Goal: Task Accomplishment & Management: Manage account settings

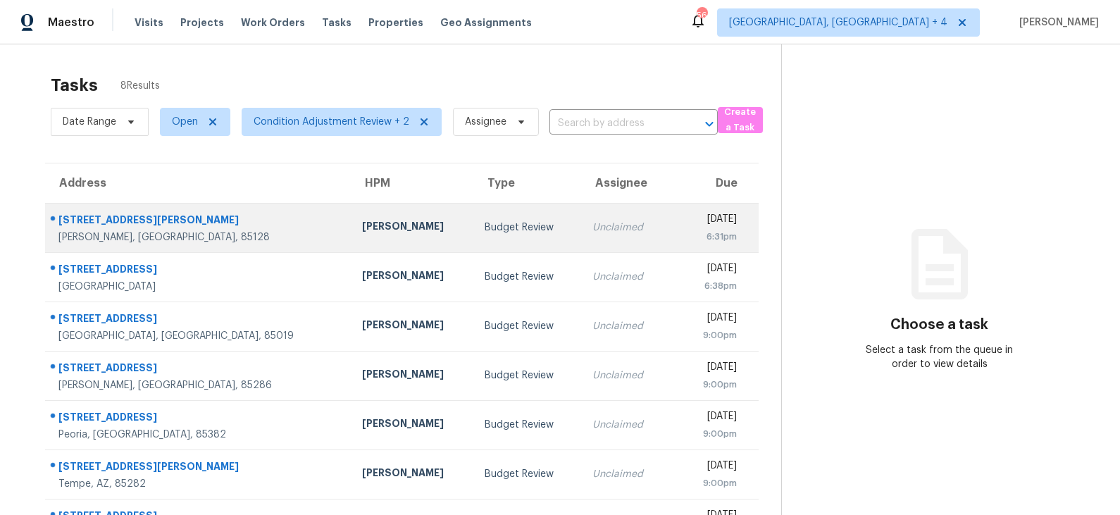
click at [362, 231] on div "Melissa Muralt-Ochoa" at bounding box center [412, 228] width 100 height 18
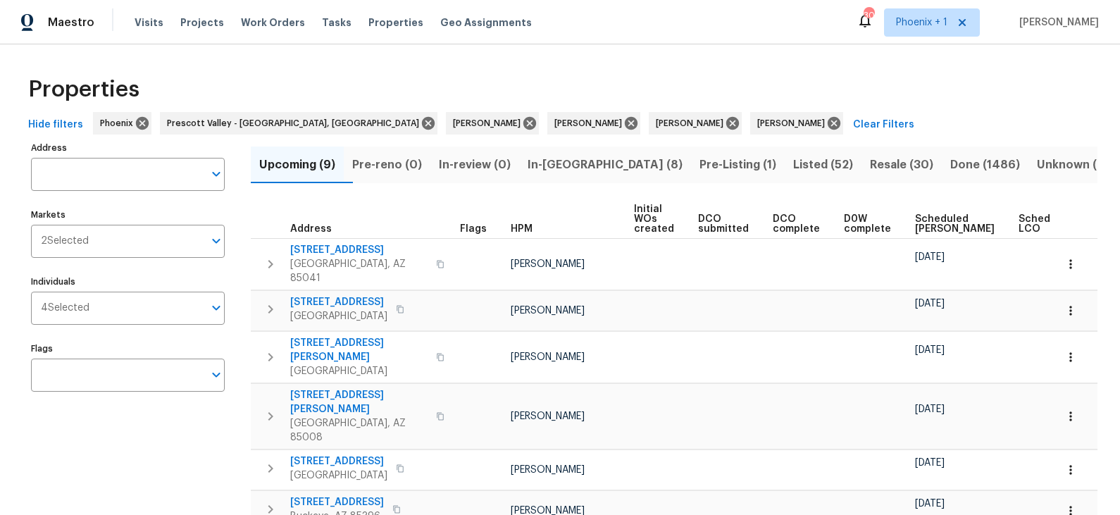
click at [793, 161] on span "Listed (52)" at bounding box center [823, 165] width 60 height 20
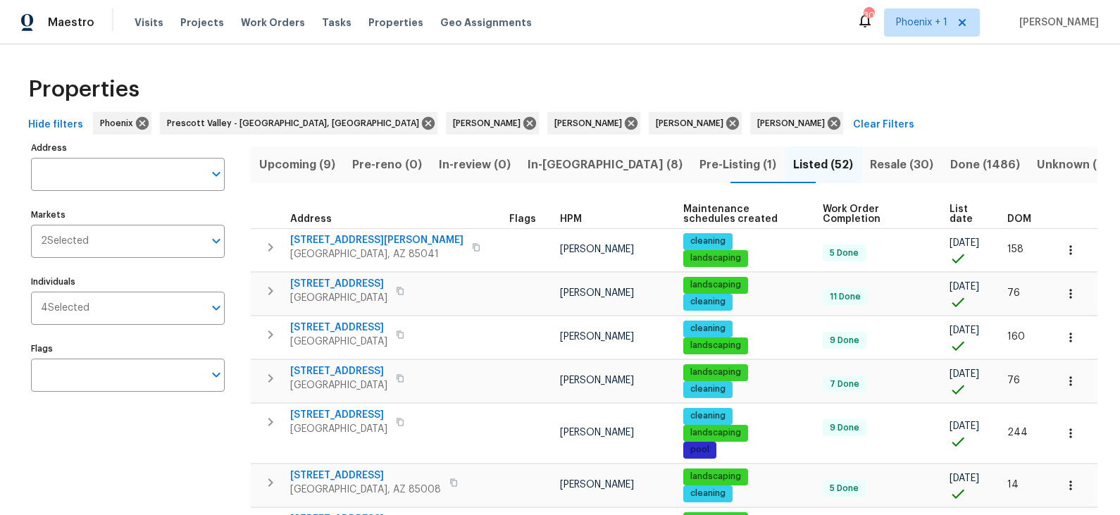
click at [958, 206] on span "List date" at bounding box center [966, 214] width 34 height 20
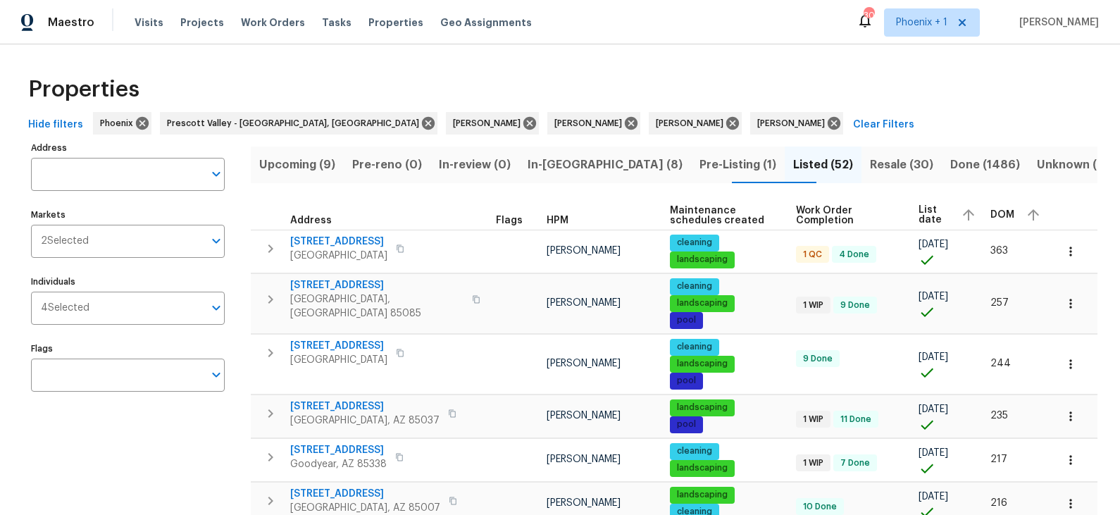
click at [962, 211] on icon "button" at bounding box center [968, 214] width 17 height 17
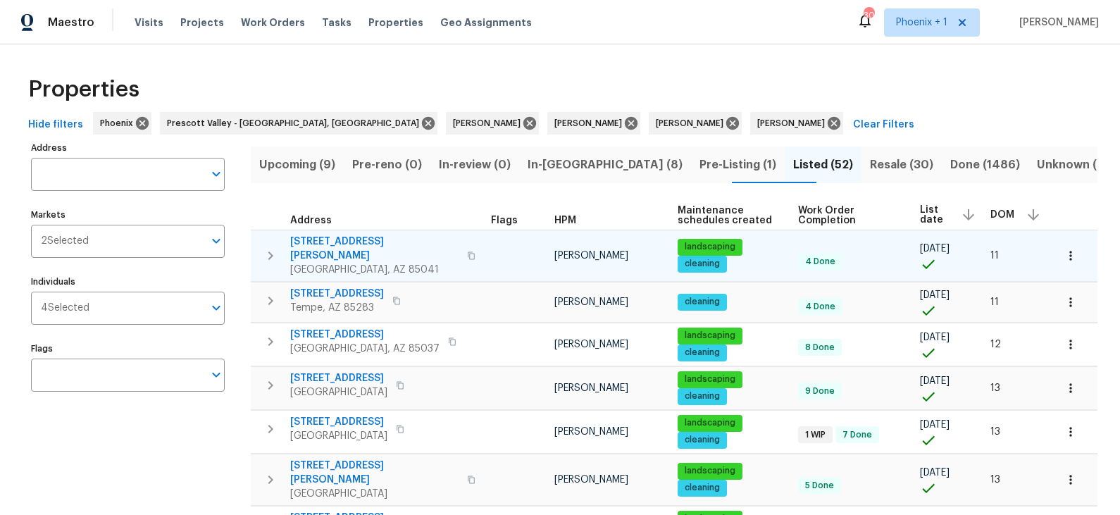
click at [350, 240] on span "3433 W Chambers St" at bounding box center [374, 249] width 168 height 28
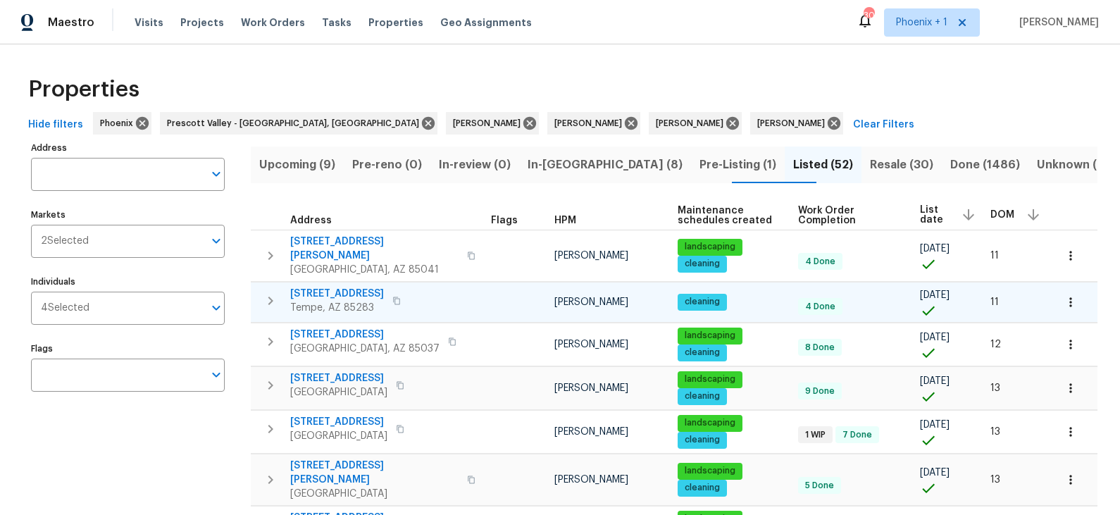
click at [349, 287] on span "334 W Lodge Dr" at bounding box center [337, 294] width 94 height 14
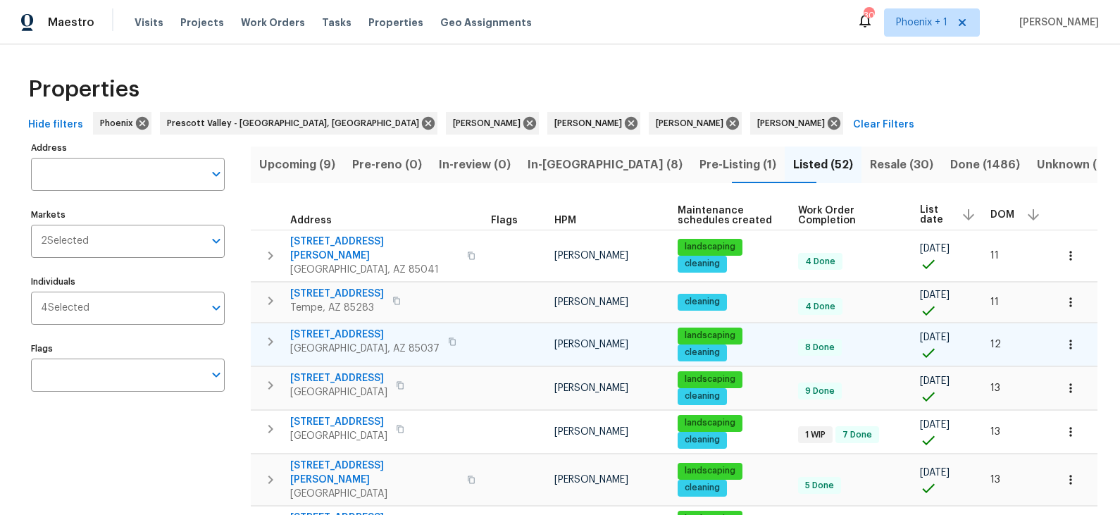
click at [359, 327] on span "8920 W Monterey Way" at bounding box center [364, 334] width 149 height 14
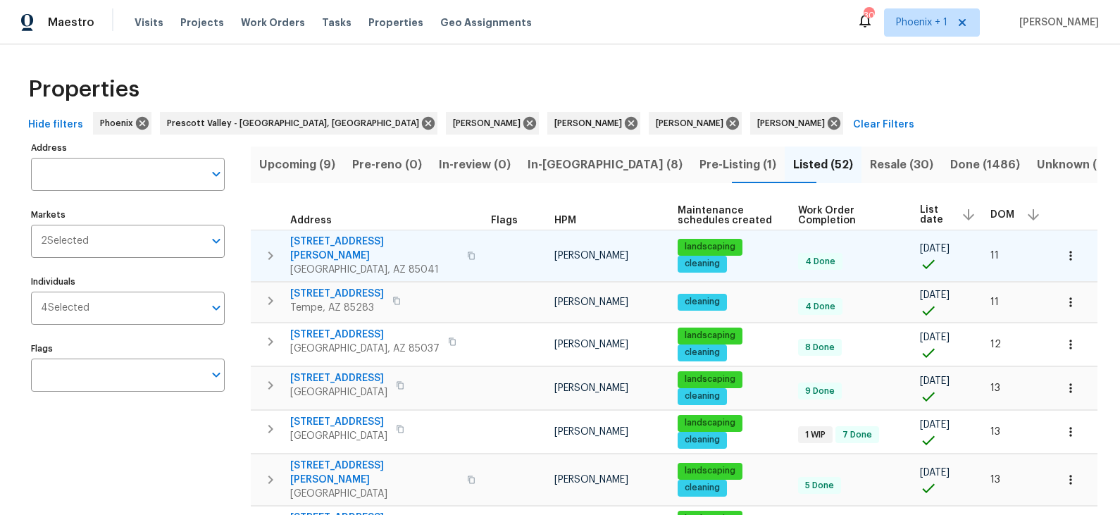
click at [353, 242] on span "3433 W Chambers St" at bounding box center [374, 249] width 168 height 28
click at [363, 237] on span "3433 W Chambers St" at bounding box center [374, 249] width 168 height 28
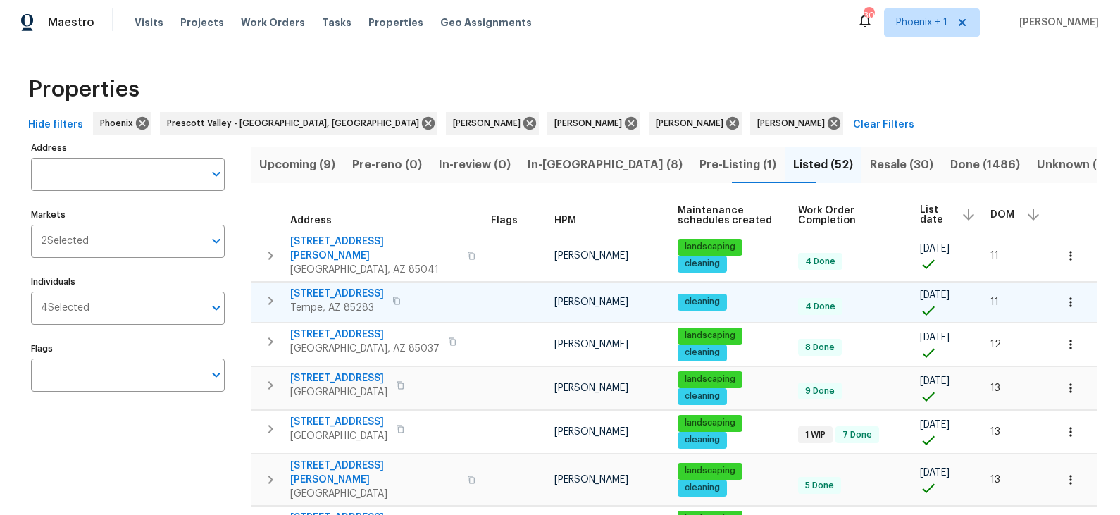
click at [350, 287] on span "334 W Lodge Dr" at bounding box center [337, 294] width 94 height 14
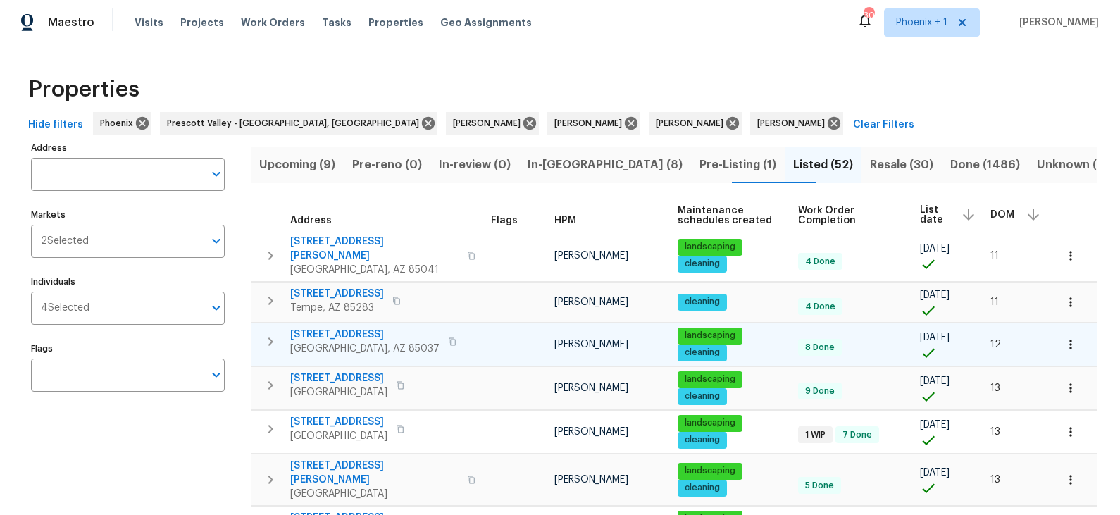
click at [349, 327] on span "8920 W Monterey Way" at bounding box center [364, 334] width 149 height 14
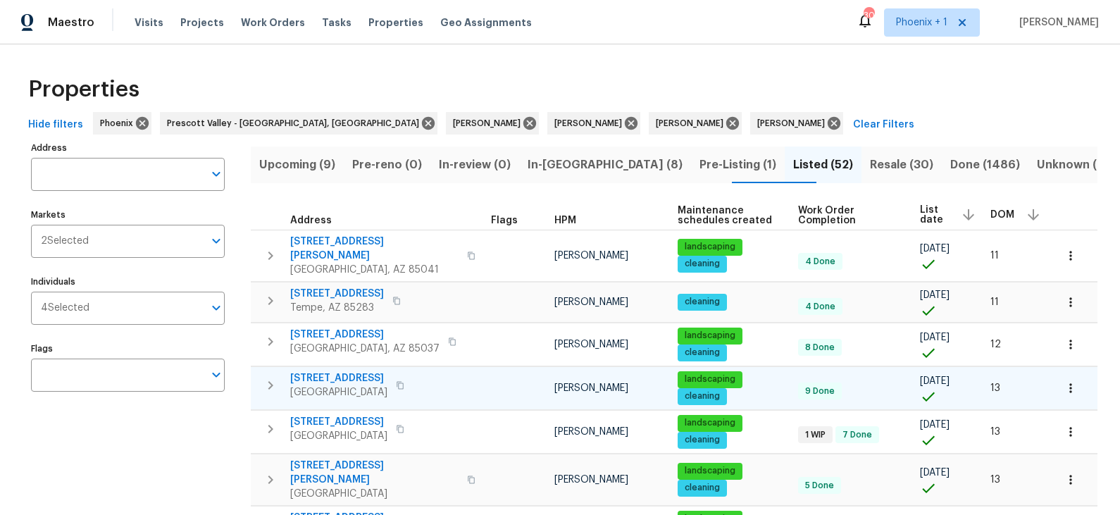
click at [342, 371] on span "6547 N 73rd Dr" at bounding box center [338, 378] width 97 height 14
click at [699, 163] on span "Pre-Listing (1)" at bounding box center [737, 165] width 77 height 20
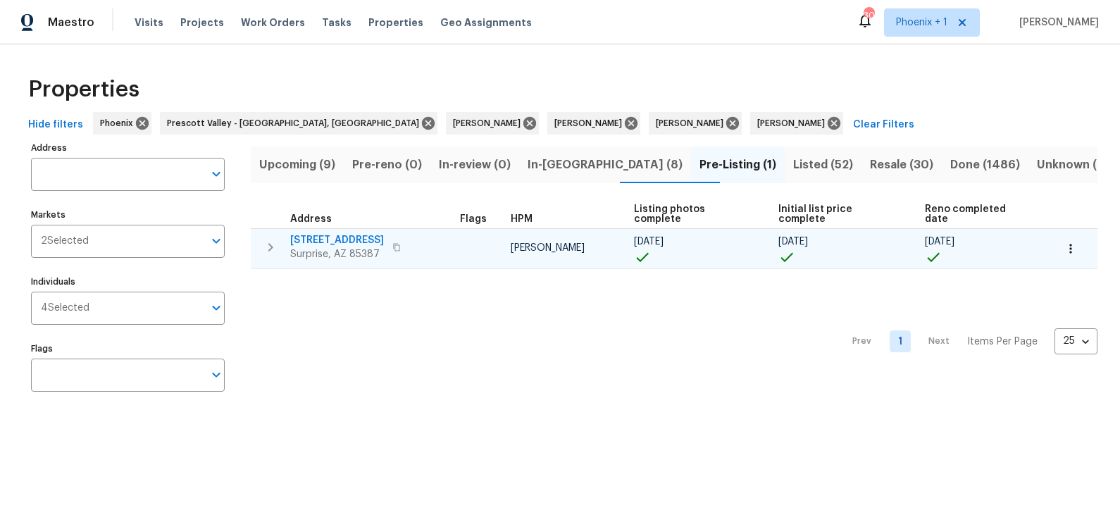
click at [352, 233] on span "23204 N 175th Ln" at bounding box center [337, 240] width 94 height 14
click at [335, 233] on span "23204 N 175th Ln" at bounding box center [337, 240] width 94 height 14
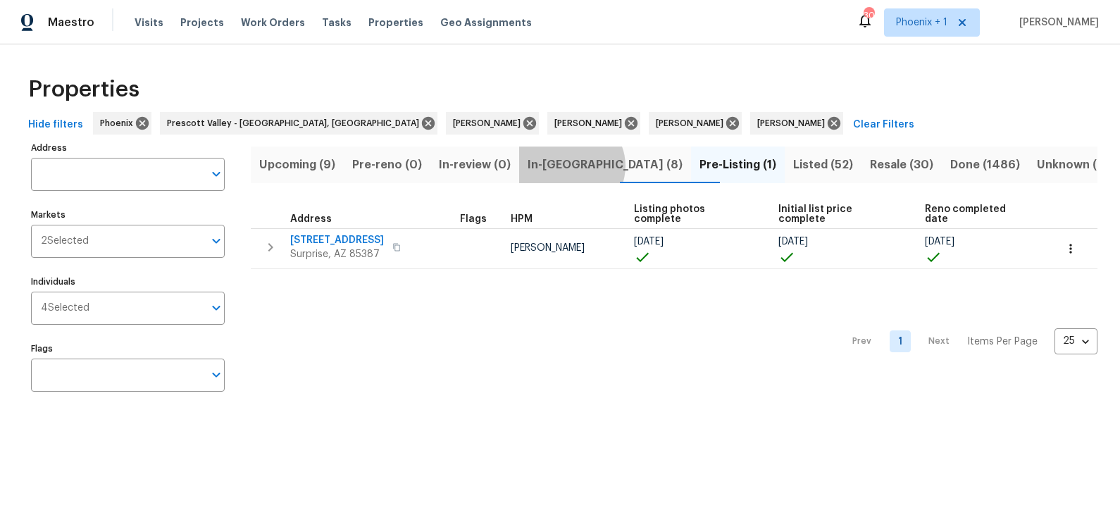
click at [588, 165] on span "In-reno (8)" at bounding box center [604, 165] width 155 height 20
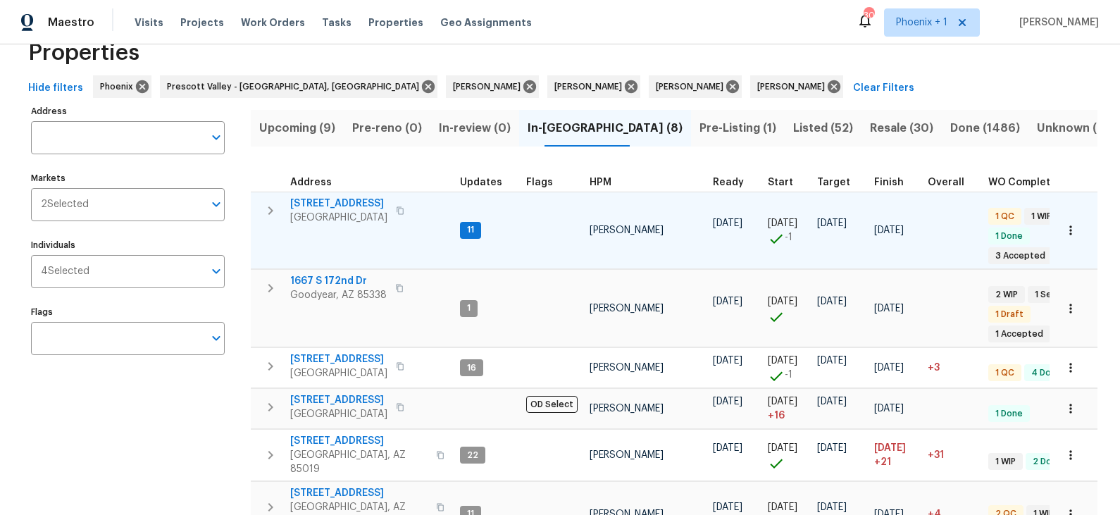
scroll to position [34, 0]
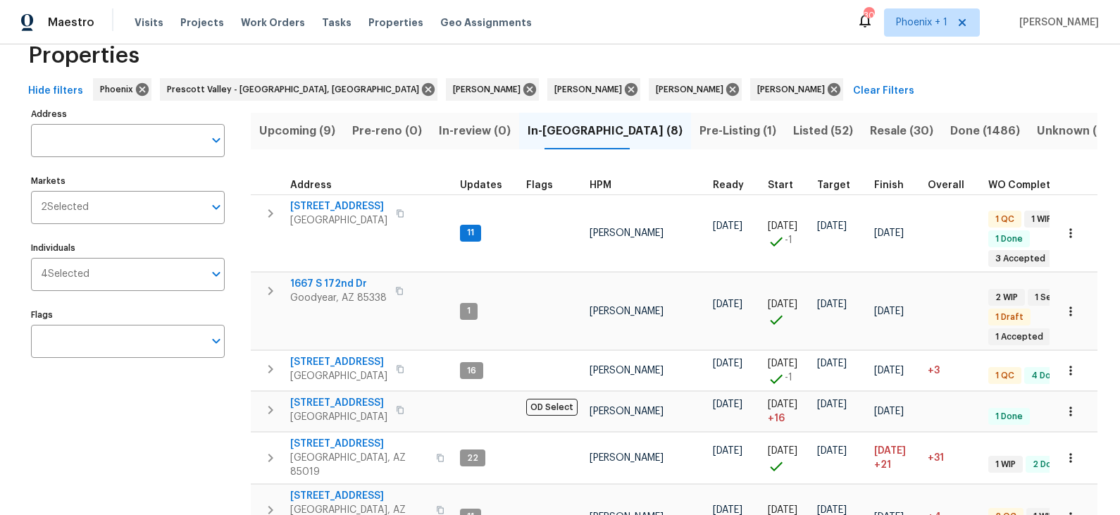
click at [297, 132] on span "Upcoming (9)" at bounding box center [297, 131] width 76 height 20
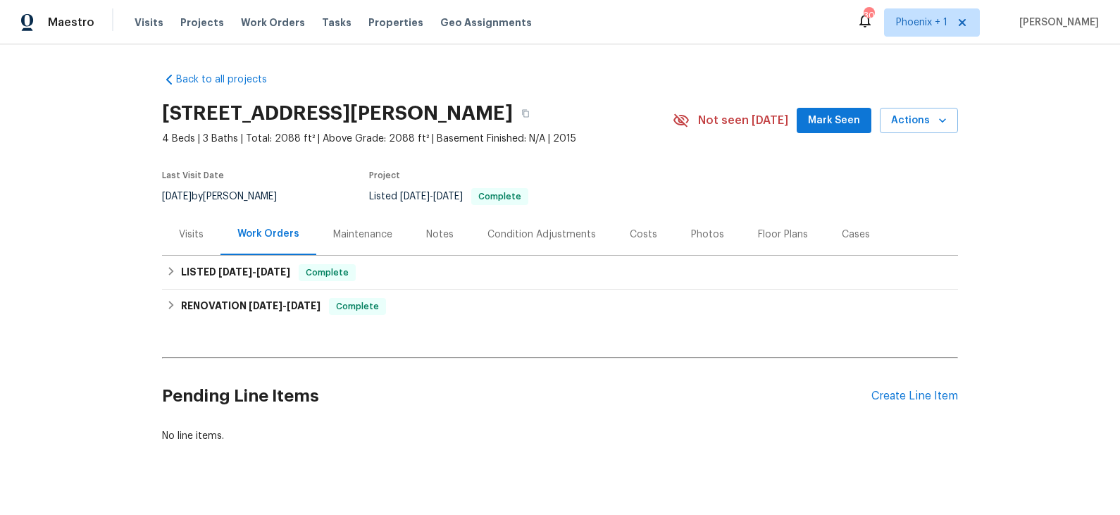
click at [194, 238] on div "Visits" at bounding box center [191, 234] width 25 height 14
click at [196, 235] on div "Visits" at bounding box center [191, 234] width 25 height 14
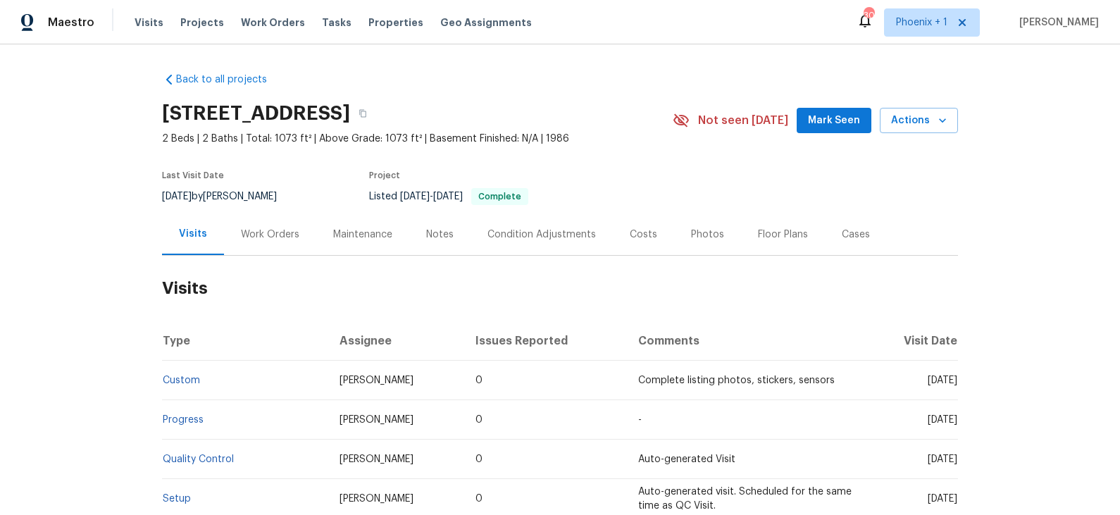
click at [637, 227] on div "Costs" at bounding box center [643, 234] width 27 height 14
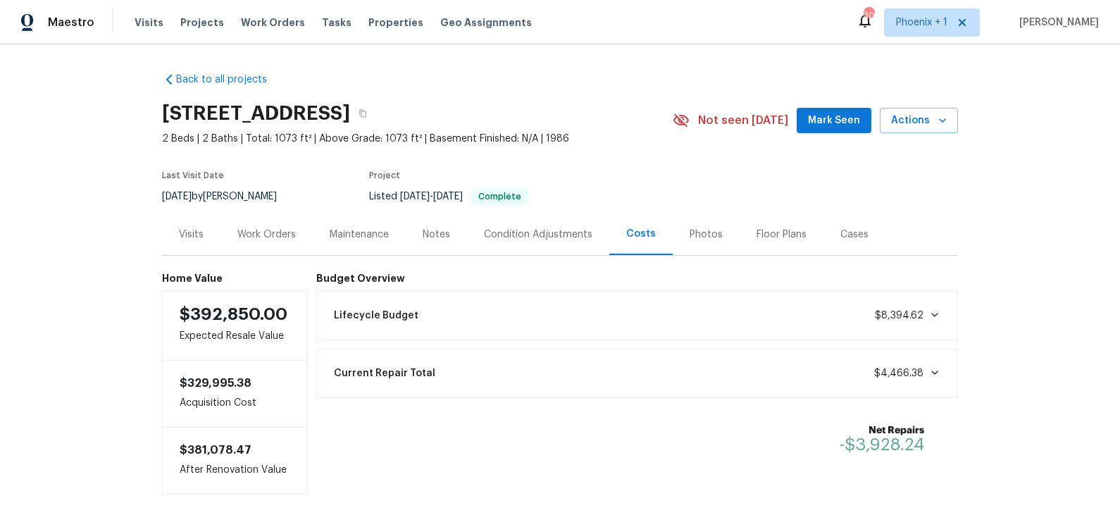
click at [708, 230] on div "Photos" at bounding box center [705, 234] width 33 height 14
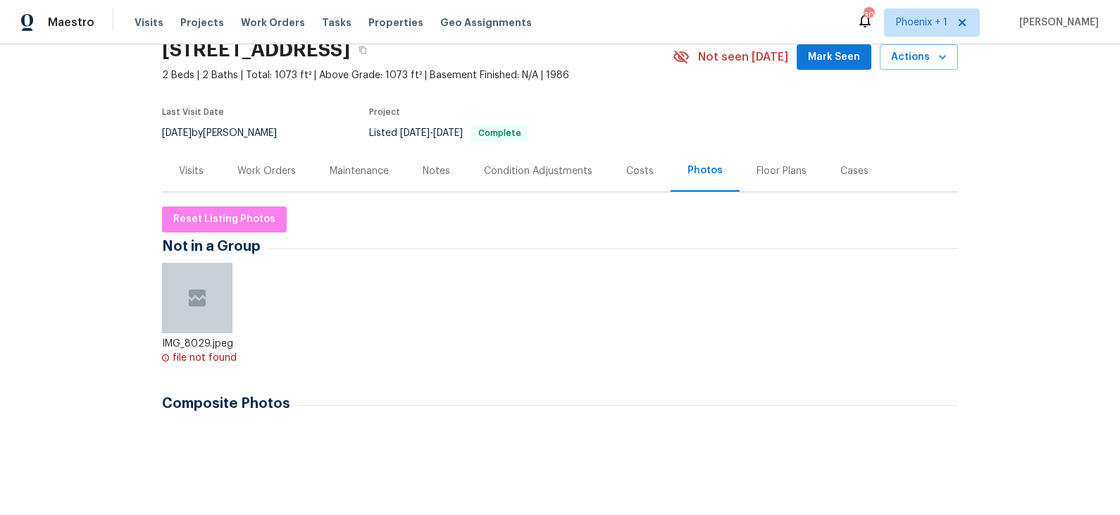
scroll to position [96, 0]
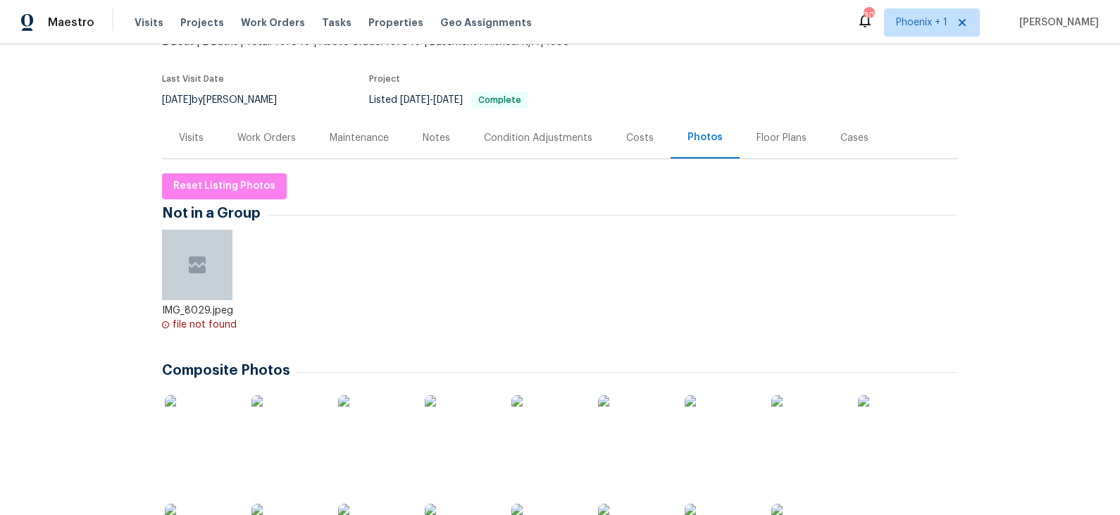
click at [194, 442] on img at bounding box center [200, 430] width 70 height 70
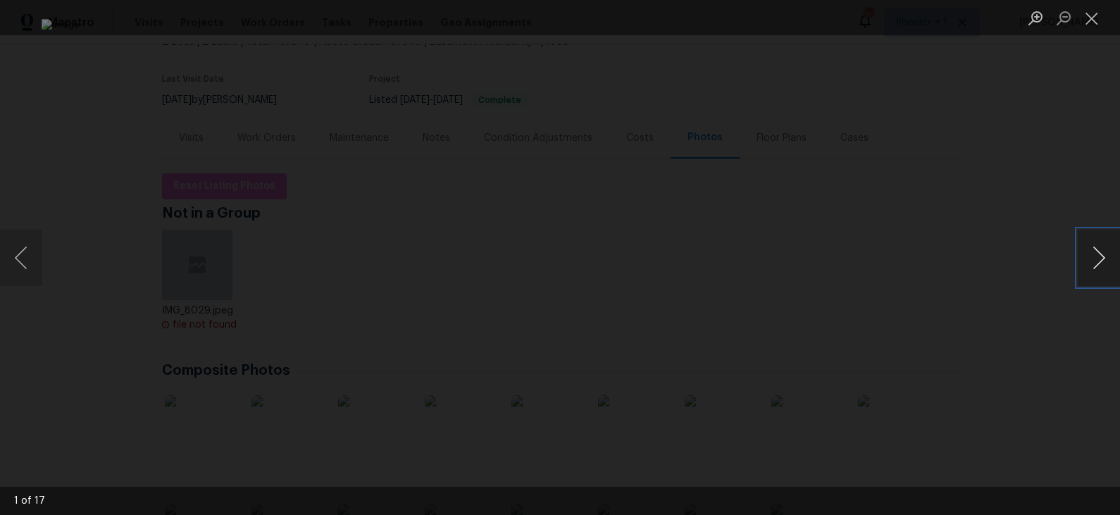
click at [1007, 257] on button "Next image" at bounding box center [1098, 258] width 42 height 56
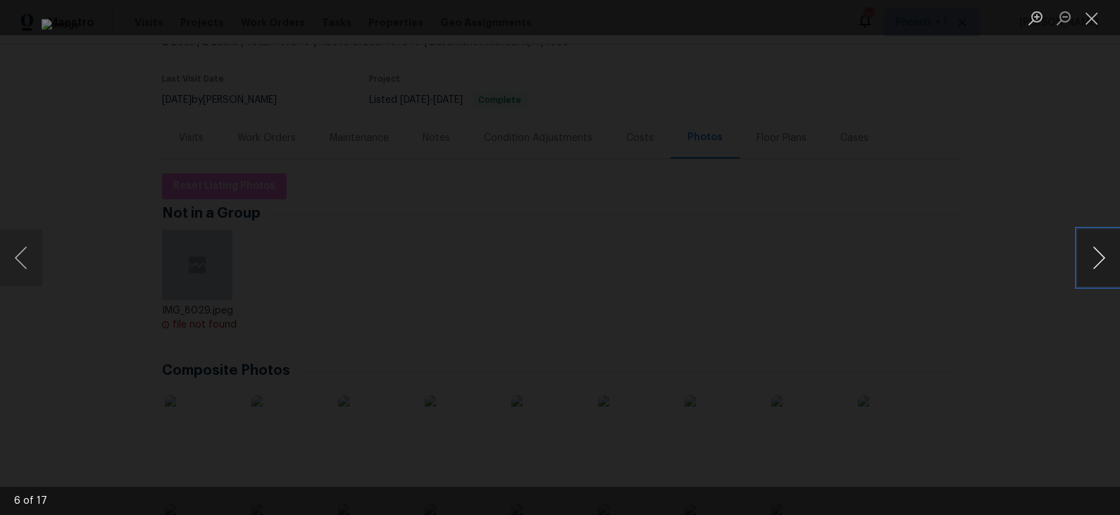
click at [1007, 257] on button "Next image" at bounding box center [1098, 258] width 42 height 56
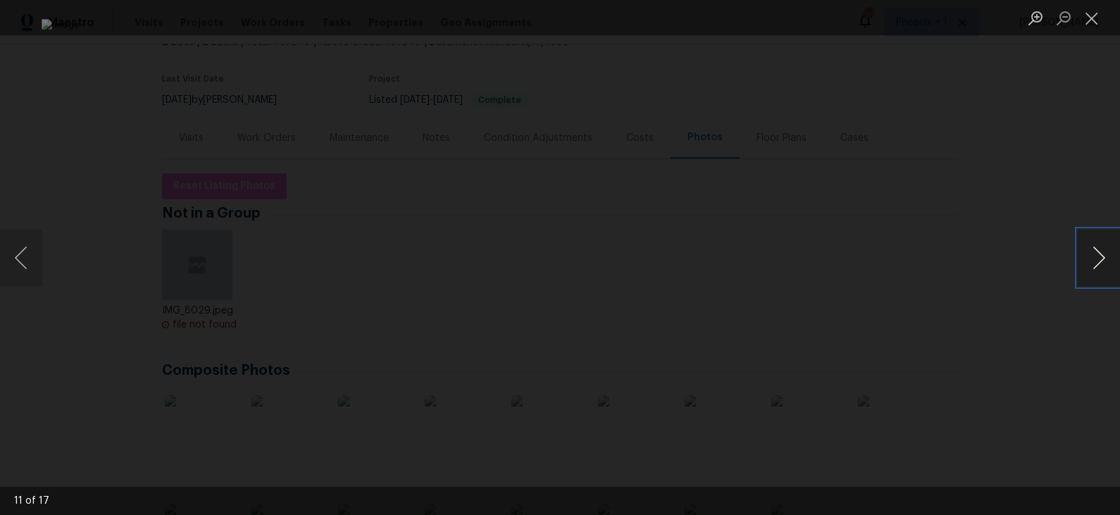
click at [1007, 257] on button "Next image" at bounding box center [1098, 258] width 42 height 56
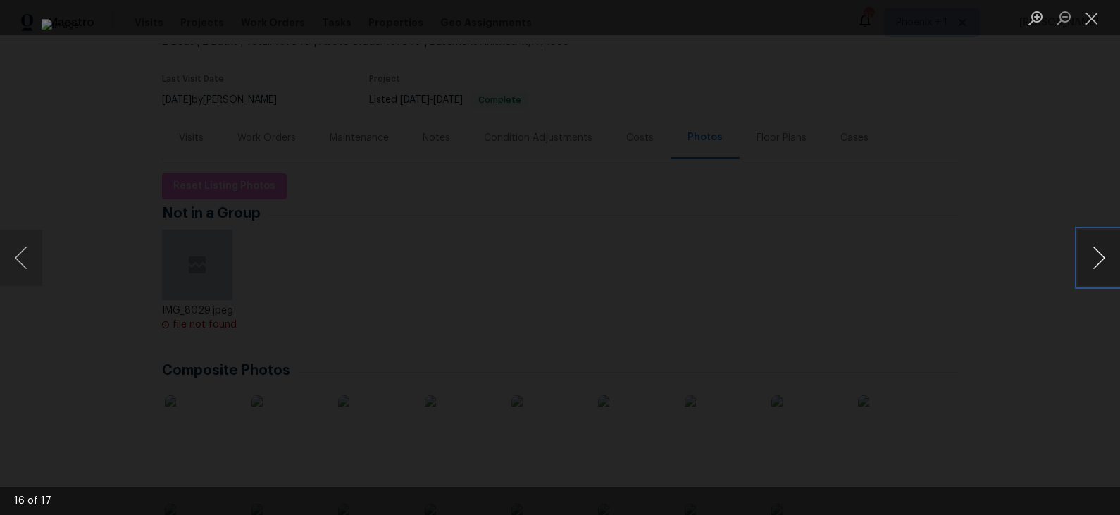
click at [1007, 256] on button "Next image" at bounding box center [1098, 258] width 42 height 56
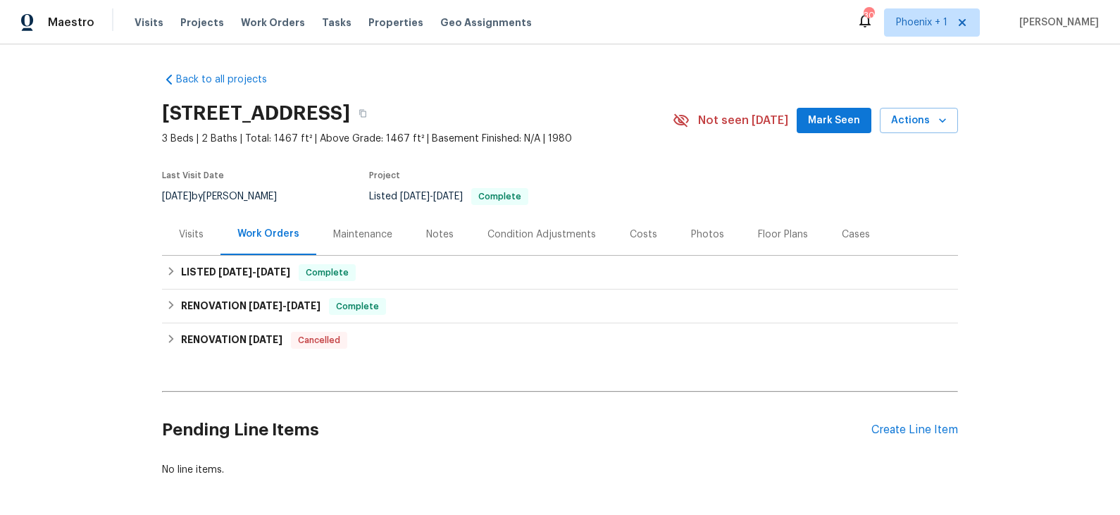
click at [192, 235] on div "Visits" at bounding box center [191, 234] width 25 height 14
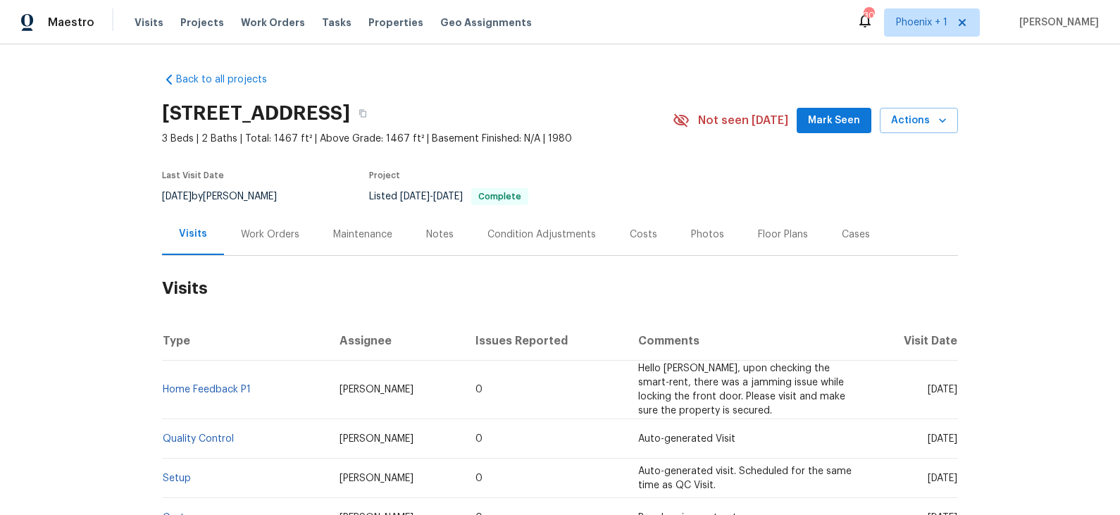
click at [644, 235] on div "Costs" at bounding box center [643, 234] width 27 height 14
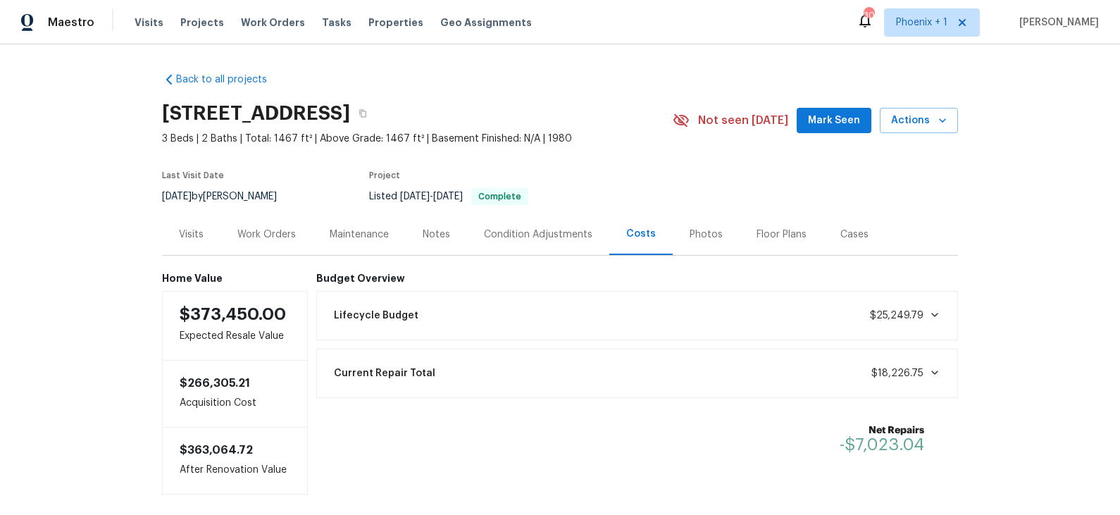
click at [702, 233] on div "Photos" at bounding box center [705, 234] width 33 height 14
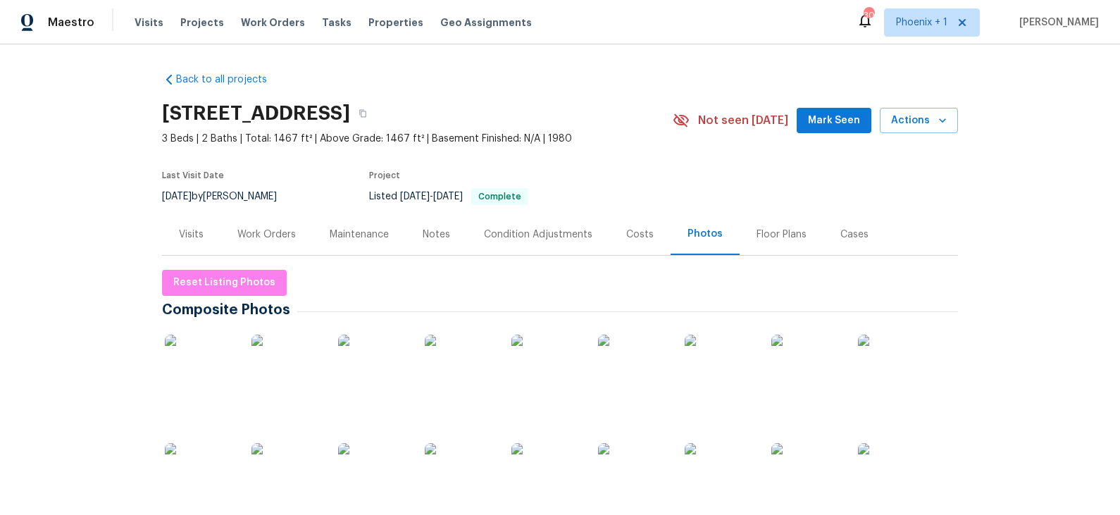
click at [206, 368] on img at bounding box center [200, 370] width 70 height 70
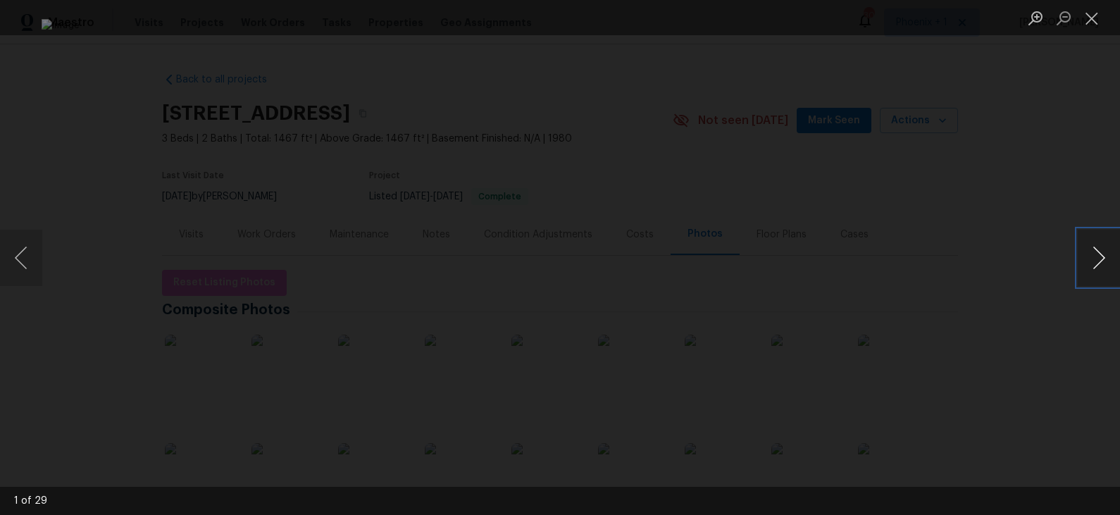
click at [1007, 255] on button "Next image" at bounding box center [1098, 258] width 42 height 56
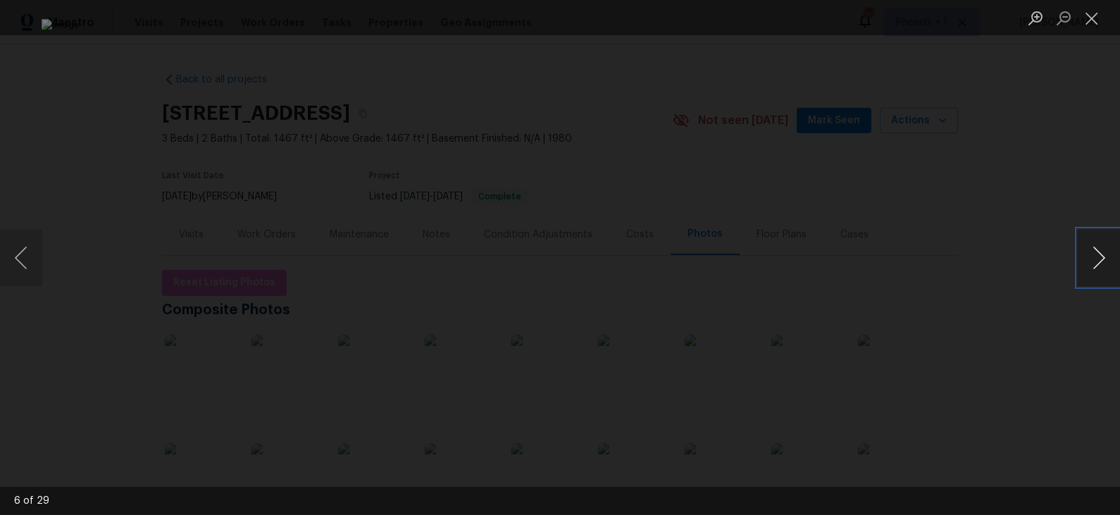
click at [1007, 255] on button "Next image" at bounding box center [1098, 258] width 42 height 56
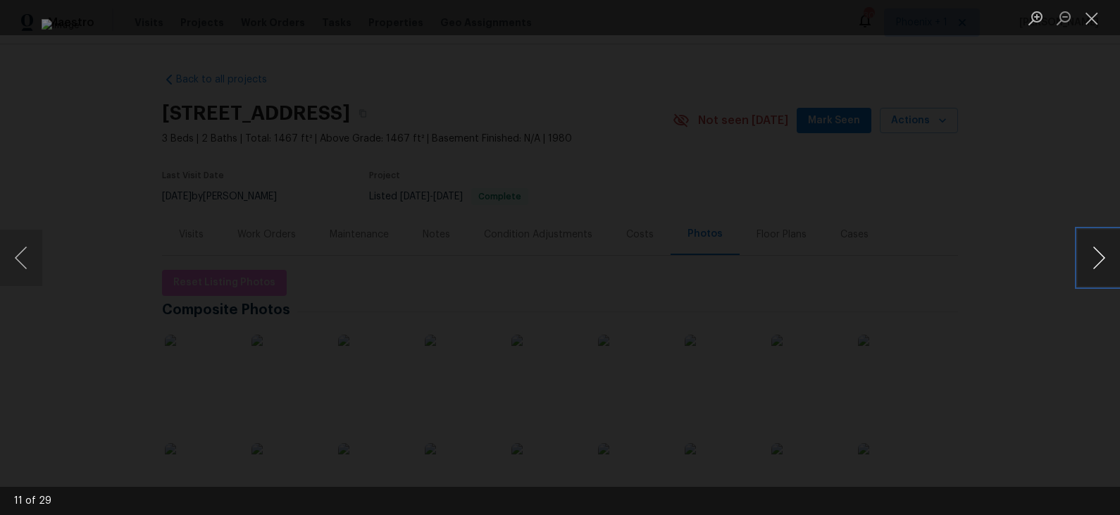
click at [1007, 255] on button "Next image" at bounding box center [1098, 258] width 42 height 56
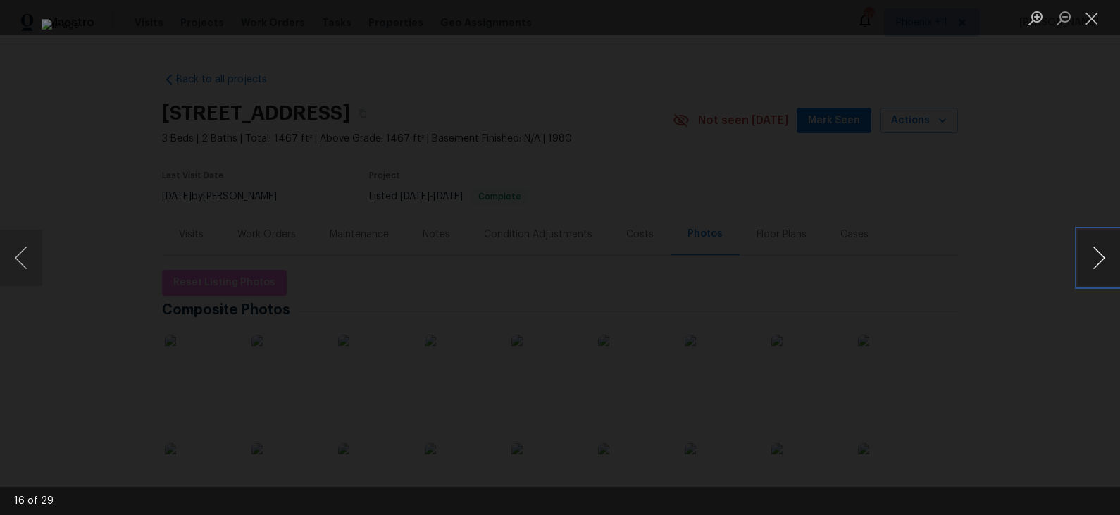
click at [1007, 255] on button "Next image" at bounding box center [1098, 258] width 42 height 56
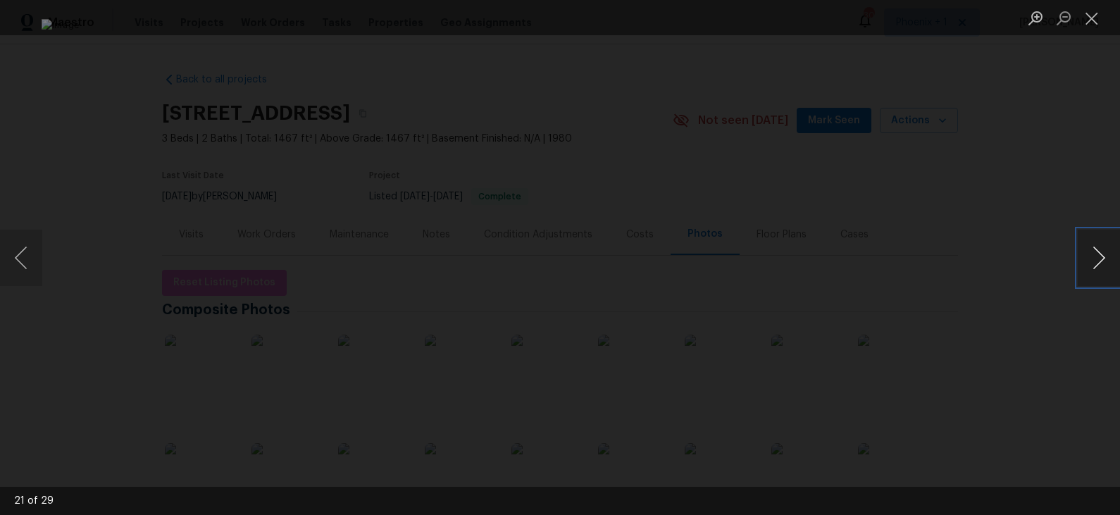
click at [1007, 255] on button "Next image" at bounding box center [1098, 258] width 42 height 56
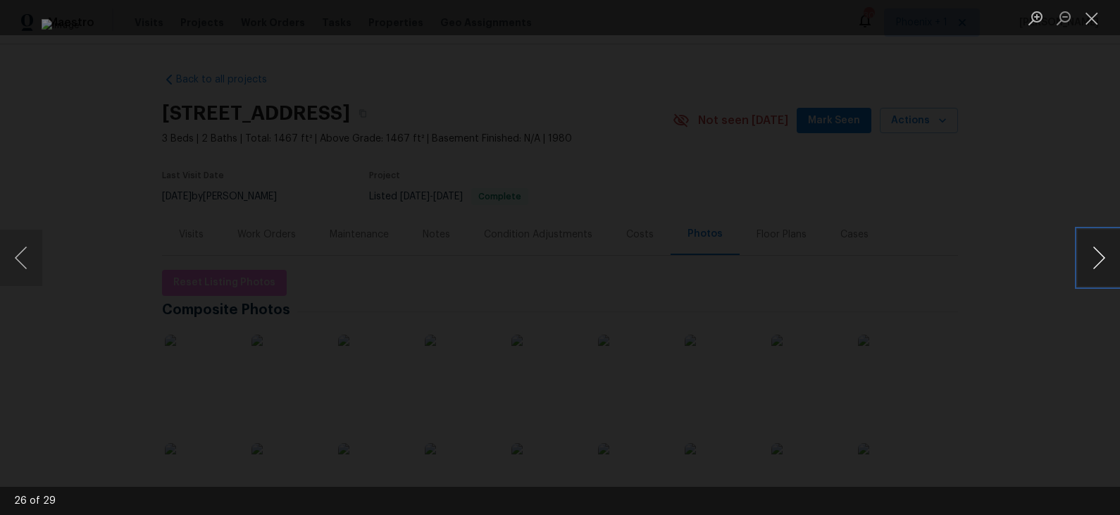
click at [1007, 255] on button "Next image" at bounding box center [1098, 258] width 42 height 56
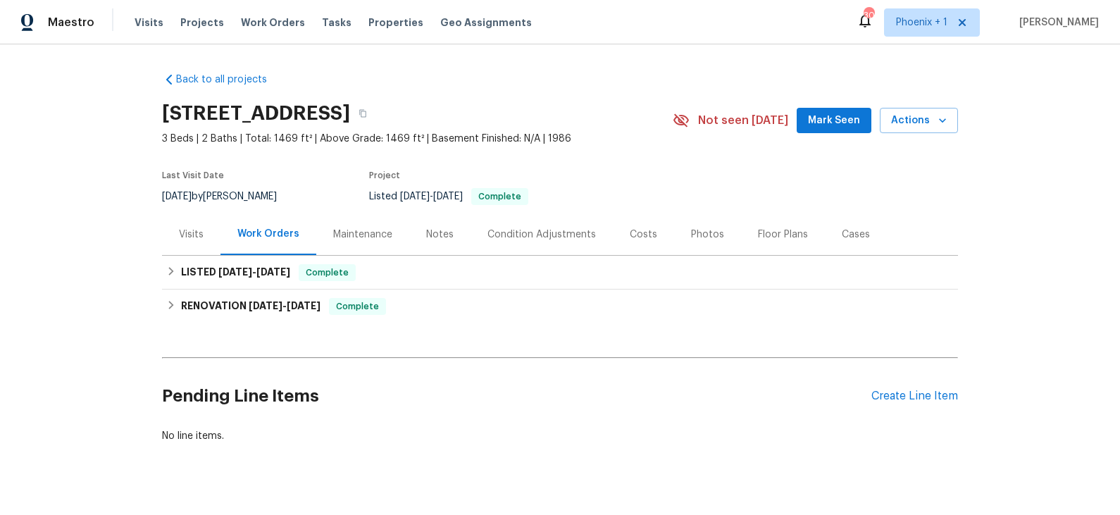
click at [194, 236] on div "Visits" at bounding box center [191, 234] width 25 height 14
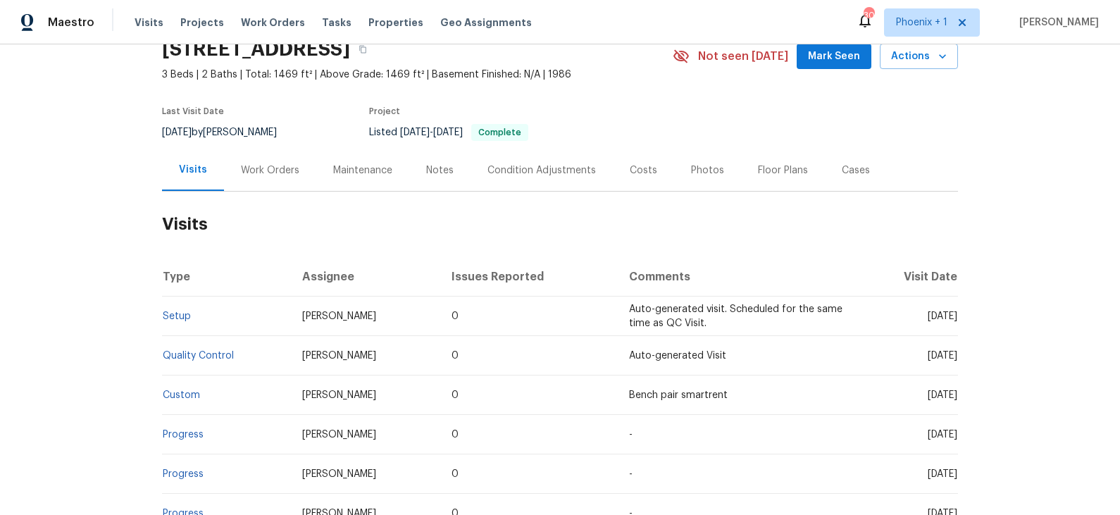
scroll to position [61, 0]
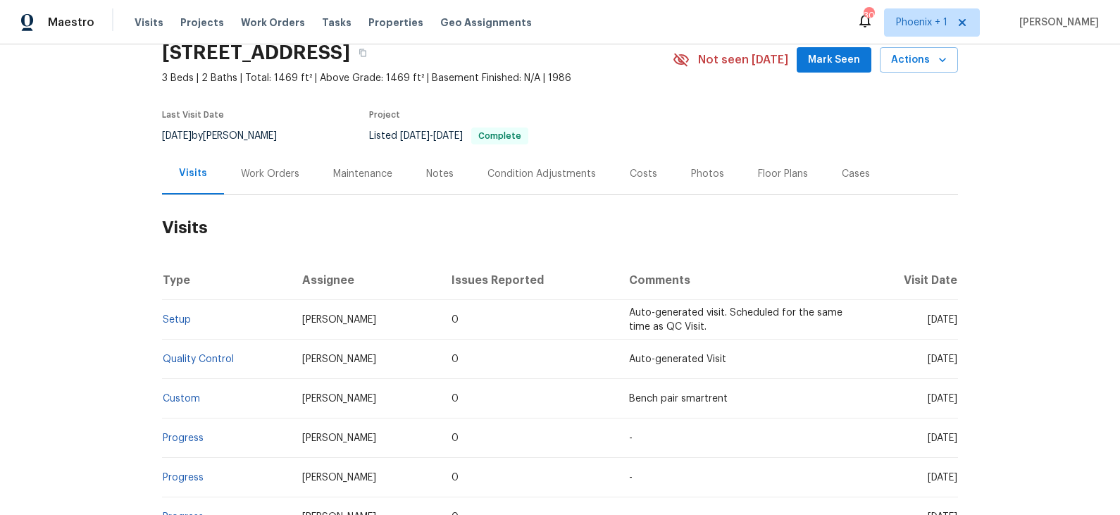
click at [637, 178] on div "Costs" at bounding box center [643, 174] width 27 height 14
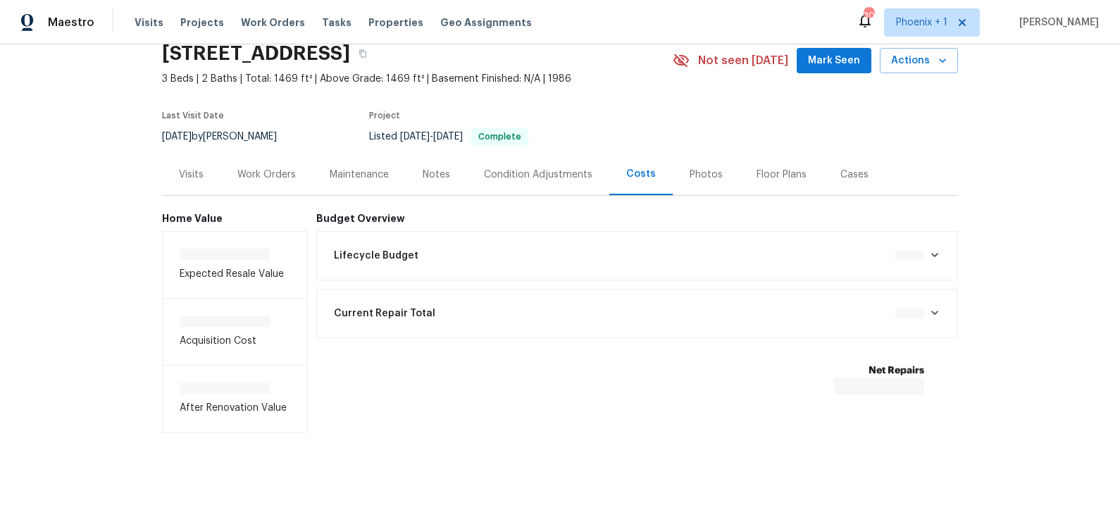
scroll to position [61, 0]
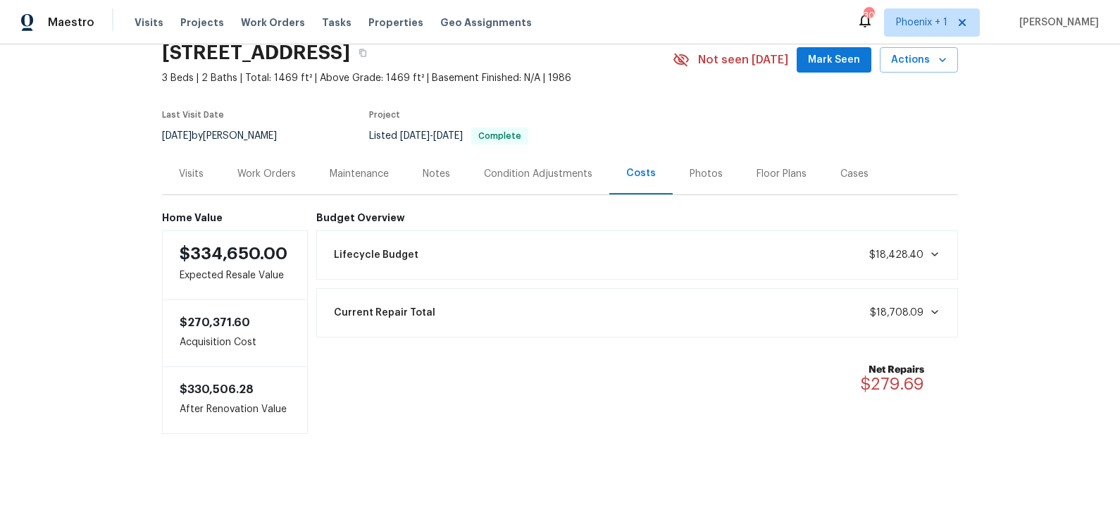
click at [701, 173] on div "Photos" at bounding box center [705, 174] width 33 height 14
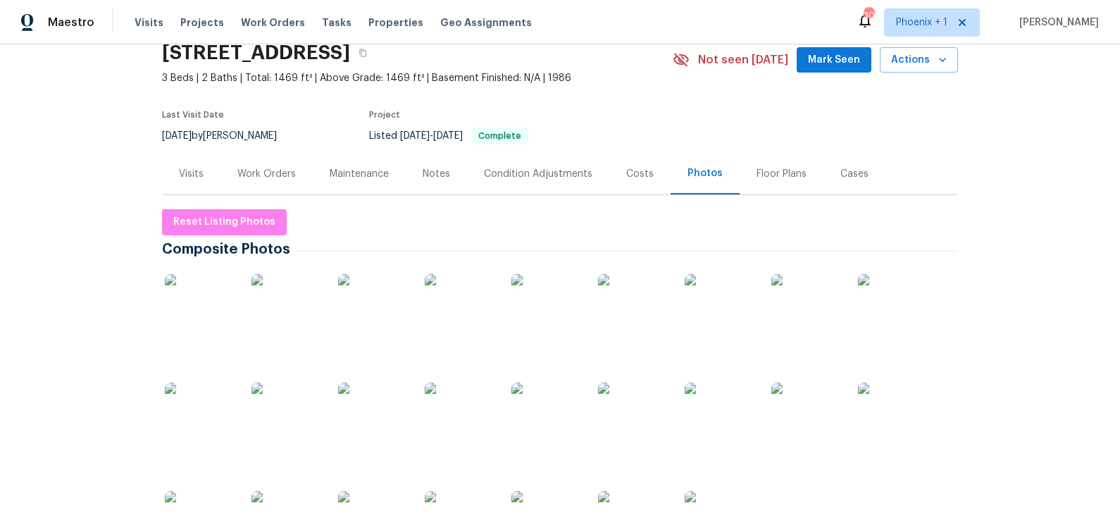
click at [207, 307] on img at bounding box center [200, 309] width 70 height 70
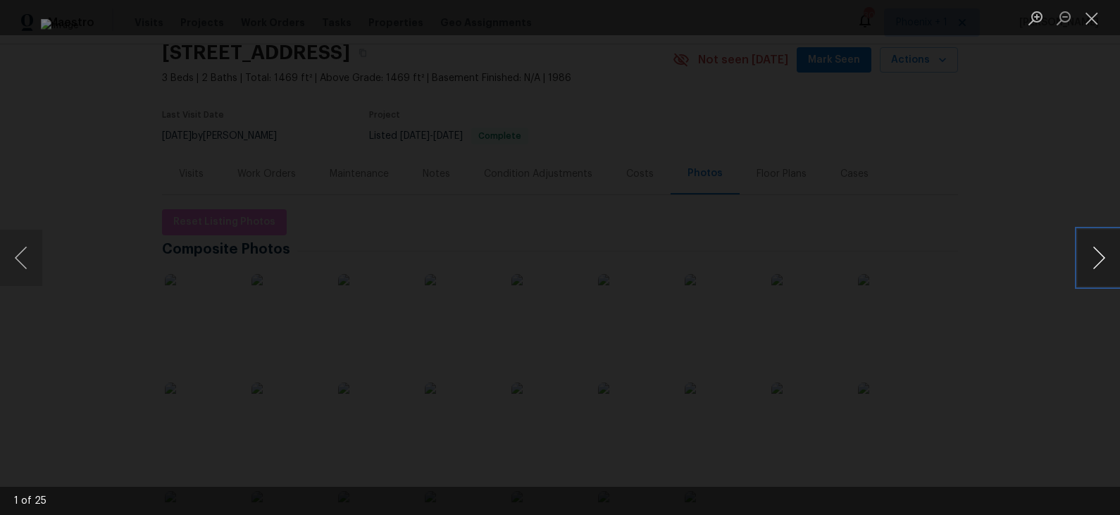
click at [1099, 268] on button "Next image" at bounding box center [1098, 258] width 42 height 56
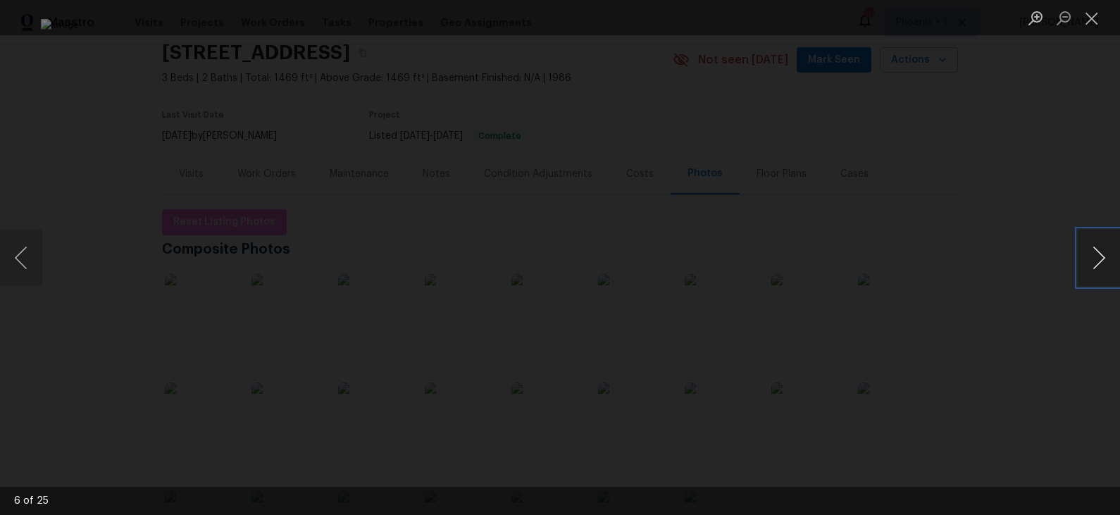
click at [1099, 268] on button "Next image" at bounding box center [1098, 258] width 42 height 56
click at [1094, 18] on button "Close lightbox" at bounding box center [1091, 18] width 28 height 25
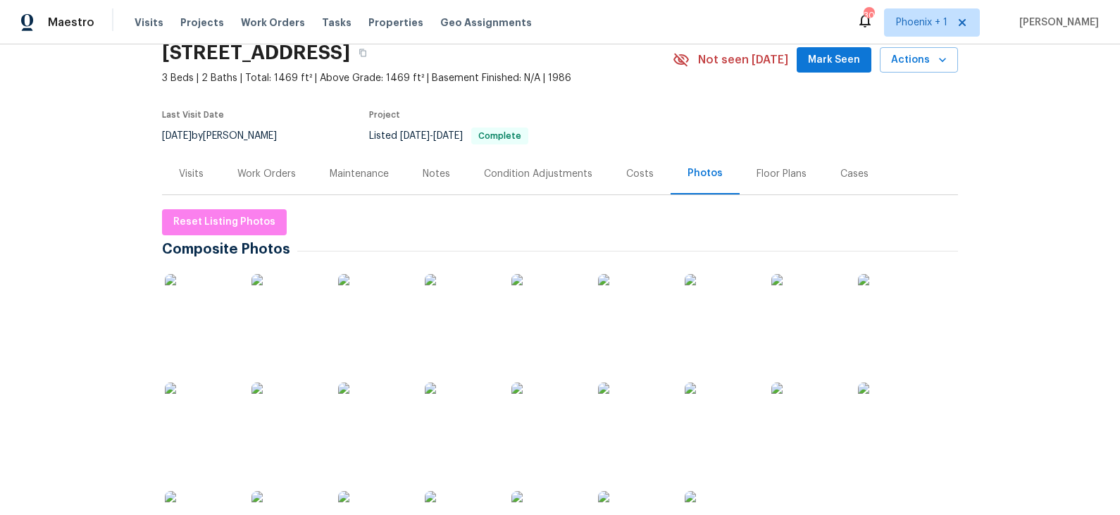
click at [902, 314] on img at bounding box center [893, 309] width 70 height 70
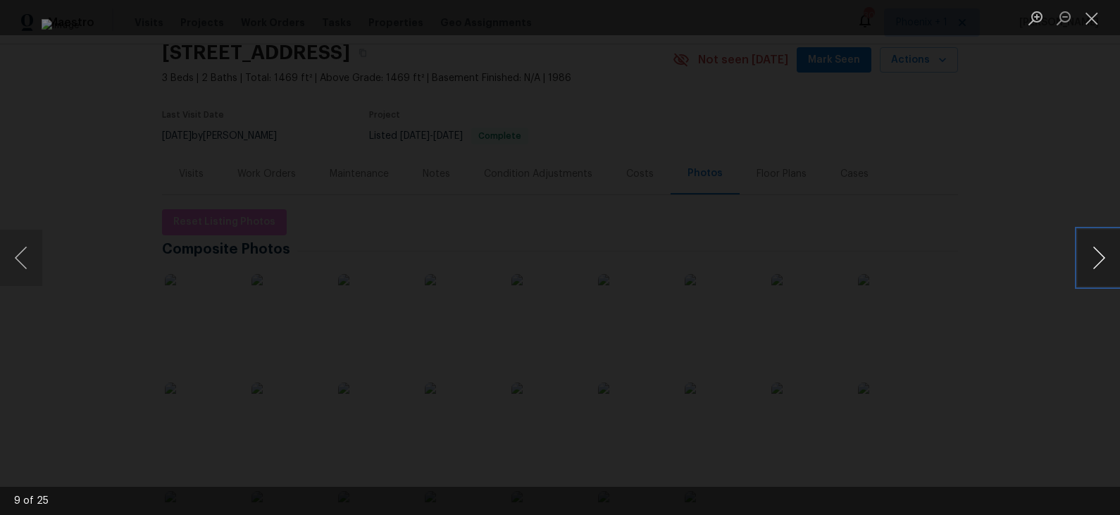
click at [1100, 254] on button "Next image" at bounding box center [1098, 258] width 42 height 56
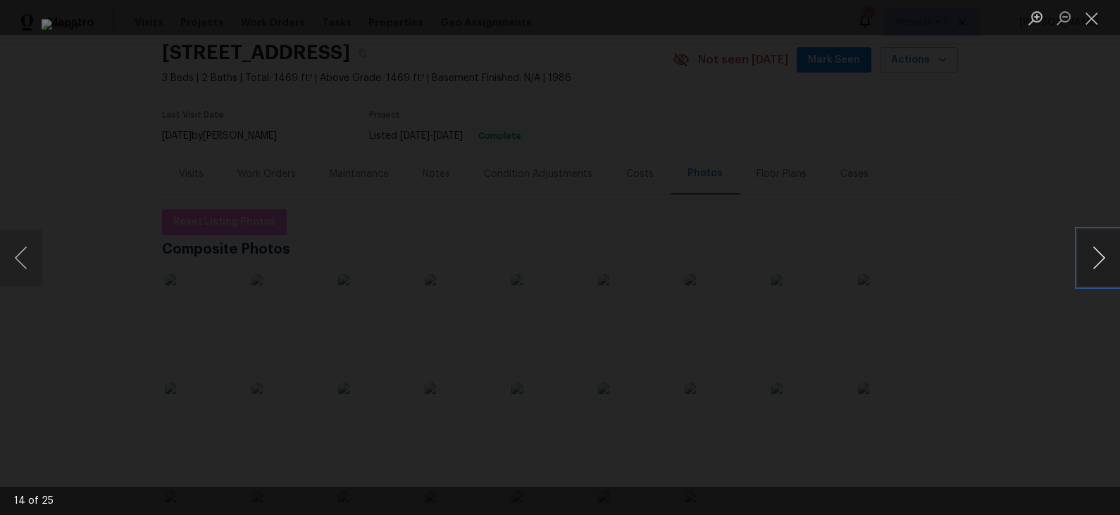
click at [1100, 254] on button "Next image" at bounding box center [1098, 258] width 42 height 56
click at [27, 256] on button "Previous image" at bounding box center [21, 258] width 42 height 56
click at [999, 113] on div "Lightbox" at bounding box center [560, 257] width 1120 height 515
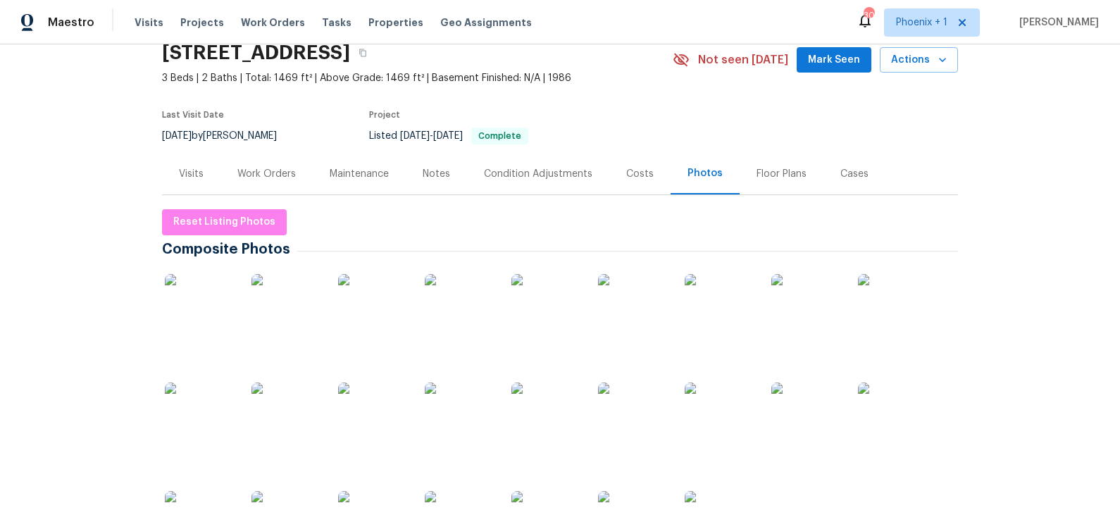
click at [255, 176] on div "Work Orders" at bounding box center [266, 174] width 58 height 14
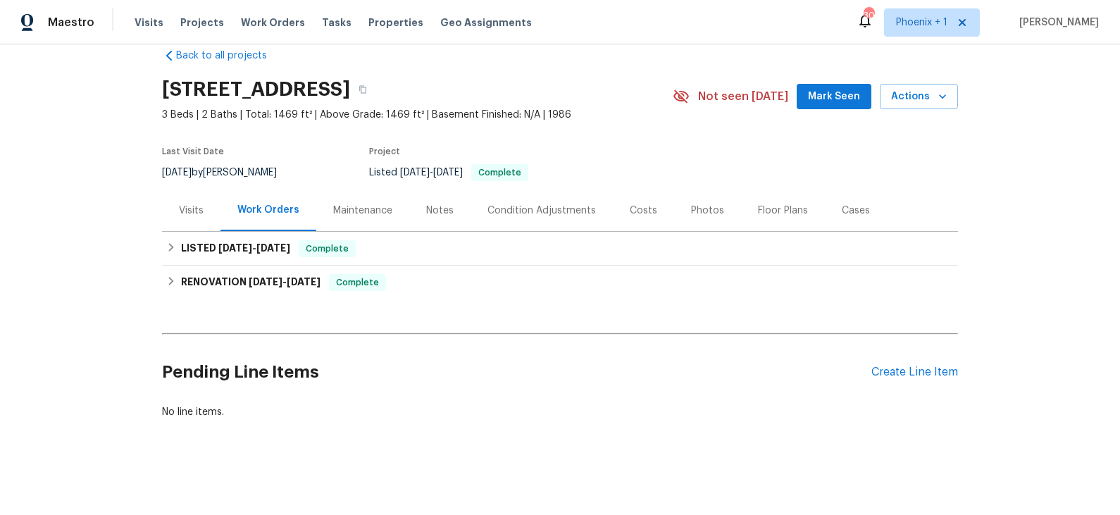
scroll to position [23, 0]
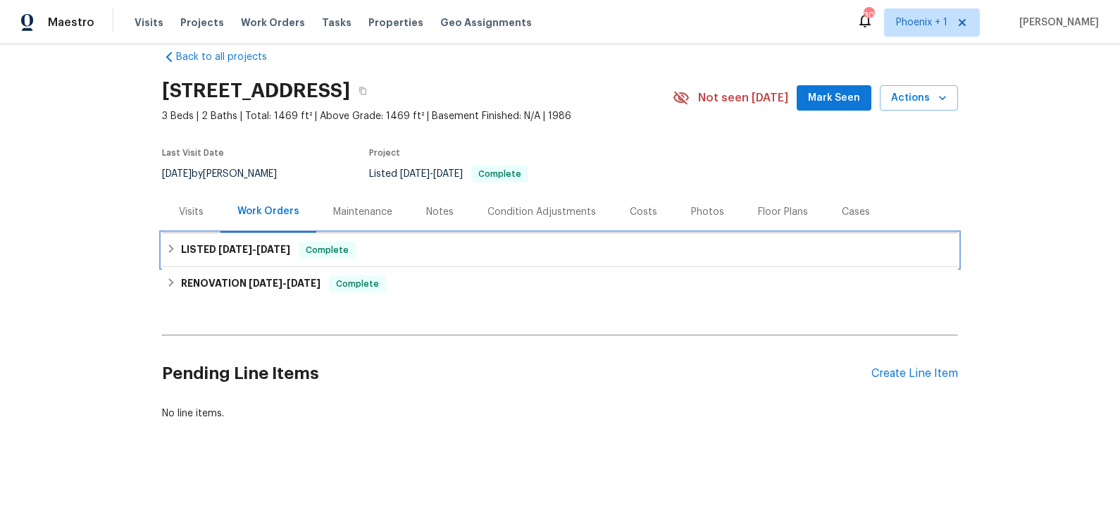
click at [366, 245] on div "LISTED 9/3/25 - 9/5/25 Complete" at bounding box center [559, 250] width 787 height 17
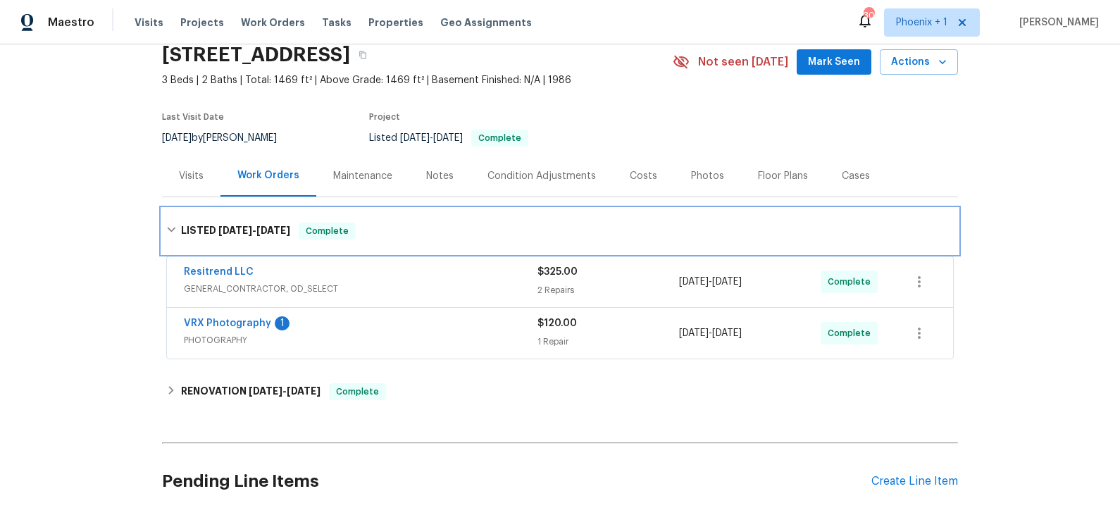
scroll to position [70, 0]
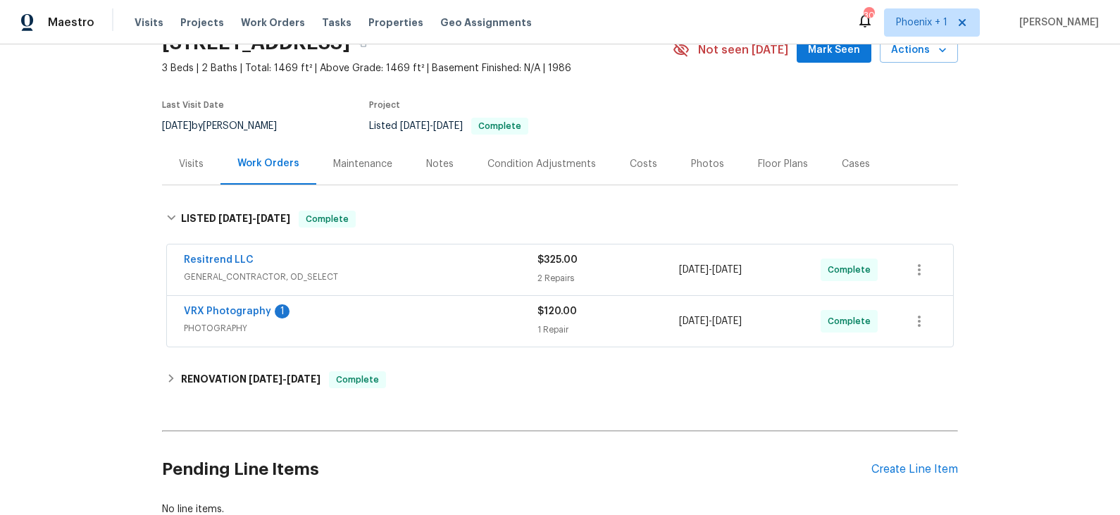
click at [384, 264] on div "Resitrend LLC" at bounding box center [361, 261] width 354 height 17
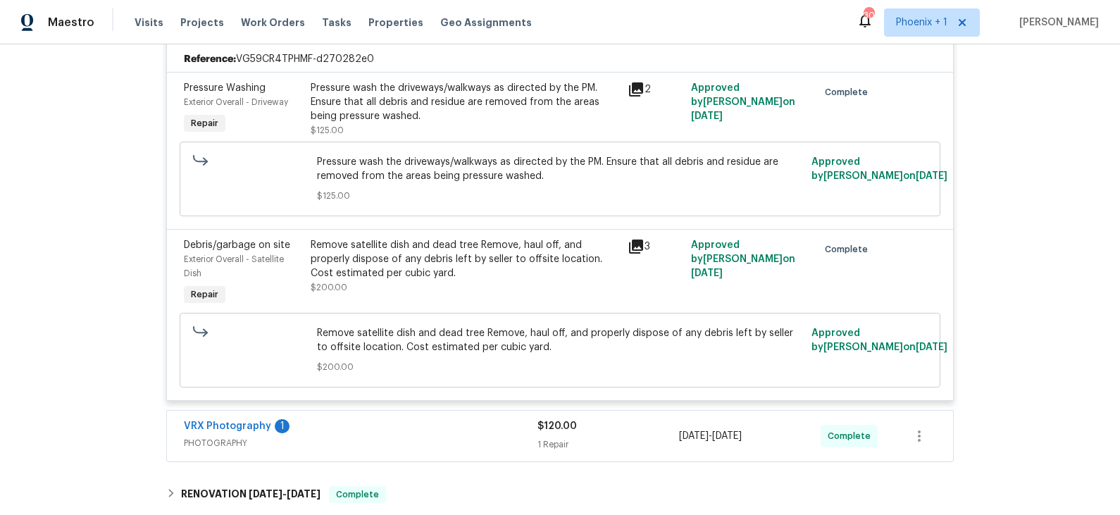
scroll to position [332, 0]
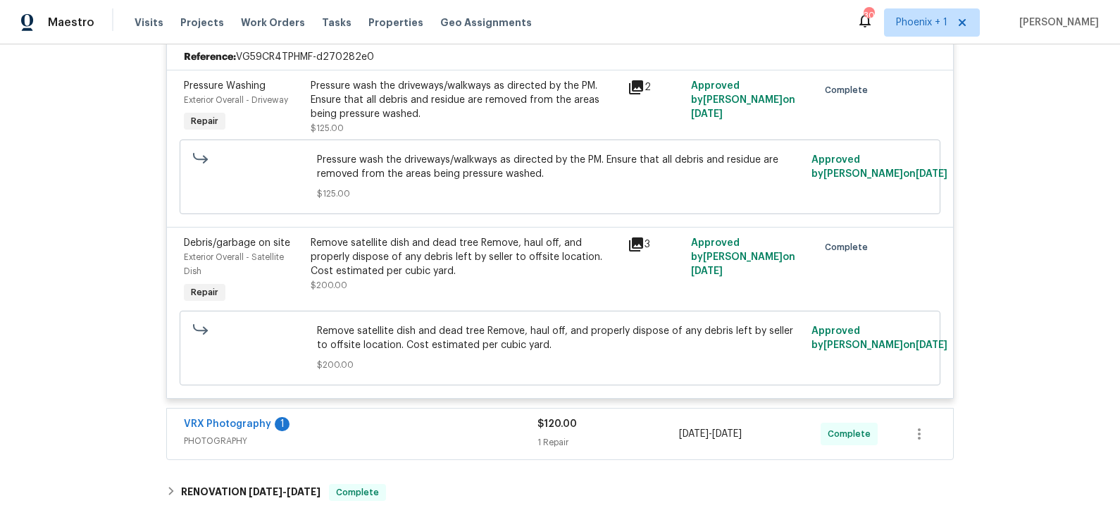
click at [640, 243] on icon at bounding box center [635, 244] width 17 height 17
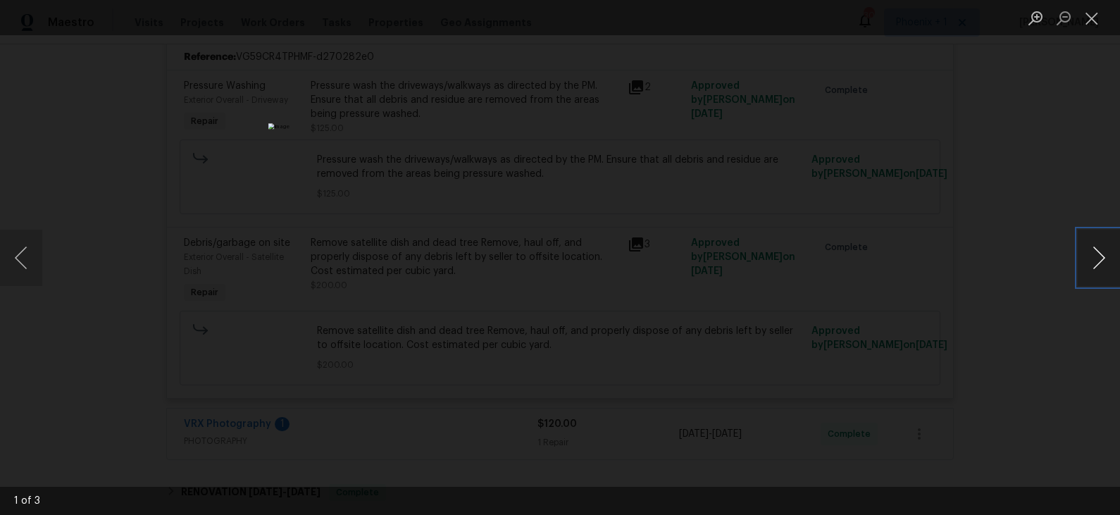
click at [1096, 261] on button "Next image" at bounding box center [1098, 258] width 42 height 56
click at [1030, 279] on div "Lightbox" at bounding box center [560, 257] width 1120 height 515
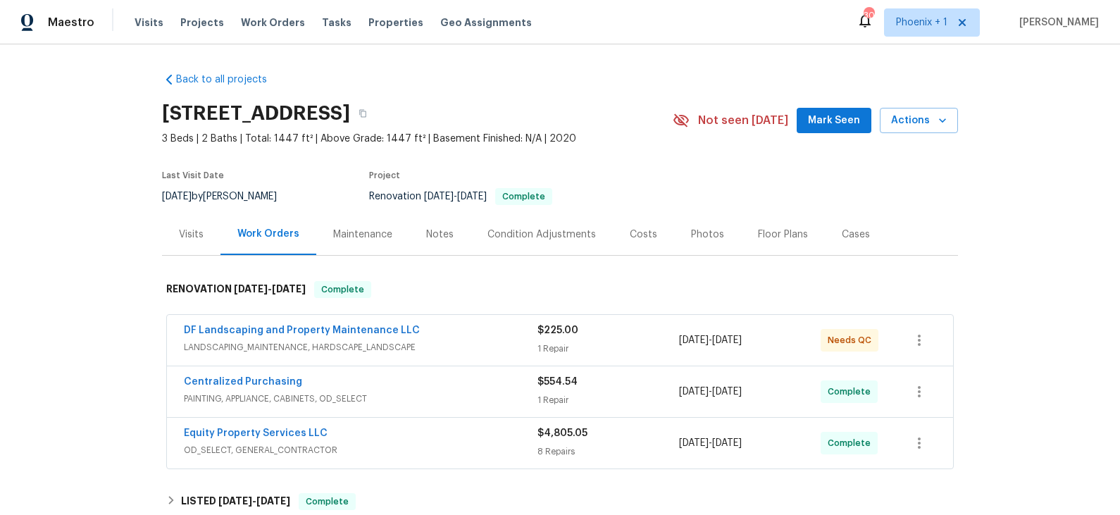
click at [486, 332] on div "DF Landscaping and Property Maintenance LLC" at bounding box center [361, 331] width 354 height 17
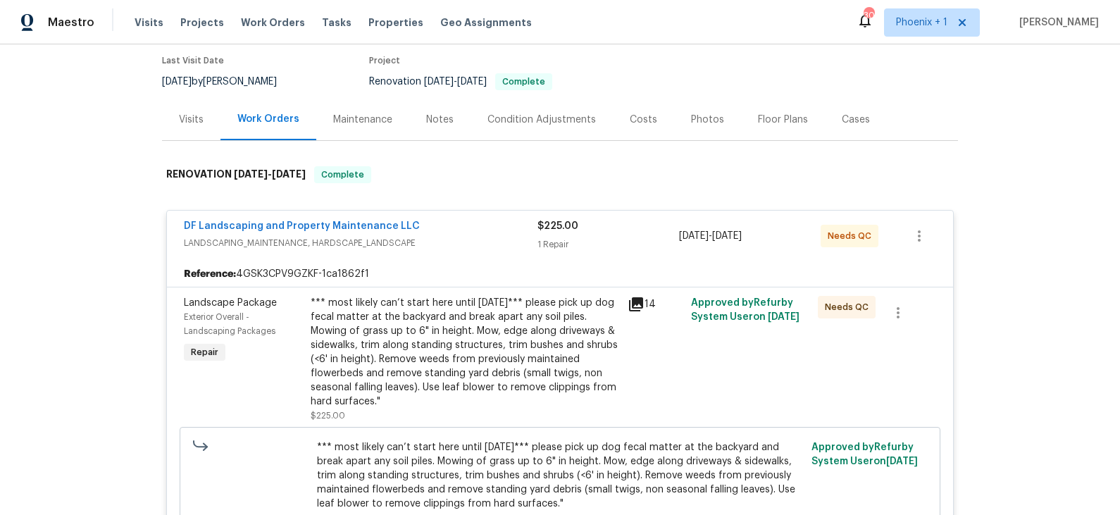
scroll to position [108, 0]
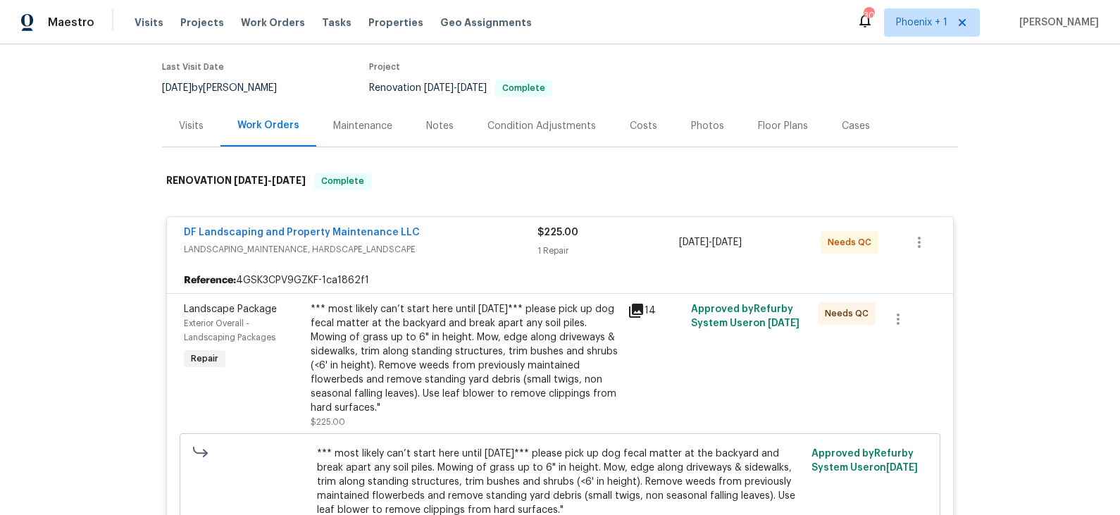
click at [699, 127] on div "Photos" at bounding box center [707, 126] width 33 height 14
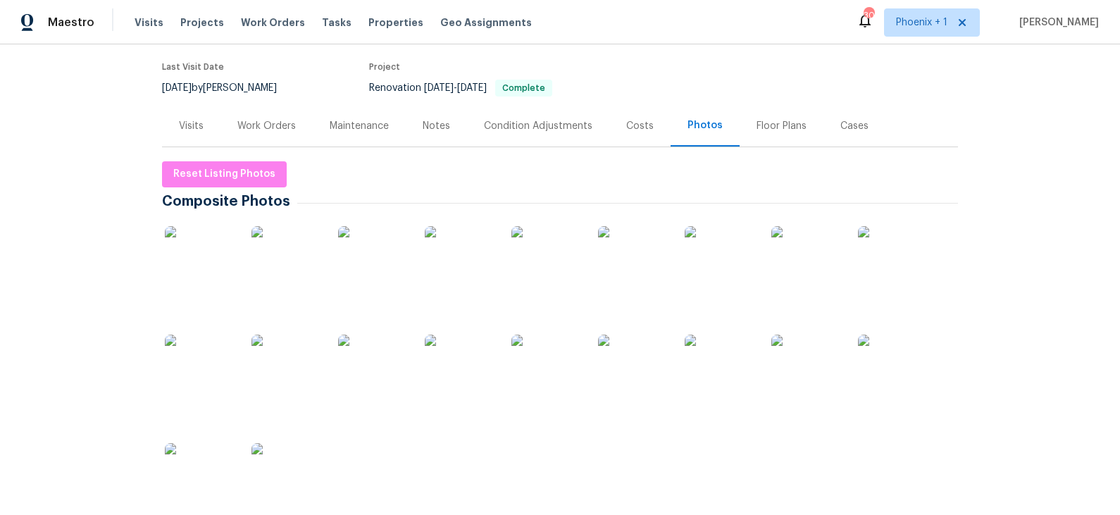
click at [211, 258] on img at bounding box center [200, 261] width 70 height 70
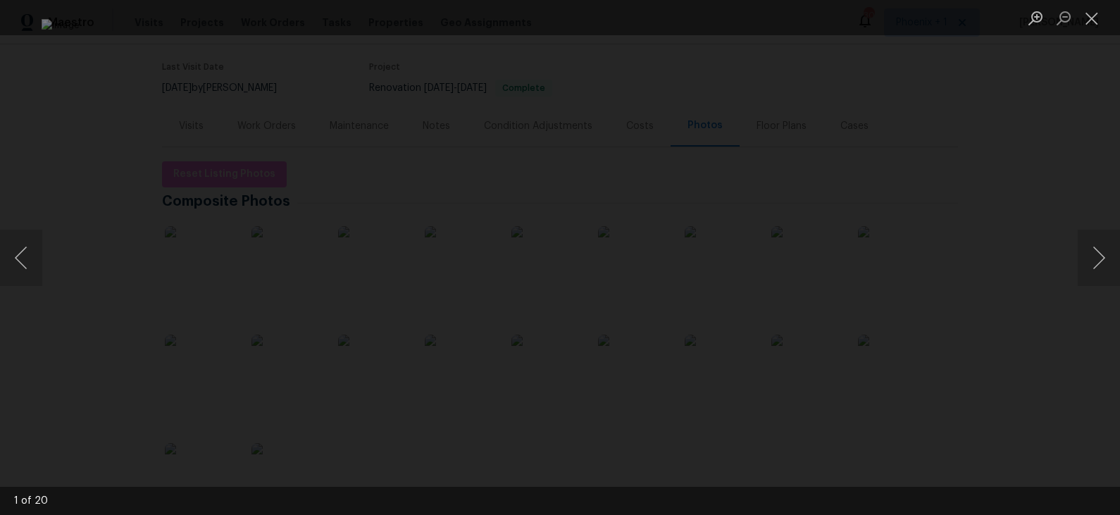
click at [994, 252] on div "Lightbox" at bounding box center [560, 257] width 1120 height 515
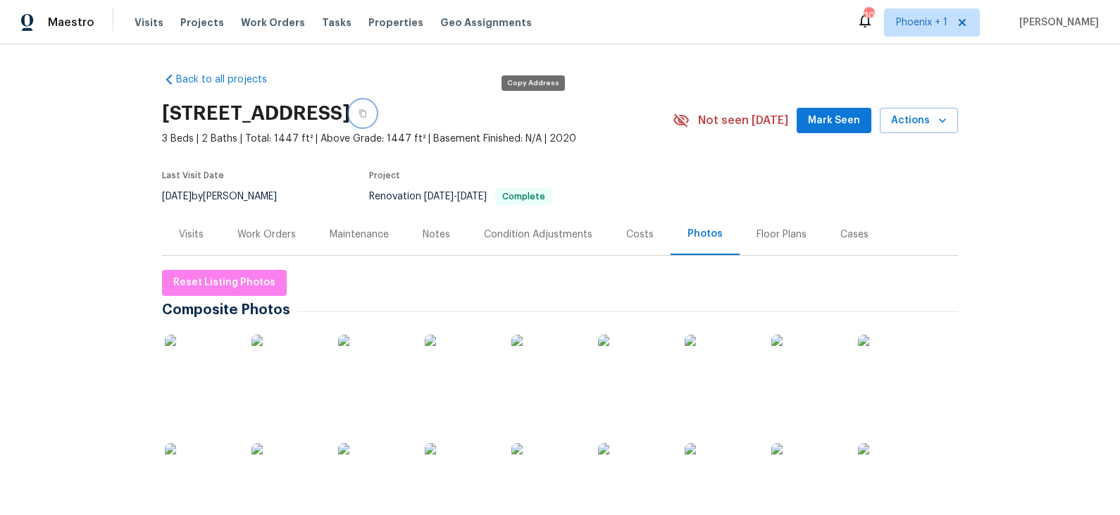
click at [375, 112] on button "button" at bounding box center [362, 113] width 25 height 25
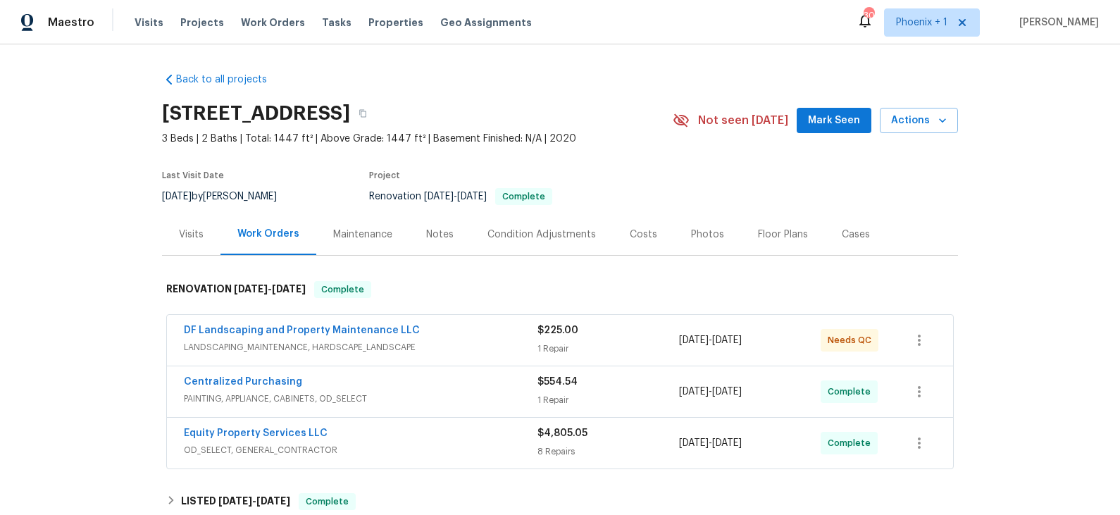
click at [449, 330] on div "DF Landscaping and Property Maintenance LLC" at bounding box center [361, 331] width 354 height 17
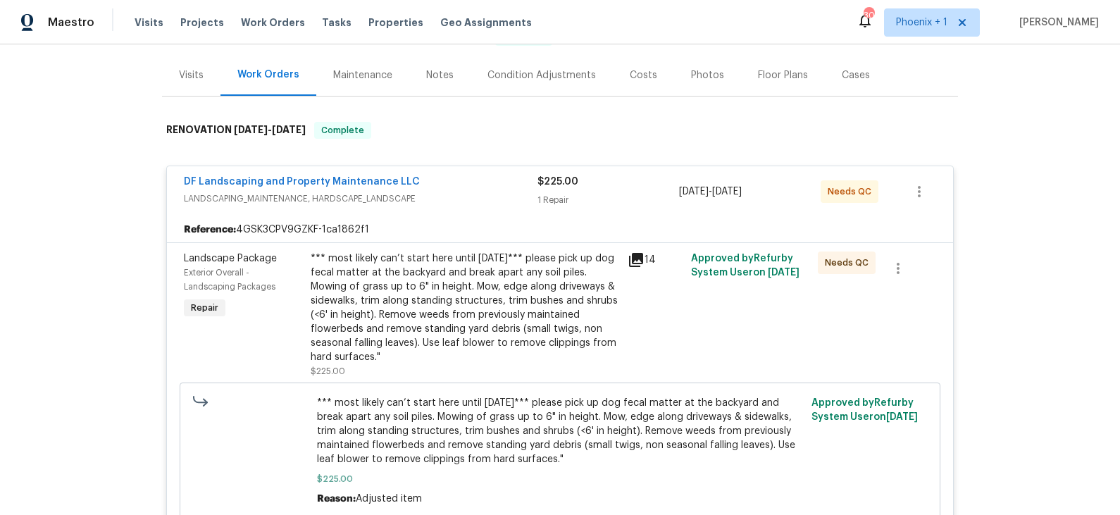
scroll to position [164, 0]
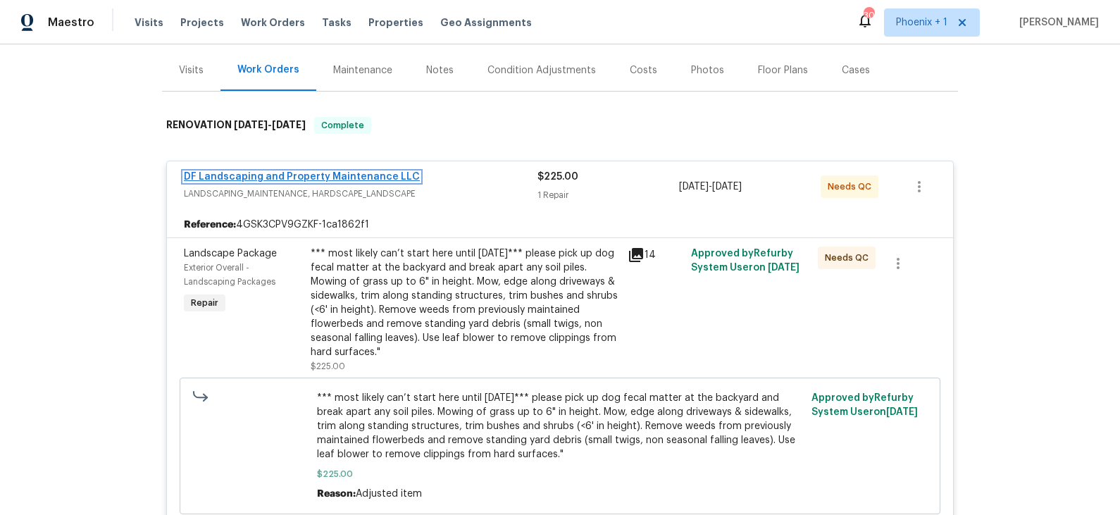
click at [349, 175] on link "DF Landscaping and Property Maintenance LLC" at bounding box center [302, 177] width 236 height 10
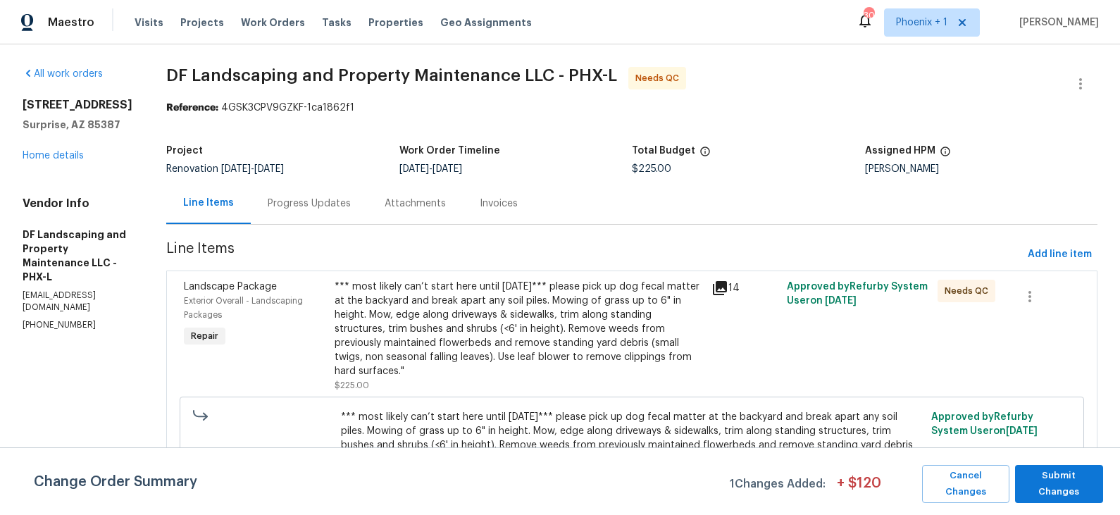
click at [330, 202] on div "Progress Updates" at bounding box center [309, 203] width 83 height 14
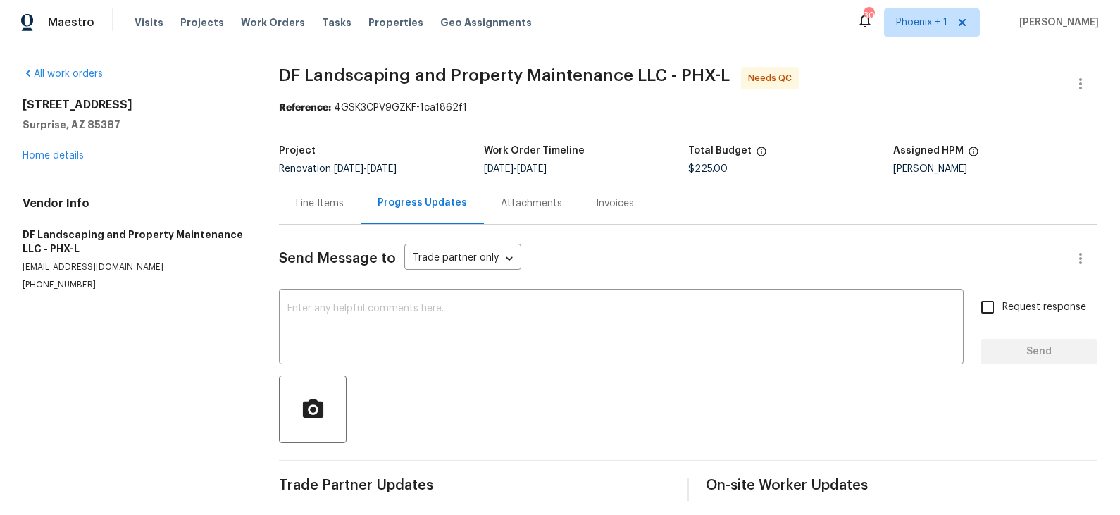
scroll to position [8, 0]
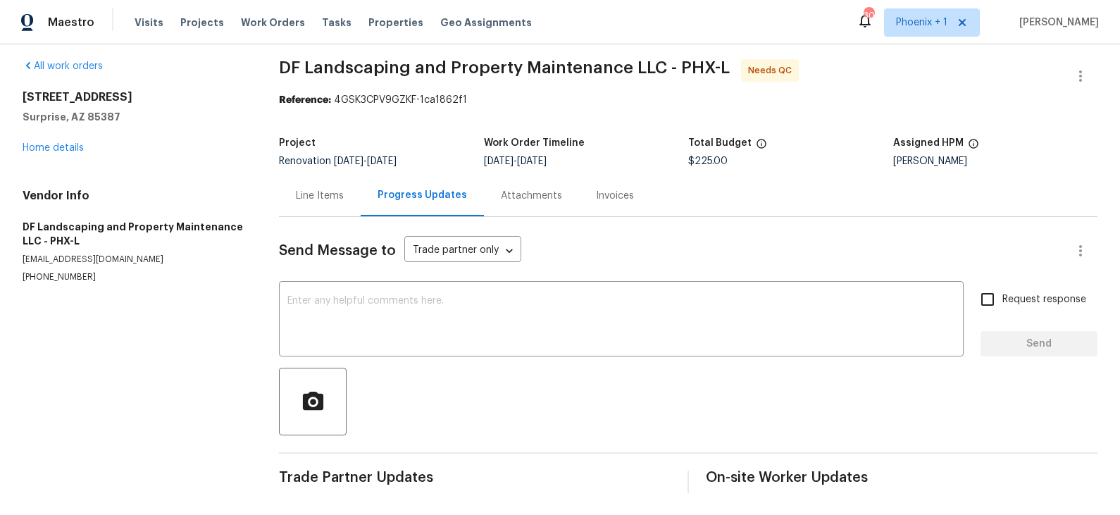
click at [330, 196] on div "Line Items" at bounding box center [320, 196] width 48 height 14
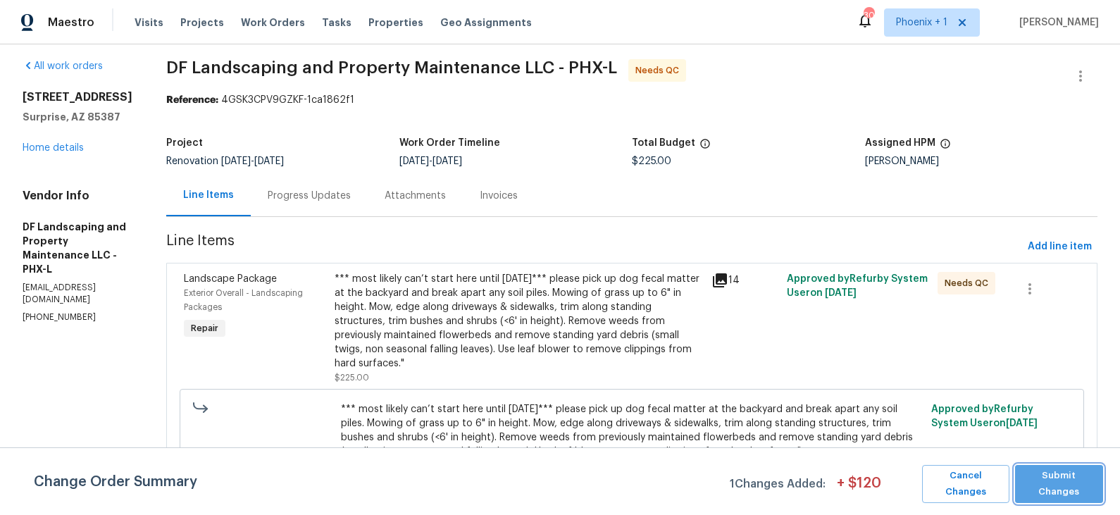
click at [1063, 482] on span "Submit Changes" at bounding box center [1059, 484] width 74 height 32
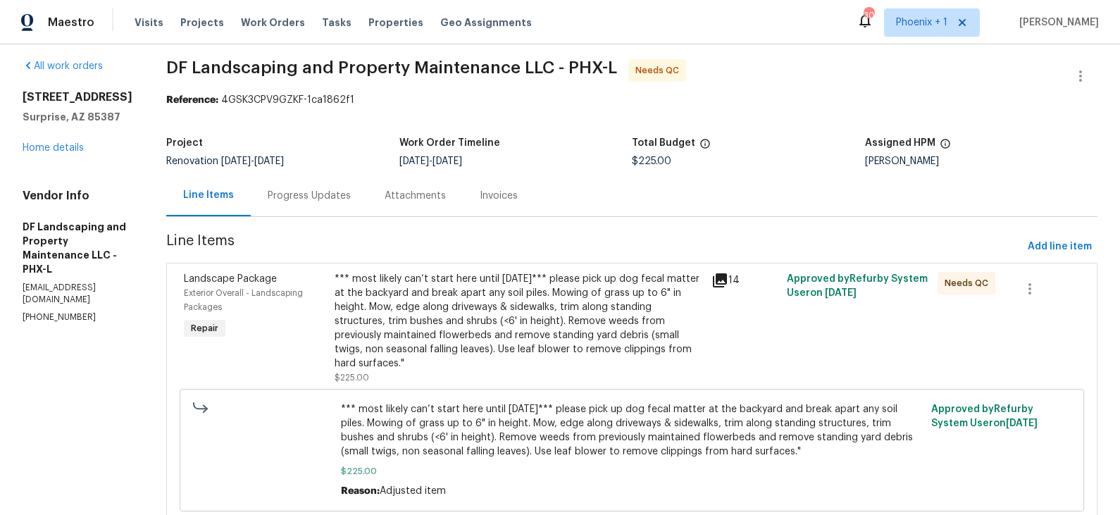
scroll to position [56, 0]
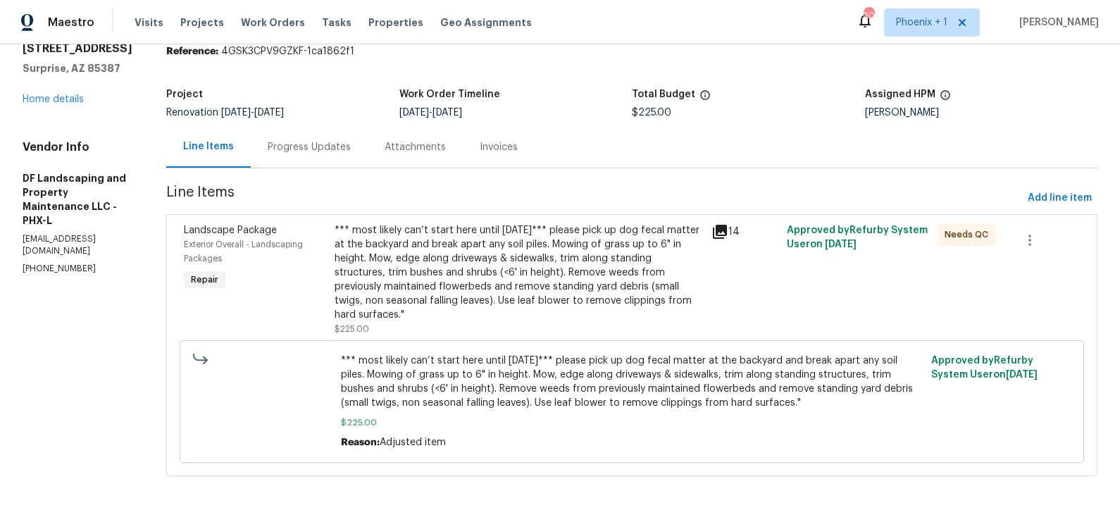
click at [626, 269] on div "*** most likely can’t start here until [DATE]*** please pick up dog fecal matte…" at bounding box center [519, 272] width 368 height 99
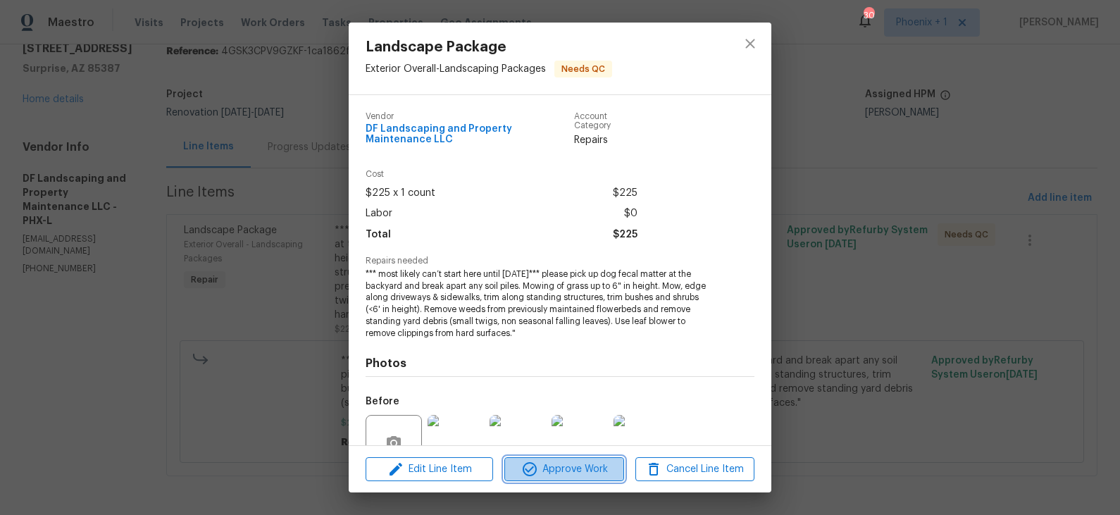
click at [565, 466] on span "Approve Work" at bounding box center [563, 470] width 111 height 18
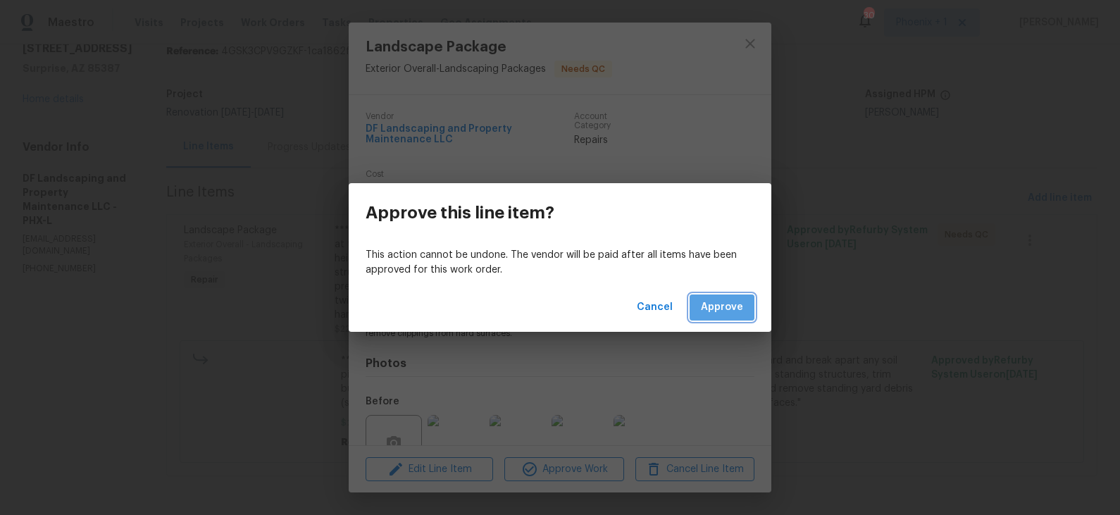
click at [727, 306] on span "Approve" at bounding box center [722, 308] width 42 height 18
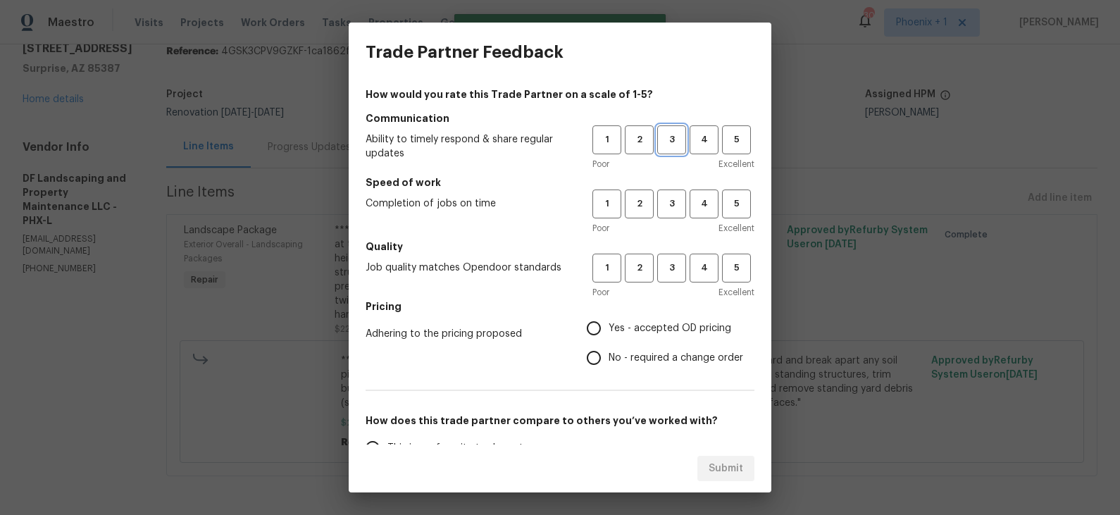
click at [673, 145] on span "3" at bounding box center [671, 140] width 26 height 16
click at [673, 197] on span "3" at bounding box center [671, 204] width 26 height 16
click at [668, 269] on span "3" at bounding box center [671, 268] width 26 height 16
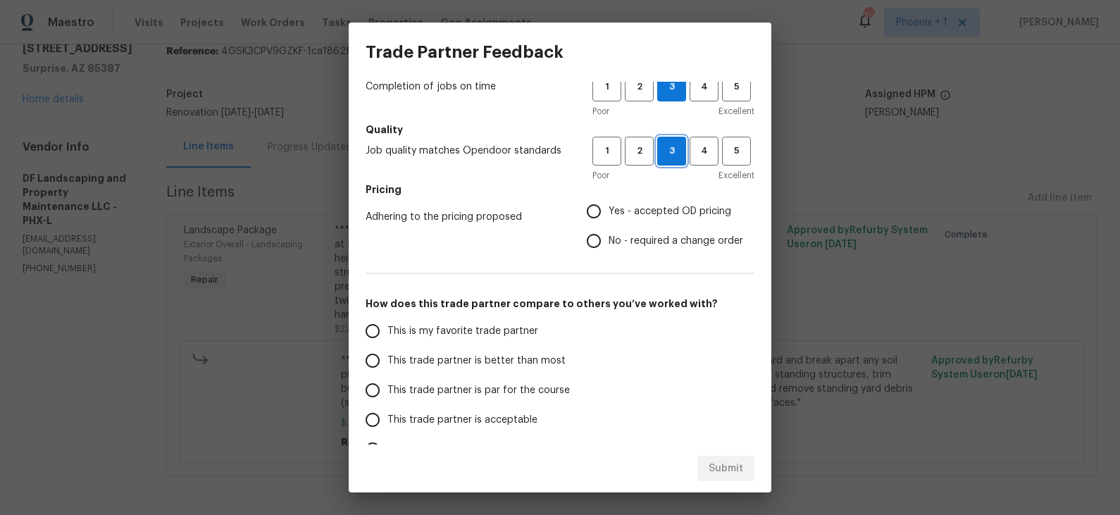
scroll to position [132, 0]
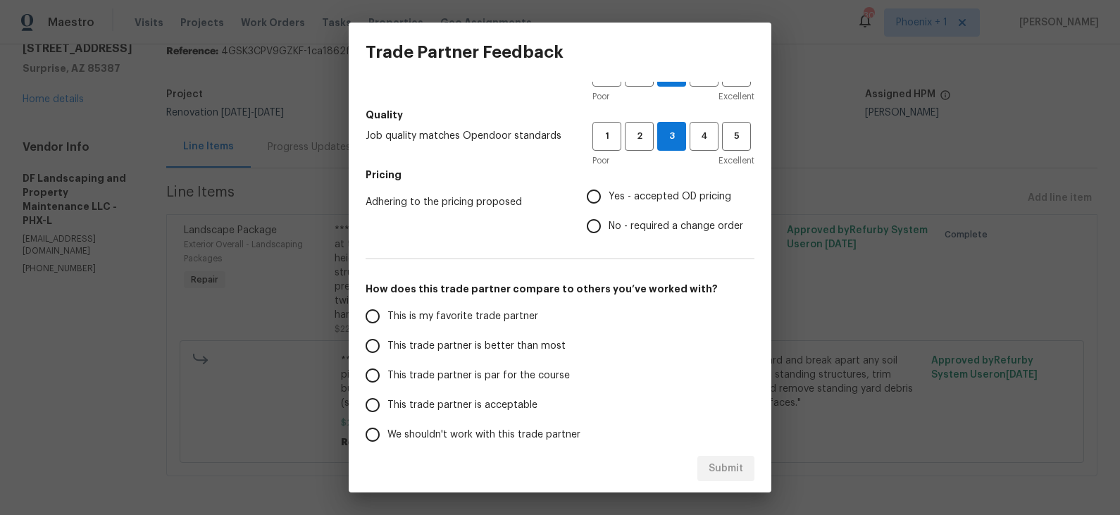
click at [646, 197] on span "Yes - accepted OD pricing" at bounding box center [669, 196] width 123 height 15
click at [608, 197] on input "Yes - accepted OD pricing" at bounding box center [594, 197] width 30 height 30
radio input "true"
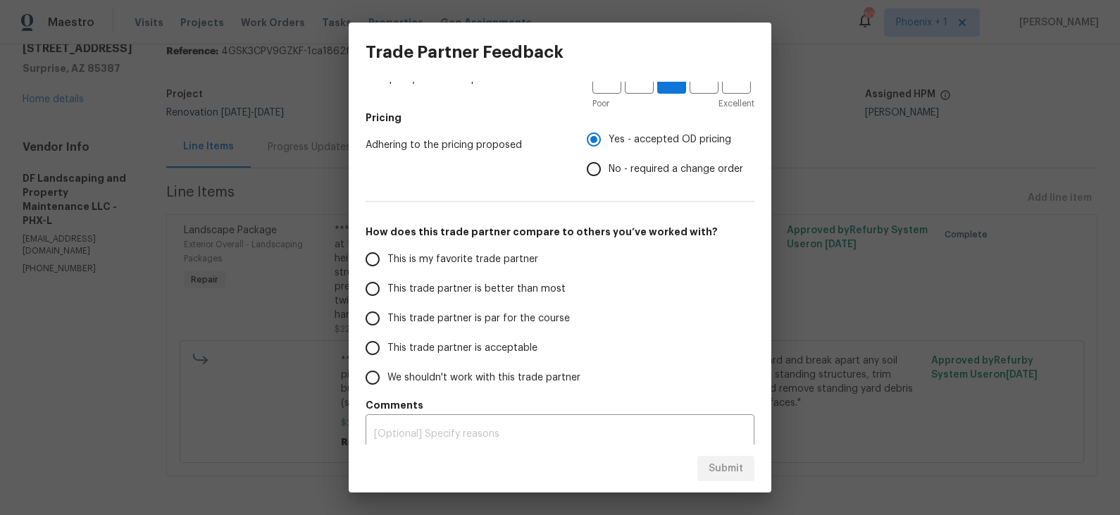
scroll to position [200, 0]
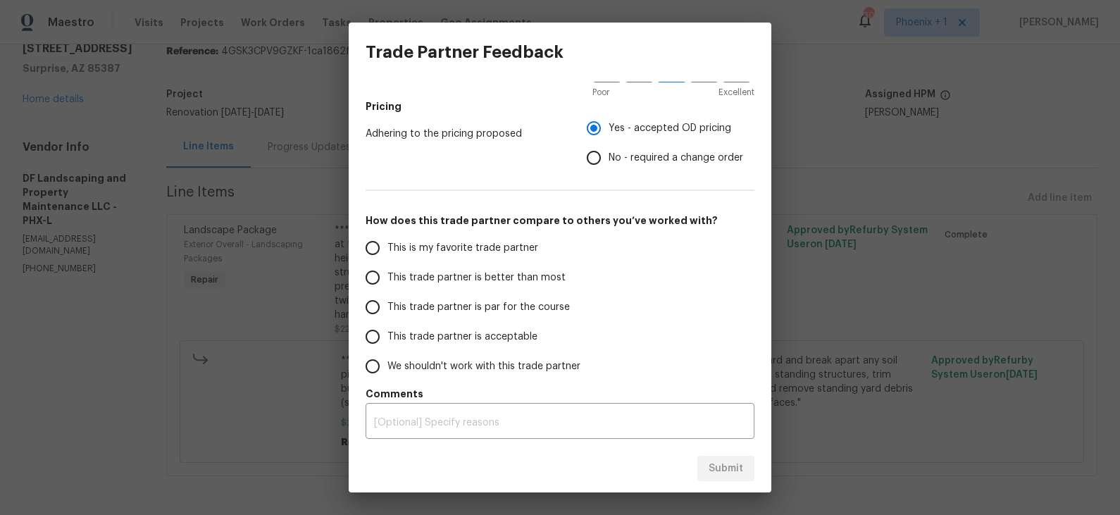
click at [457, 275] on span "This trade partner is better than most" at bounding box center [476, 277] width 178 height 15
click at [387, 275] on input "This trade partner is better than most" at bounding box center [373, 278] width 30 height 30
click at [723, 467] on span "Submit" at bounding box center [725, 469] width 35 height 18
radio input "true"
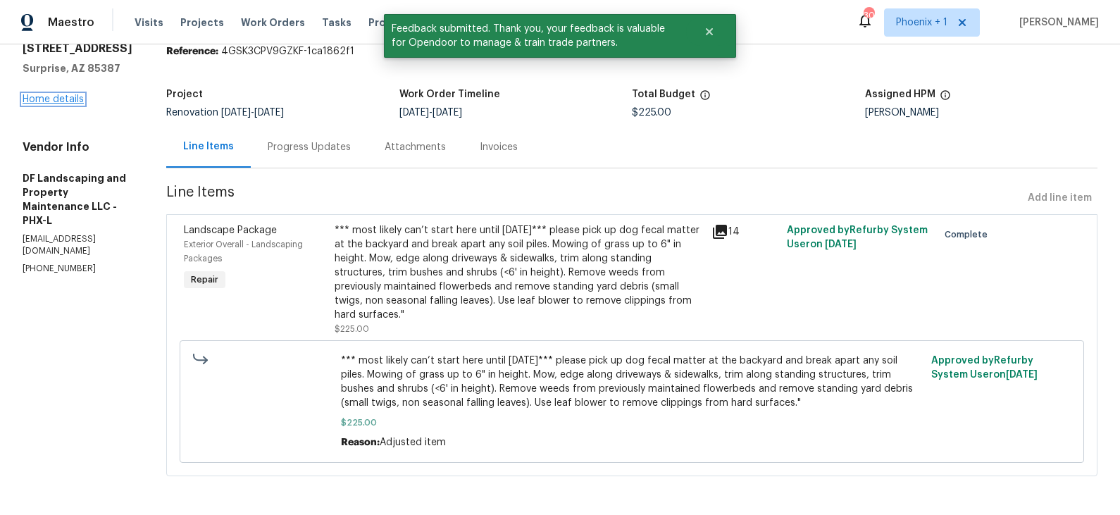
click at [64, 95] on link "Home details" at bounding box center [53, 99] width 61 height 10
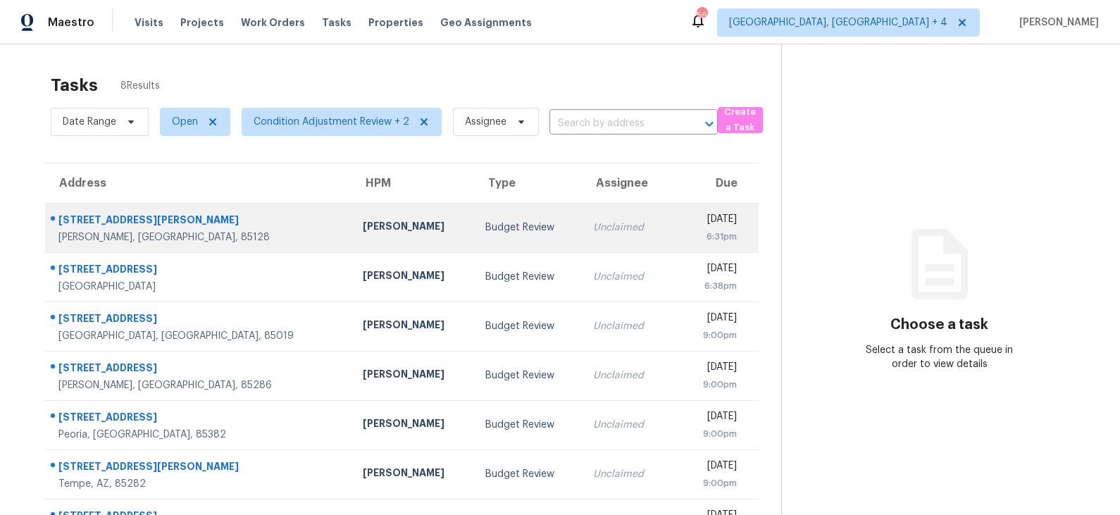
click at [474, 230] on td "Budget Review" at bounding box center [528, 227] width 108 height 49
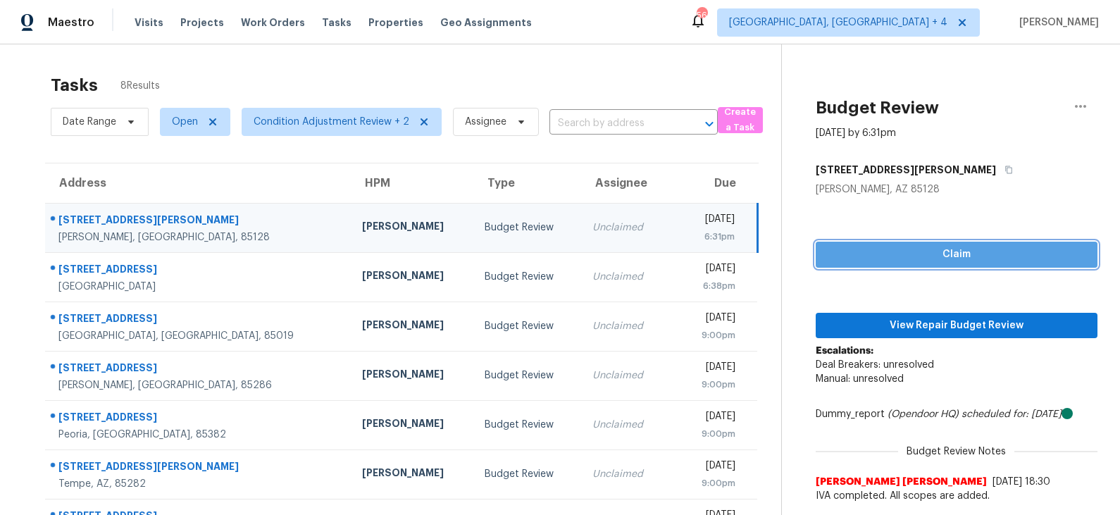
click at [910, 256] on span "Claim" at bounding box center [956, 255] width 259 height 18
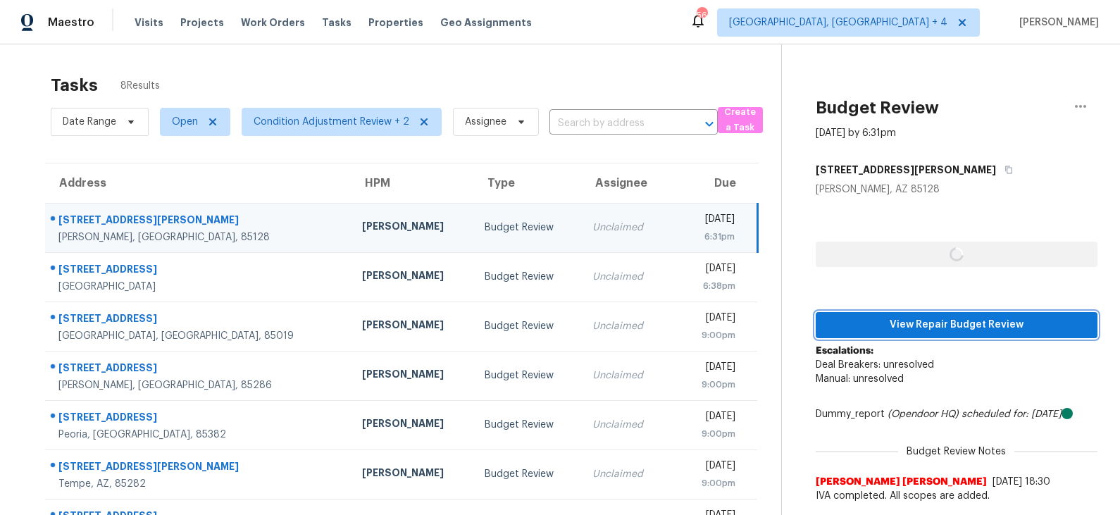
click at [907, 325] on span "View Repair Budget Review" at bounding box center [956, 325] width 259 height 18
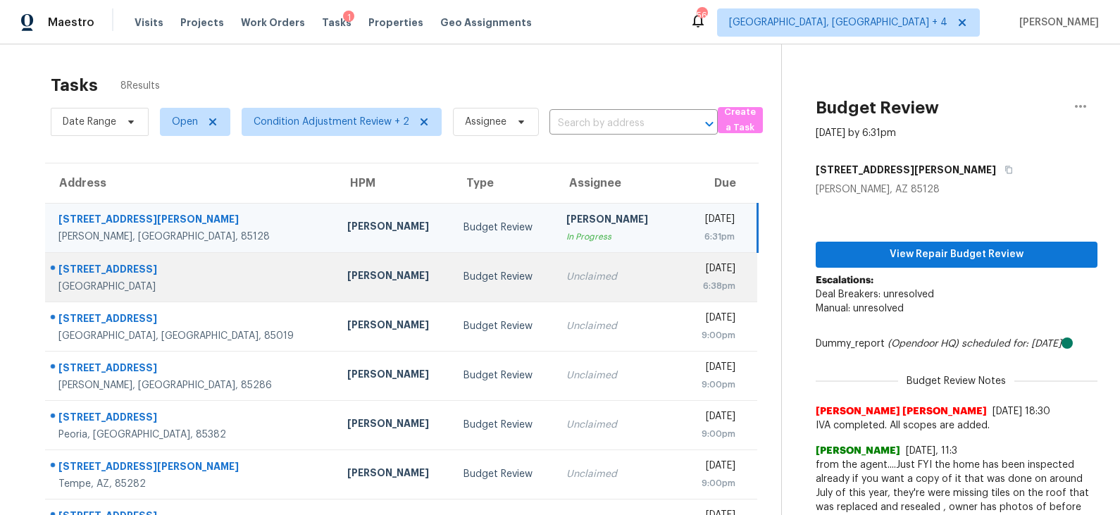
click at [387, 273] on td "[PERSON_NAME]" at bounding box center [394, 276] width 117 height 49
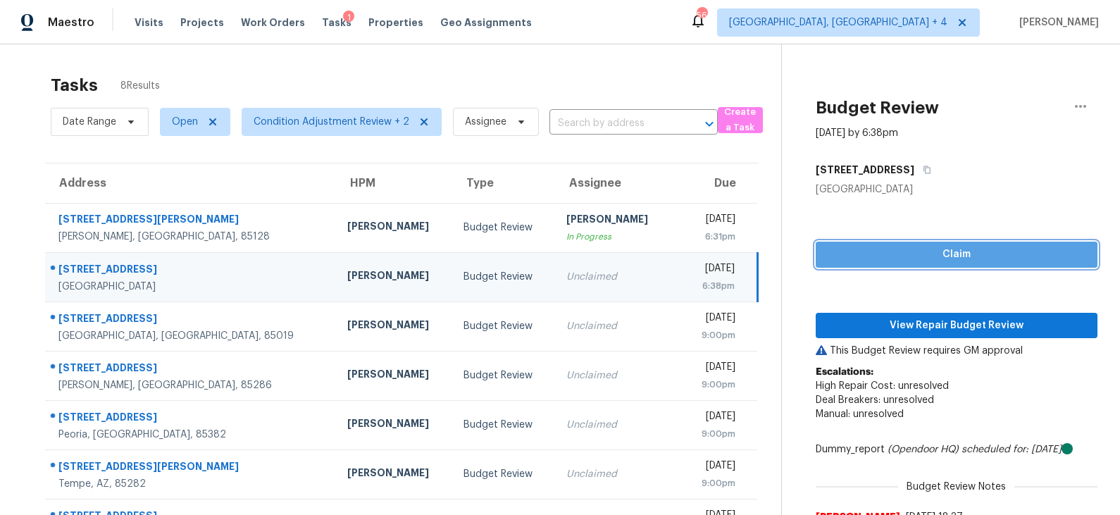
click at [899, 261] on span "Claim" at bounding box center [956, 255] width 259 height 18
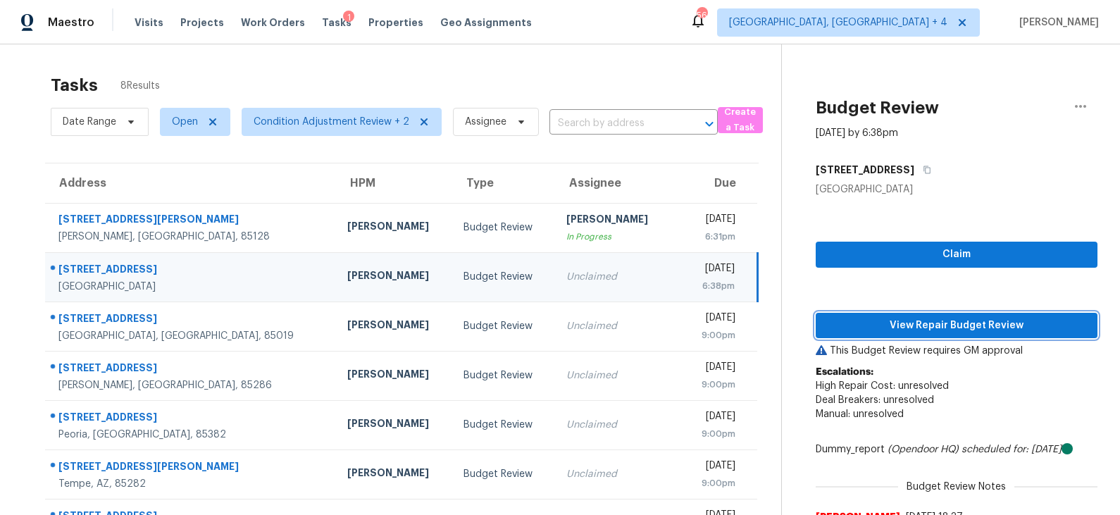
click at [895, 318] on span "View Repair Budget Review" at bounding box center [956, 326] width 259 height 18
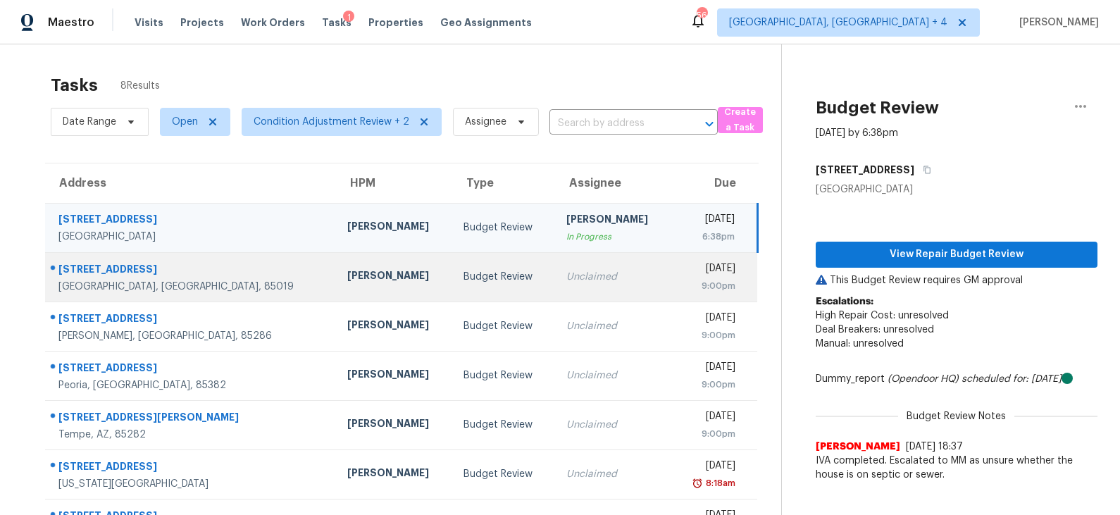
click at [469, 264] on td "Budget Review" at bounding box center [503, 276] width 102 height 49
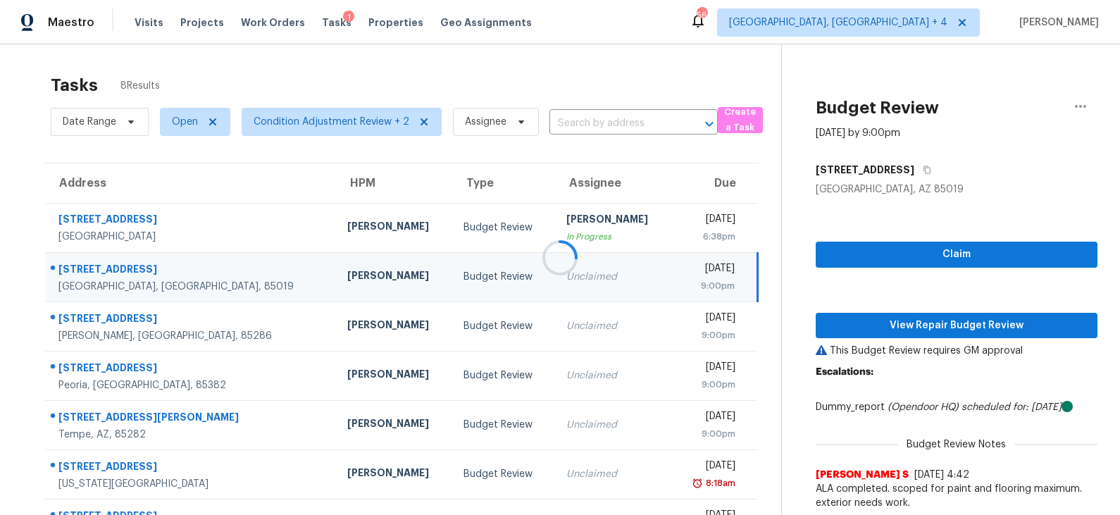
click at [899, 259] on div at bounding box center [560, 257] width 1120 height 515
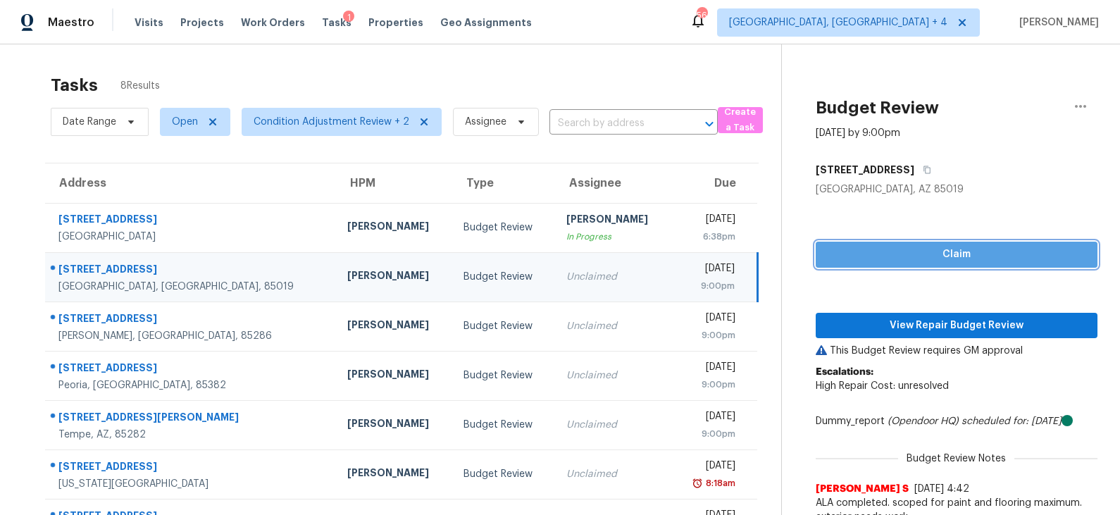
click at [899, 259] on span "Claim" at bounding box center [956, 255] width 259 height 18
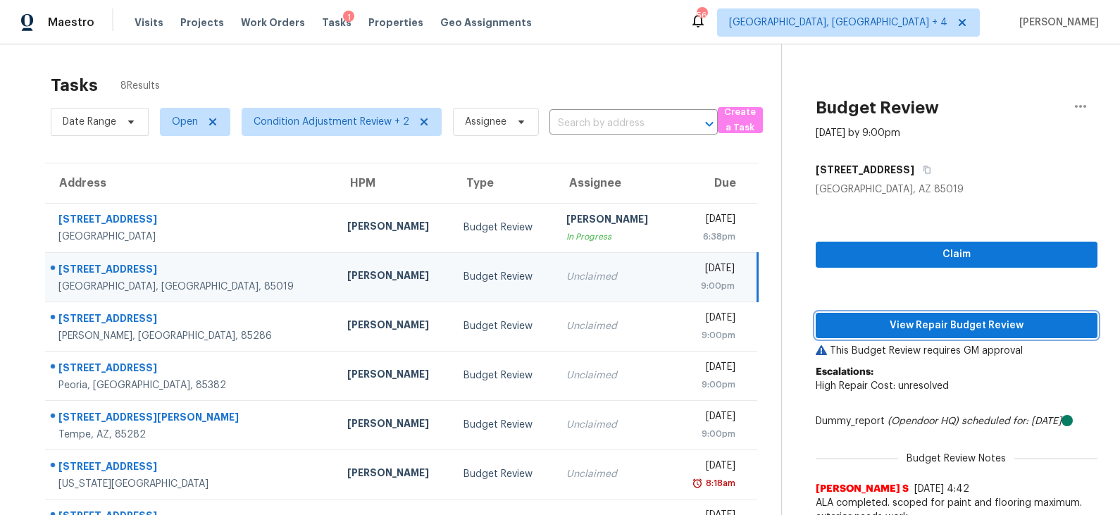
click at [898, 321] on span "View Repair Budget Review" at bounding box center [956, 326] width 259 height 18
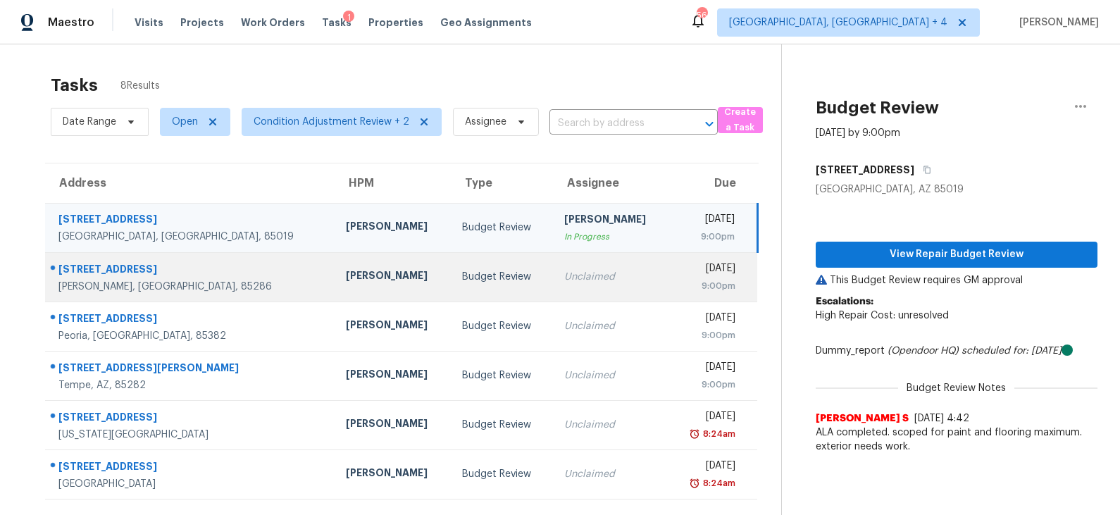
click at [451, 267] on td "Budget Review" at bounding box center [502, 276] width 102 height 49
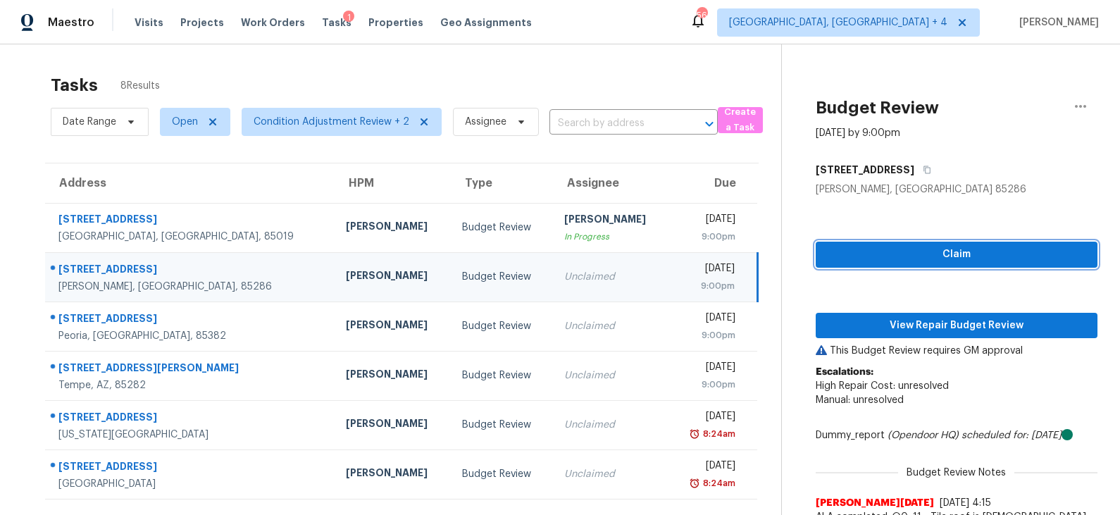
click at [893, 253] on span "Claim" at bounding box center [956, 255] width 259 height 18
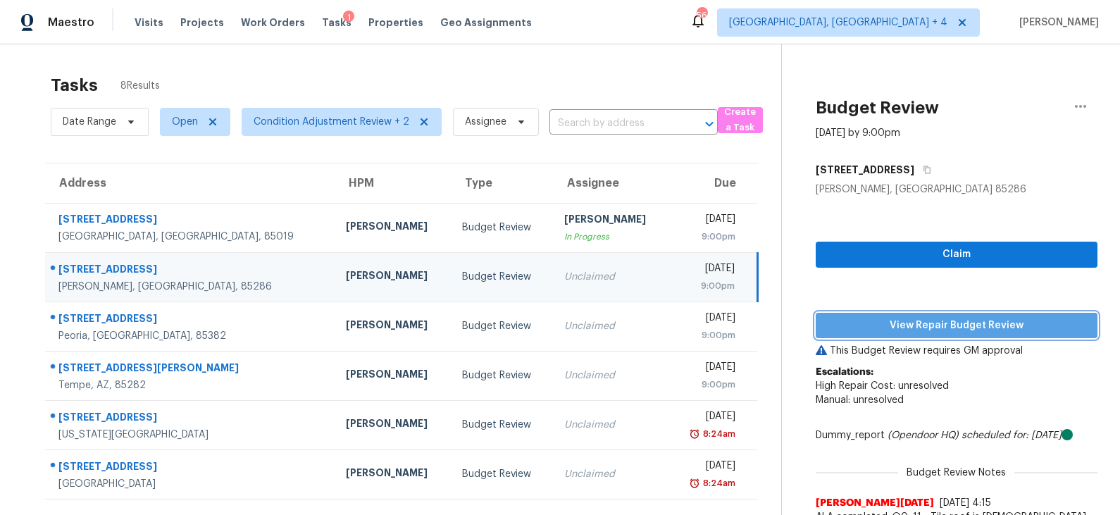
click at [911, 322] on span "View Repair Budget Review" at bounding box center [956, 326] width 259 height 18
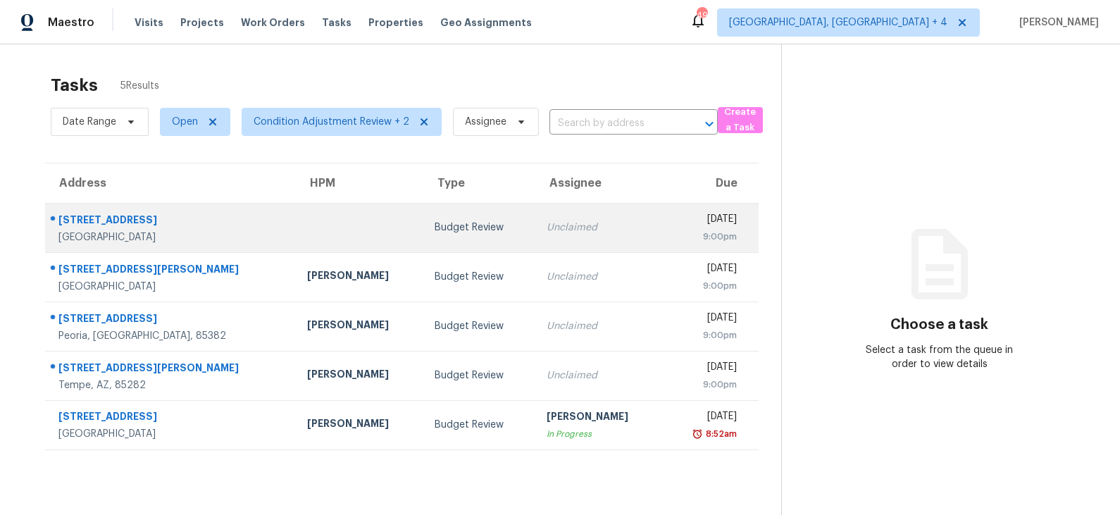
click at [435, 223] on div "Budget Review" at bounding box center [479, 227] width 89 height 14
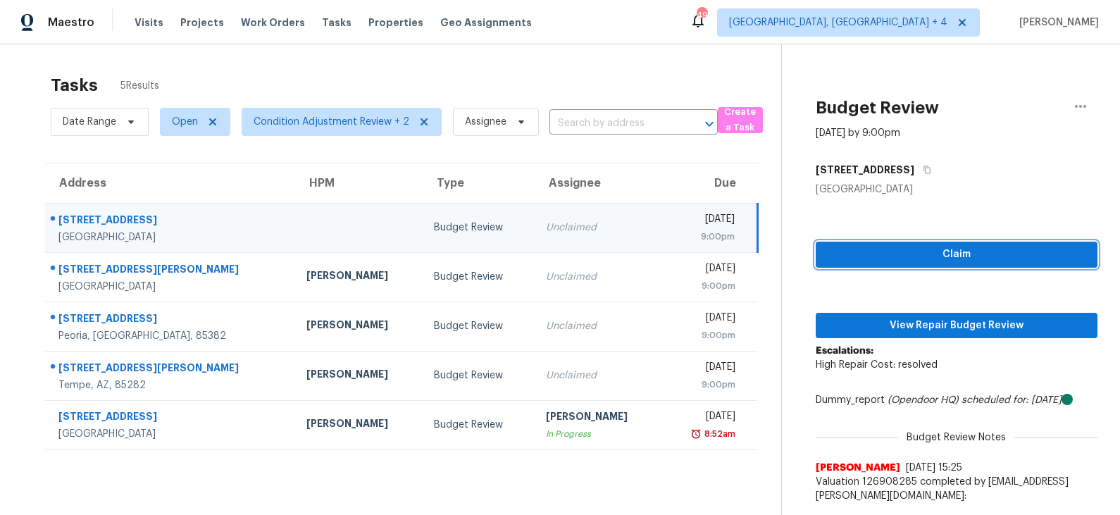
click at [923, 249] on span "Claim" at bounding box center [956, 255] width 259 height 18
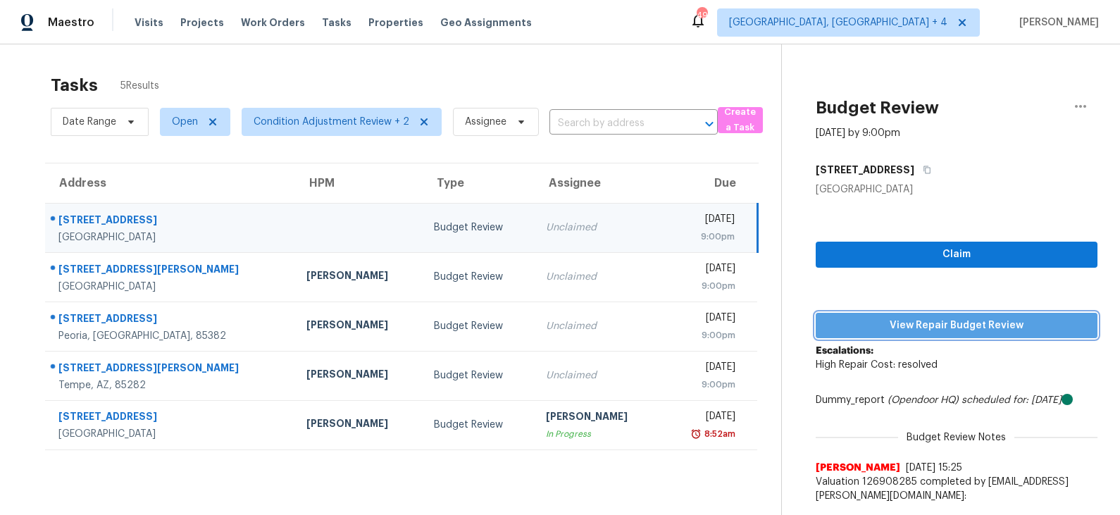
click at [913, 330] on span "View Repair Budget Review" at bounding box center [956, 326] width 259 height 18
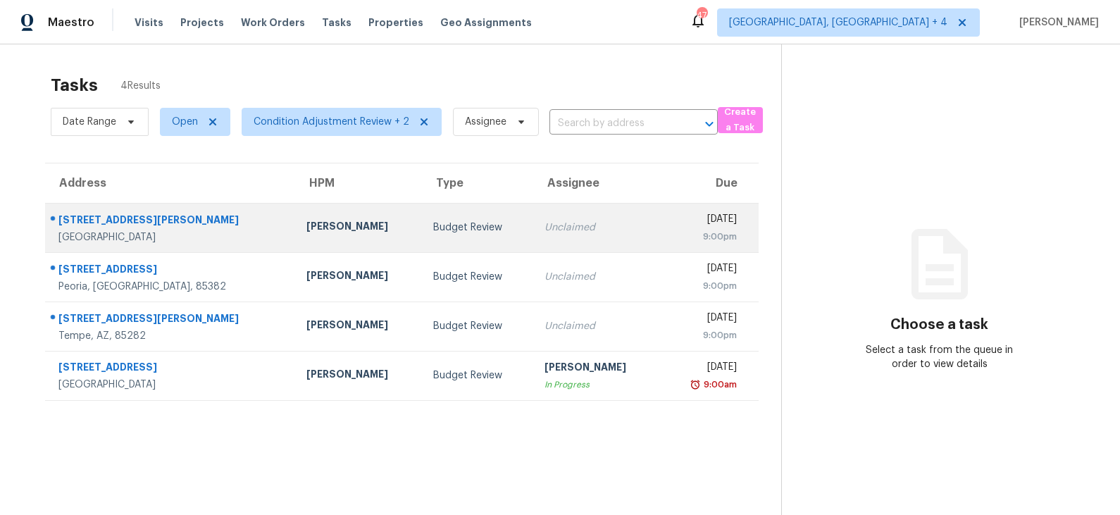
click at [533, 235] on td "Unclaimed" at bounding box center [596, 227] width 127 height 49
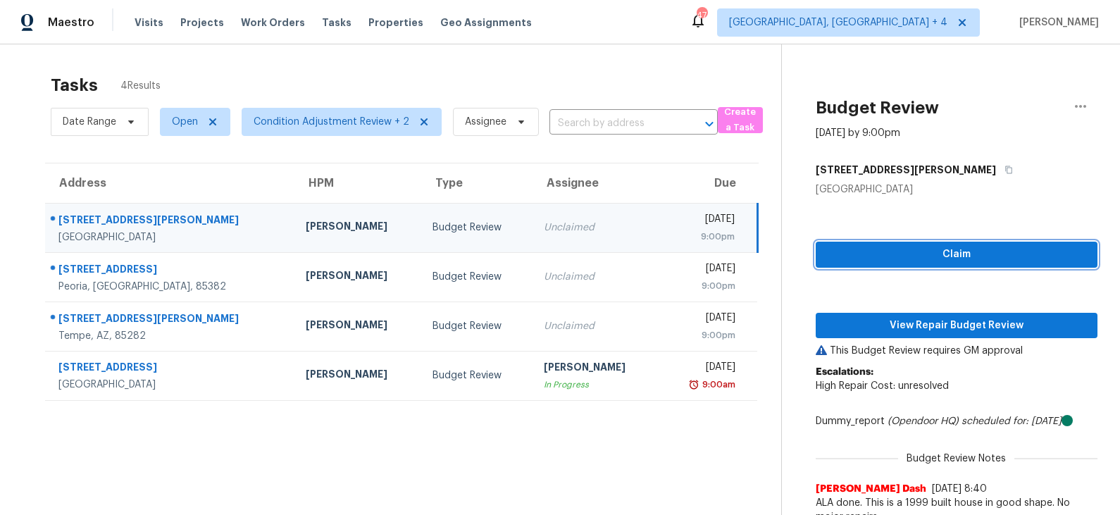
click at [927, 253] on span "Claim" at bounding box center [956, 255] width 259 height 18
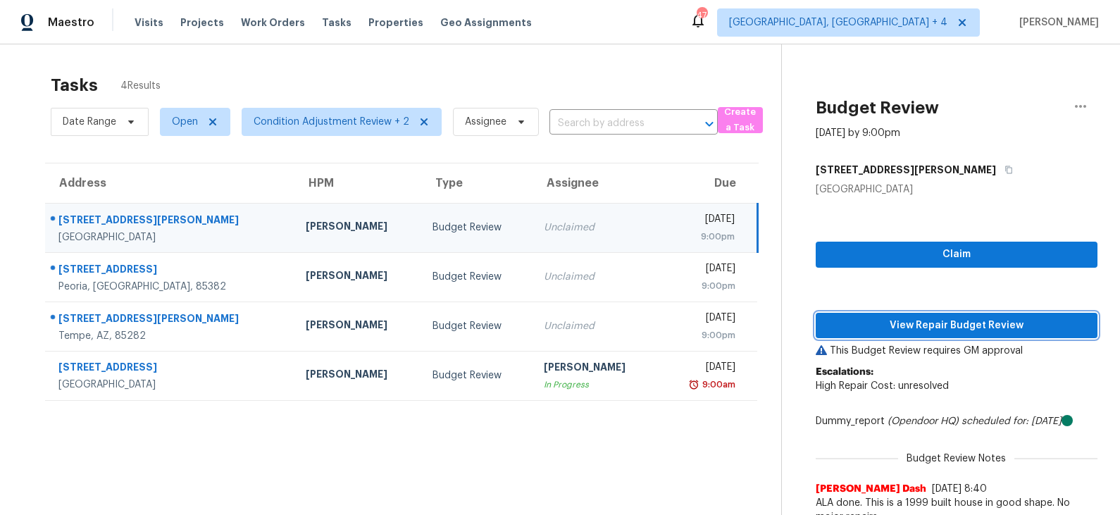
click at [925, 328] on span "View Repair Budget Review" at bounding box center [956, 326] width 259 height 18
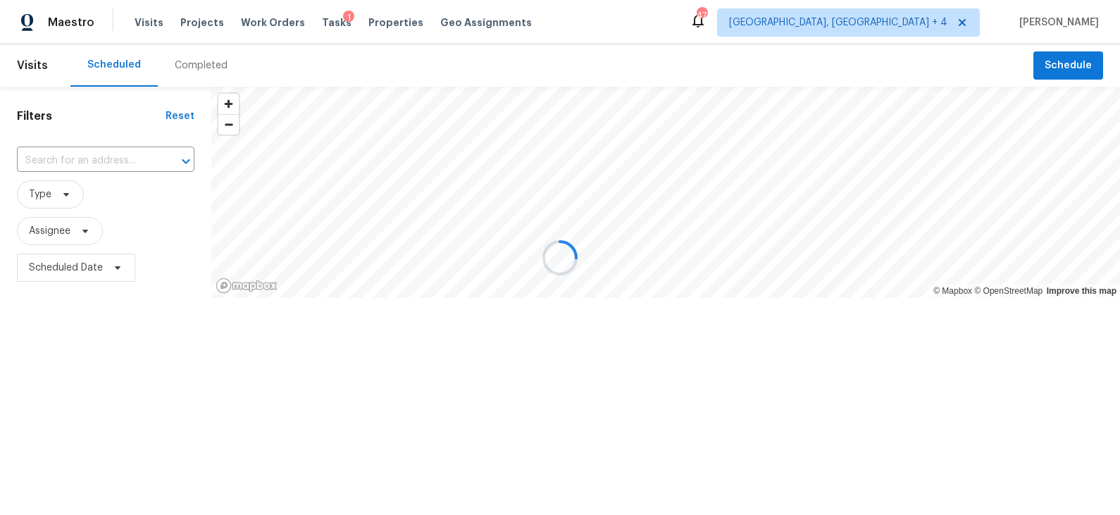
click at [923, 24] on div at bounding box center [560, 257] width 1120 height 515
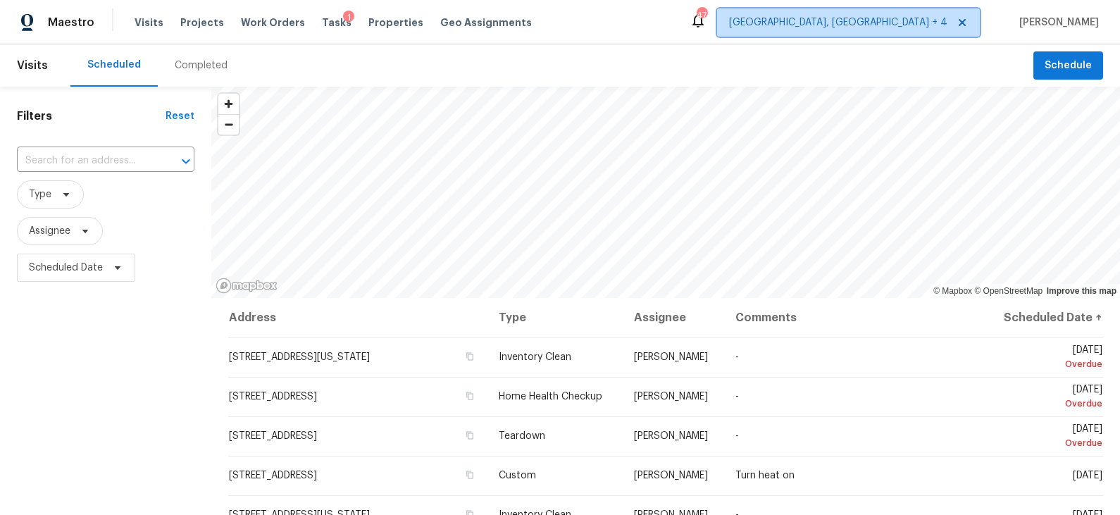
click at [923, 24] on span "[GEOGRAPHIC_DATA], [GEOGRAPHIC_DATA] + 4" at bounding box center [838, 22] width 218 height 14
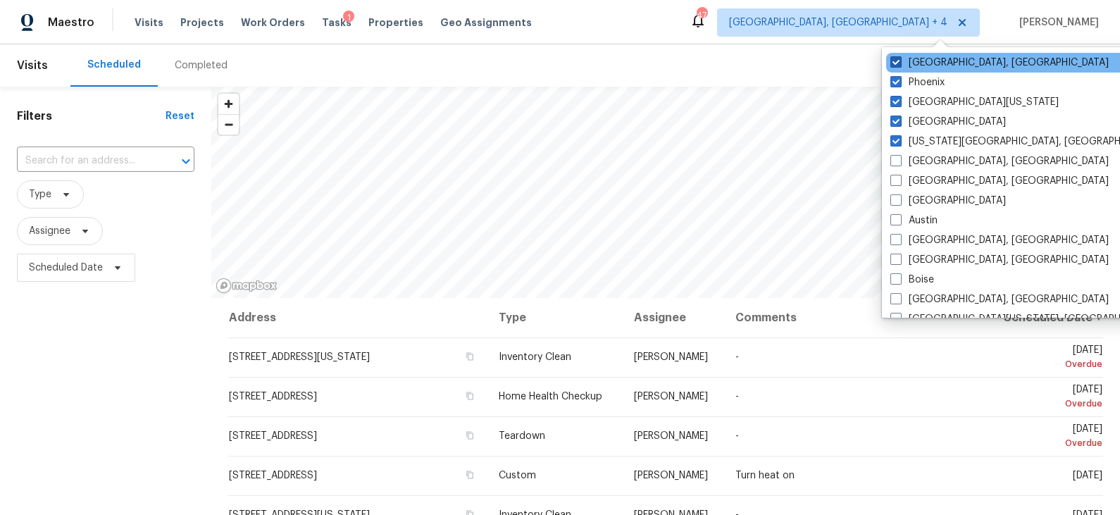
click at [935, 64] on label "[GEOGRAPHIC_DATA], [GEOGRAPHIC_DATA]" at bounding box center [999, 63] width 218 height 14
click at [899, 64] on input "[GEOGRAPHIC_DATA], [GEOGRAPHIC_DATA]" at bounding box center [894, 60] width 9 height 9
checkbox input "false"
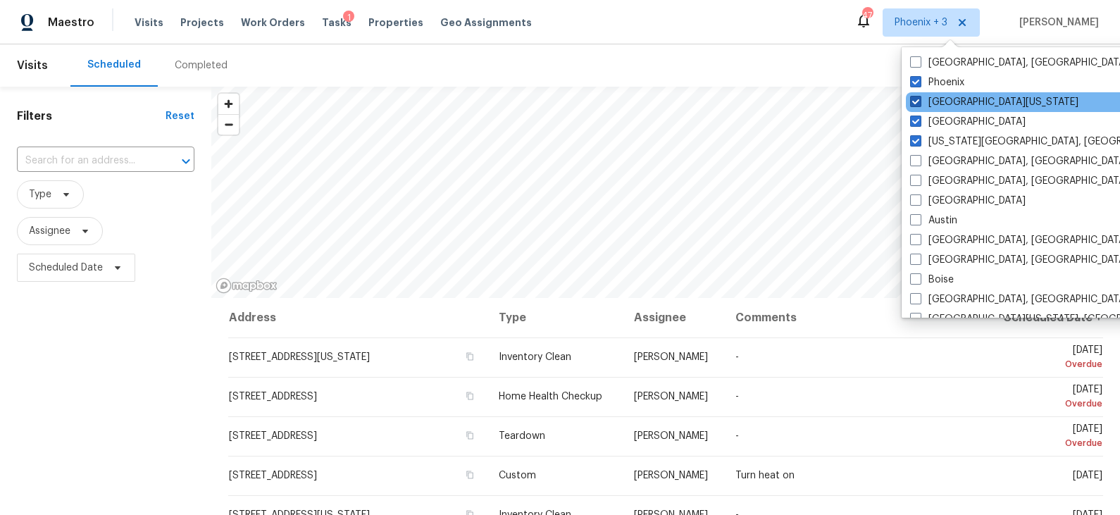
click at [933, 102] on label "[GEOGRAPHIC_DATA][US_STATE]" at bounding box center [994, 102] width 168 height 14
click at [919, 102] on input "[GEOGRAPHIC_DATA][US_STATE]" at bounding box center [914, 99] width 9 height 9
checkbox input "false"
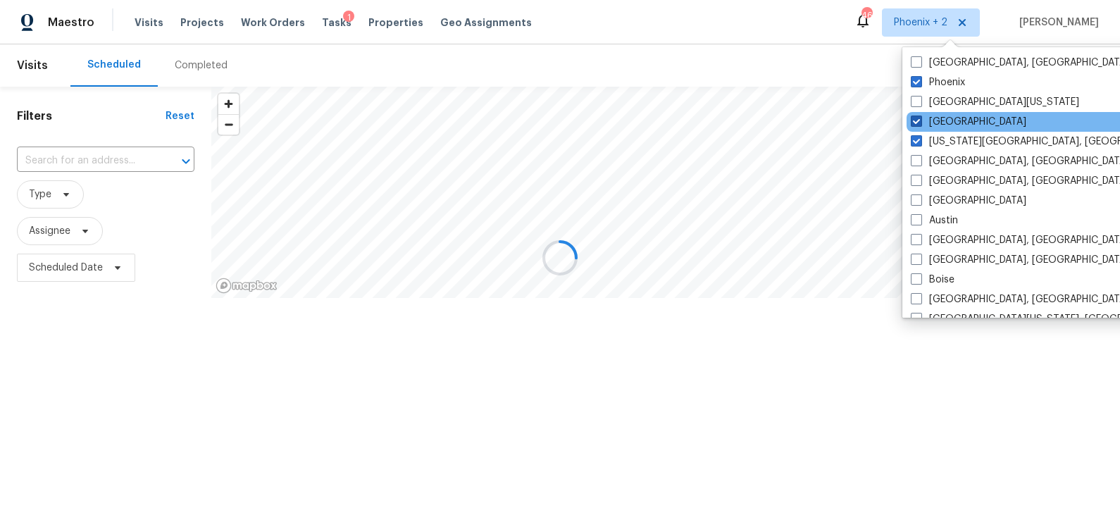
click at [933, 115] on label "[GEOGRAPHIC_DATA]" at bounding box center [968, 122] width 115 height 14
click at [920, 115] on input "[GEOGRAPHIC_DATA]" at bounding box center [915, 119] width 9 height 9
checkbox input "false"
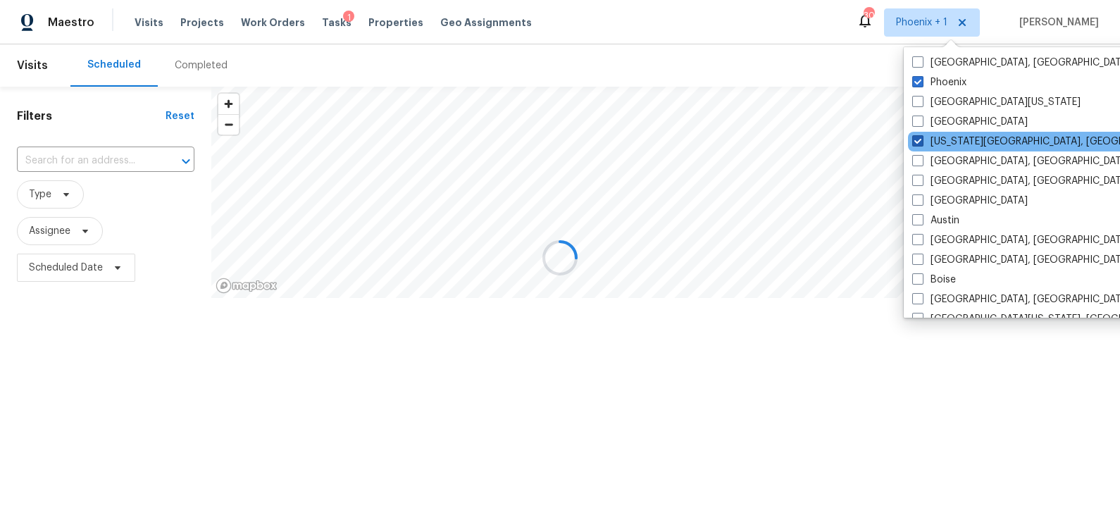
click at [933, 139] on label "Colorado Springs, CO" at bounding box center [1047, 142] width 271 height 14
click at [921, 139] on input "Colorado Springs, CO" at bounding box center [916, 139] width 9 height 9
checkbox input "false"
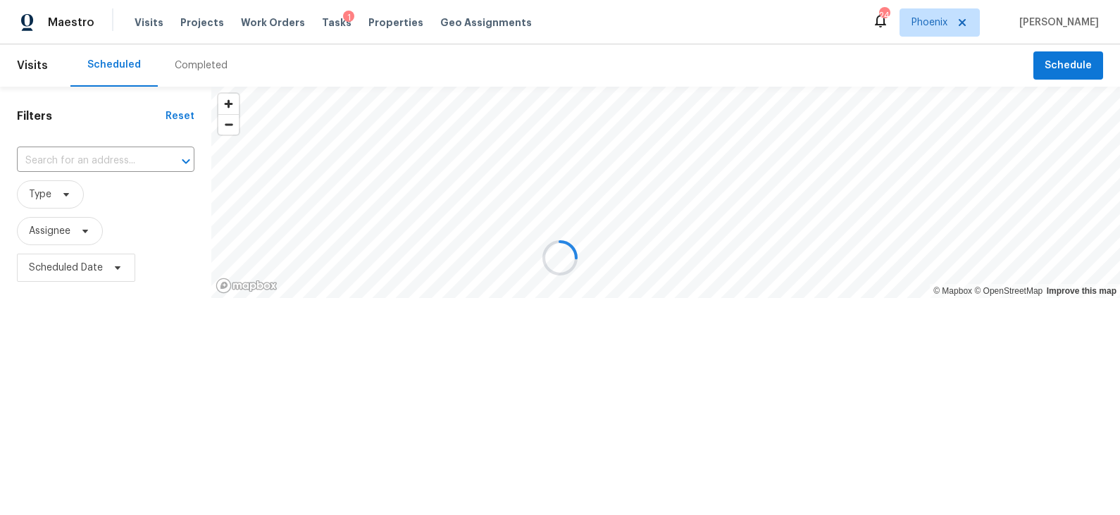
click at [825, 65] on div at bounding box center [560, 257] width 1120 height 515
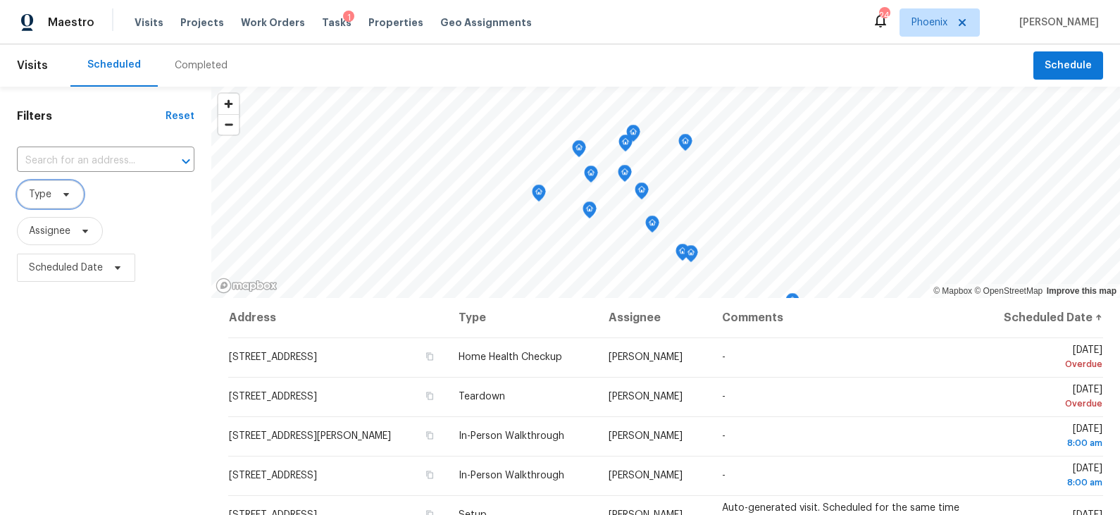
click at [61, 194] on icon at bounding box center [66, 194] width 11 height 11
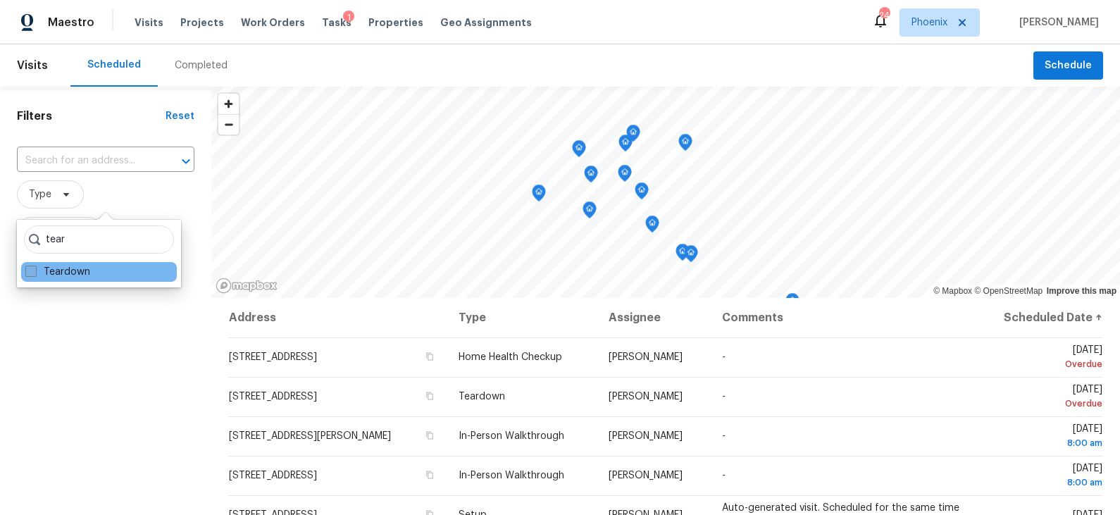
type input "tear"
click at [65, 270] on label "Teardown" at bounding box center [57, 272] width 65 height 14
click at [35, 270] on input "Teardown" at bounding box center [29, 269] width 9 height 9
checkbox input "true"
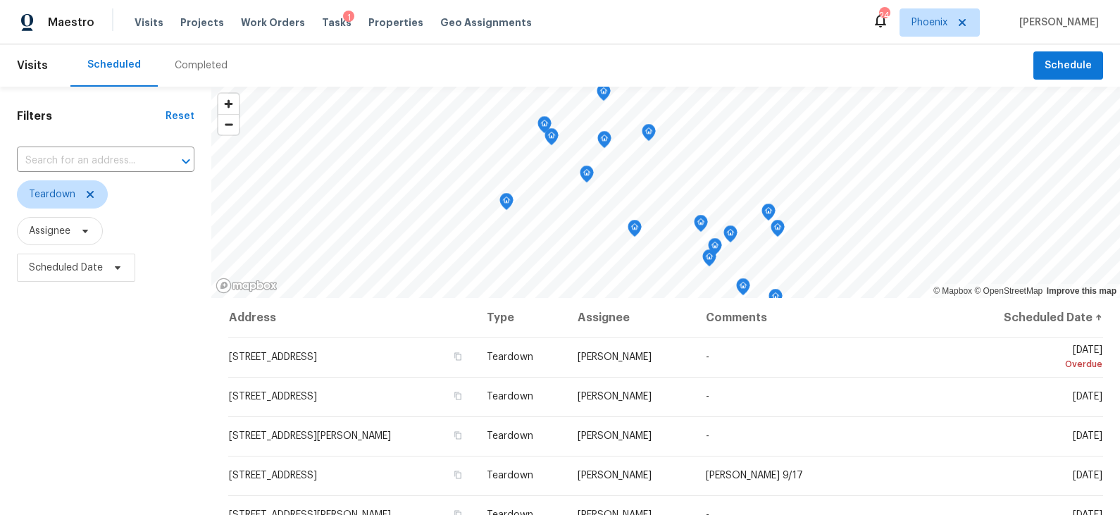
click at [157, 421] on div "Filters Reset ​ Teardown Assignee Scheduled Date" at bounding box center [105, 398] width 211 height 623
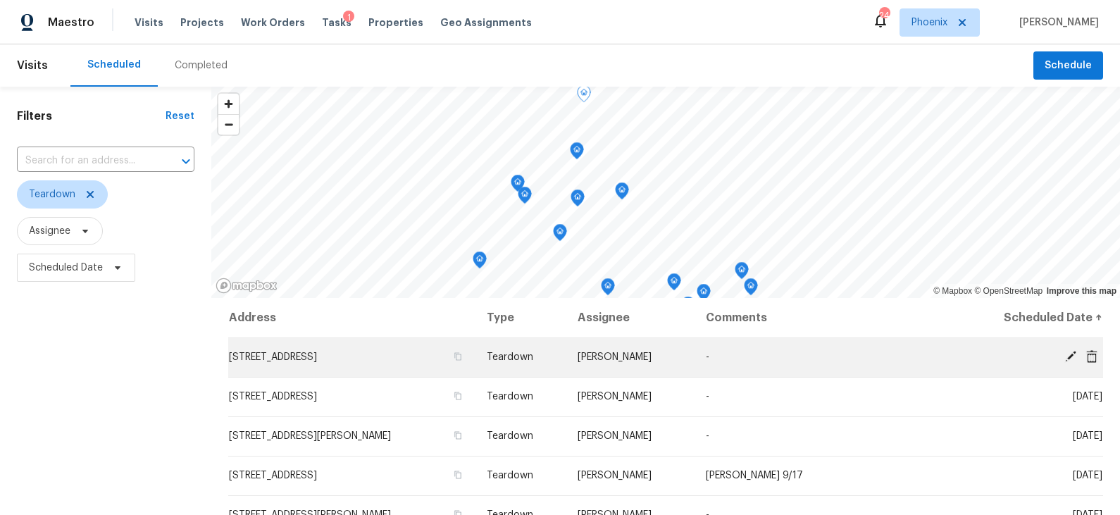
click at [1069, 355] on icon at bounding box center [1070, 356] width 11 height 11
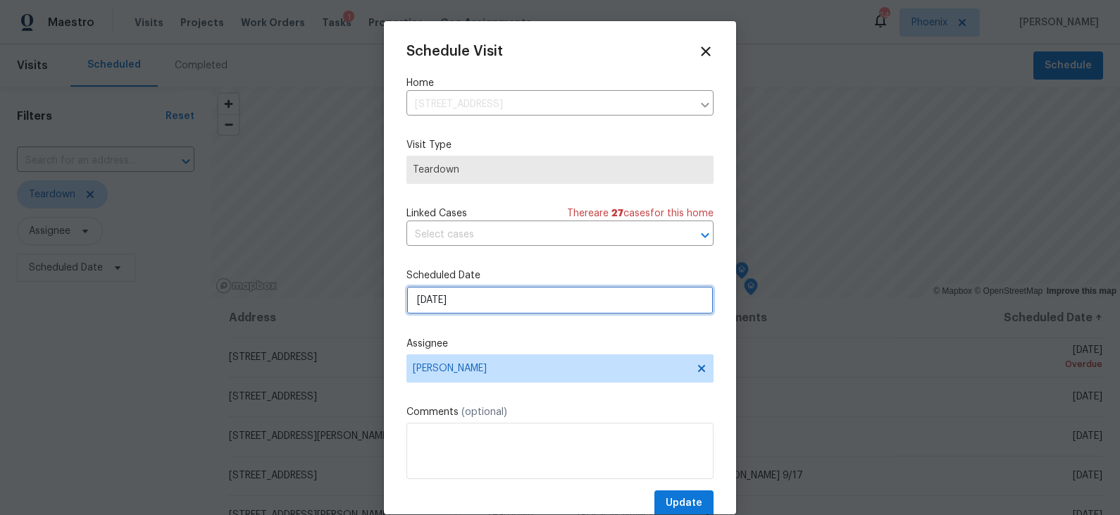
click at [481, 304] on input "9/15/2025" at bounding box center [559, 300] width 307 height 28
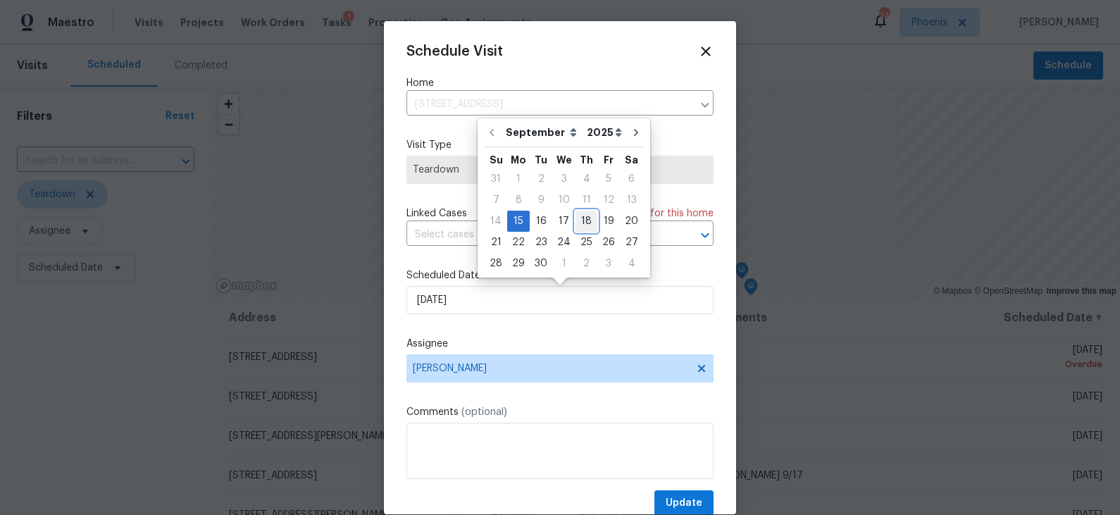
click at [585, 218] on div "18" at bounding box center [586, 221] width 22 height 20
type input "9/18/2025"
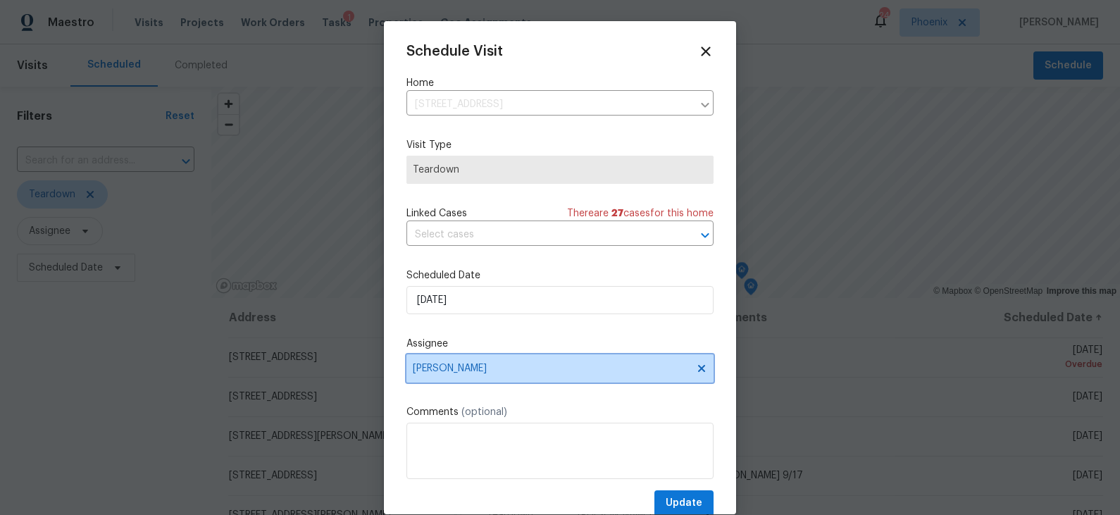
click at [527, 370] on span "[PERSON_NAME]" at bounding box center [551, 368] width 276 height 11
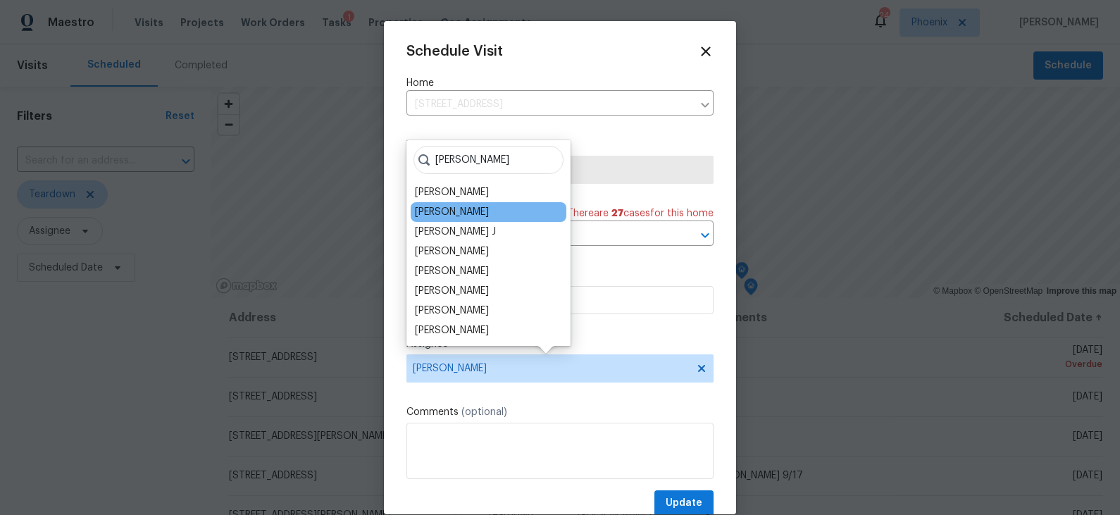
type input "jere"
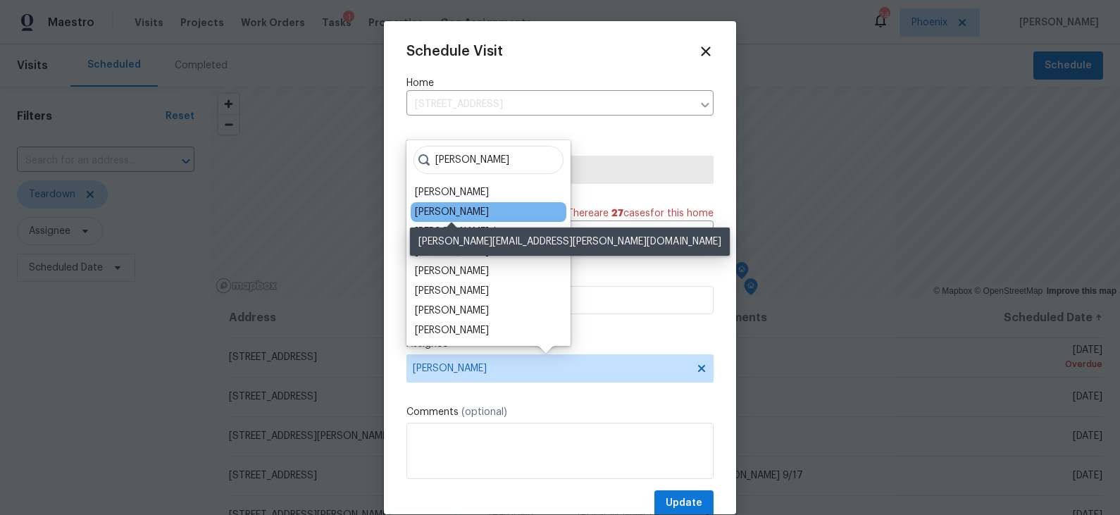
click at [466, 206] on div "[PERSON_NAME]" at bounding box center [452, 212] width 74 height 14
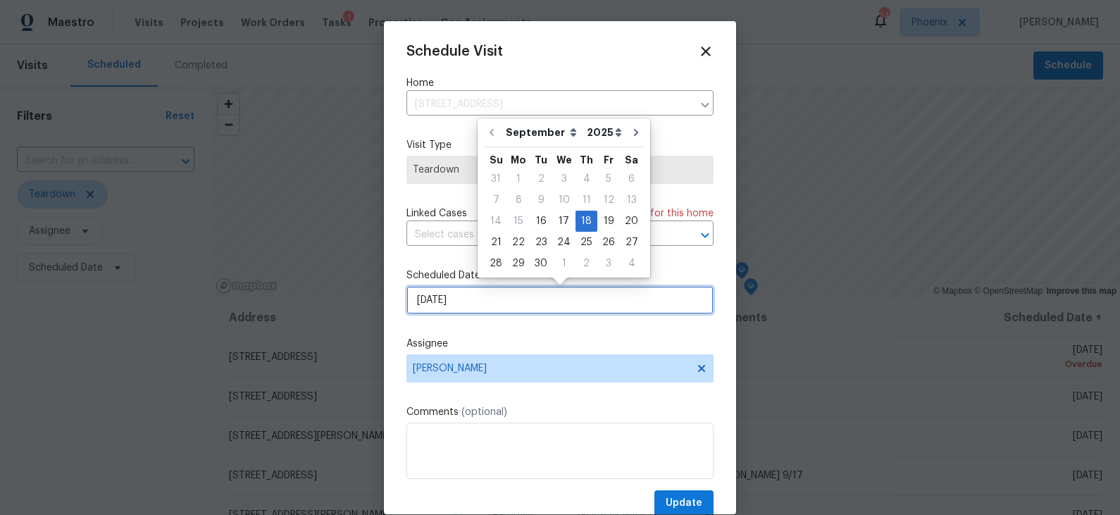
click at [477, 300] on input "9/18/2025" at bounding box center [559, 300] width 307 height 28
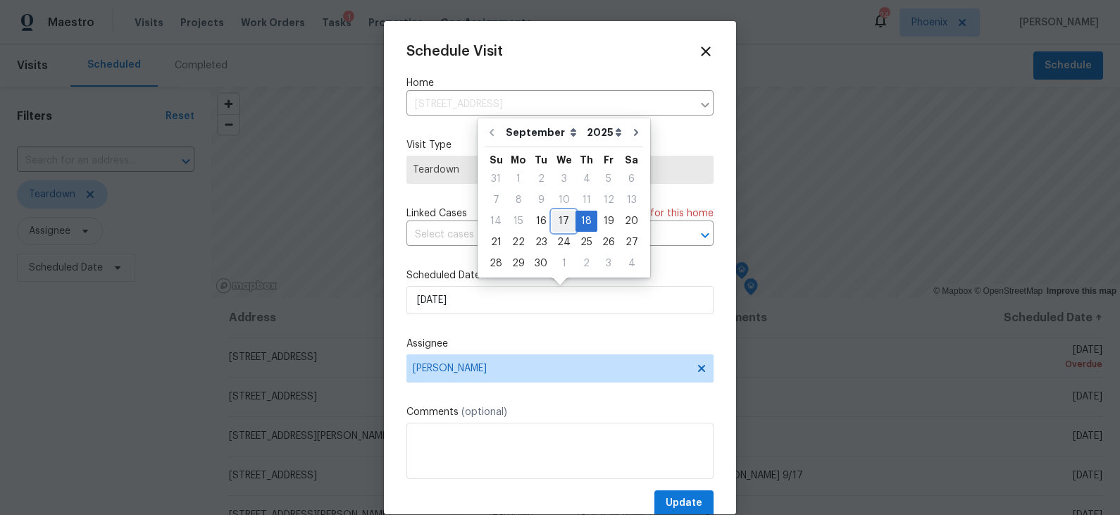
click at [555, 218] on div "17" at bounding box center [563, 221] width 23 height 20
type input "9/17/2025"
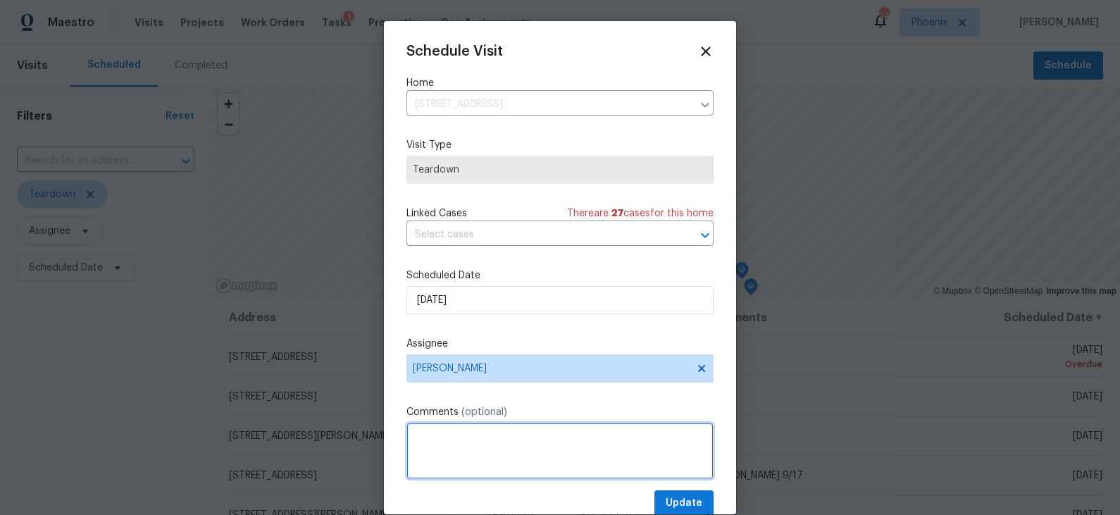
click at [474, 458] on textarea at bounding box center [559, 451] width 307 height 56
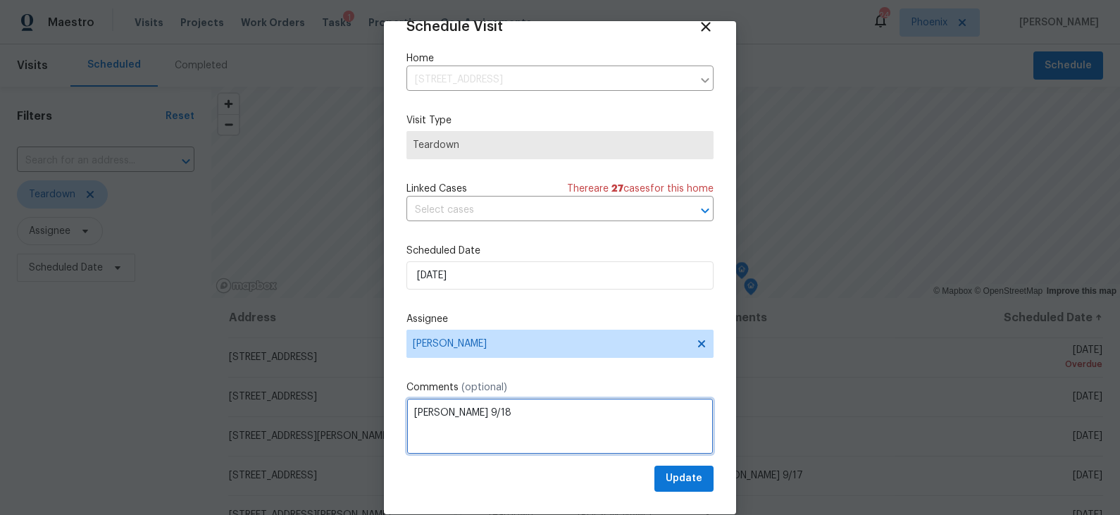
type textarea "COE 9/18"
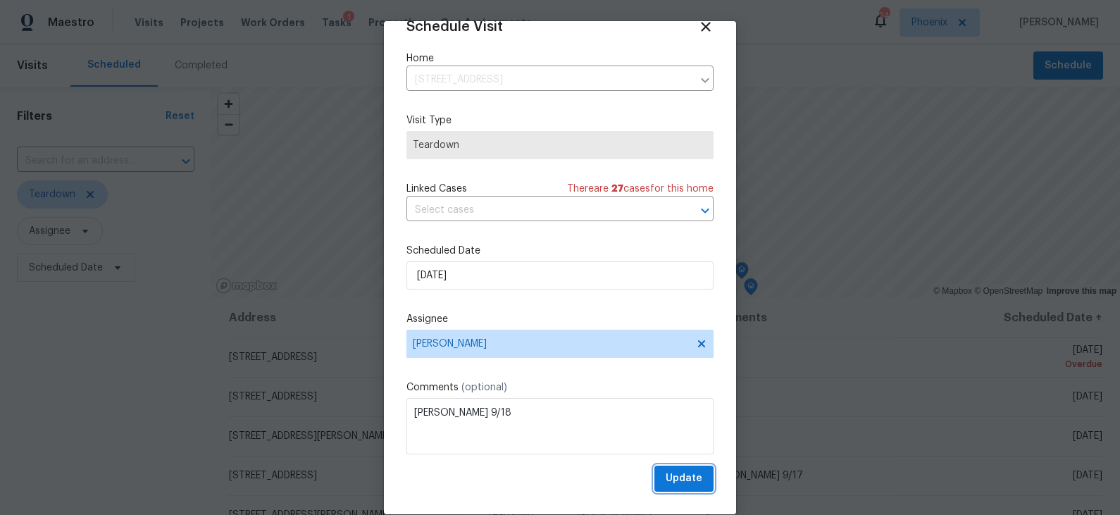
click at [677, 477] on span "Update" at bounding box center [684, 479] width 37 height 18
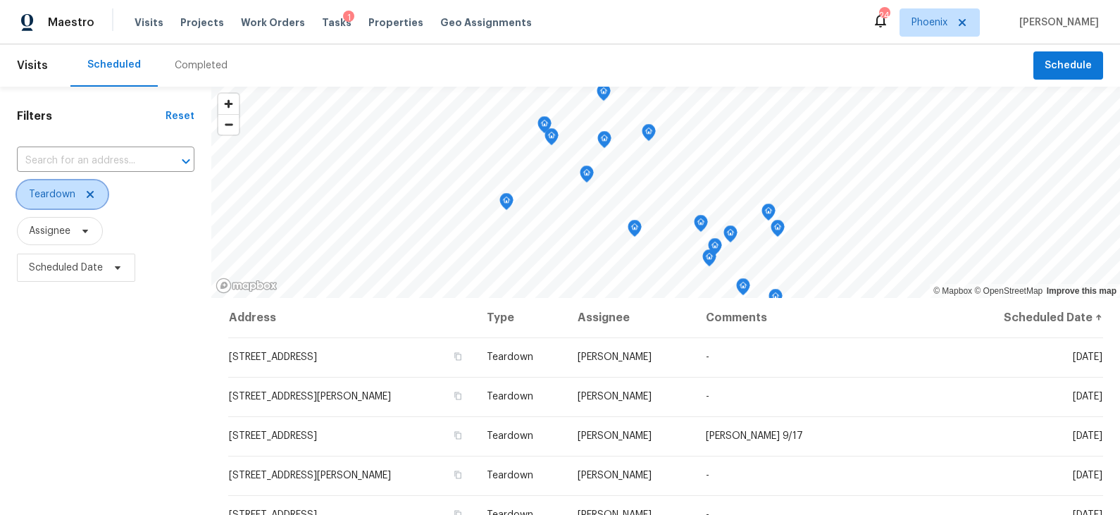
click at [89, 192] on icon at bounding box center [90, 194] width 11 height 11
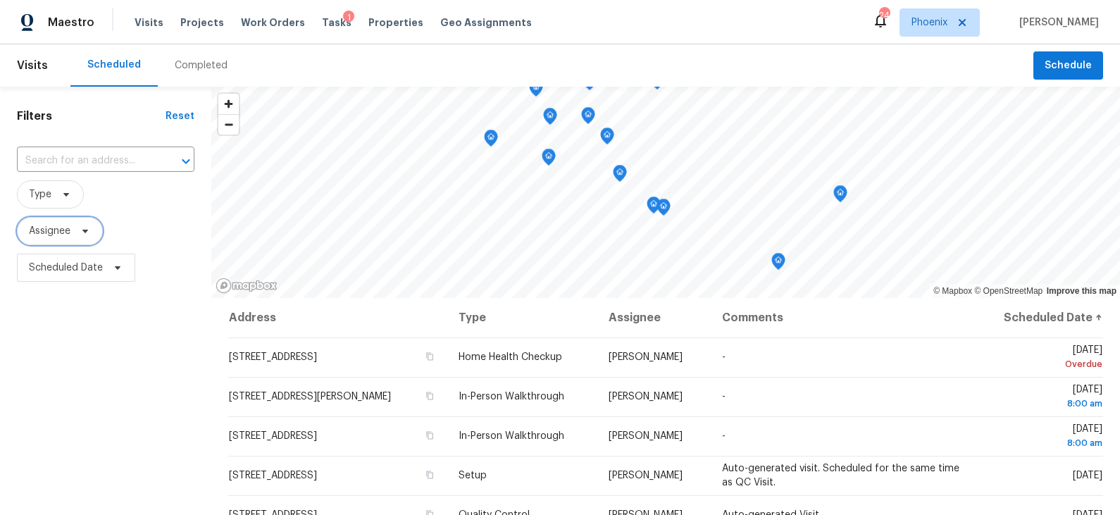
click at [84, 227] on icon at bounding box center [85, 230] width 11 height 11
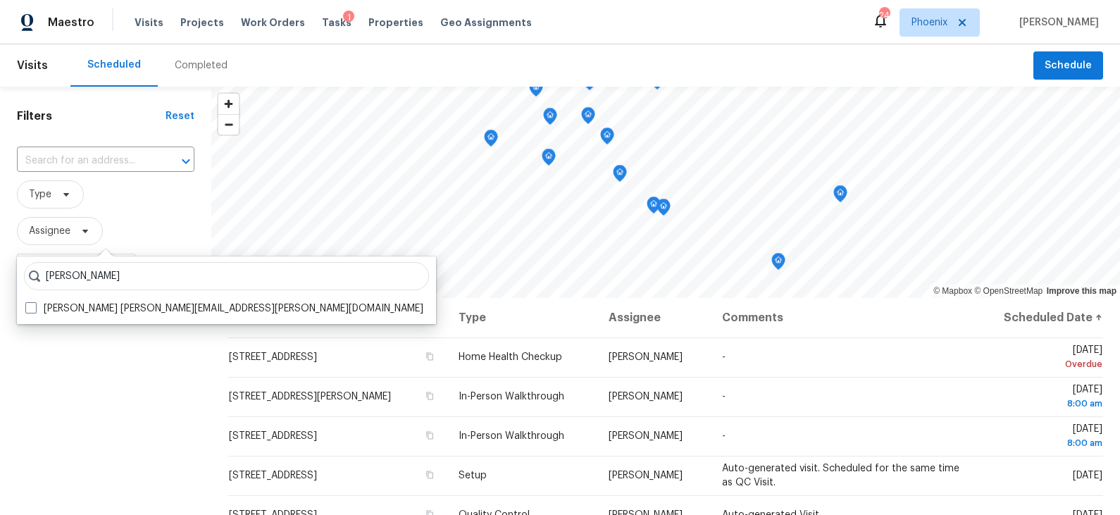
type input "eric scott"
click at [94, 311] on label "Eric Scott eric.scott@opendoor.com" at bounding box center [224, 308] width 398 height 14
click at [35, 311] on input "Eric Scott eric.scott@opendoor.com" at bounding box center [29, 305] width 9 height 9
checkbox input "true"
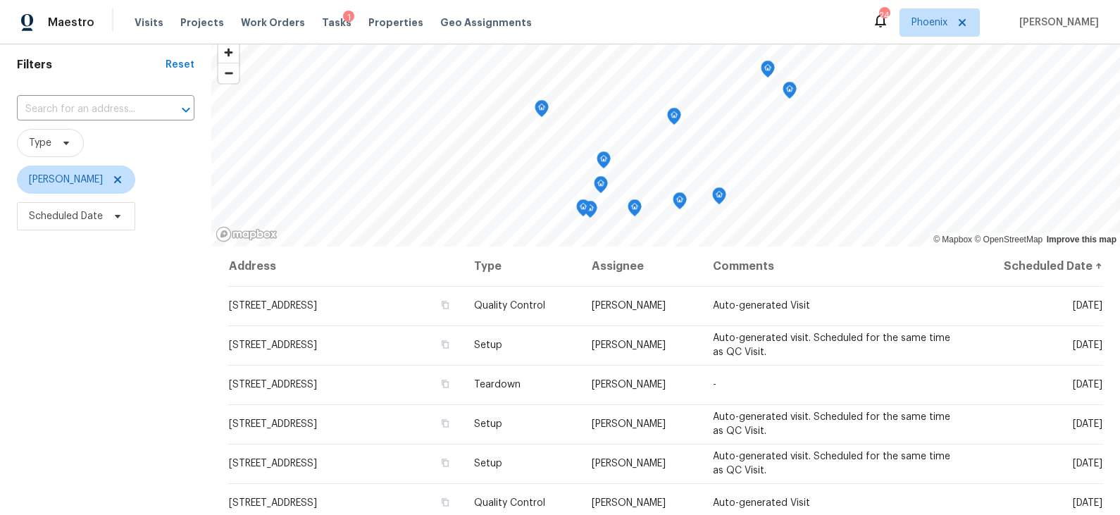
scroll to position [61, 0]
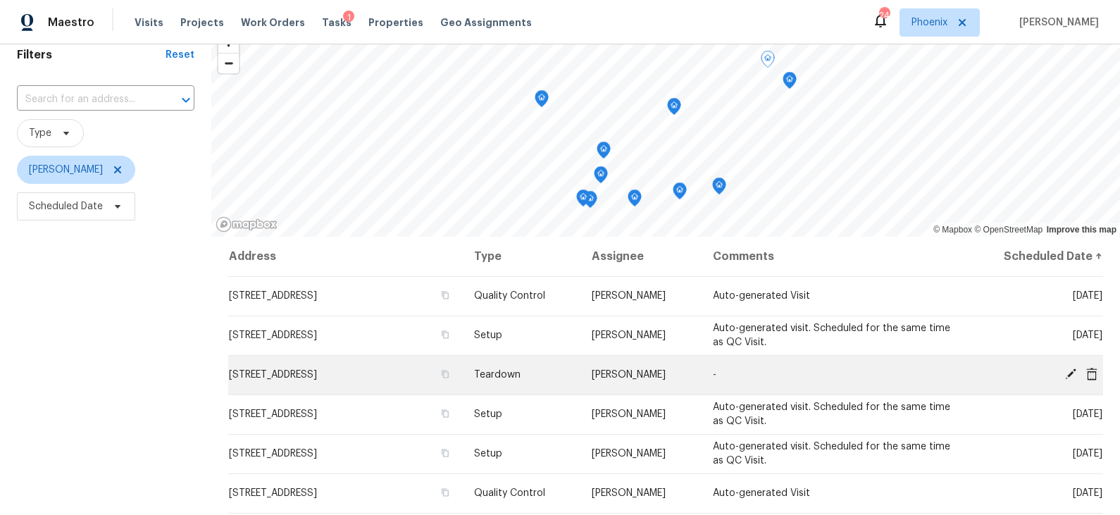
click at [317, 373] on span "5140 W Bent Tree Dr, Phoenix, AZ 85083" at bounding box center [273, 375] width 88 height 10
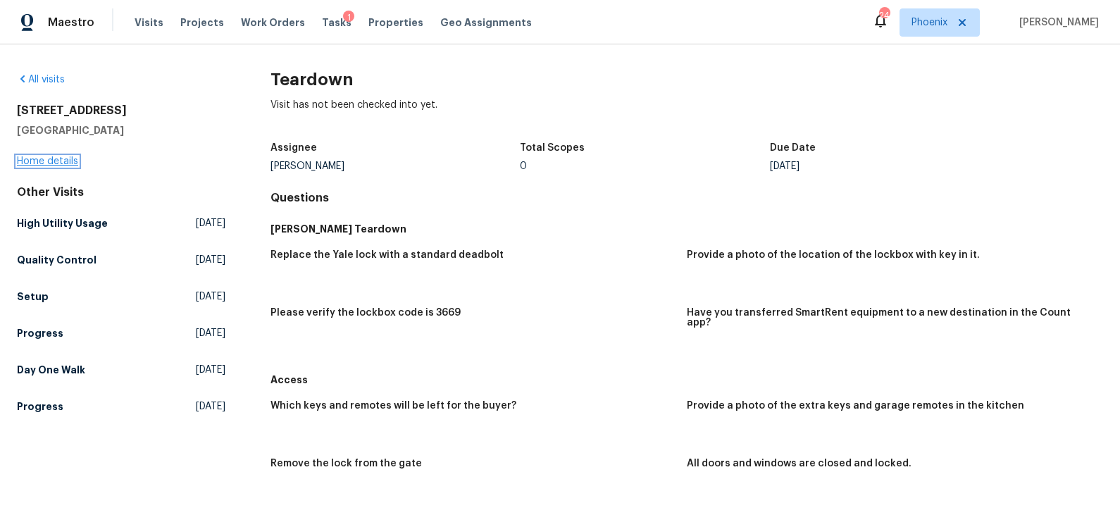
click at [58, 165] on link "Home details" at bounding box center [47, 161] width 61 height 10
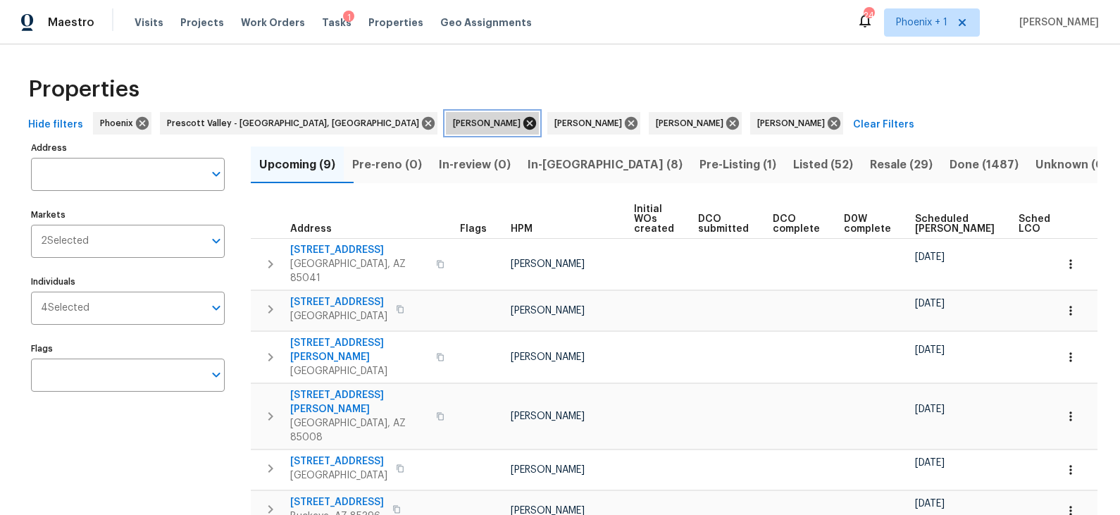
click at [523, 118] on icon at bounding box center [529, 123] width 13 height 13
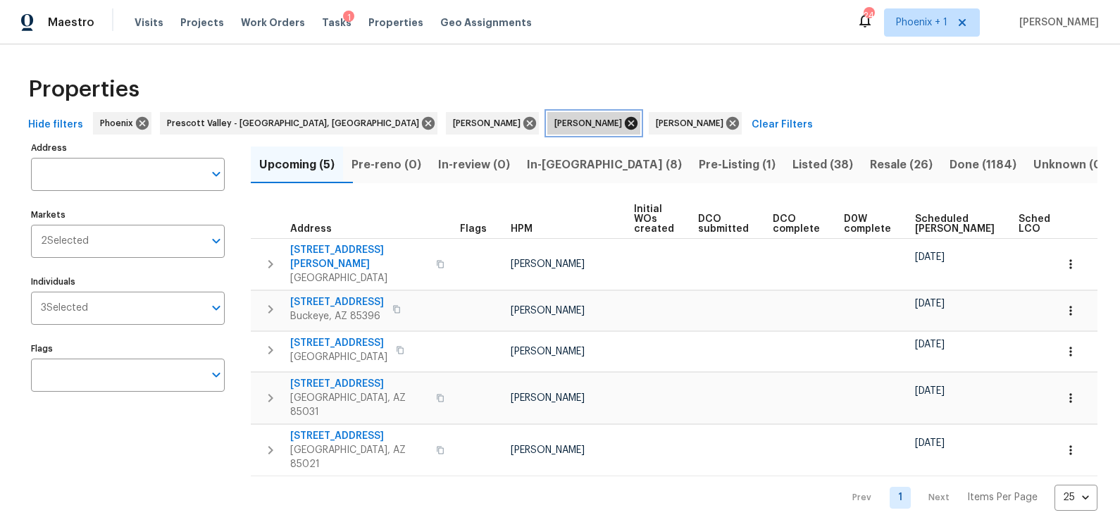
click at [625, 120] on icon at bounding box center [631, 123] width 13 height 13
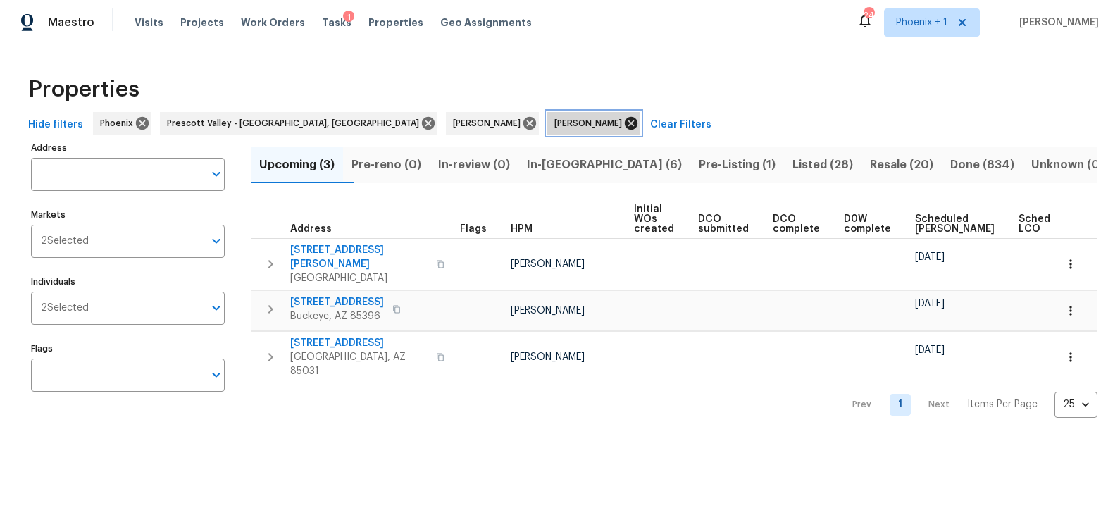
click at [625, 121] on icon at bounding box center [631, 123] width 13 height 13
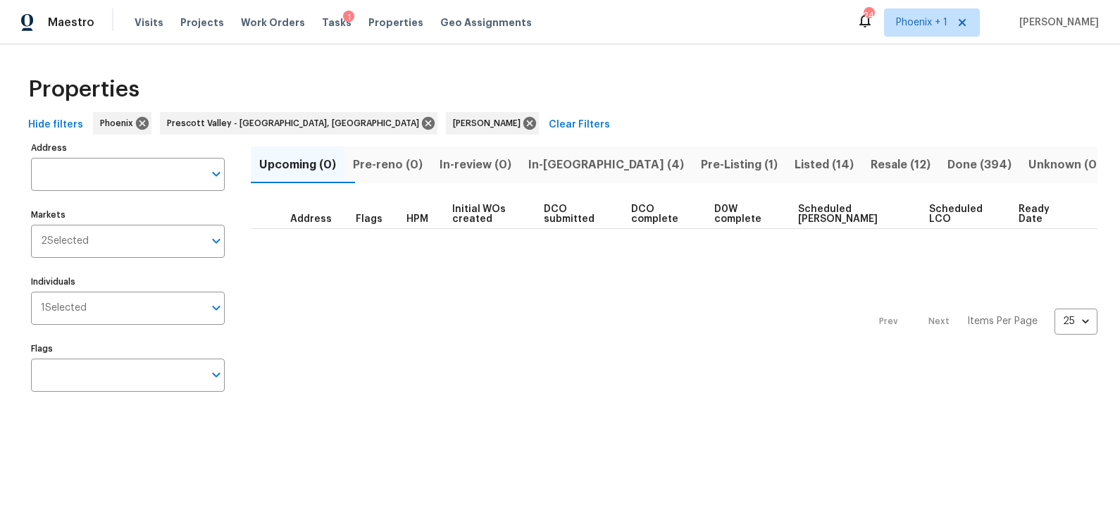
click at [585, 161] on span "In-[GEOGRAPHIC_DATA] (4)" at bounding box center [606, 165] width 156 height 20
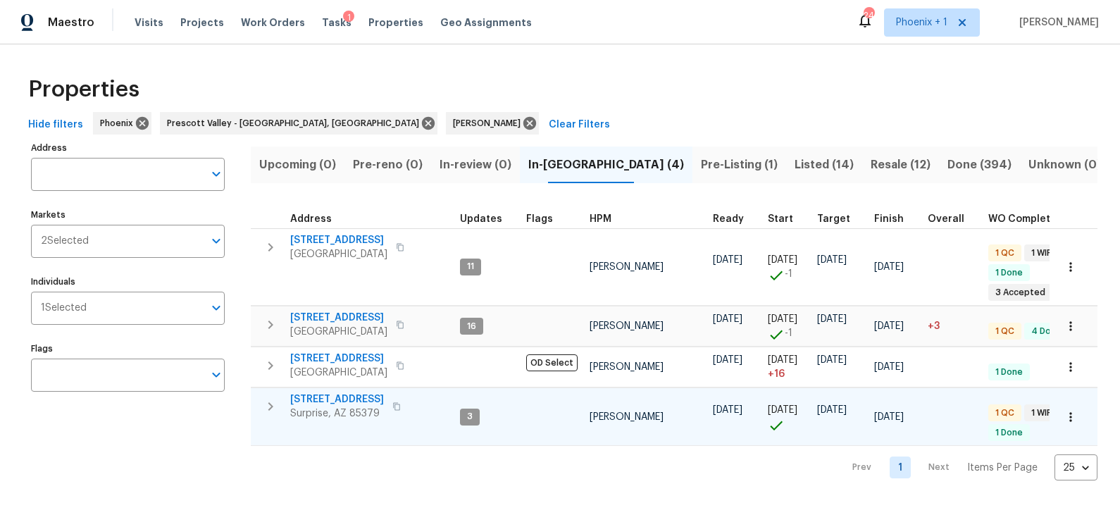
click at [355, 396] on span "14851 W Larkspur Dr" at bounding box center [337, 399] width 94 height 14
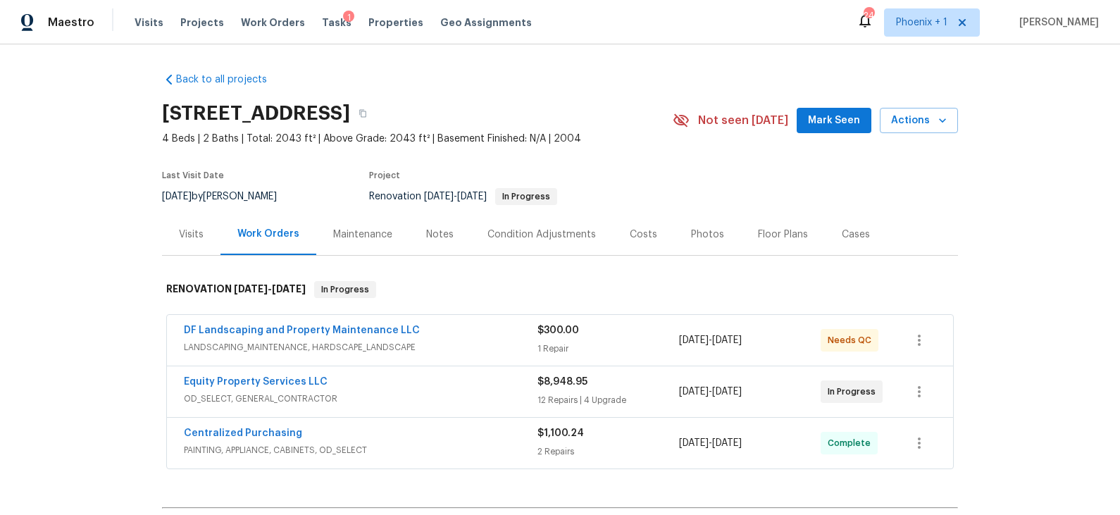
scroll to position [48, 0]
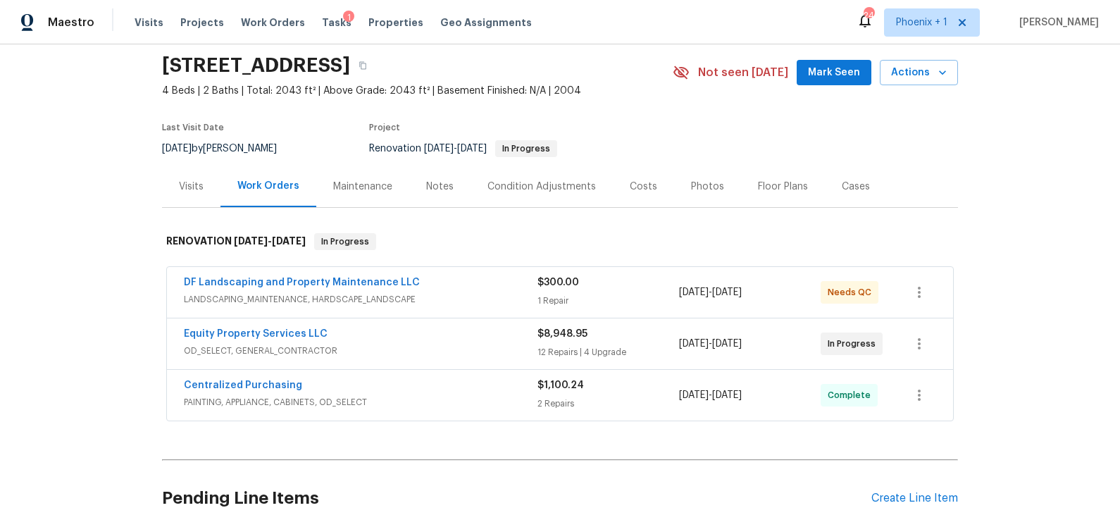
click at [449, 334] on div "Equity Property Services LLC" at bounding box center [361, 335] width 354 height 17
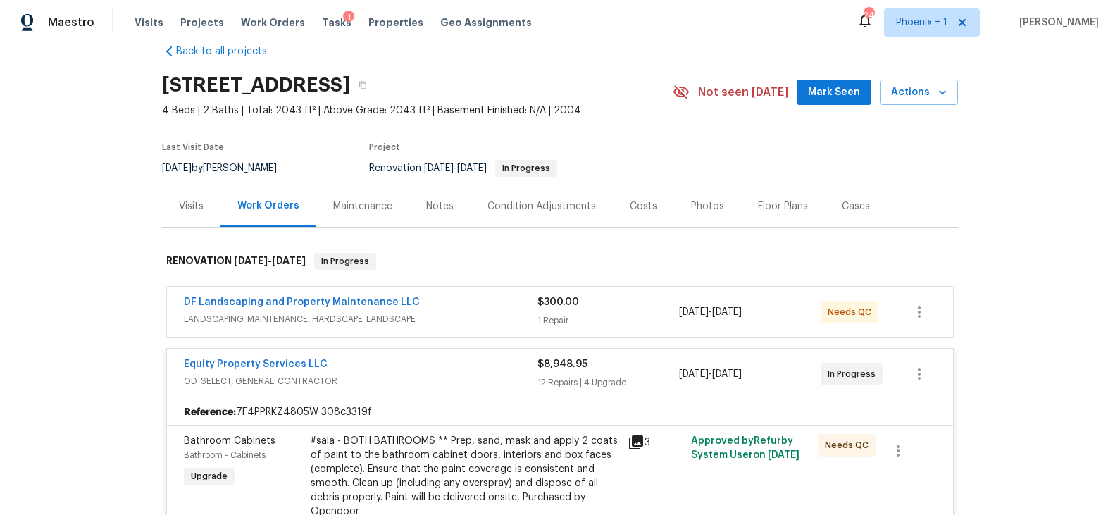
scroll to position [0, 0]
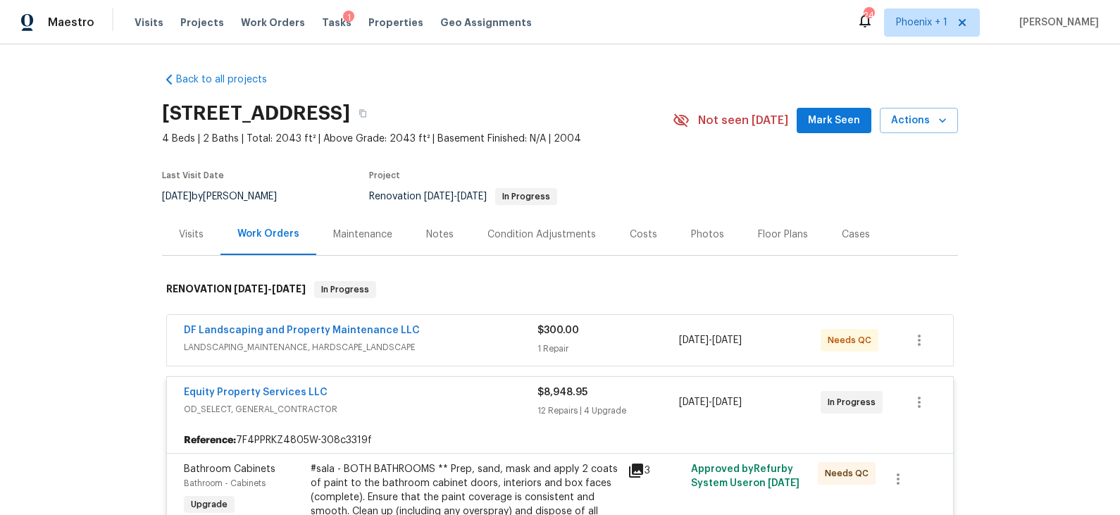
click at [189, 233] on div "Visits" at bounding box center [191, 234] width 25 height 14
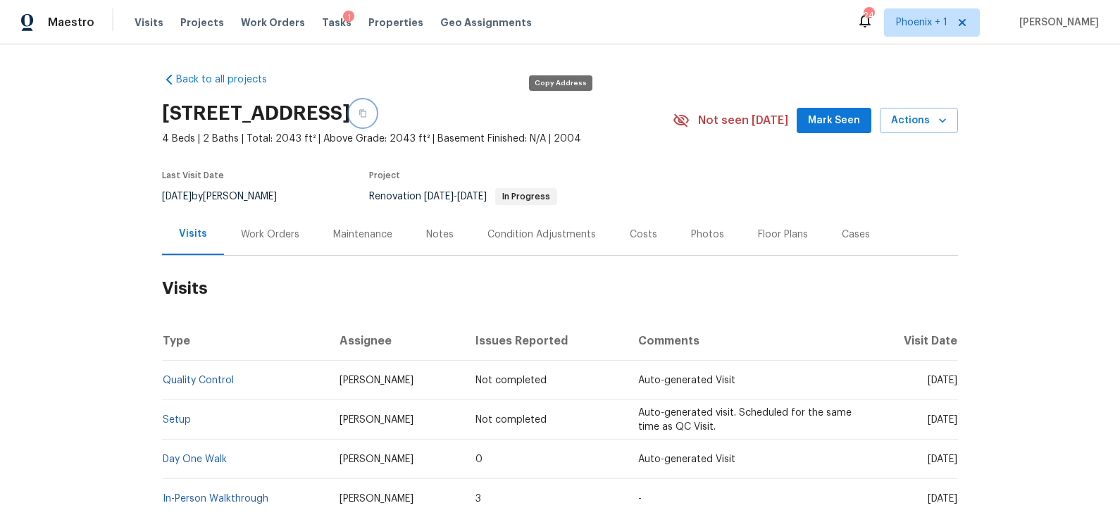
click at [367, 114] on icon "button" at bounding box center [362, 113] width 8 height 8
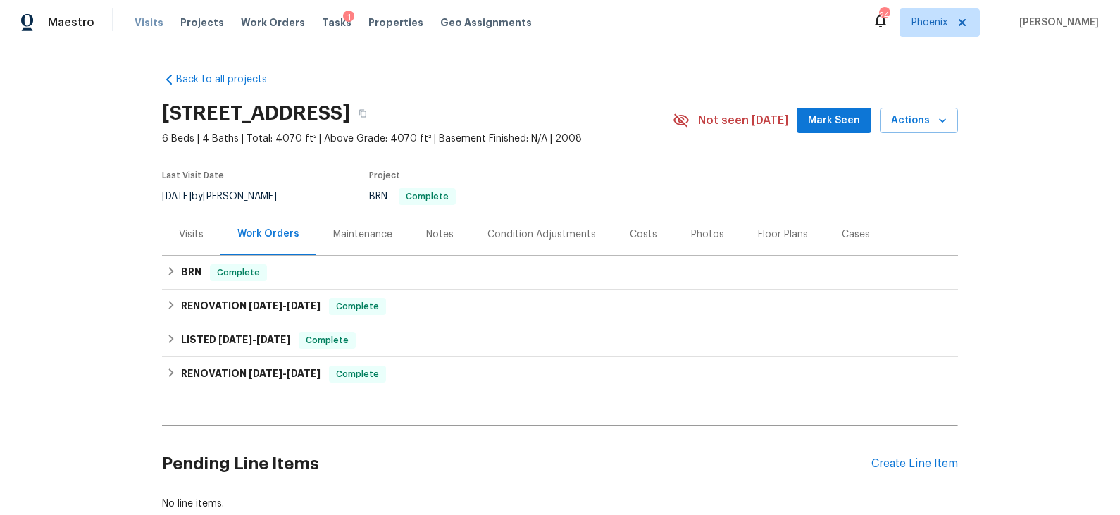
click at [149, 27] on span "Visits" at bounding box center [149, 22] width 29 height 14
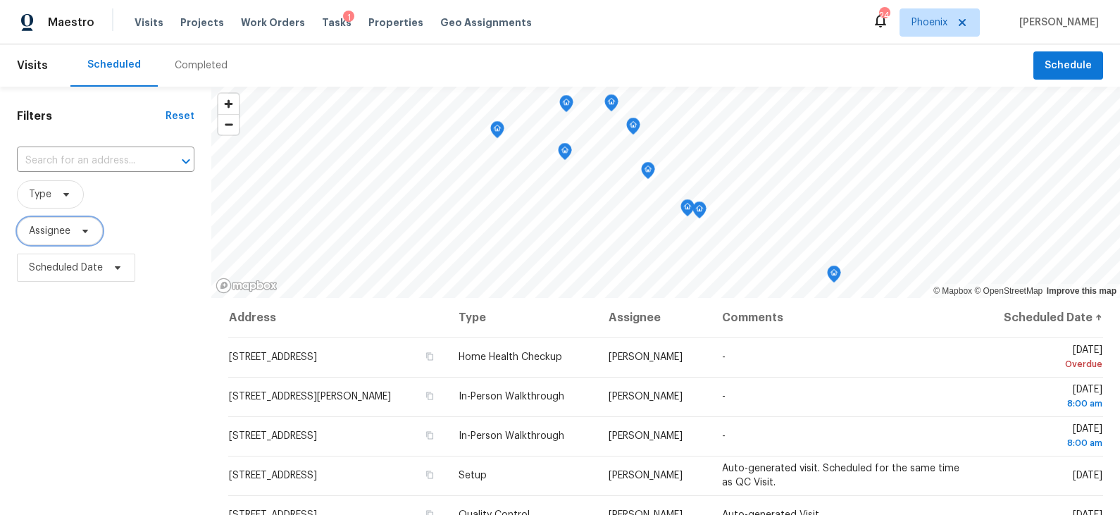
click at [74, 229] on span "Assignee" at bounding box center [60, 231] width 86 height 28
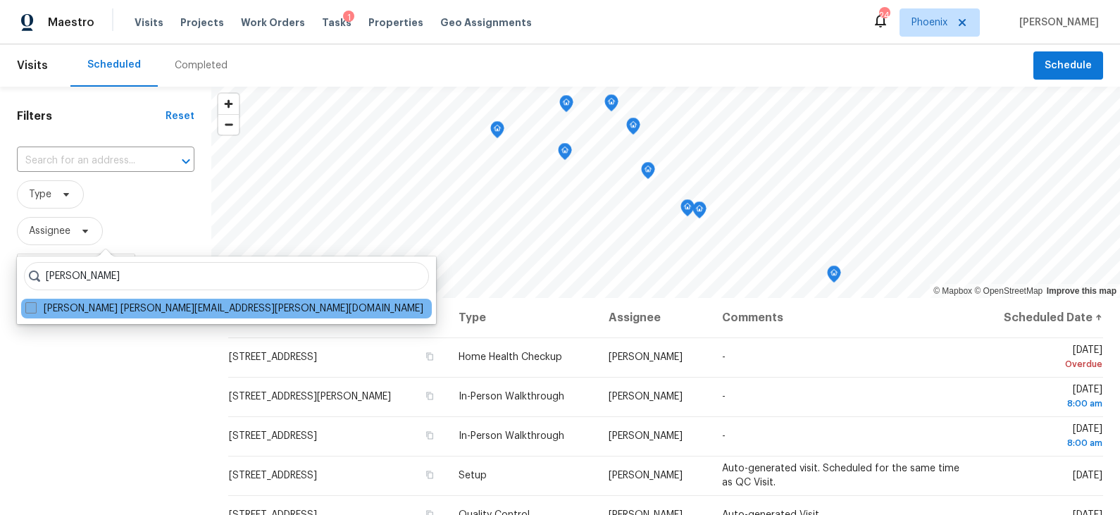
type input "eric scott"
click at [103, 311] on label "Eric Scott eric.scott@opendoor.com" at bounding box center [224, 308] width 398 height 14
click at [35, 311] on input "Eric Scott eric.scott@opendoor.com" at bounding box center [29, 305] width 9 height 9
checkbox input "true"
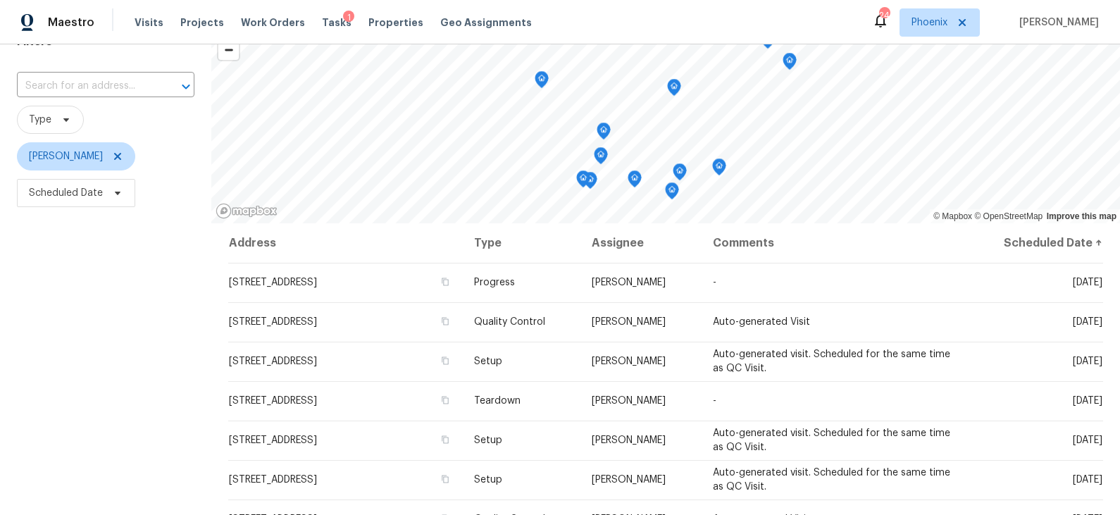
scroll to position [80, 0]
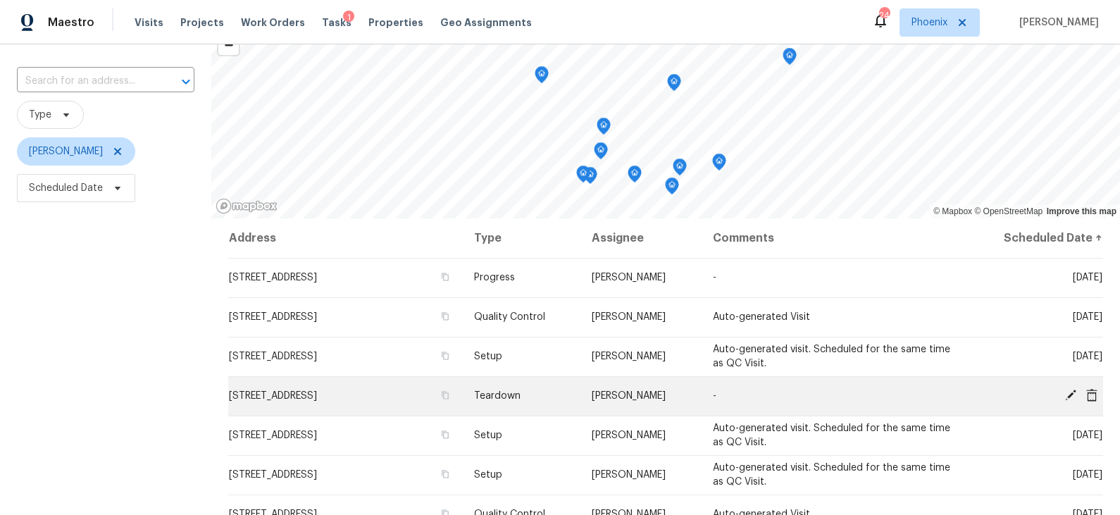
click at [317, 396] on span "5140 W Bent Tree Dr, Phoenix, AZ 85083" at bounding box center [273, 396] width 88 height 10
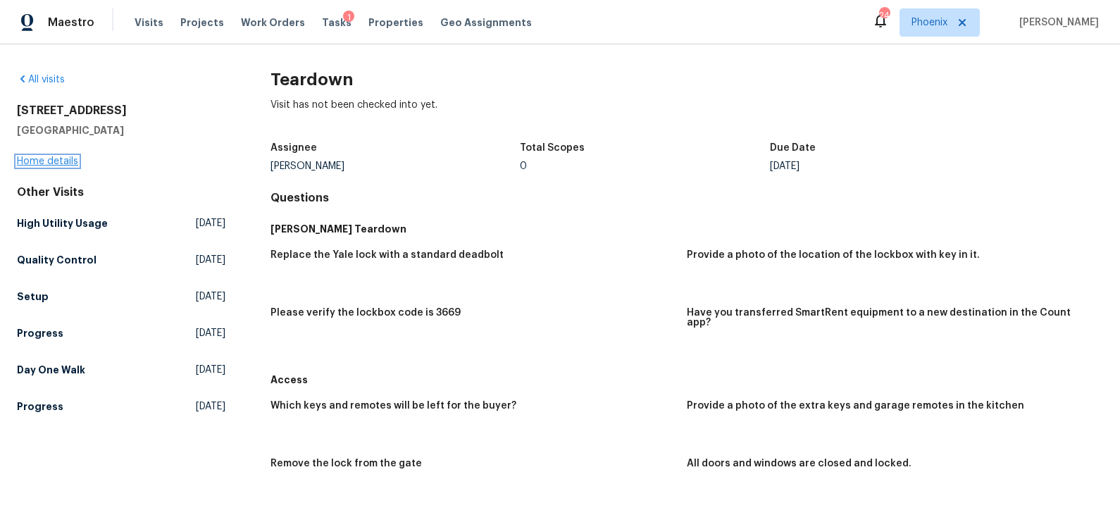
click at [55, 163] on link "Home details" at bounding box center [47, 161] width 61 height 10
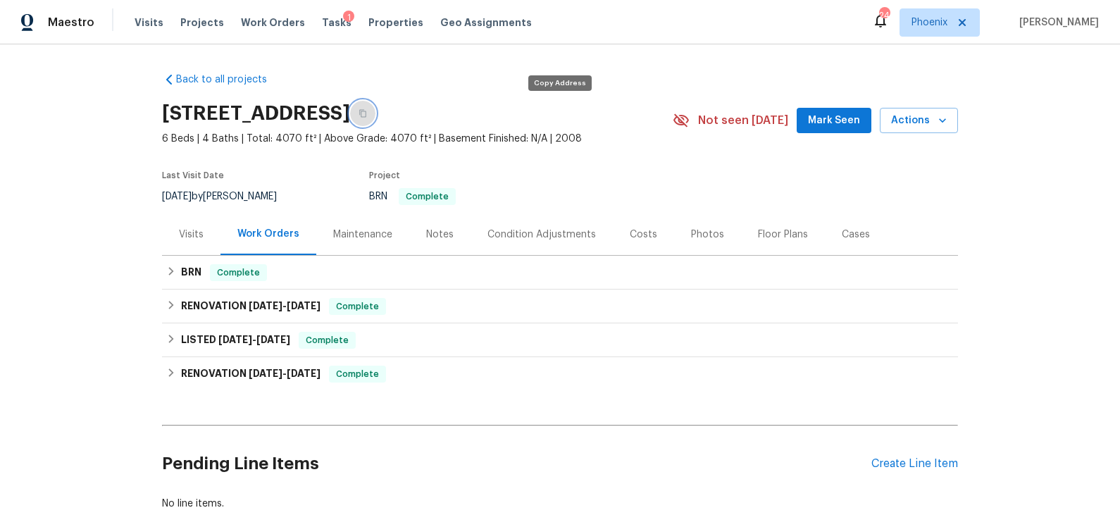
click at [375, 113] on button "button" at bounding box center [362, 113] width 25 height 25
click at [146, 20] on span "Visits" at bounding box center [149, 22] width 29 height 14
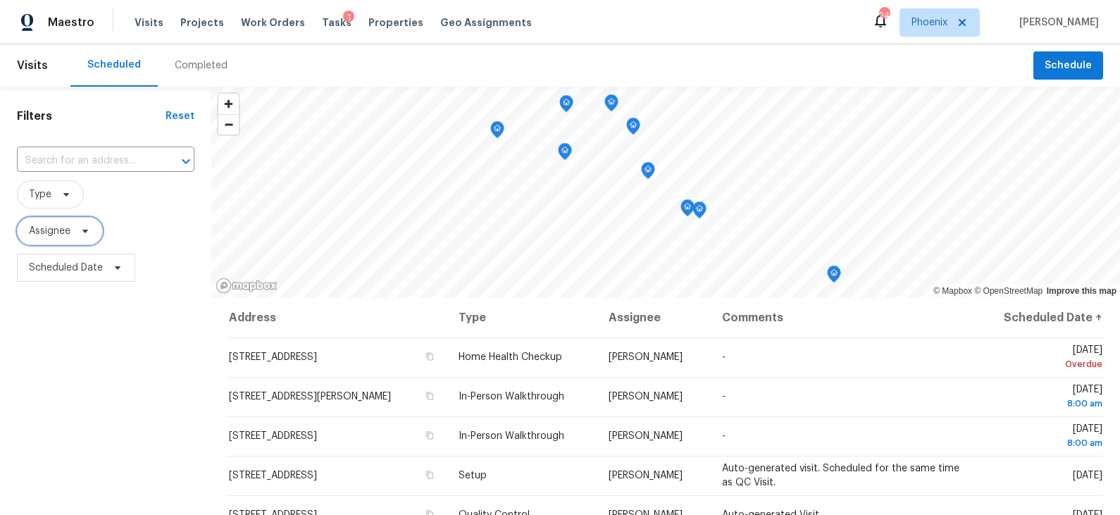
click at [80, 230] on icon at bounding box center [85, 230] width 11 height 11
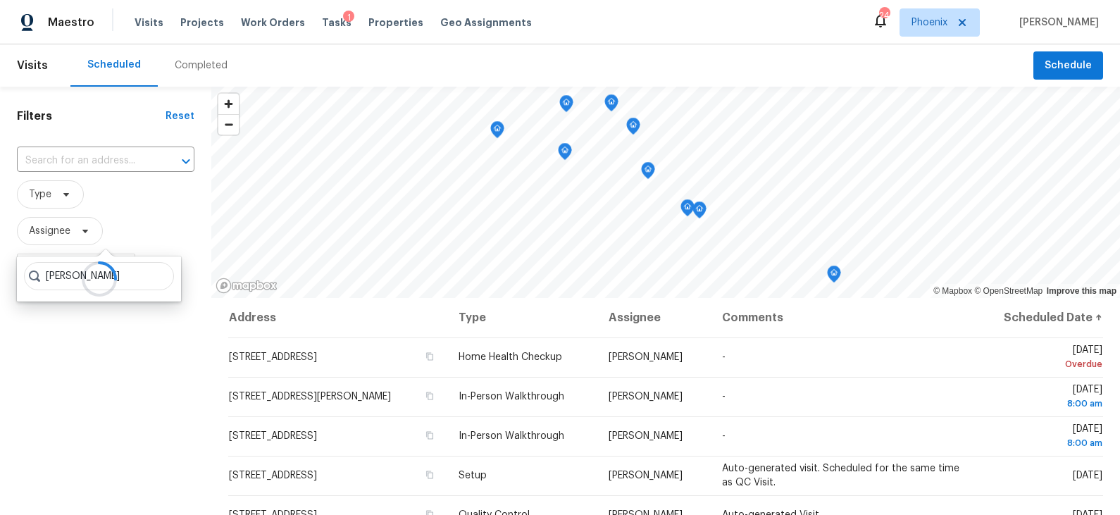
type input "eric scott"
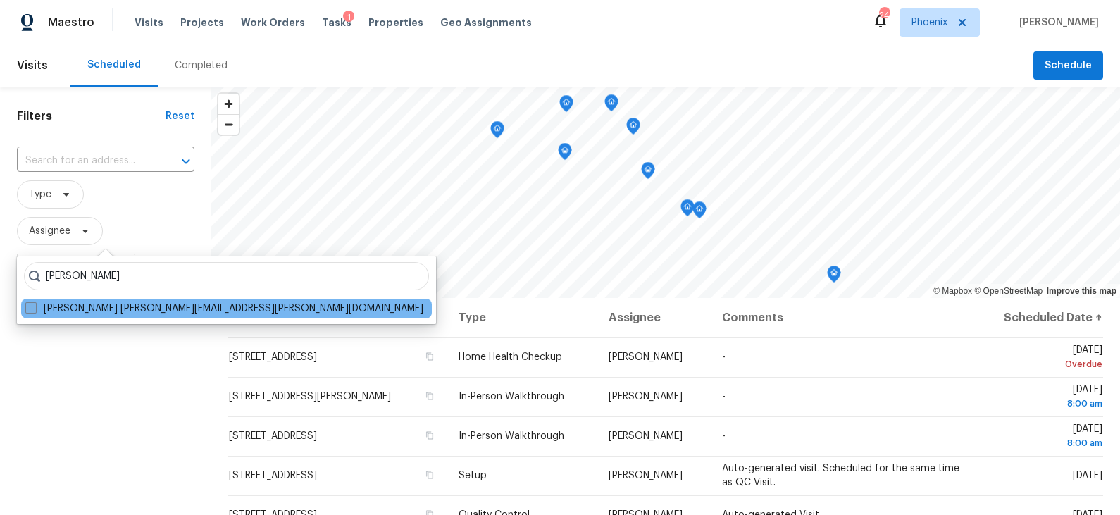
click at [134, 311] on label "Eric Scott eric.scott@opendoor.com" at bounding box center [224, 308] width 398 height 14
click at [35, 311] on input "Eric Scott eric.scott@opendoor.com" at bounding box center [29, 305] width 9 height 9
checkbox input "true"
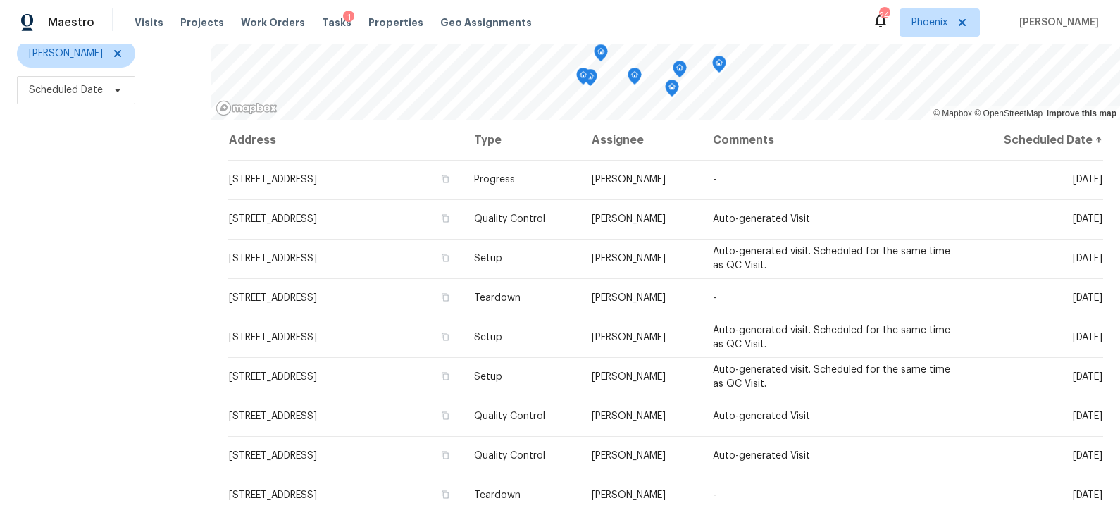
scroll to position [194, 0]
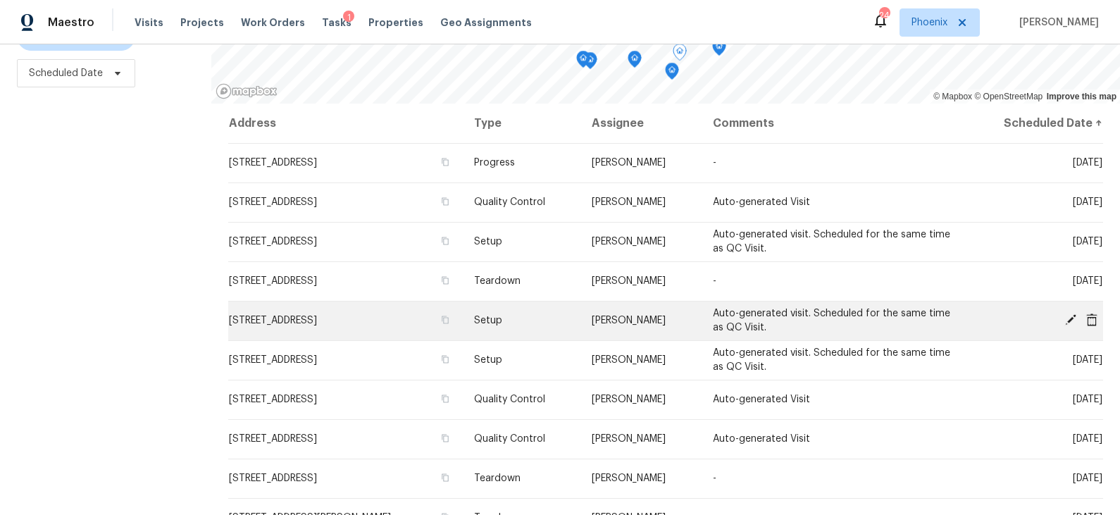
click at [317, 320] on span "13433 N Emberwood Dr, Sun City, AZ 85351" at bounding box center [273, 321] width 88 height 10
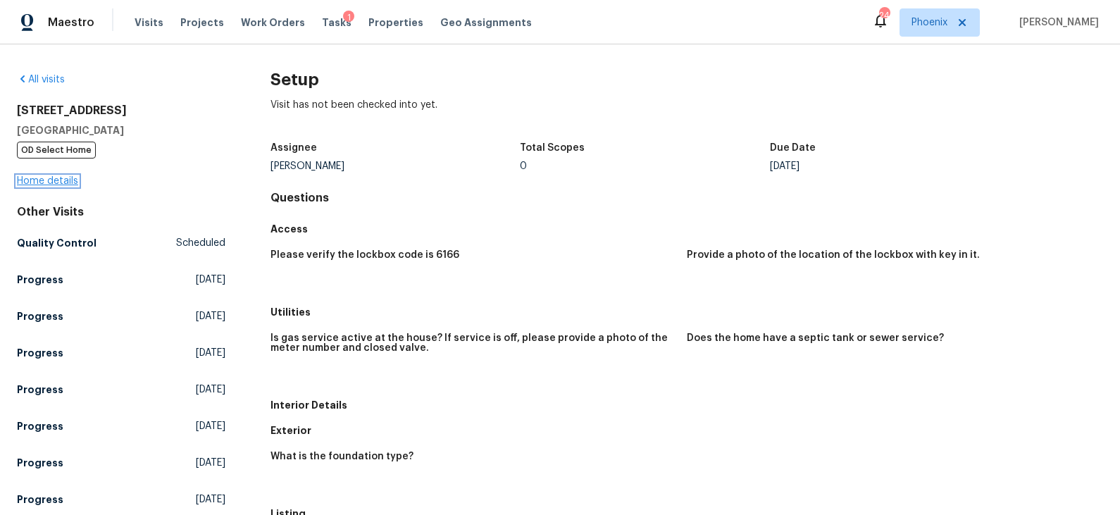
click at [56, 181] on link "Home details" at bounding box center [47, 181] width 61 height 10
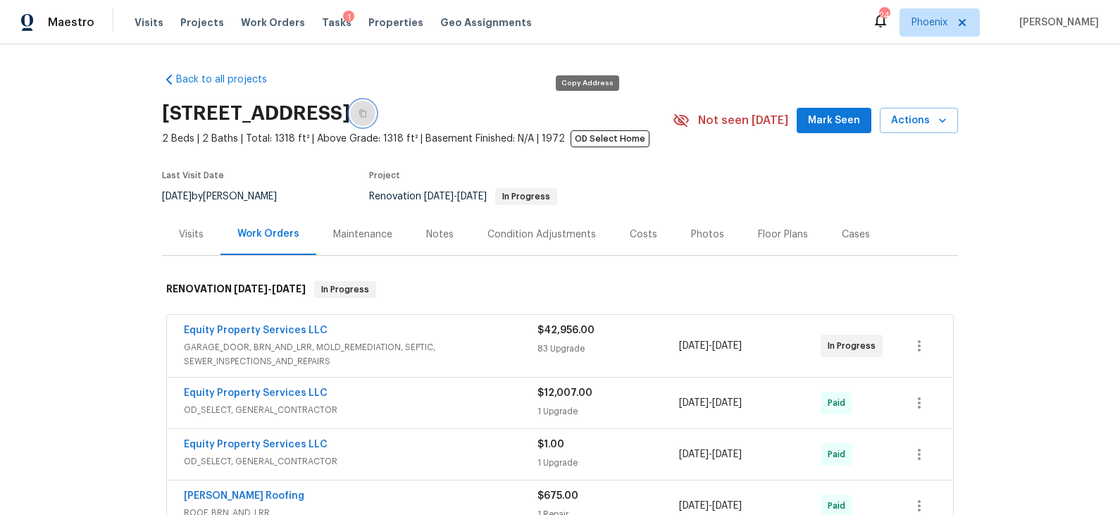
click at [367, 110] on icon "button" at bounding box center [362, 113] width 8 height 8
click at [151, 21] on span "Visits" at bounding box center [149, 22] width 29 height 14
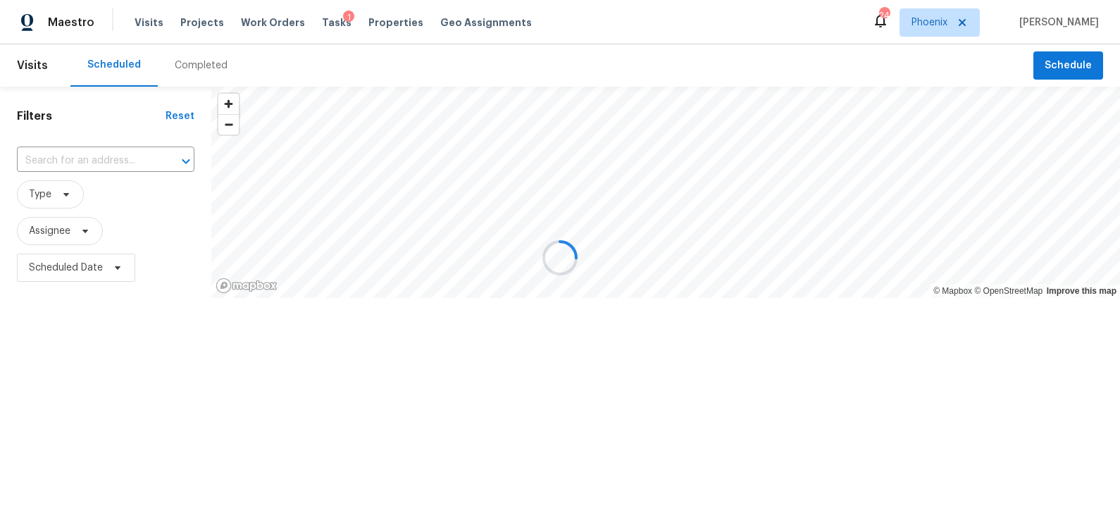
click at [64, 228] on div at bounding box center [560, 257] width 1120 height 515
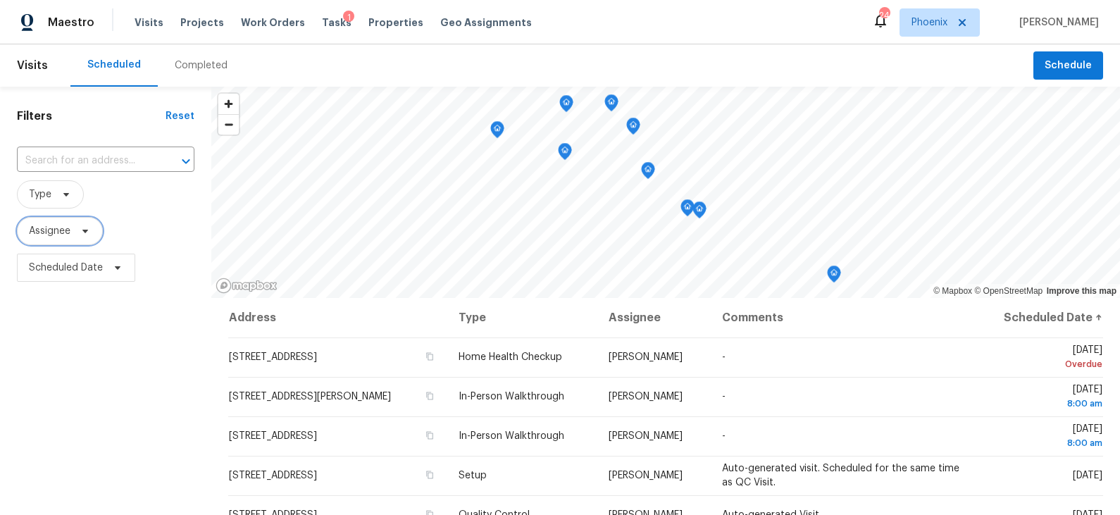
click at [82, 232] on icon at bounding box center [85, 230] width 11 height 11
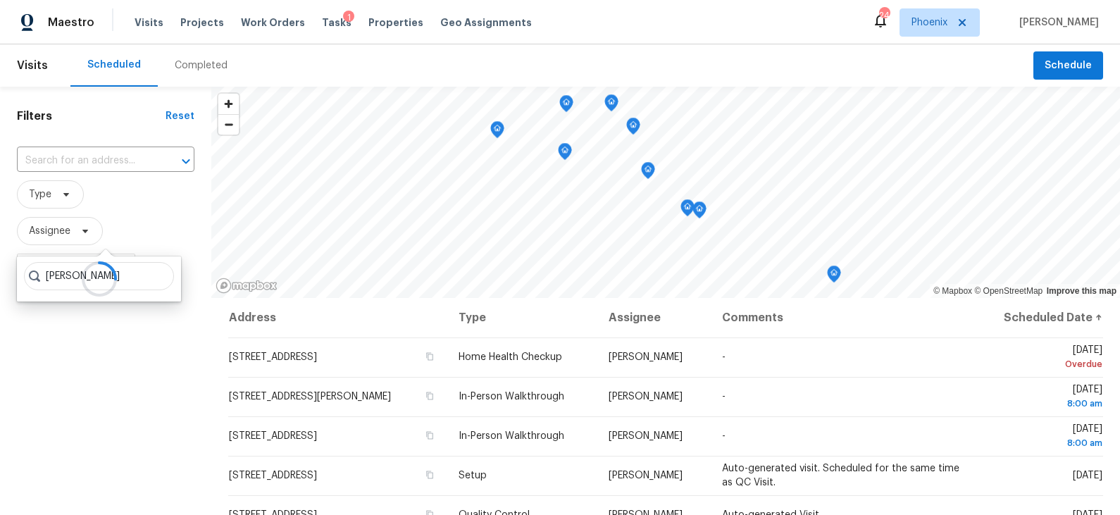
type input "[PERSON_NAME]"
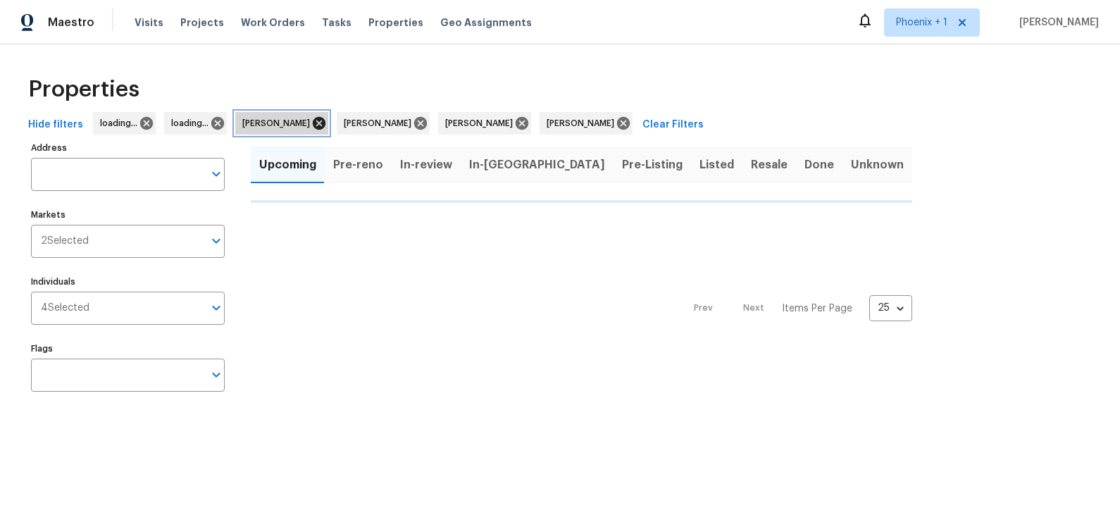
click at [314, 123] on icon at bounding box center [318, 122] width 15 height 15
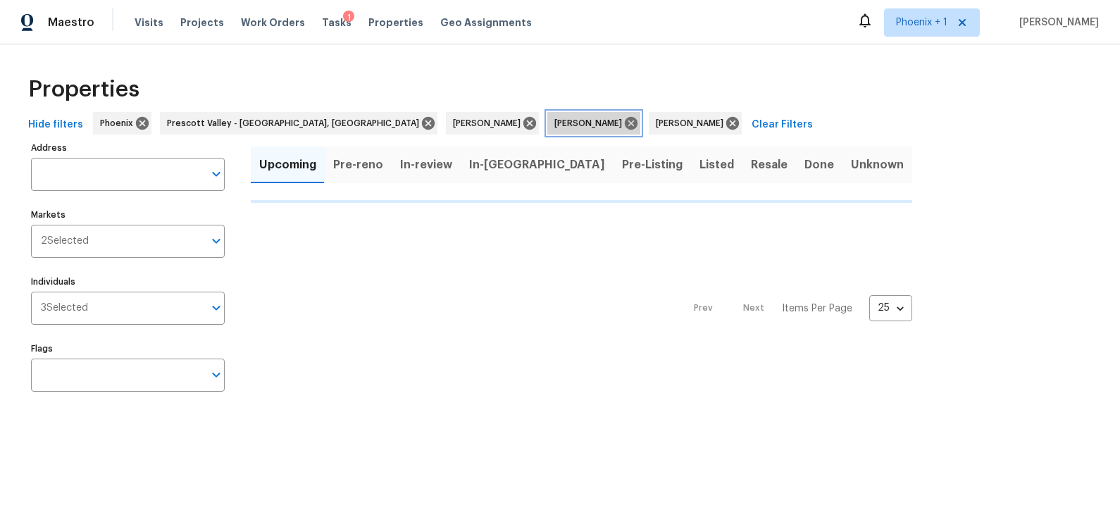
click at [554, 124] on span "Jeremy Van Kirk" at bounding box center [590, 123] width 73 height 14
click at [623, 123] on icon at bounding box center [630, 122] width 15 height 15
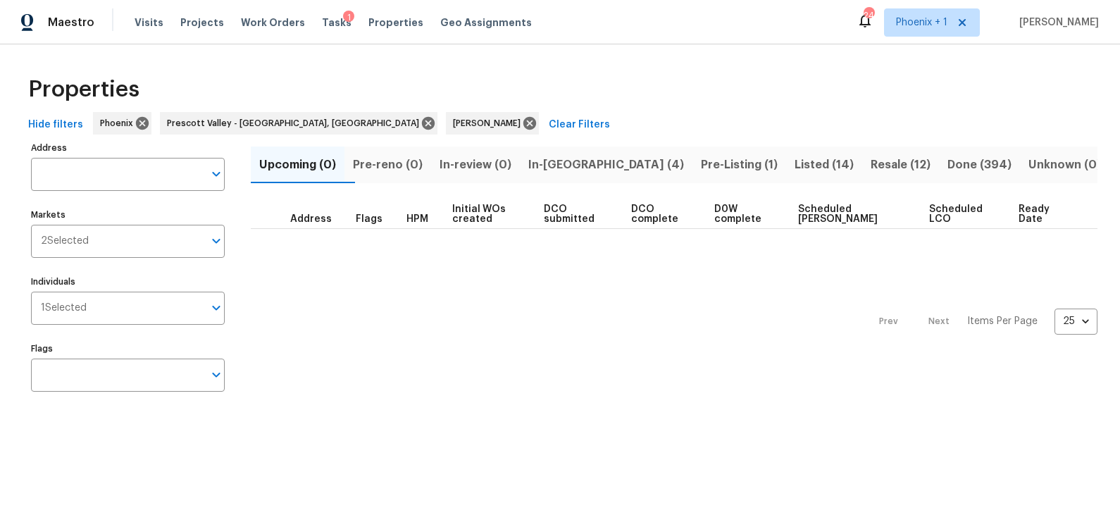
click at [604, 161] on span "In-reno (4)" at bounding box center [606, 165] width 156 height 20
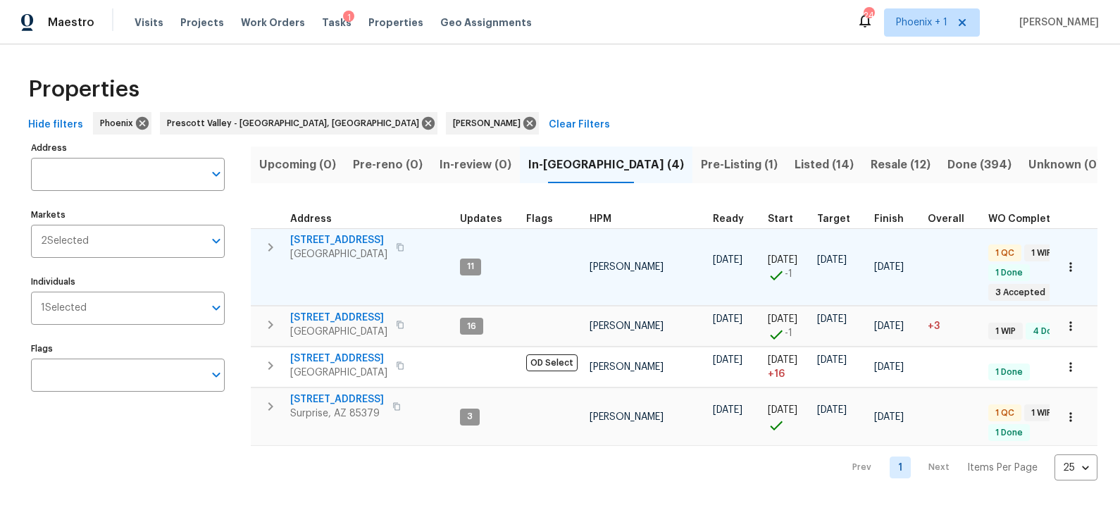
click at [380, 241] on span "12406 W Rosewood Dr" at bounding box center [338, 240] width 97 height 14
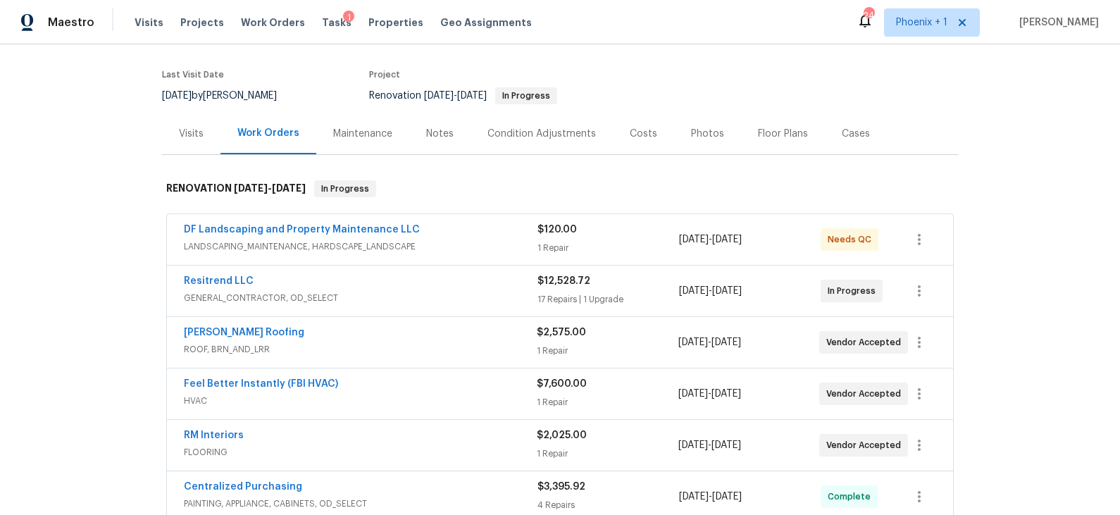
scroll to position [100, 0]
click at [438, 132] on div "Notes" at bounding box center [439, 134] width 27 height 14
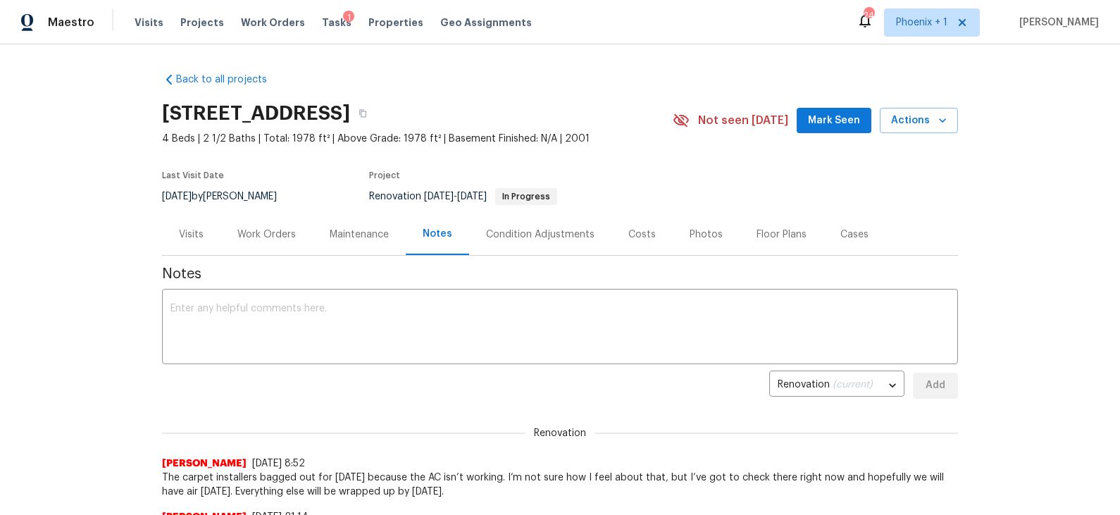
click at [273, 236] on div "Work Orders" at bounding box center [266, 234] width 58 height 14
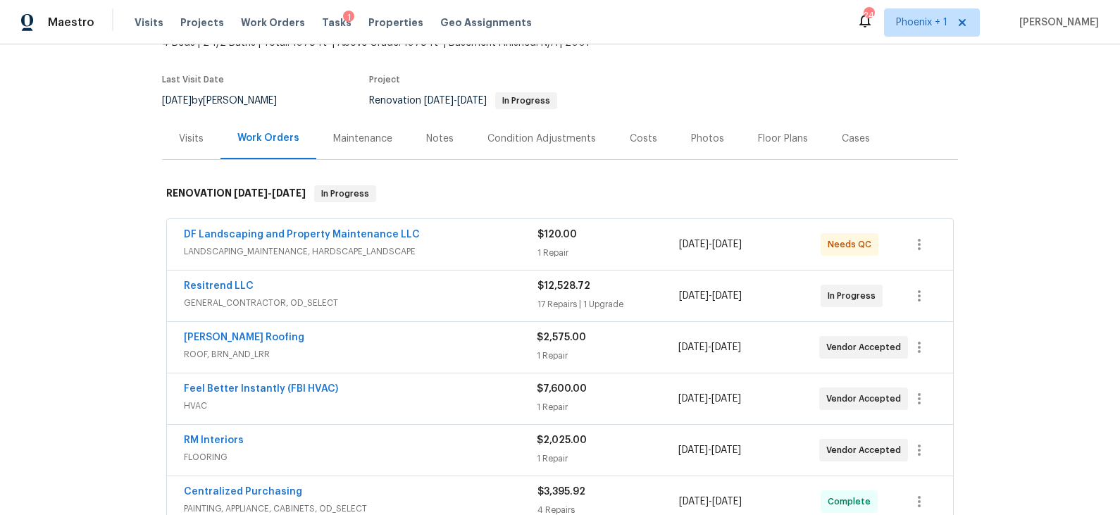
scroll to position [95, 0]
click at [191, 135] on div "Visits" at bounding box center [191, 139] width 25 height 14
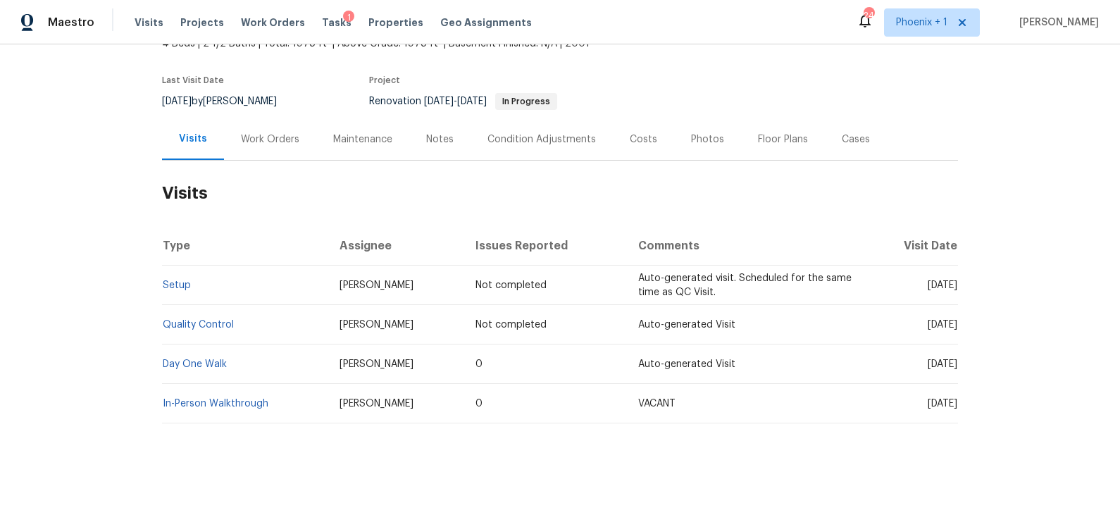
click at [432, 141] on div "Notes" at bounding box center [439, 139] width 27 height 14
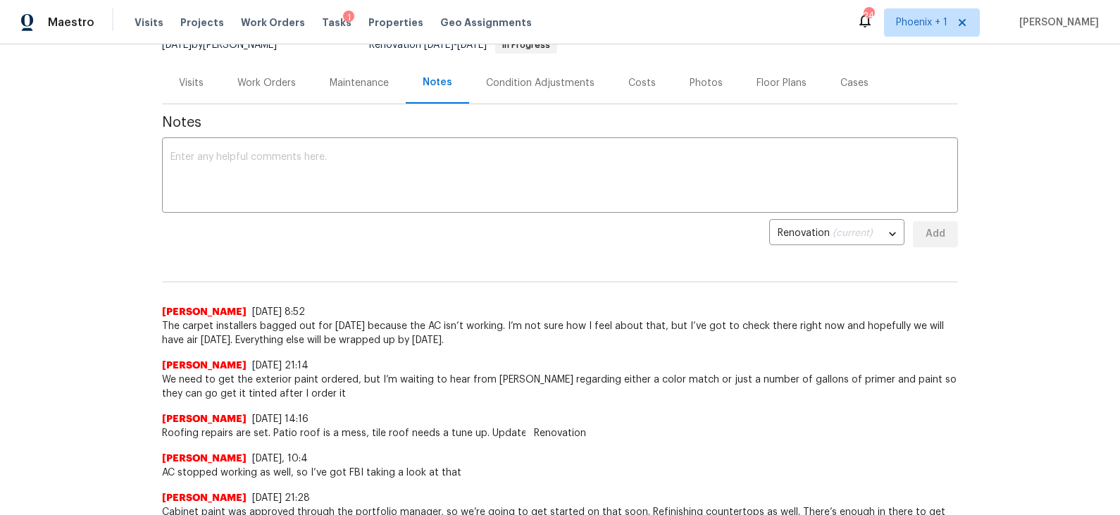
scroll to position [149, 0]
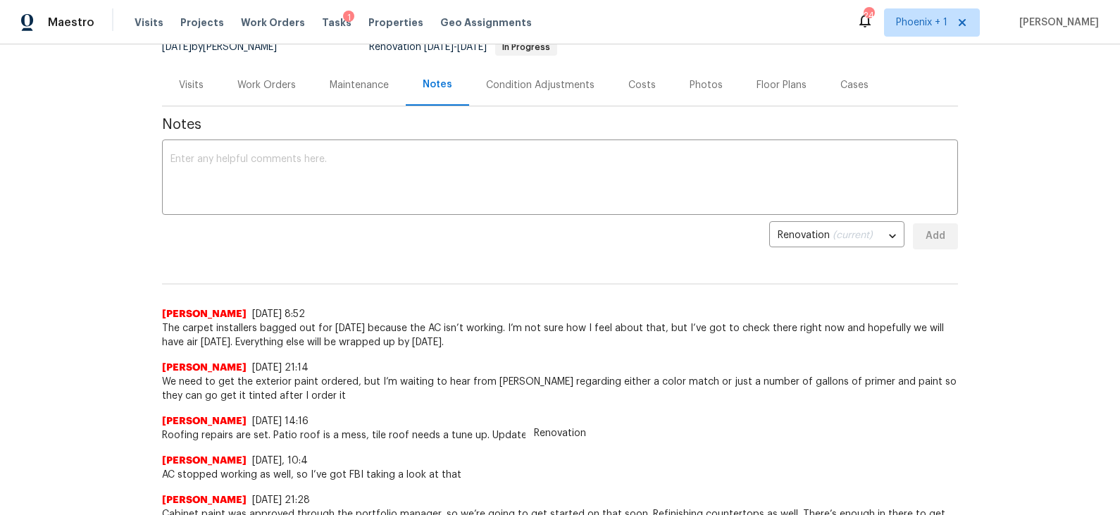
click at [278, 87] on div "Work Orders" at bounding box center [266, 85] width 58 height 14
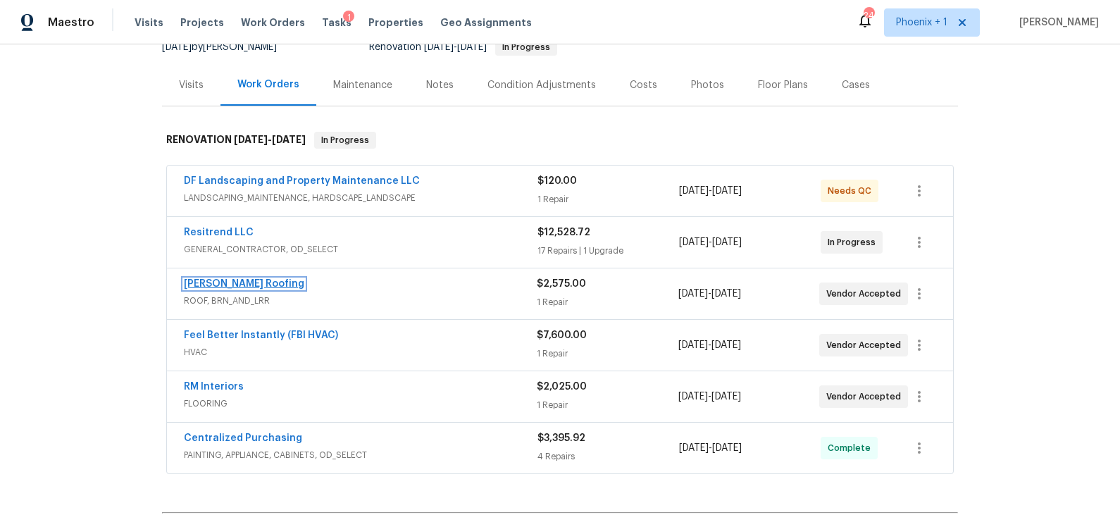
click at [240, 283] on link "[PERSON_NAME] Roofing" at bounding box center [244, 284] width 120 height 10
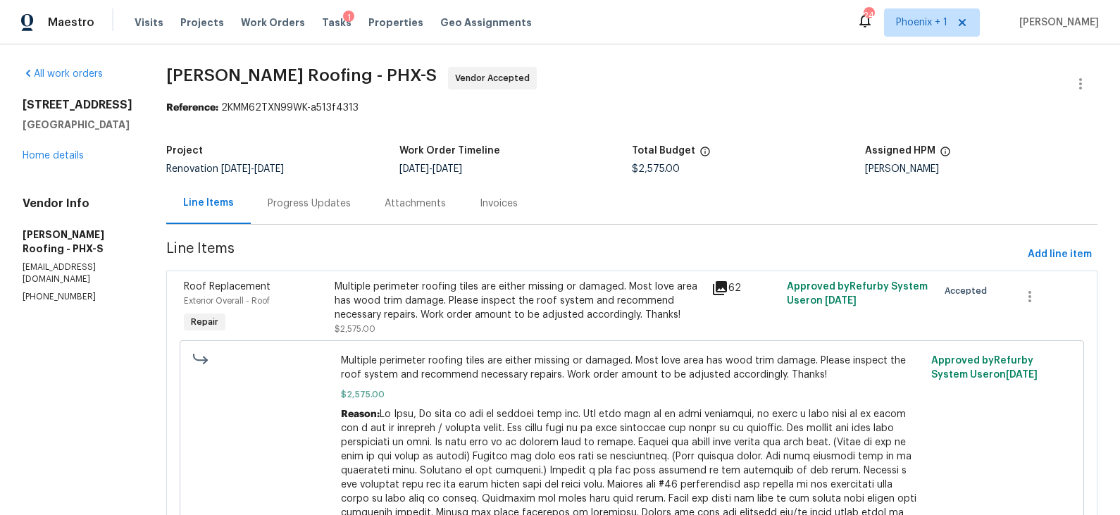
click at [322, 203] on div "Progress Updates" at bounding box center [309, 203] width 83 height 14
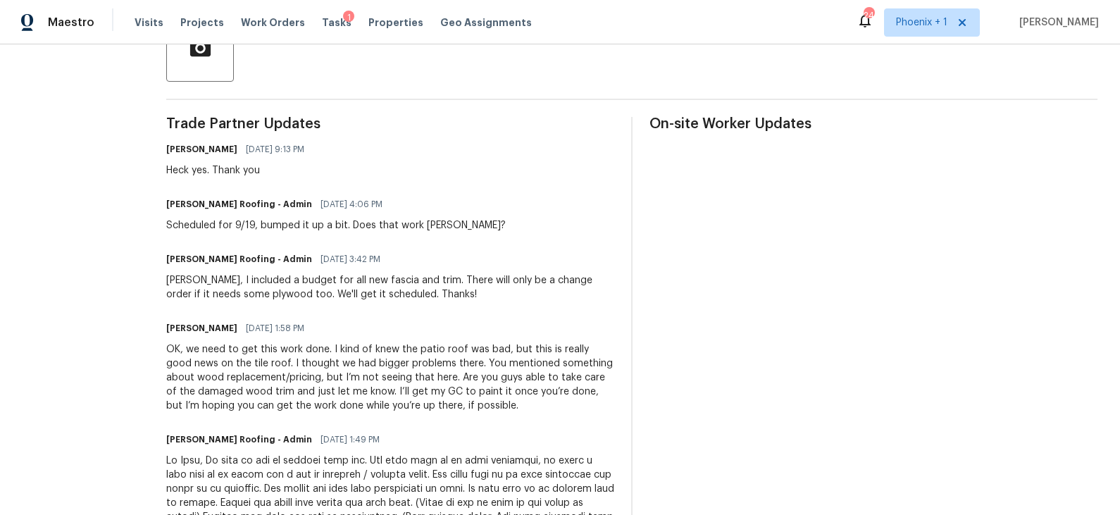
scroll to position [364, 0]
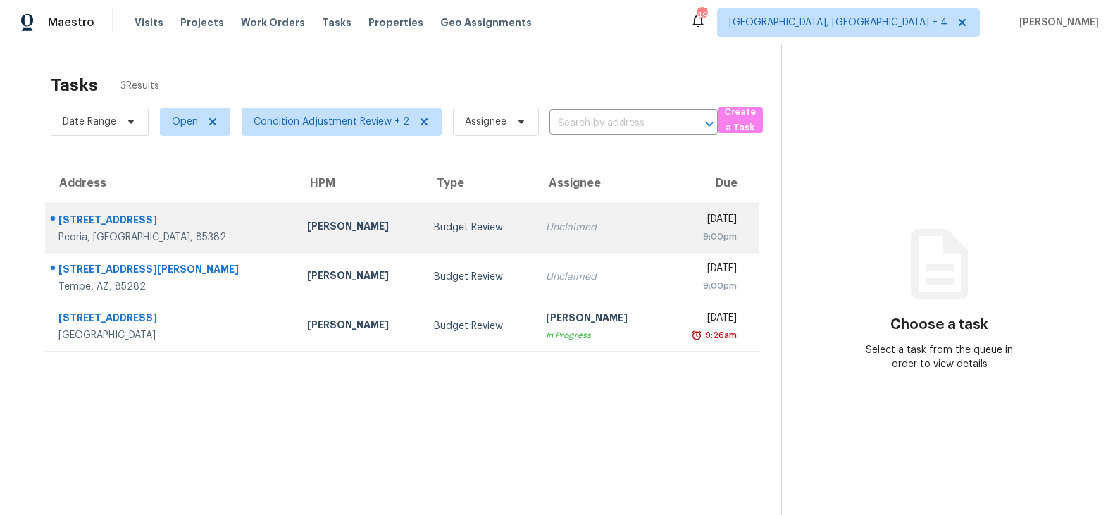
click at [444, 238] on td "Budget Review" at bounding box center [479, 227] width 112 height 49
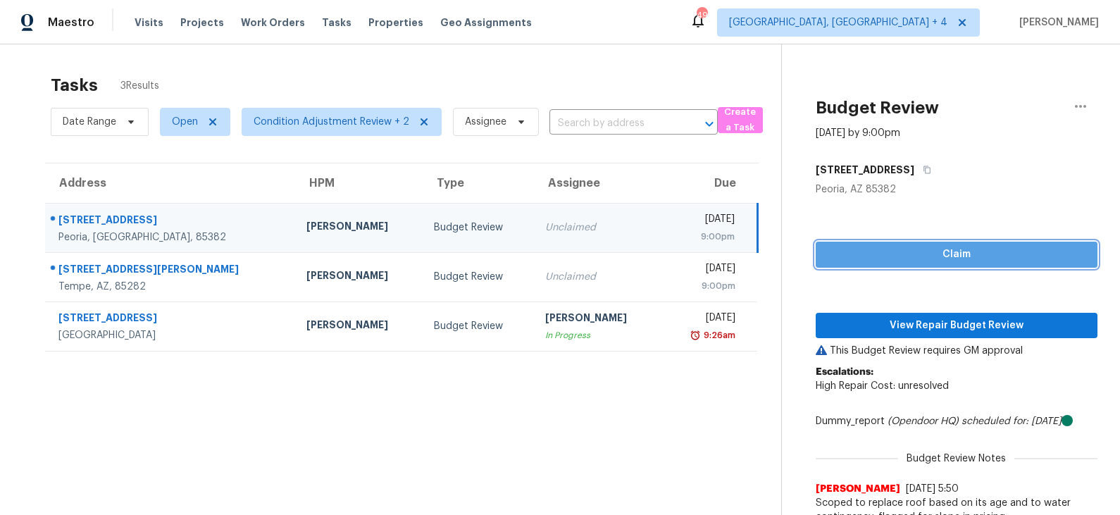
click at [912, 254] on span "Claim" at bounding box center [956, 255] width 259 height 18
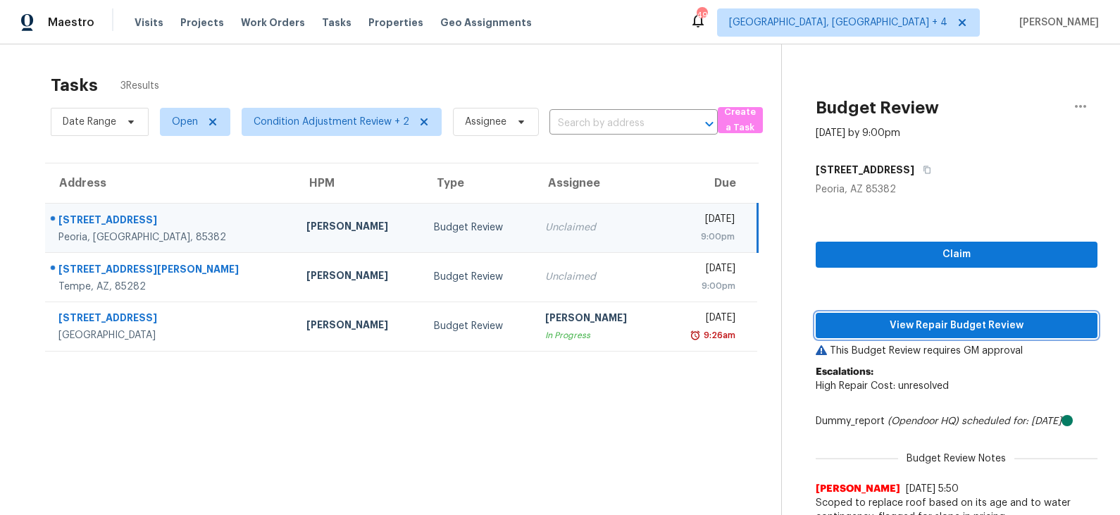
click at [912, 329] on span "View Repair Budget Review" at bounding box center [956, 326] width 259 height 18
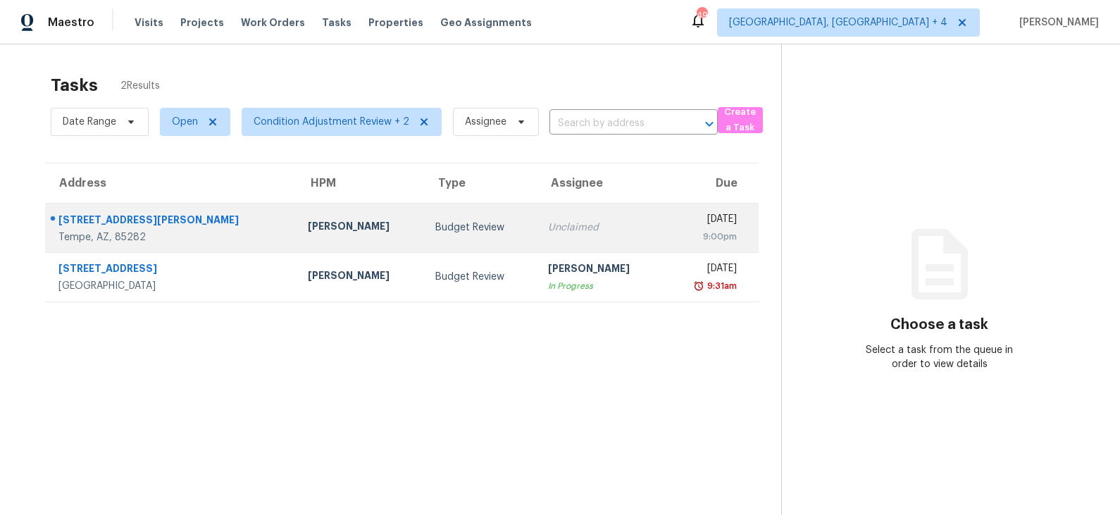
click at [435, 223] on div "Budget Review" at bounding box center [479, 227] width 89 height 14
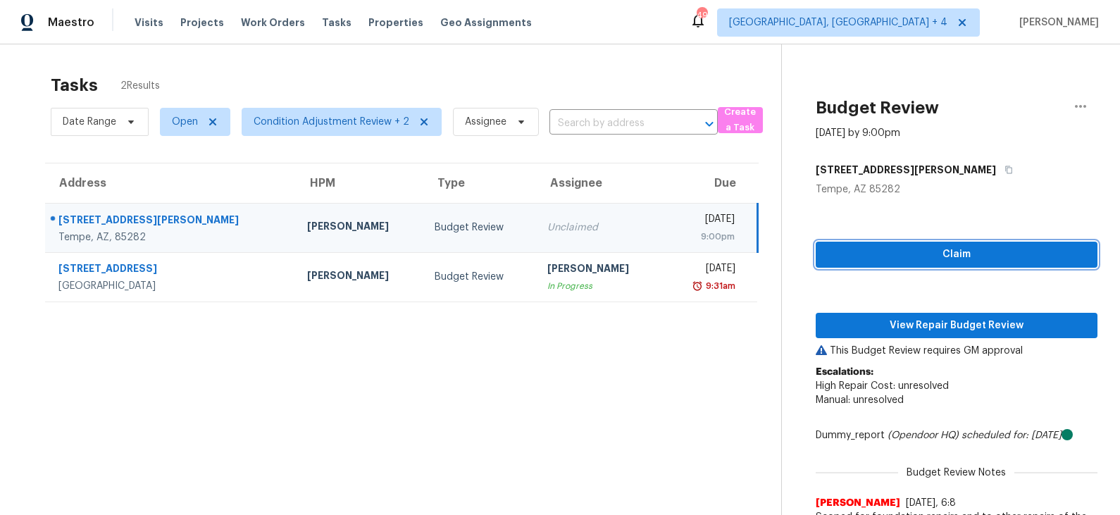
click at [927, 256] on span "Claim" at bounding box center [956, 255] width 259 height 18
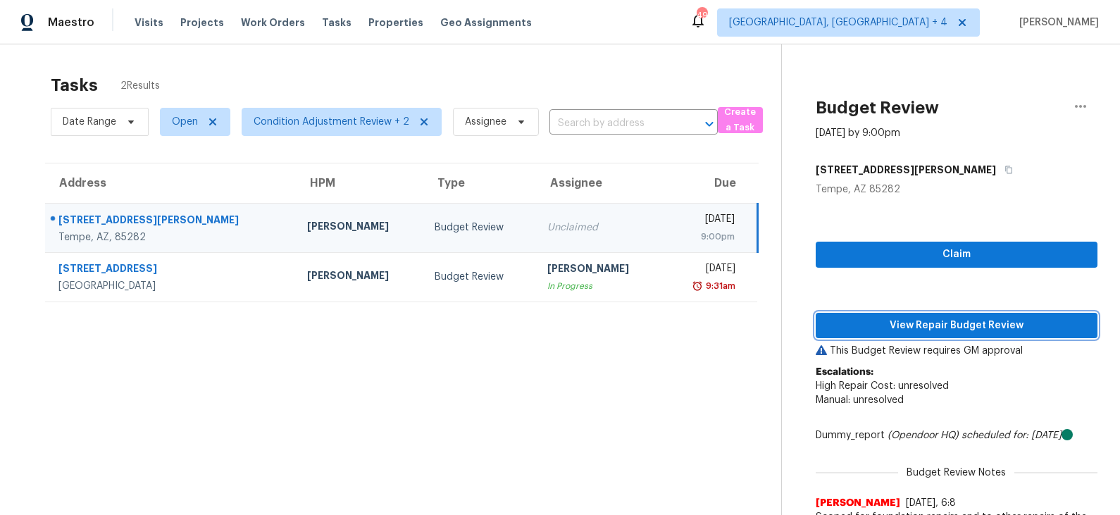
click at [901, 314] on button "View Repair Budget Review" at bounding box center [957, 326] width 282 height 26
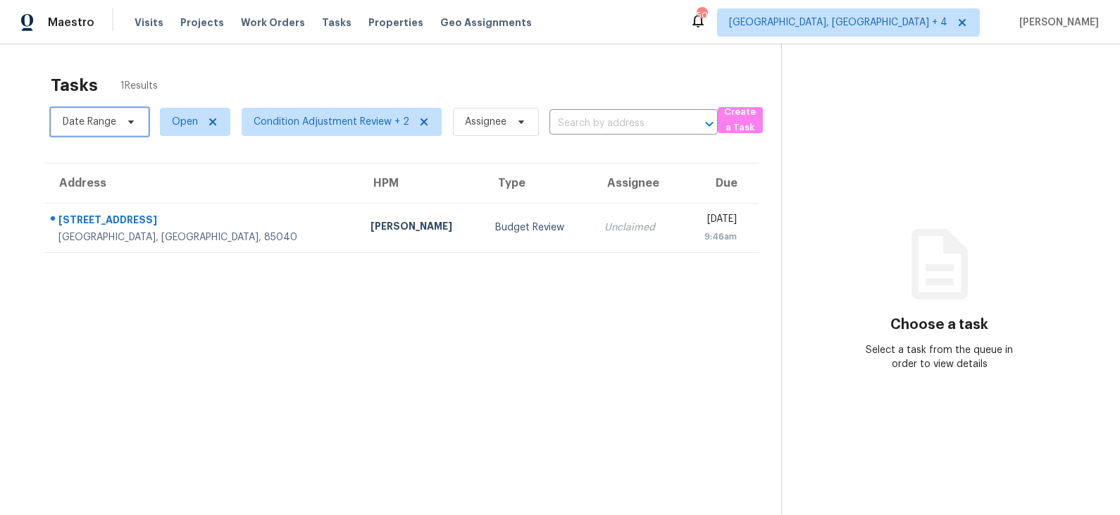
click at [132, 117] on icon at bounding box center [130, 121] width 11 height 11
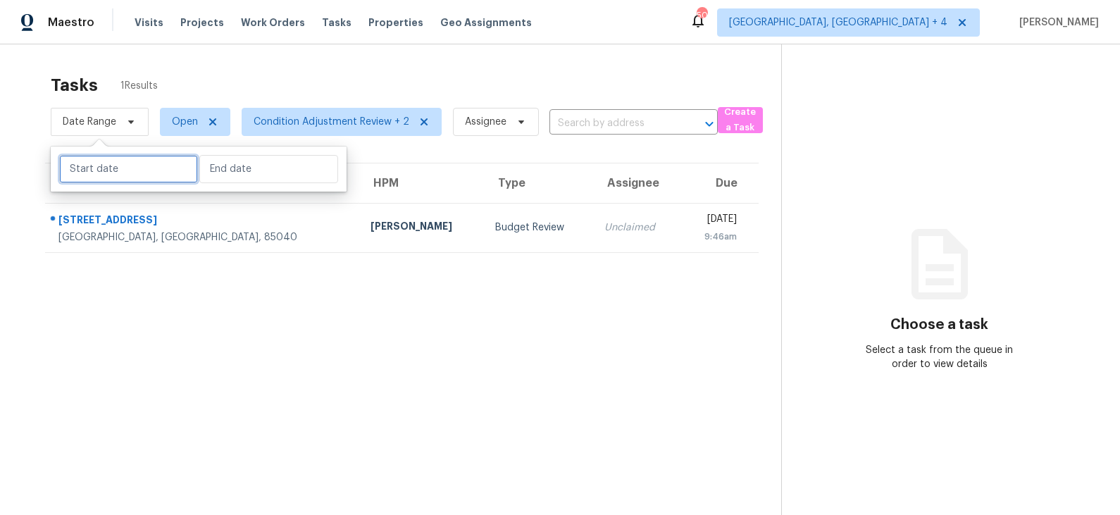
click at [123, 159] on input "text" at bounding box center [128, 169] width 139 height 28
select select "8"
select select "2025"
select select "9"
select select "2025"
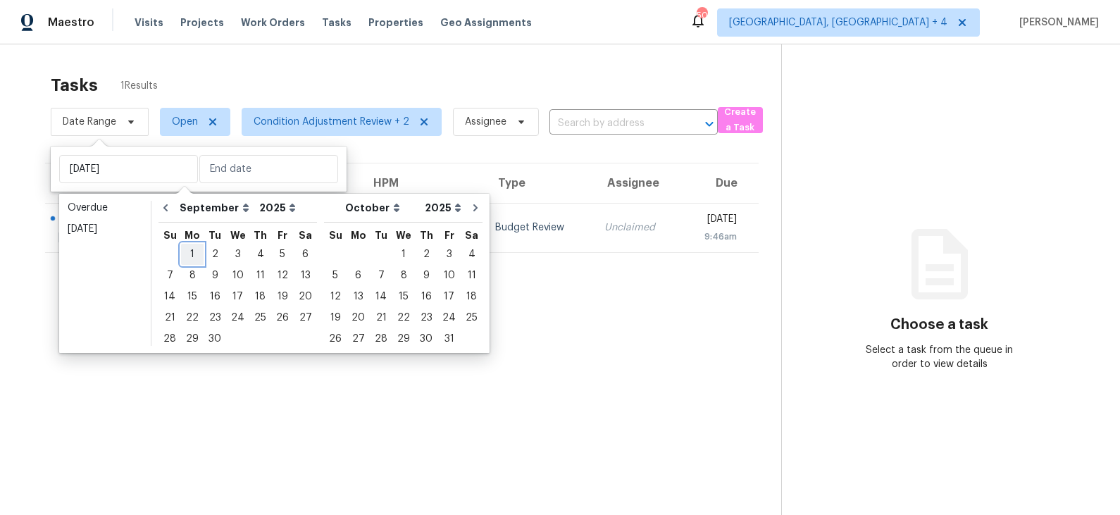
click at [192, 248] on div "1" at bounding box center [192, 254] width 23 height 20
type input "Mon, Sep 01"
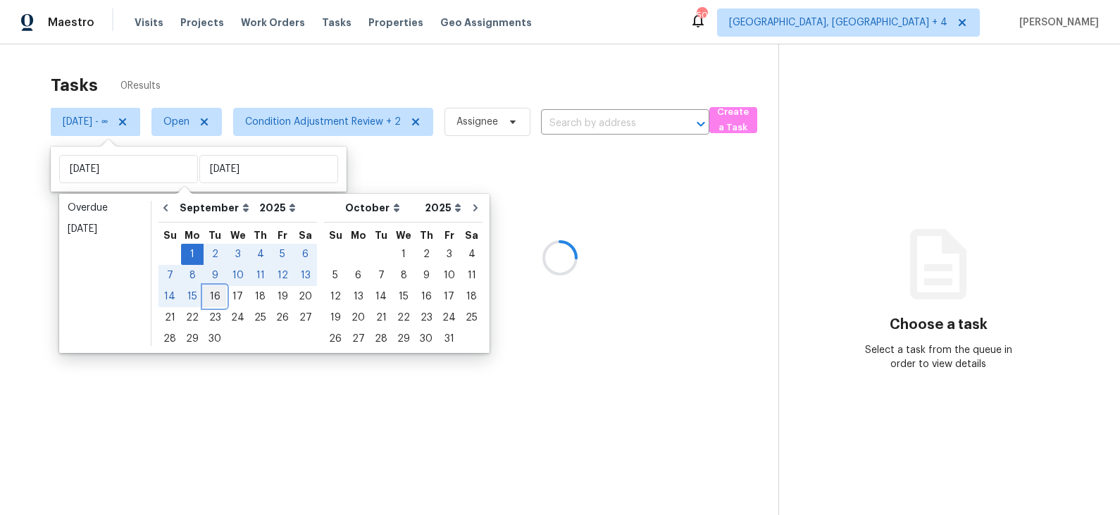
click at [213, 289] on div "16" at bounding box center [215, 297] width 23 height 20
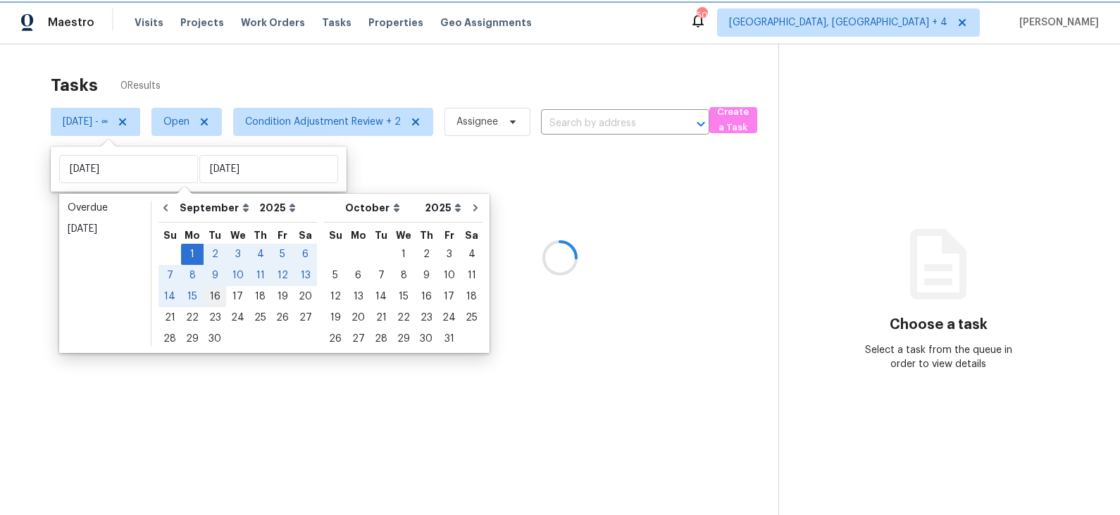
type input "Tue, Sep 16"
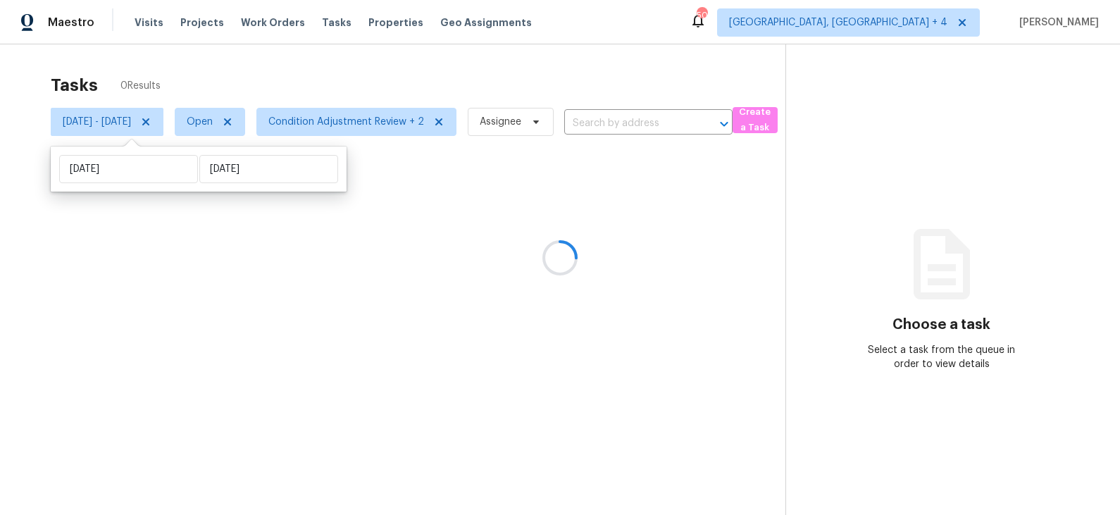
click at [250, 130] on div at bounding box center [560, 257] width 1120 height 515
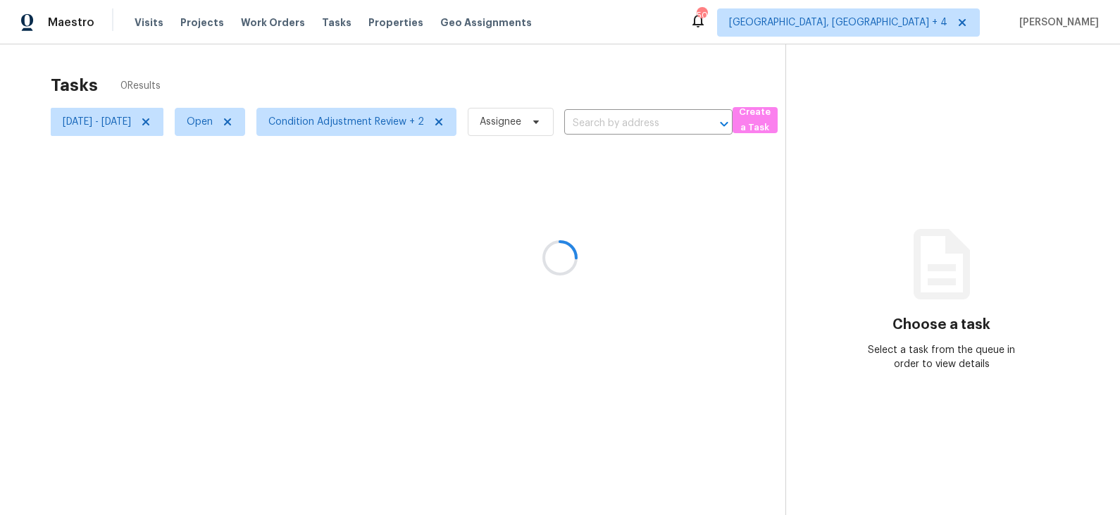
click at [258, 119] on div at bounding box center [560, 257] width 1120 height 515
click at [521, 125] on span "Assignee" at bounding box center [501, 122] width 42 height 14
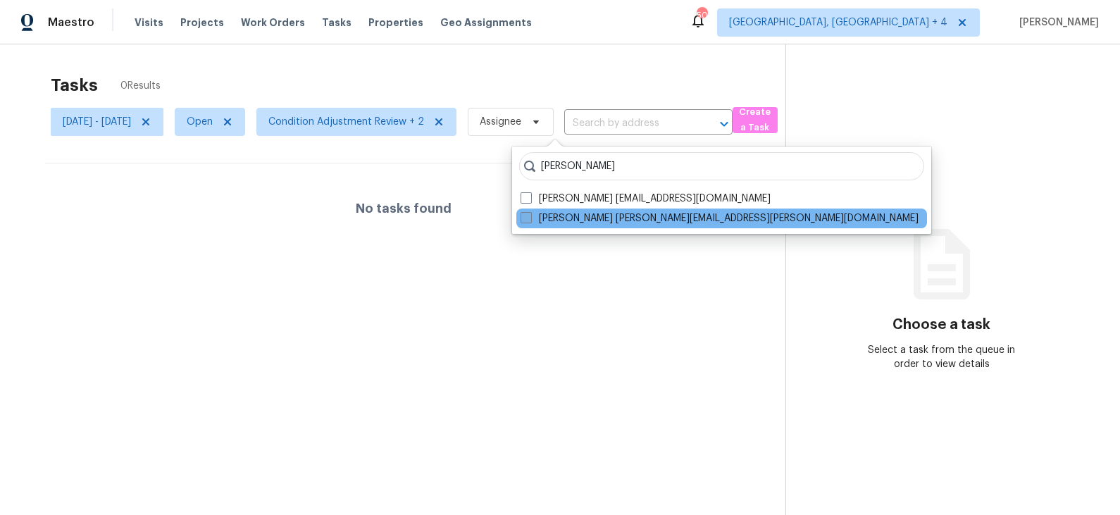
type input "billie"
click at [567, 217] on label "Billie Atchley billie.atchley@opendoor.com" at bounding box center [719, 218] width 398 height 14
click at [530, 217] on input "Billie Atchley billie.atchley@opendoor.com" at bounding box center [524, 215] width 9 height 9
checkbox input "true"
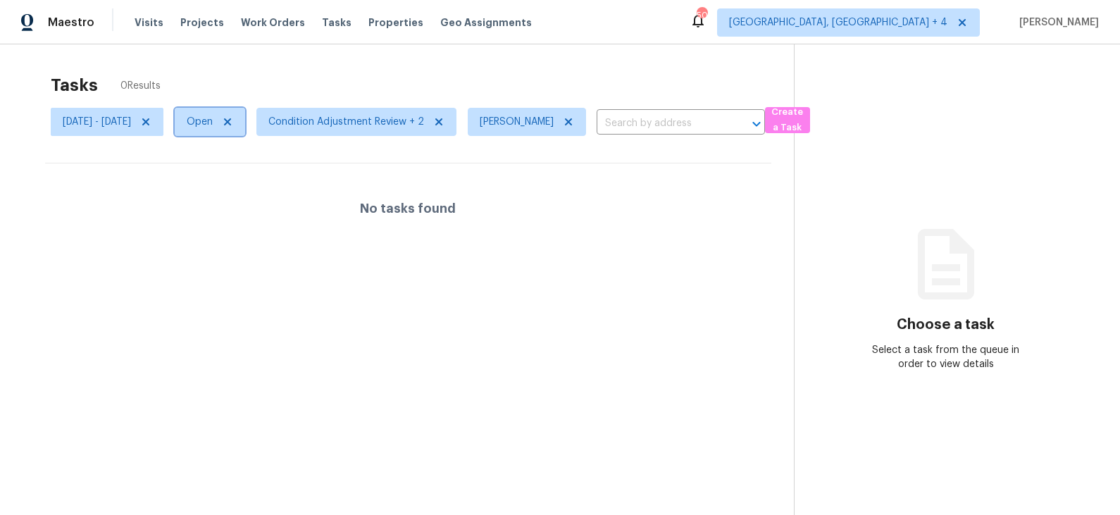
click at [213, 120] on span "Open" at bounding box center [200, 122] width 26 height 14
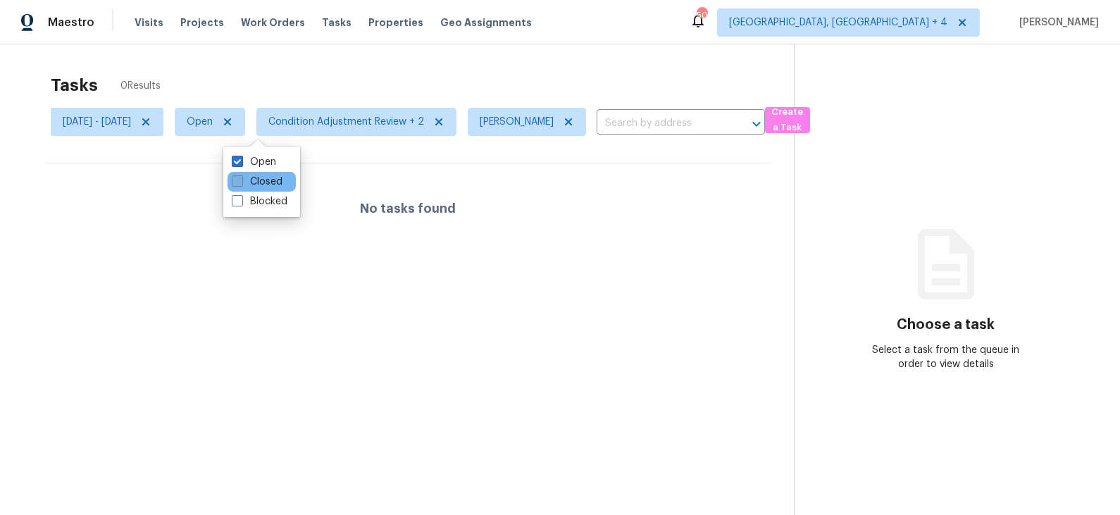
click at [260, 179] on label "Closed" at bounding box center [257, 182] width 51 height 14
click at [241, 179] on input "Closed" at bounding box center [236, 179] width 9 height 9
checkbox input "true"
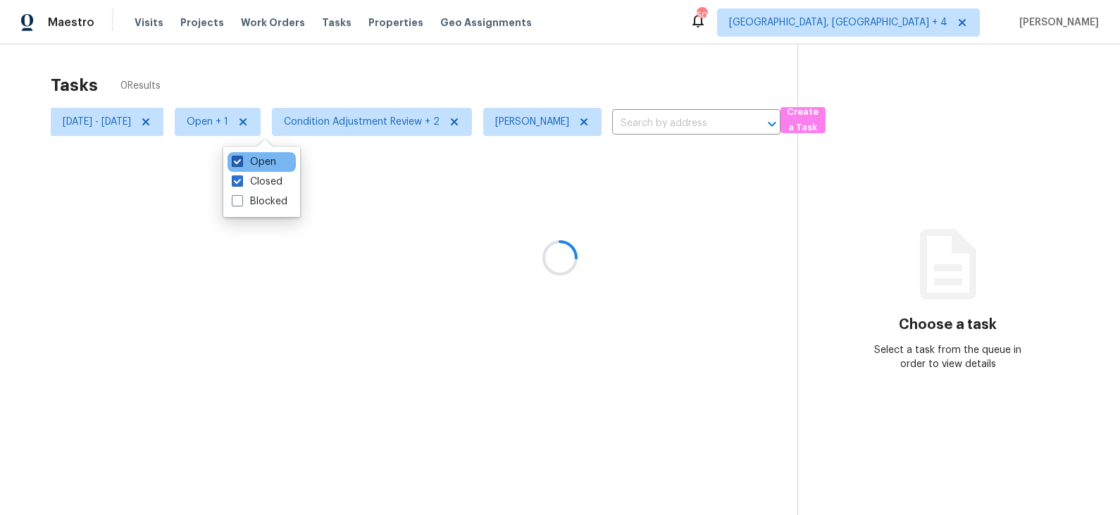
click at [262, 163] on label "Open" at bounding box center [254, 162] width 44 height 14
click at [241, 163] on input "Open" at bounding box center [236, 159] width 9 height 9
checkbox input "false"
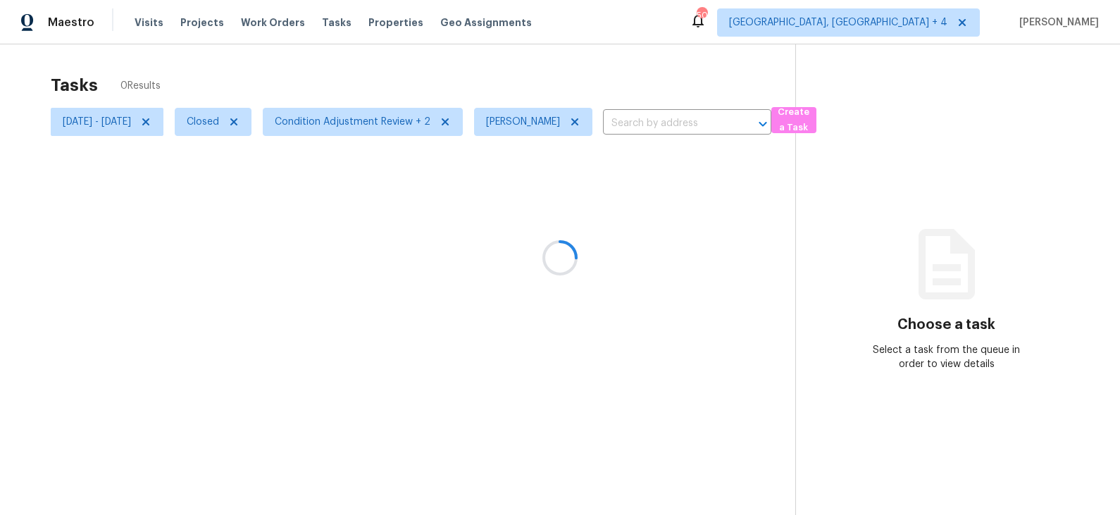
click at [320, 71] on div at bounding box center [560, 257] width 1120 height 515
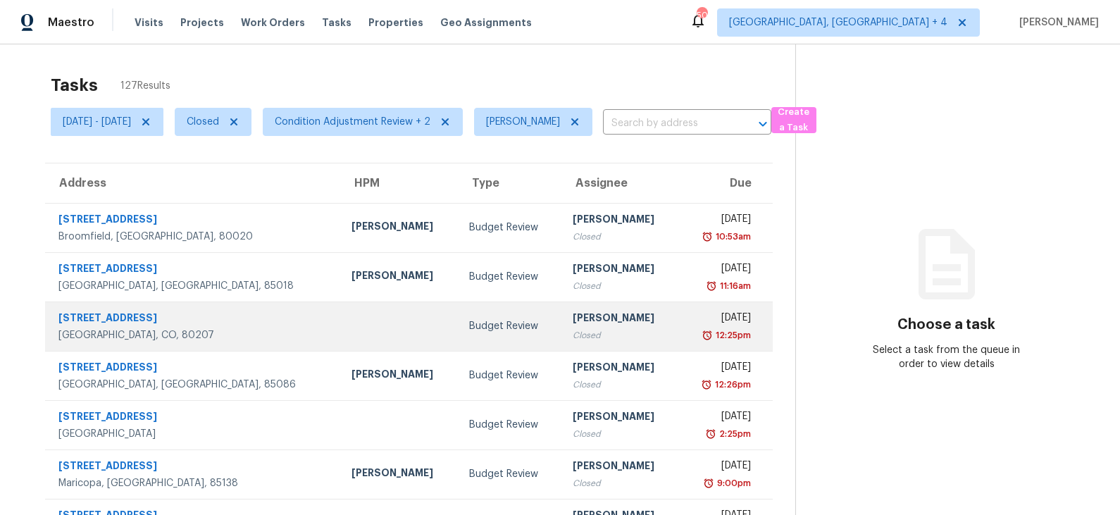
scroll to position [217, 0]
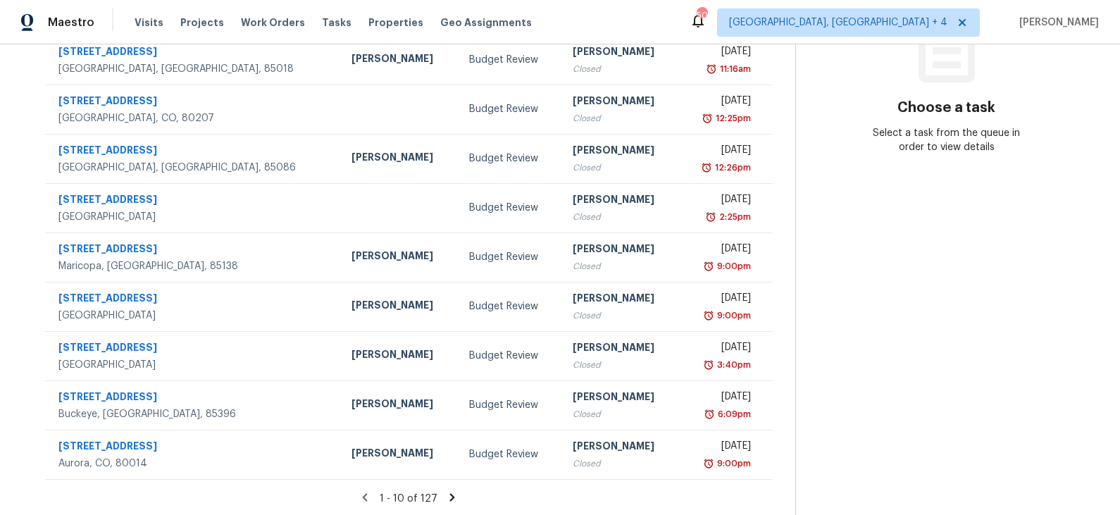
click at [453, 494] on icon at bounding box center [452, 497] width 5 height 8
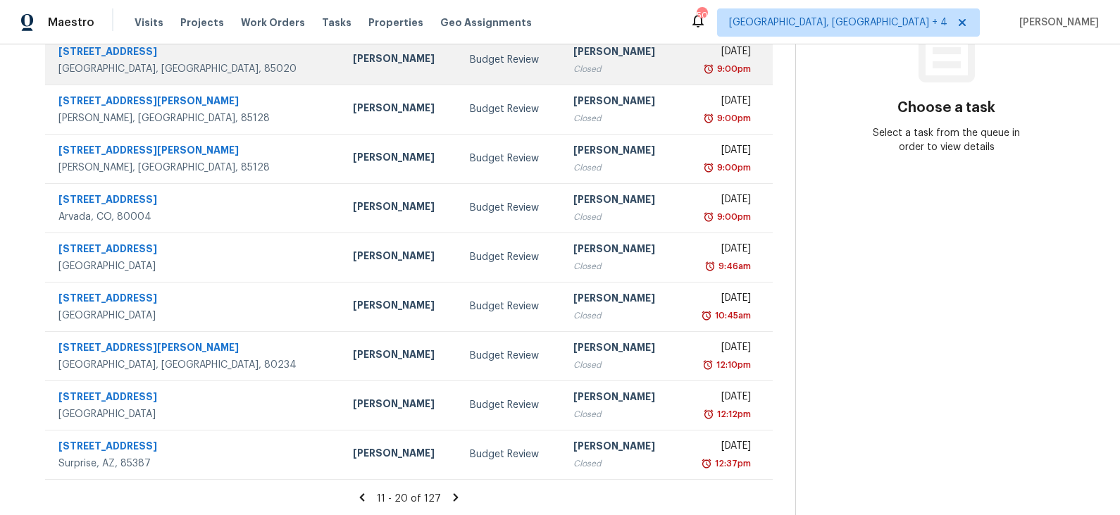
scroll to position [0, 0]
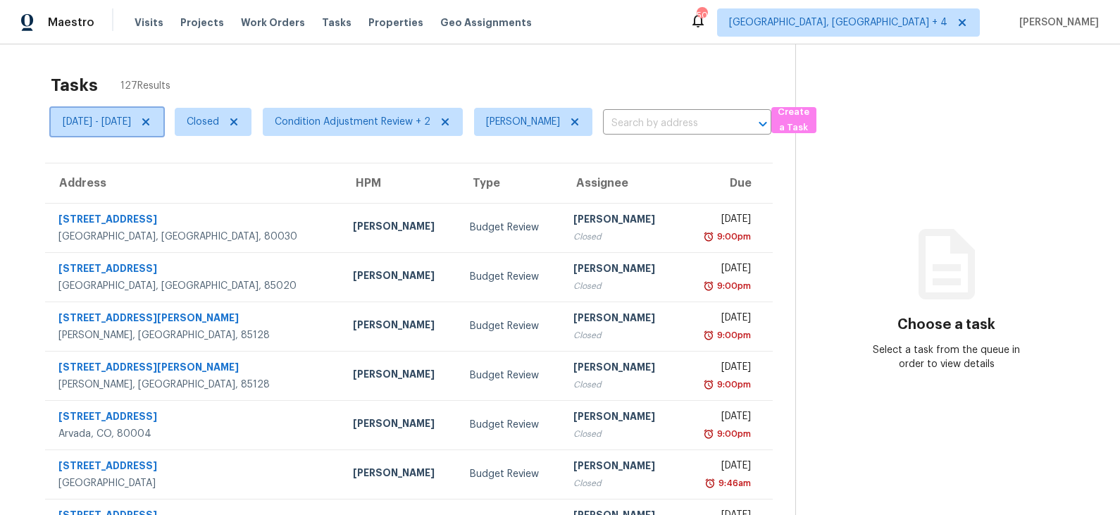
click at [131, 116] on span "Mon, Sep 01 - Tue, Sep 16" at bounding box center [97, 122] width 68 height 14
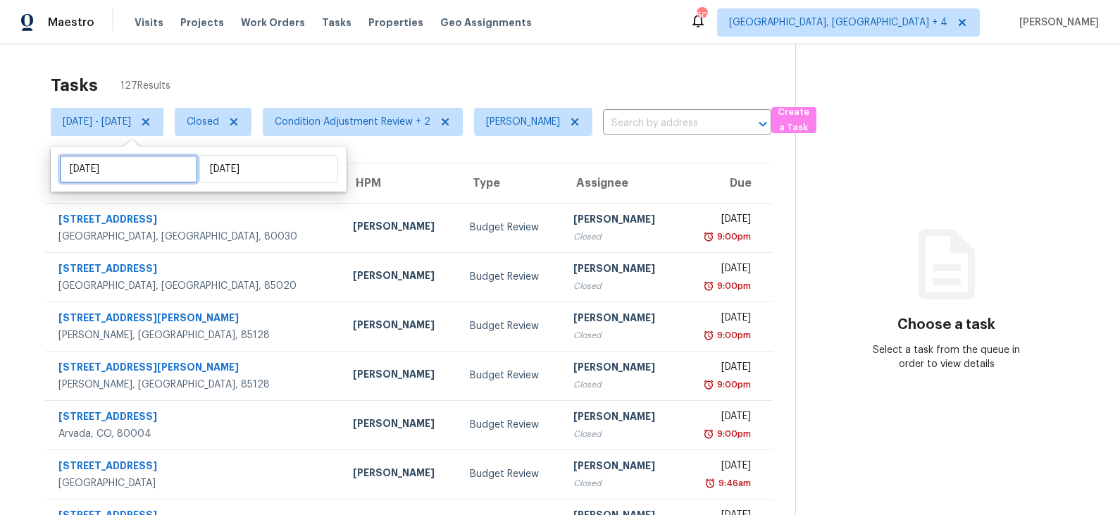
click at [129, 156] on input "Mon, Sep 01" at bounding box center [128, 169] width 139 height 28
select select "8"
select select "2025"
select select "9"
select select "2025"
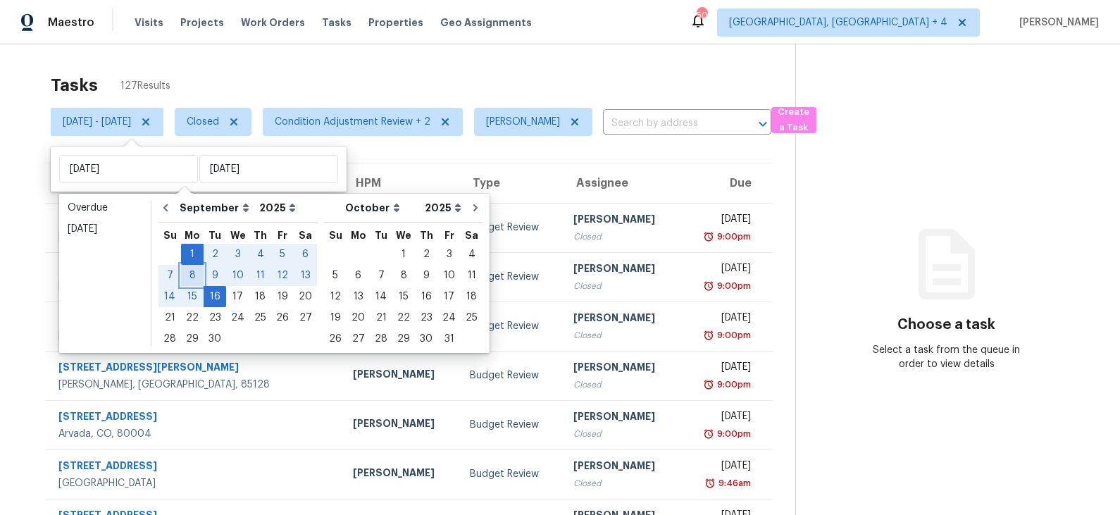
click at [189, 276] on div "8" at bounding box center [192, 276] width 23 height 20
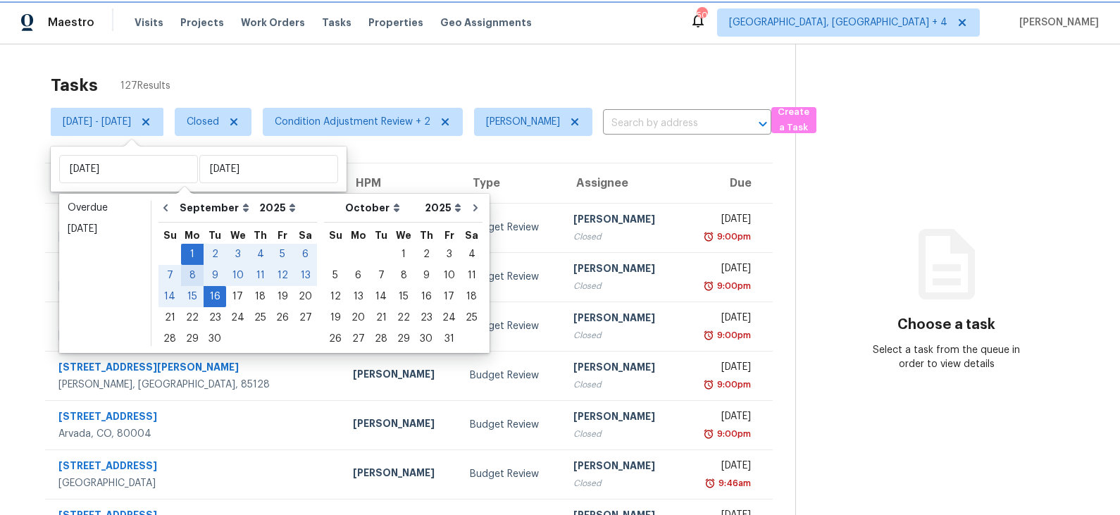
type input "Mon, Sep 08"
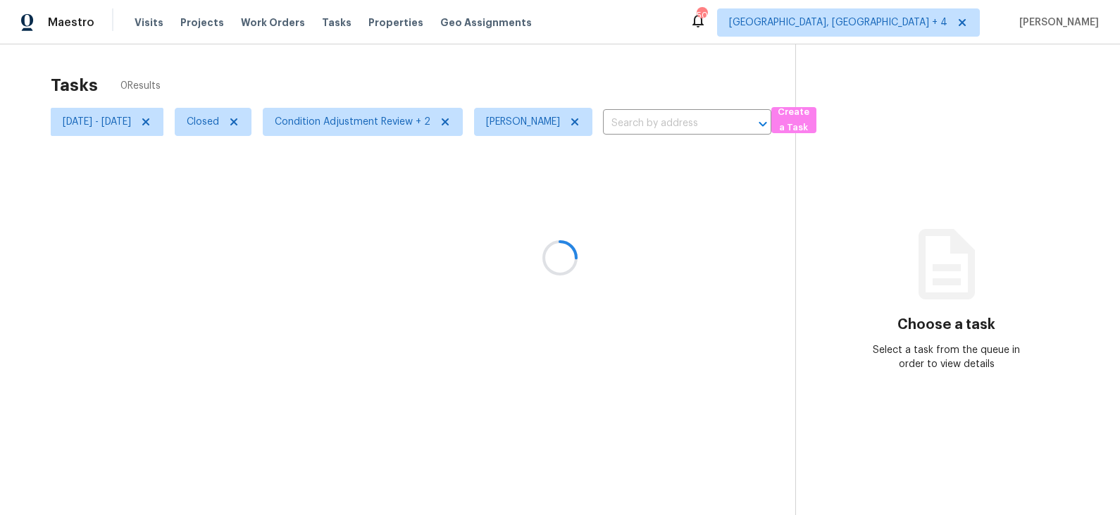
click at [401, 73] on div at bounding box center [560, 257] width 1120 height 515
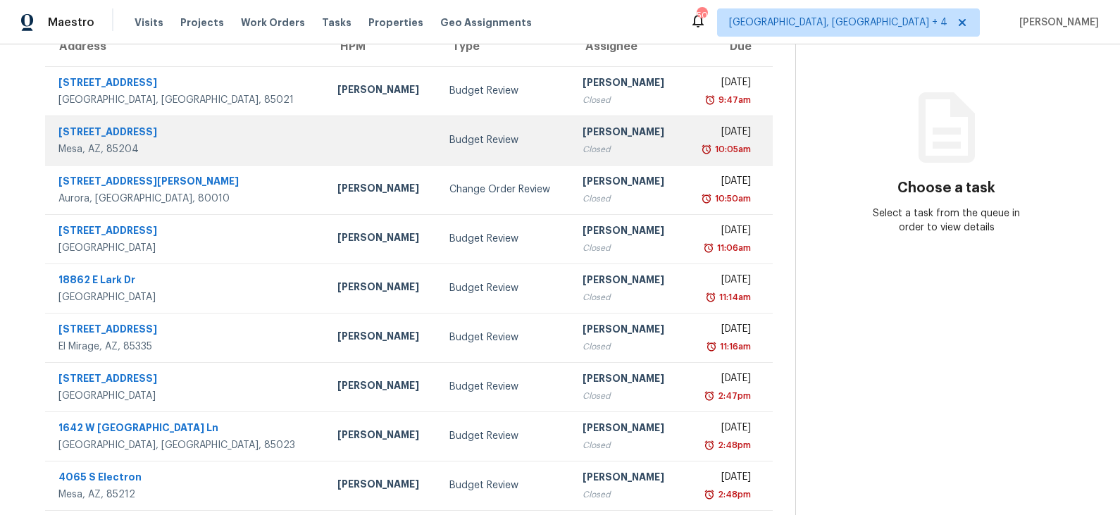
scroll to position [217, 0]
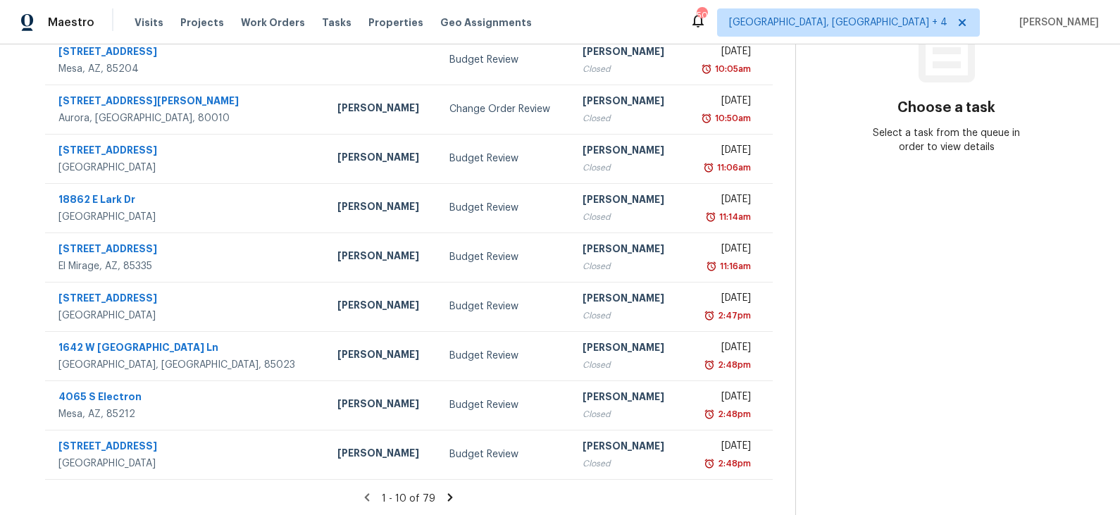
click at [453, 496] on icon at bounding box center [450, 497] width 5 height 8
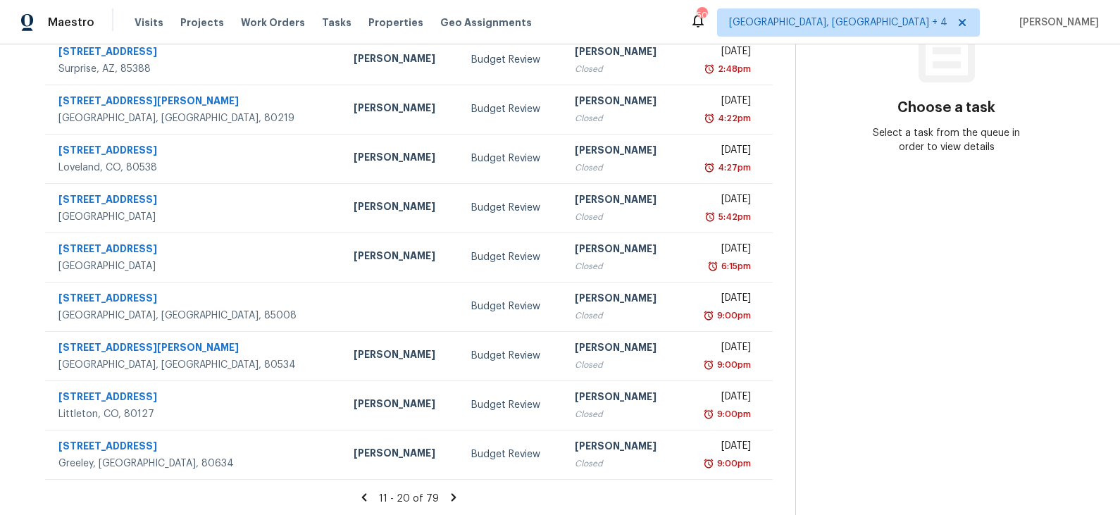
click at [456, 498] on icon at bounding box center [453, 497] width 13 height 13
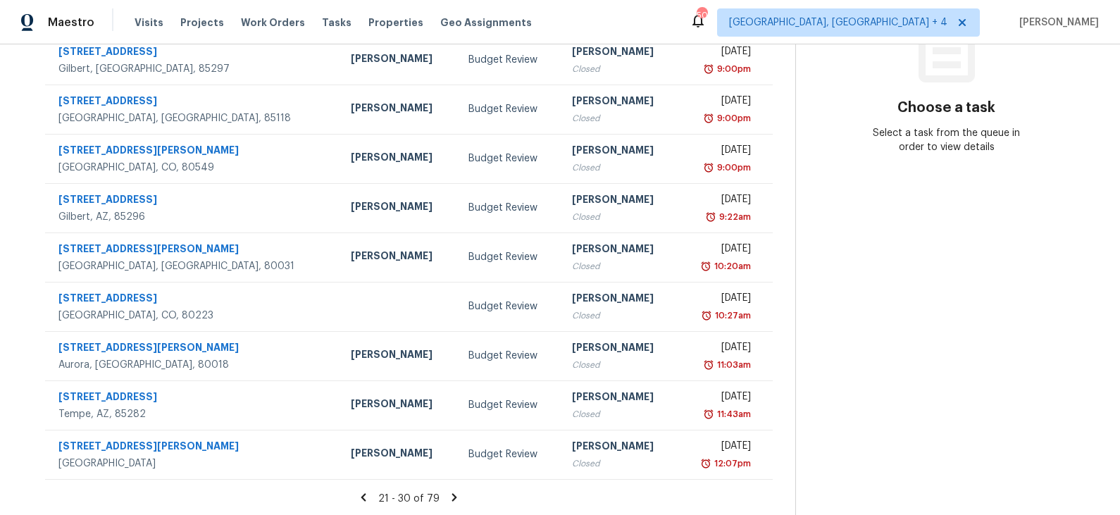
click at [455, 496] on icon at bounding box center [454, 497] width 5 height 8
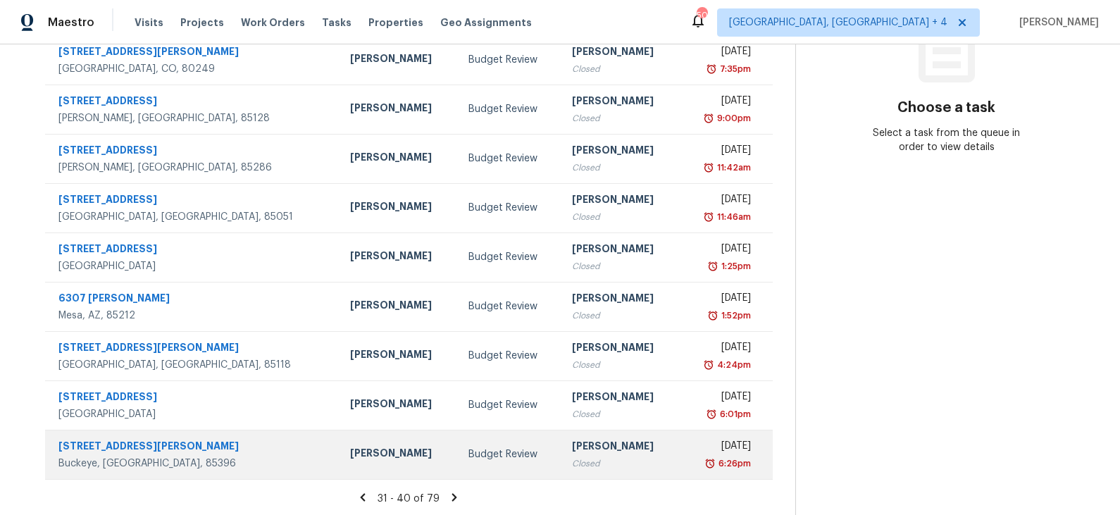
click at [349, 465] on td "Nick Pulliam" at bounding box center [398, 454] width 118 height 49
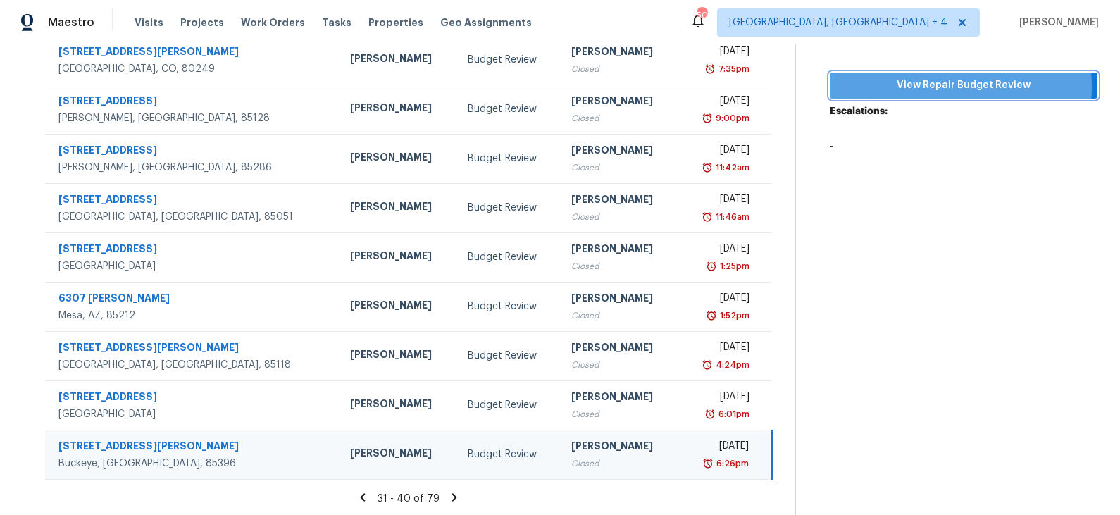
click at [942, 86] on span "View Repair Budget Review" at bounding box center [963, 86] width 245 height 18
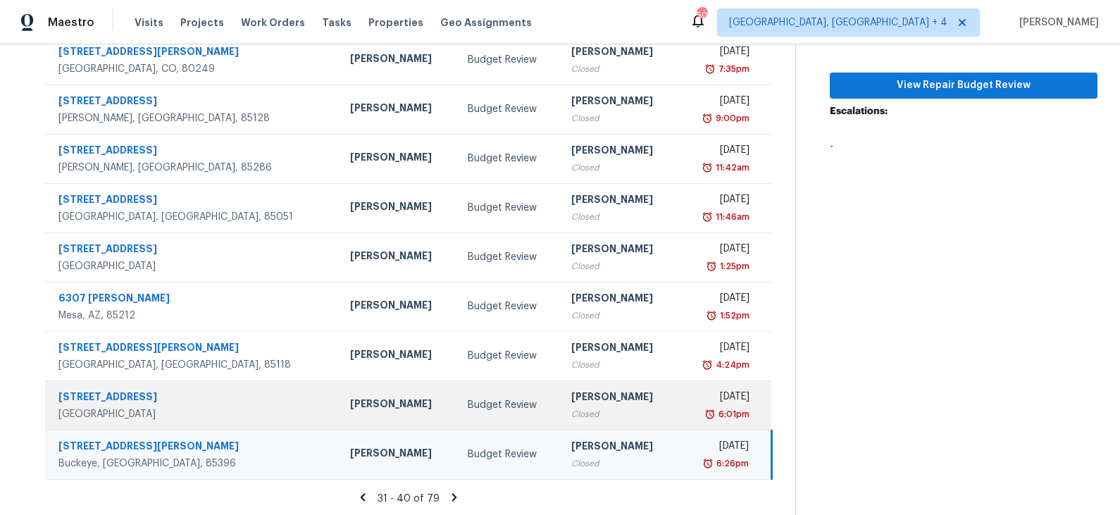
click at [456, 411] on td "Budget Review" at bounding box center [508, 404] width 104 height 49
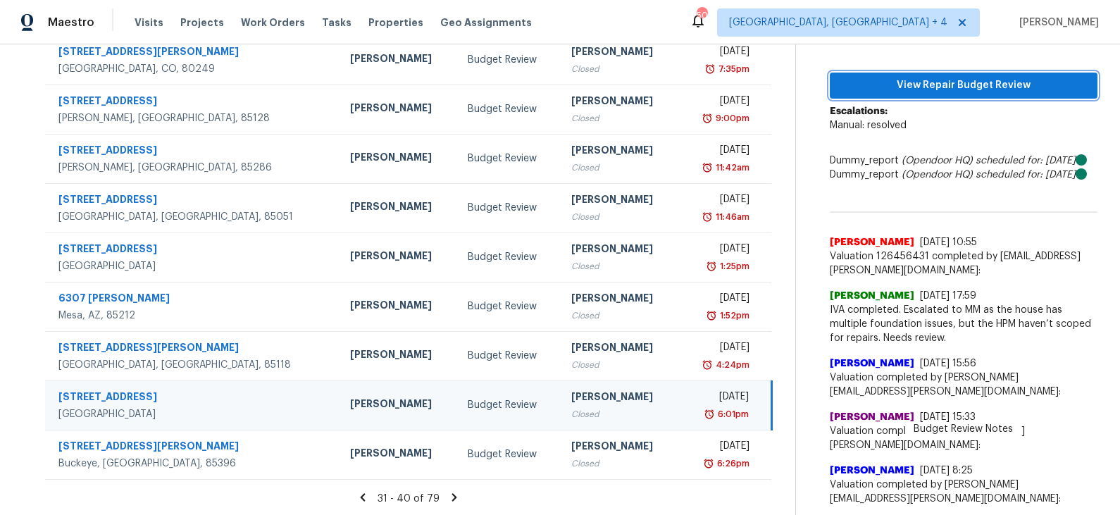
click at [921, 89] on span "View Repair Budget Review" at bounding box center [963, 86] width 245 height 18
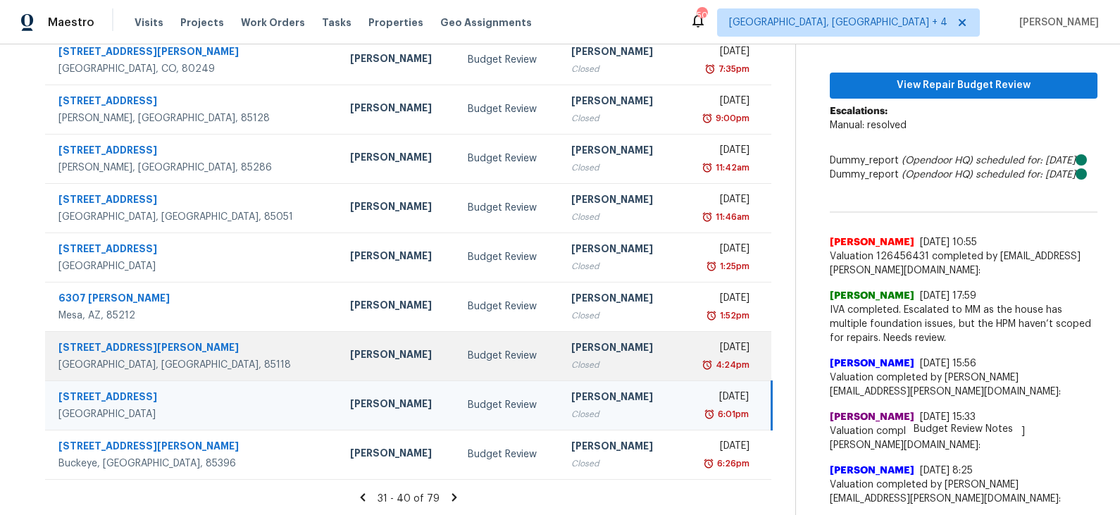
click at [468, 361] on div "Budget Review" at bounding box center [508, 356] width 81 height 14
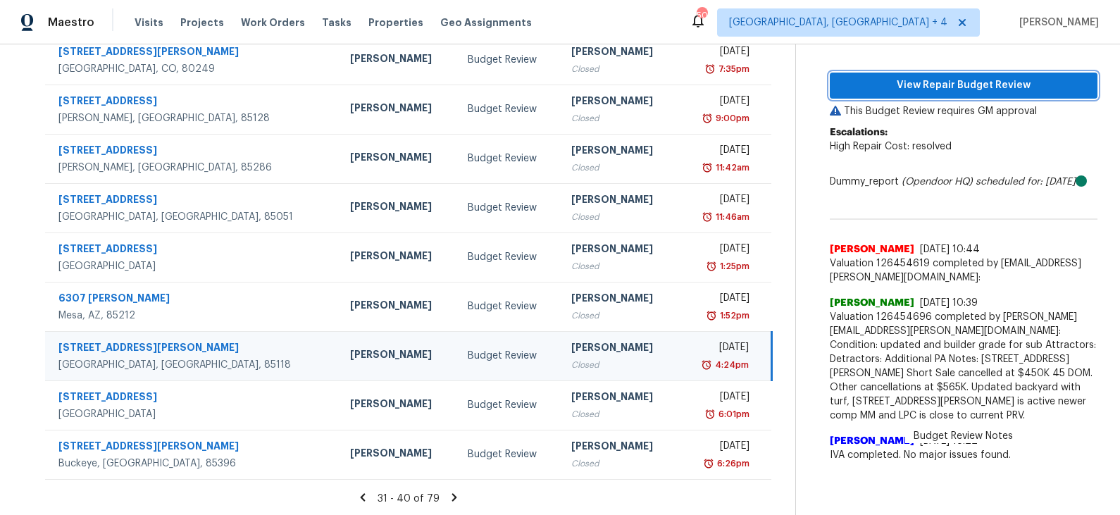
click at [918, 82] on span "View Repair Budget Review" at bounding box center [963, 86] width 245 height 18
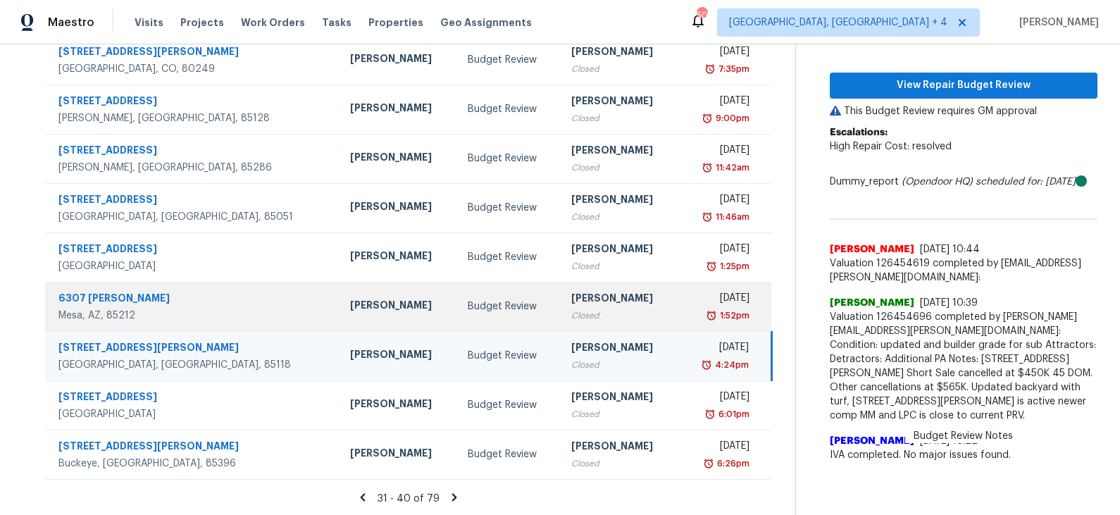
click at [468, 301] on div "Budget Review" at bounding box center [508, 306] width 81 height 14
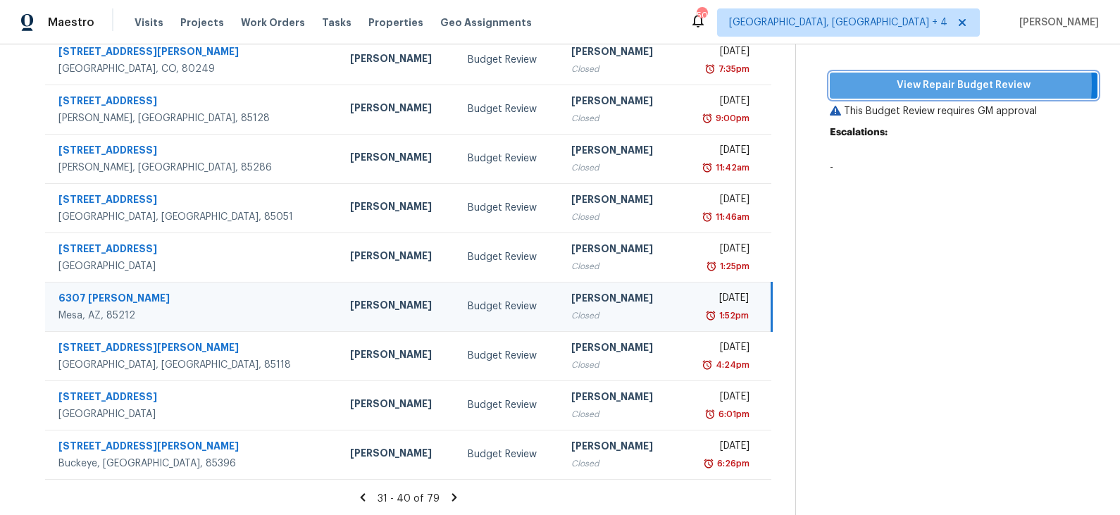
click at [942, 84] on span "View Repair Budget Review" at bounding box center [963, 86] width 245 height 18
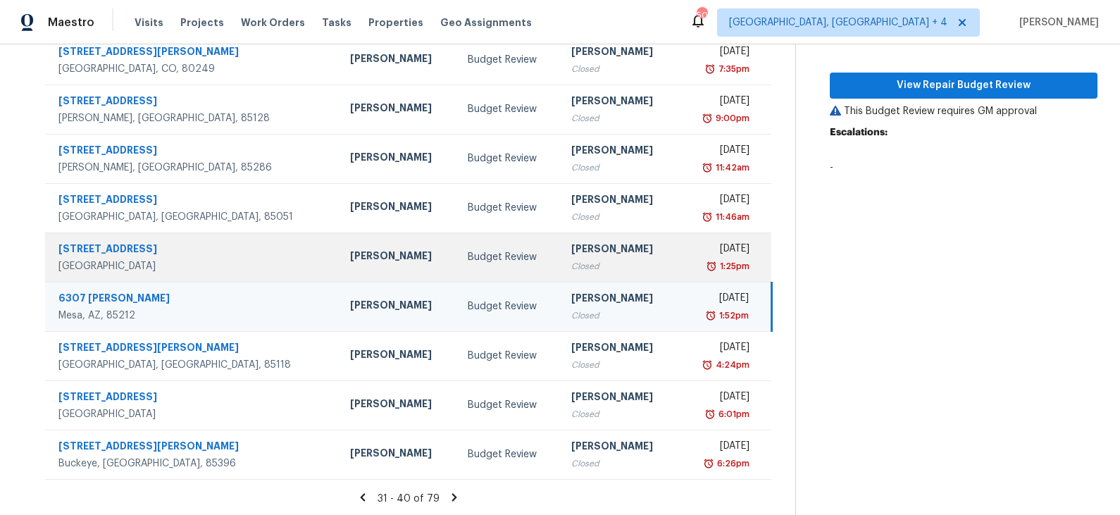
click at [470, 258] on div "Budget Review" at bounding box center [508, 257] width 81 height 14
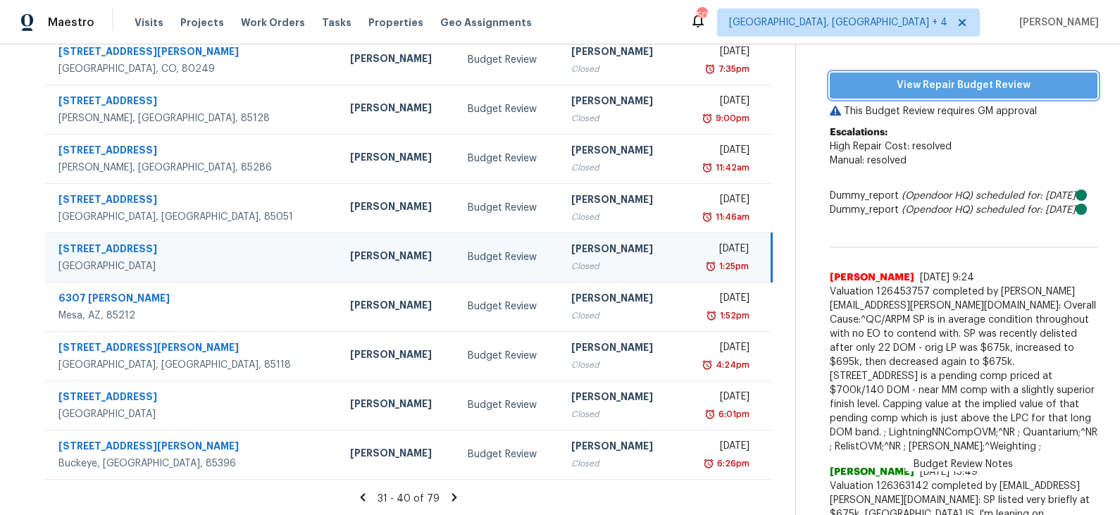
click at [920, 82] on span "View Repair Budget Review" at bounding box center [963, 86] width 245 height 18
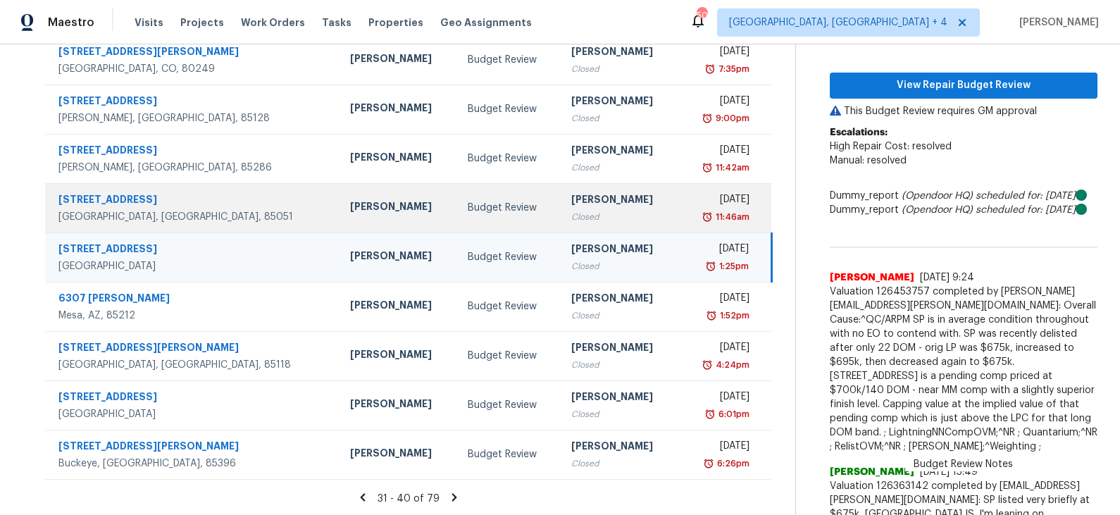
click at [468, 206] on div "Budget Review" at bounding box center [508, 208] width 81 height 14
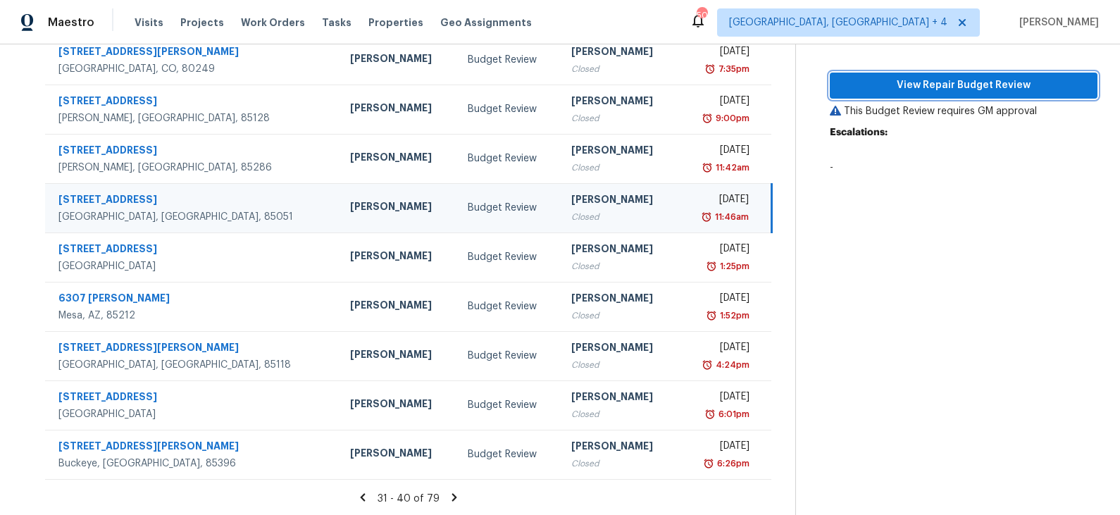
click at [935, 84] on span "View Repair Budget Review" at bounding box center [963, 86] width 245 height 18
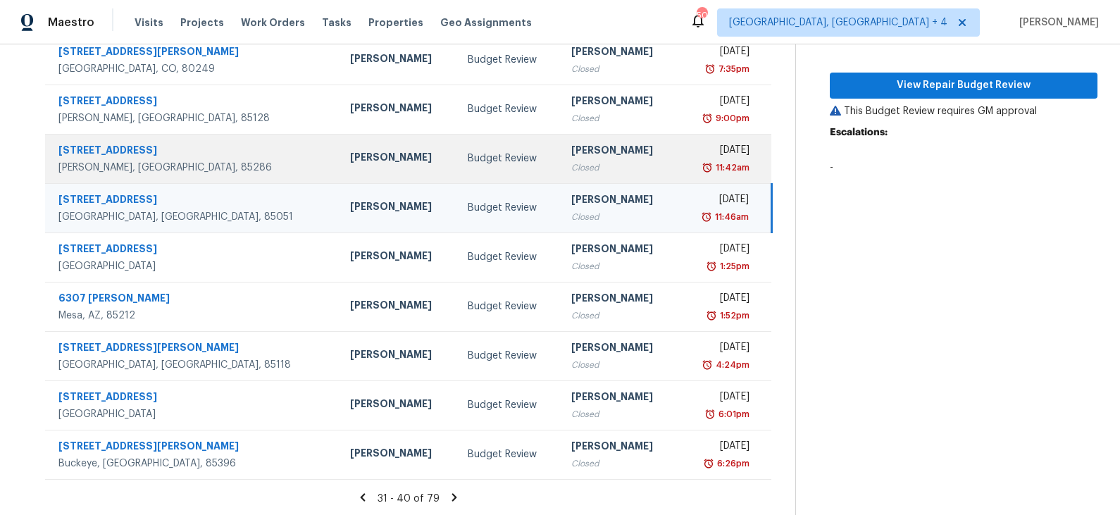
click at [468, 157] on div "Budget Review" at bounding box center [508, 158] width 81 height 14
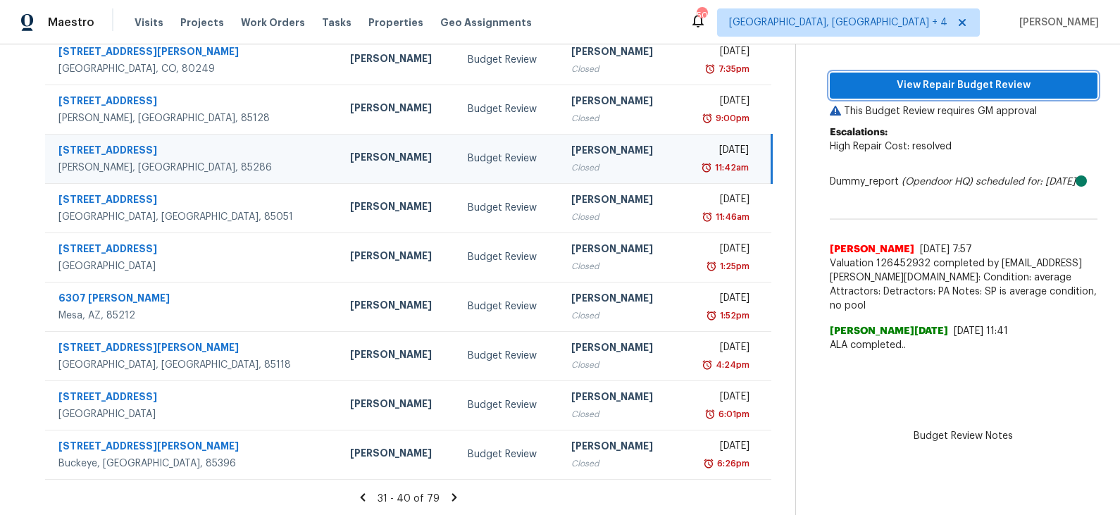
click at [928, 82] on span "View Repair Budget Review" at bounding box center [963, 86] width 245 height 18
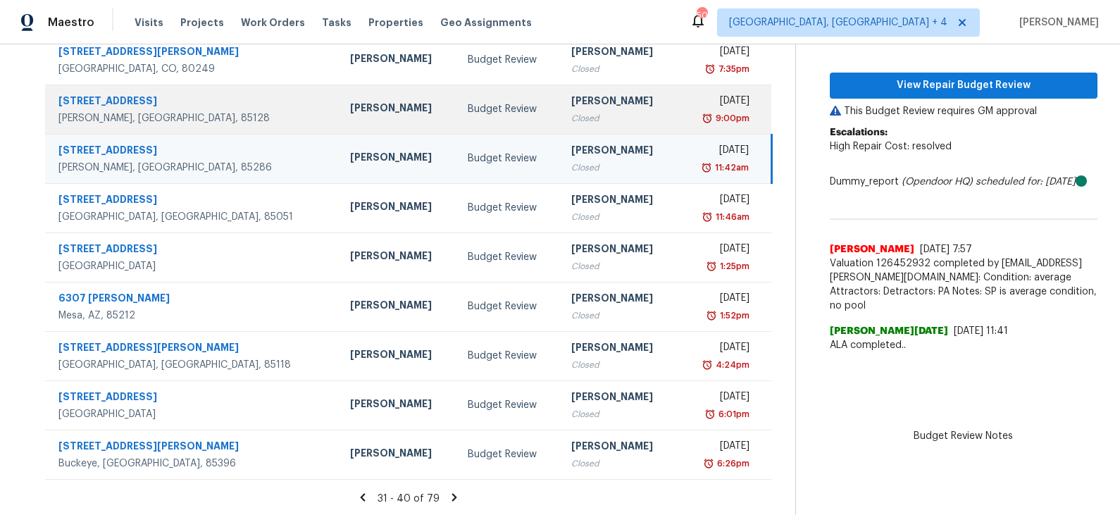
click at [468, 111] on div "Budget Review" at bounding box center [508, 109] width 81 height 14
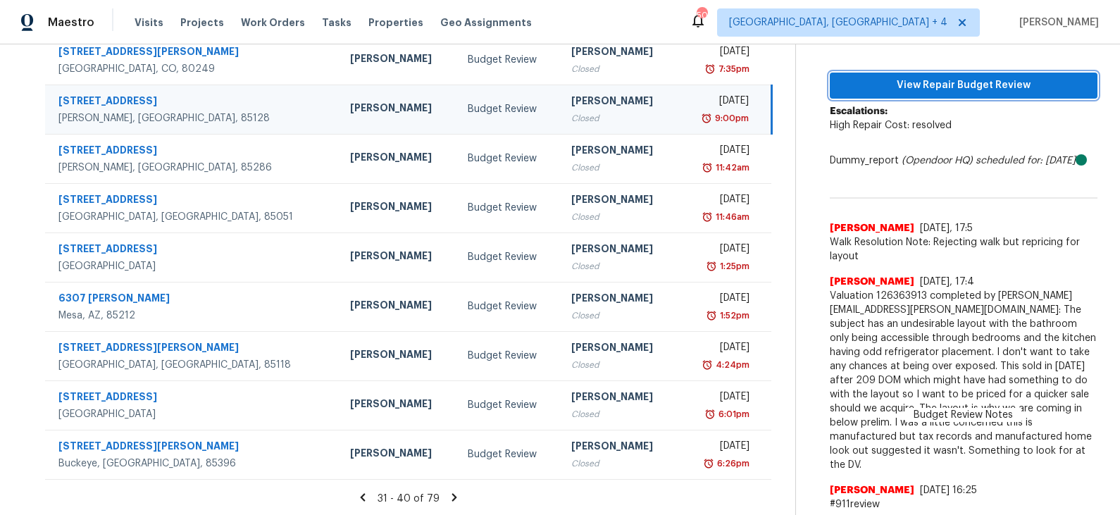
click at [899, 87] on span "View Repair Budget Review" at bounding box center [963, 86] width 245 height 18
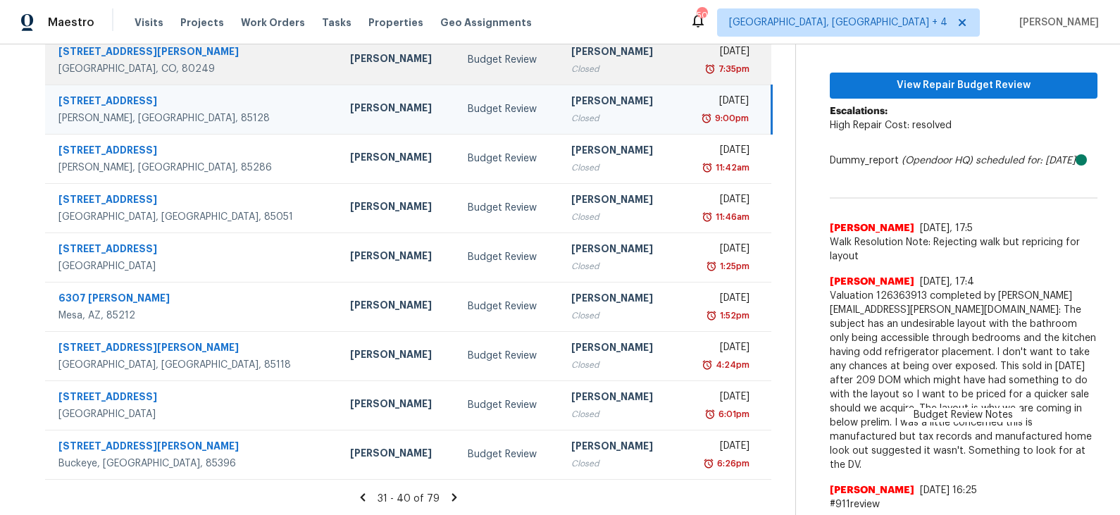
click at [456, 71] on td "Budget Review" at bounding box center [508, 59] width 104 height 49
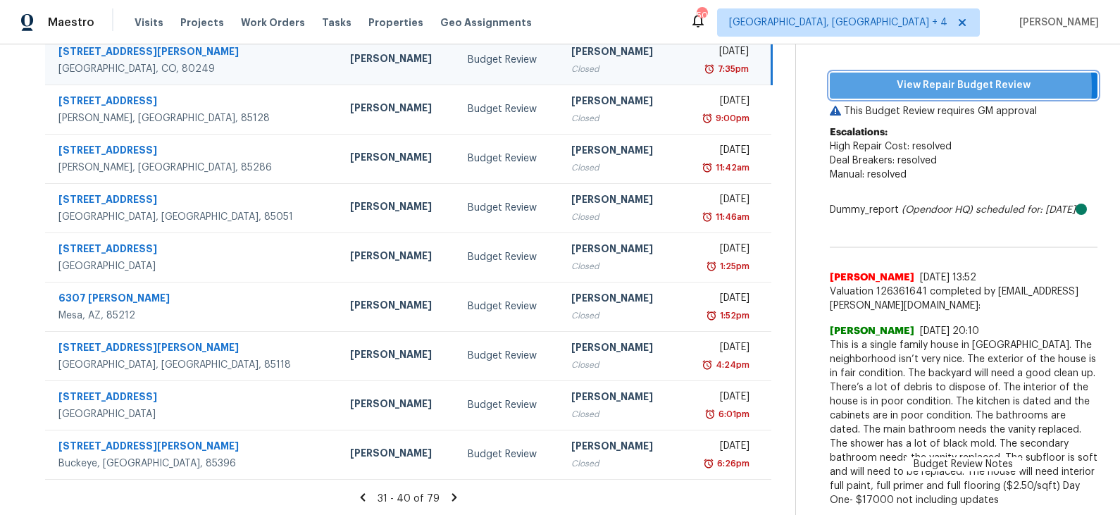
click at [926, 87] on span "View Repair Budget Review" at bounding box center [963, 86] width 245 height 18
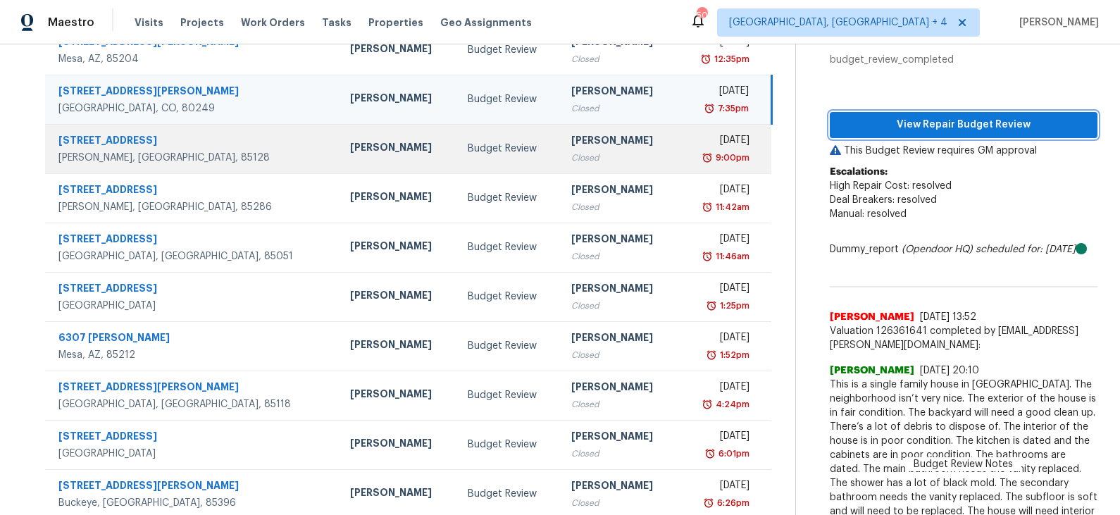
scroll to position [123, 0]
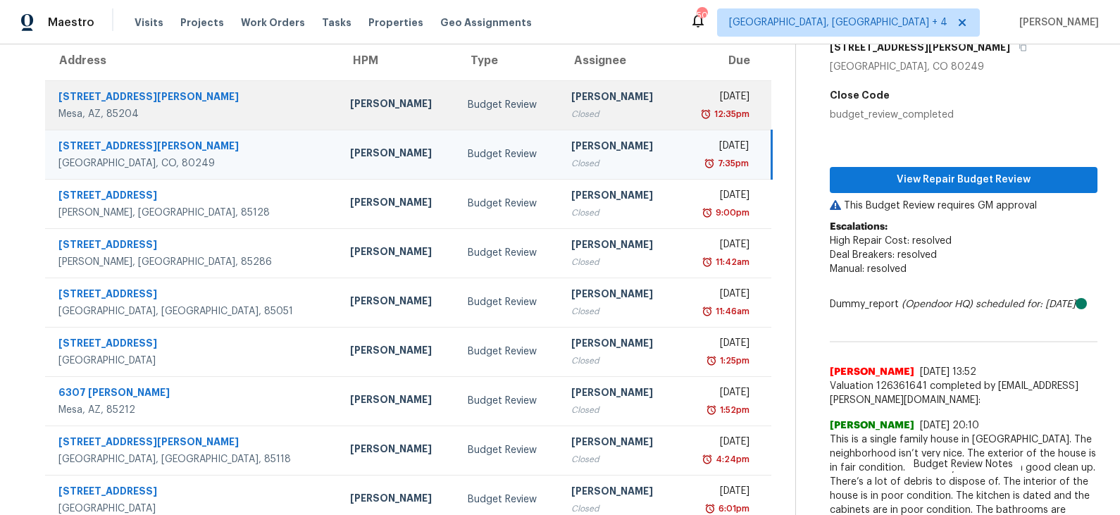
click at [492, 99] on div "Budget Review" at bounding box center [508, 105] width 81 height 14
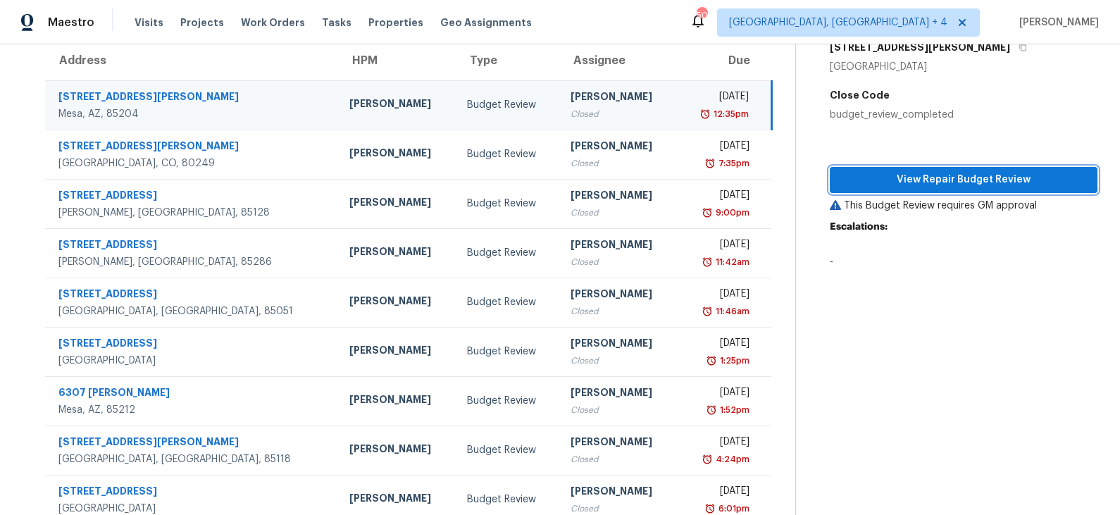
click at [918, 178] on span "View Repair Budget Review" at bounding box center [963, 180] width 245 height 18
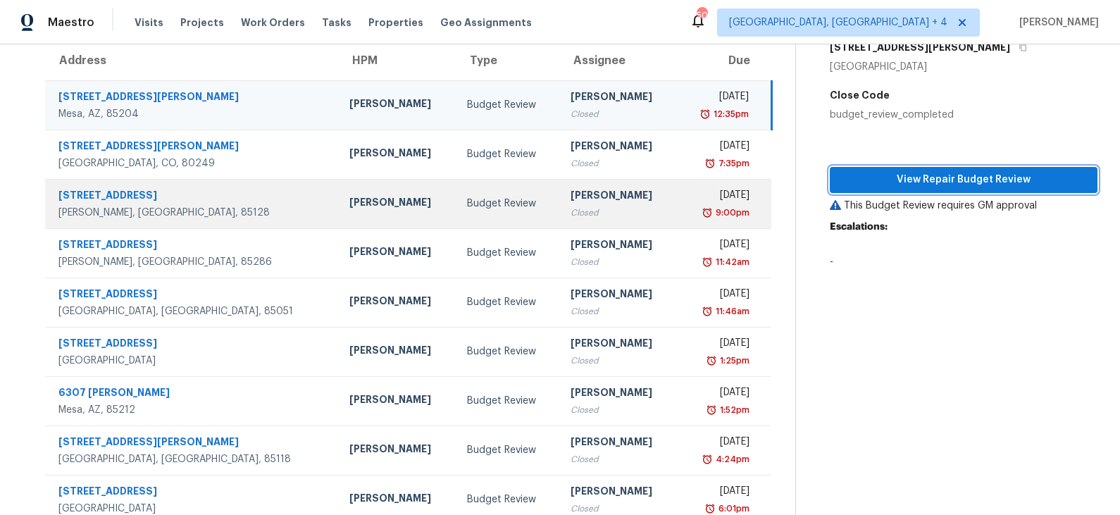
scroll to position [217, 0]
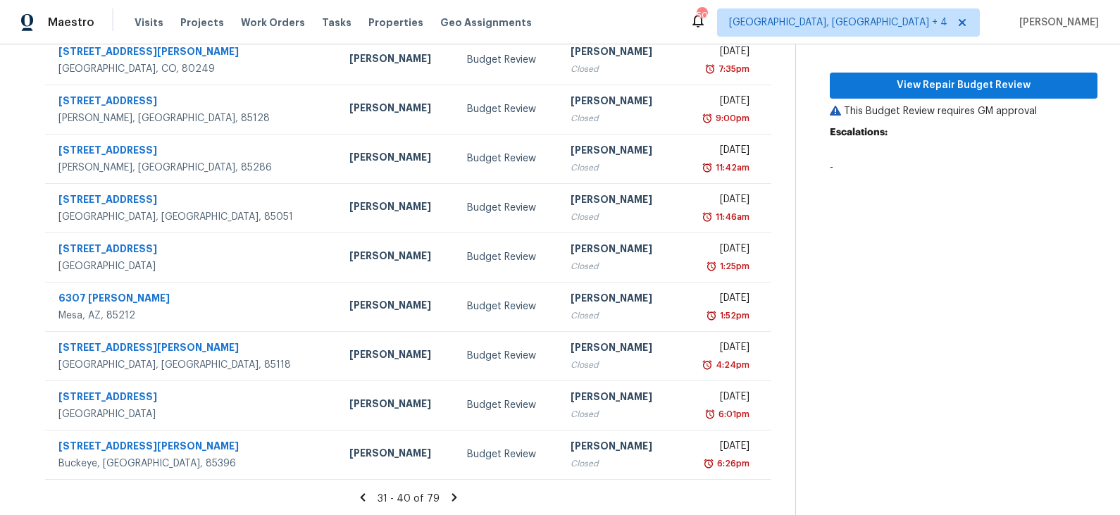
click at [459, 498] on icon at bounding box center [454, 497] width 13 height 13
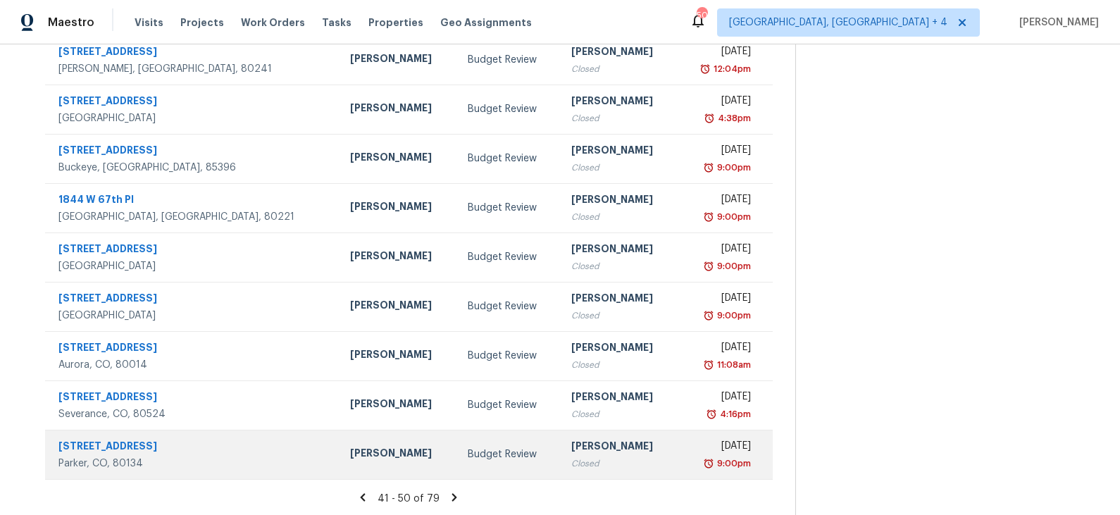
click at [468, 450] on div "Budget Review" at bounding box center [508, 454] width 81 height 14
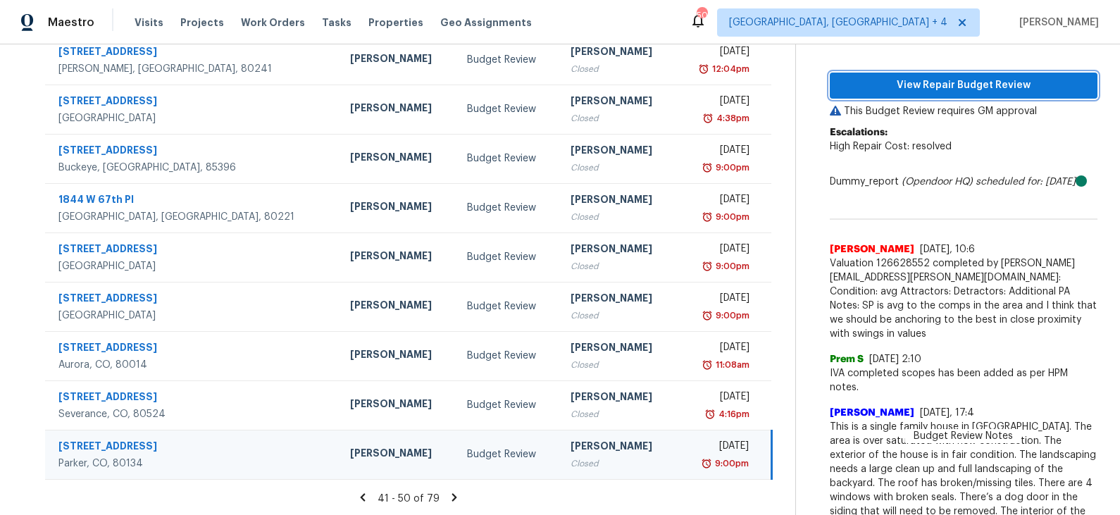
click at [932, 82] on span "View Repair Budget Review" at bounding box center [963, 86] width 245 height 18
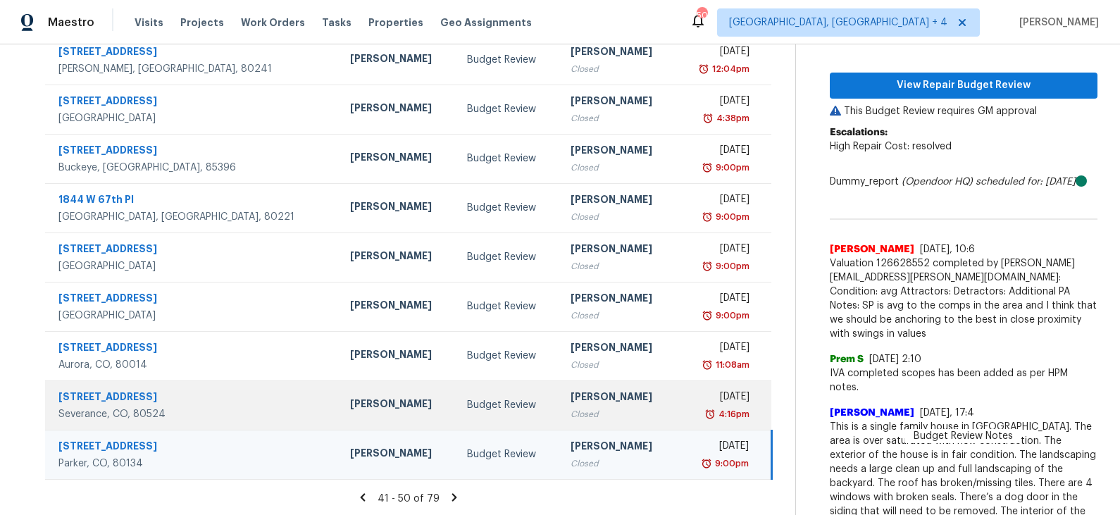
click at [467, 406] on div "Budget Review" at bounding box center [507, 405] width 80 height 14
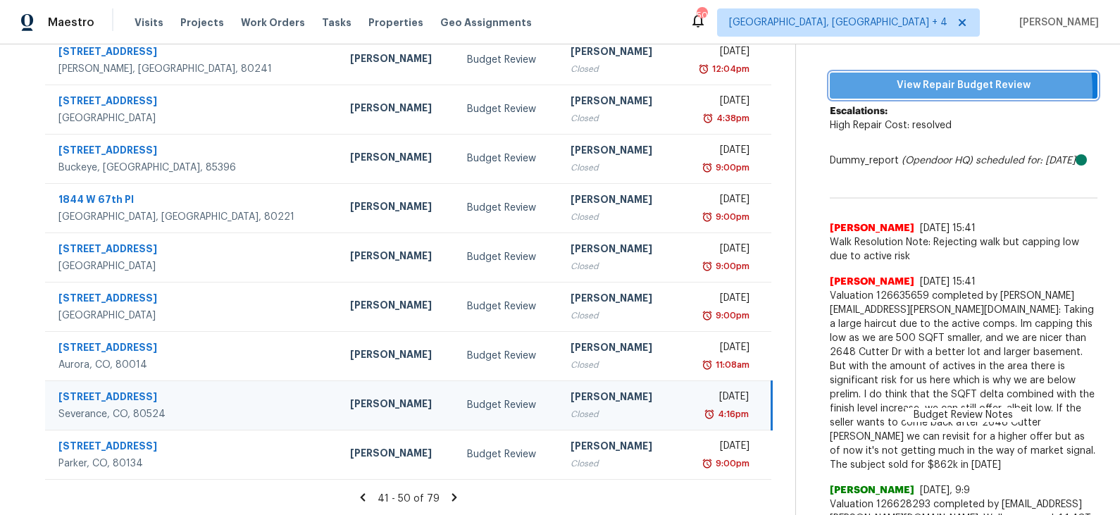
click at [932, 91] on span "View Repair Budget Review" at bounding box center [963, 86] width 245 height 18
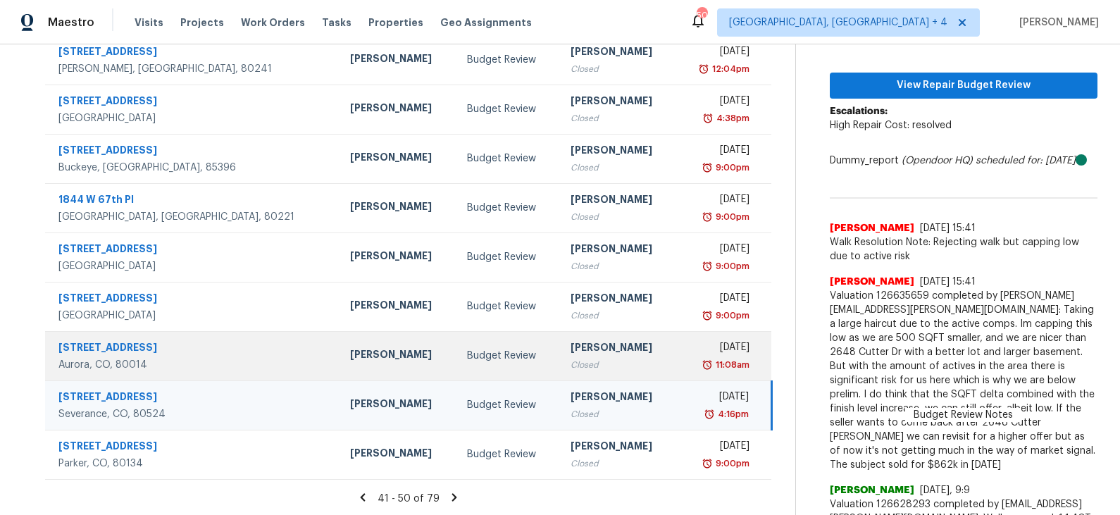
click at [474, 351] on div "Budget Review" at bounding box center [507, 356] width 80 height 14
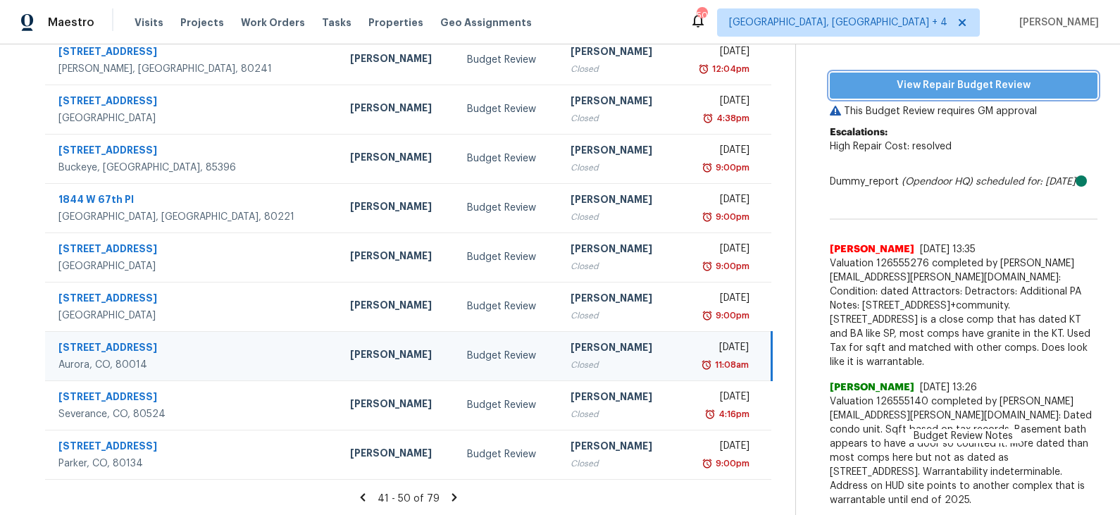
click at [935, 89] on span "View Repair Budget Review" at bounding box center [963, 86] width 245 height 18
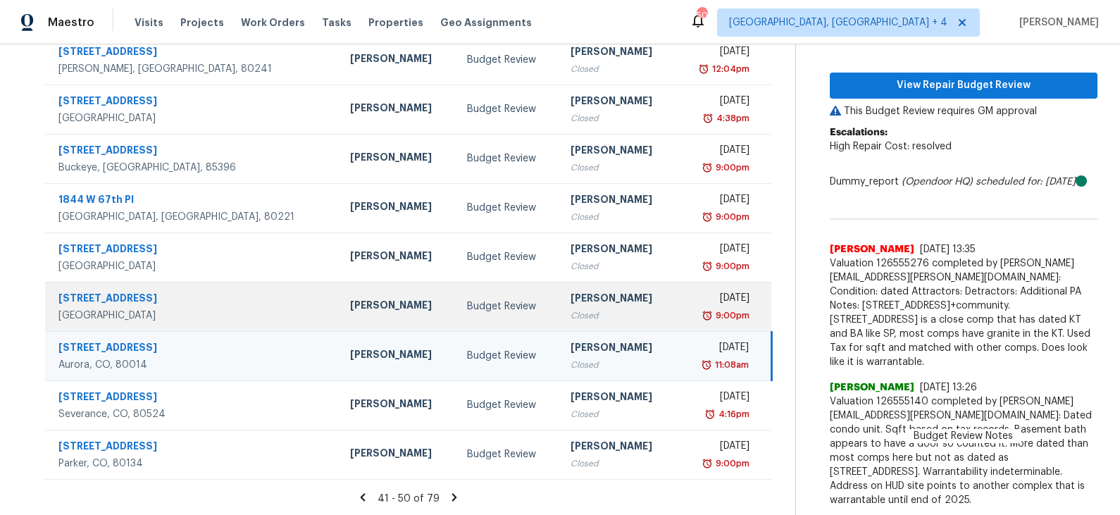
click at [559, 307] on td "Billie Atchley Closed" at bounding box center [618, 306] width 118 height 49
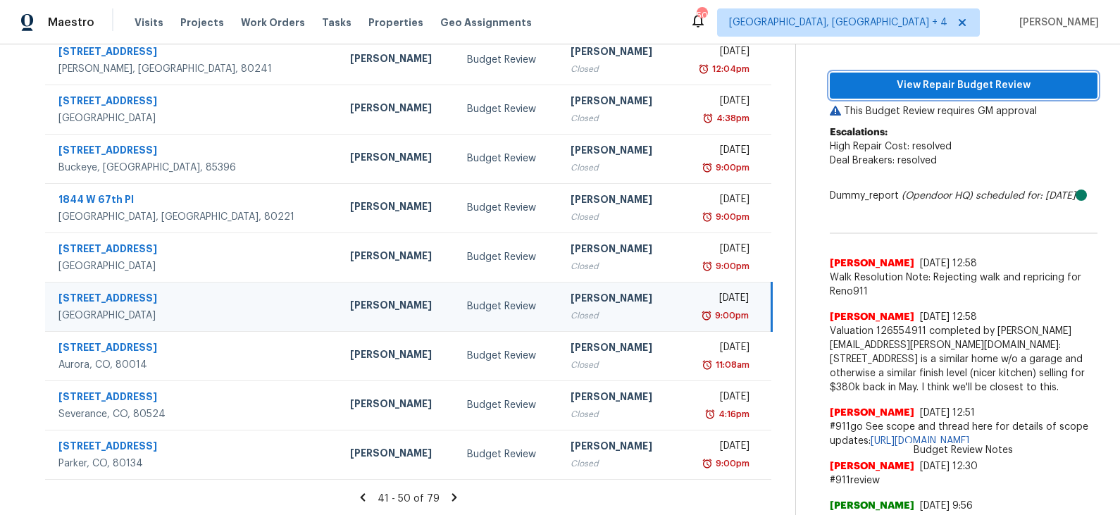
click at [918, 78] on span "View Repair Budget Review" at bounding box center [963, 86] width 245 height 18
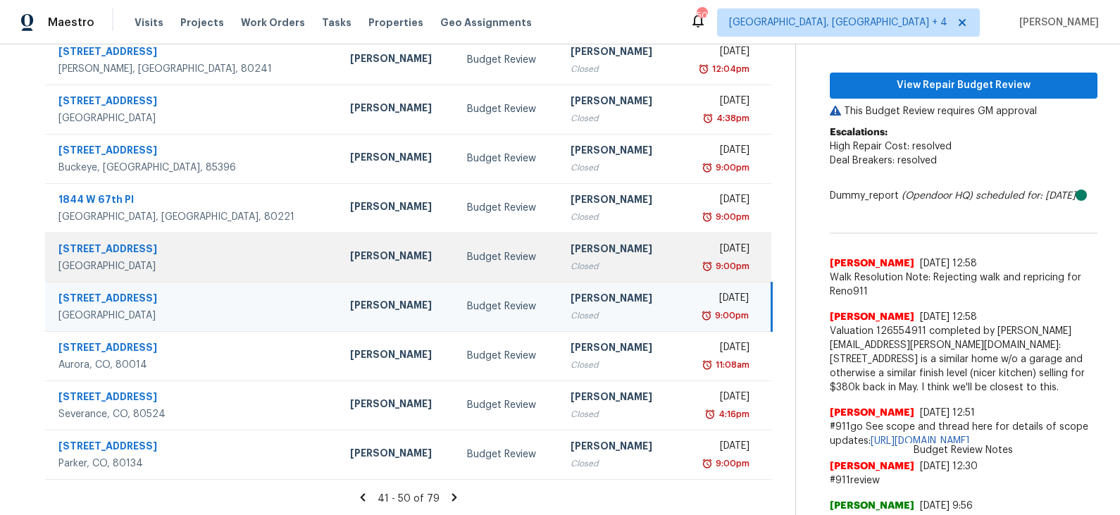
click at [470, 254] on div "Budget Review" at bounding box center [507, 257] width 80 height 14
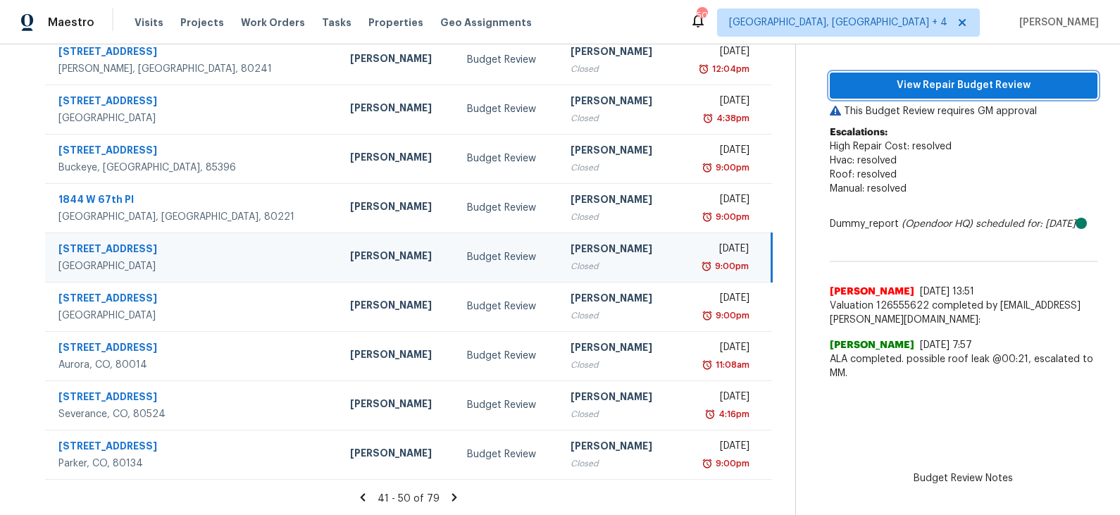
click at [945, 83] on span "View Repair Budget Review" at bounding box center [963, 86] width 245 height 18
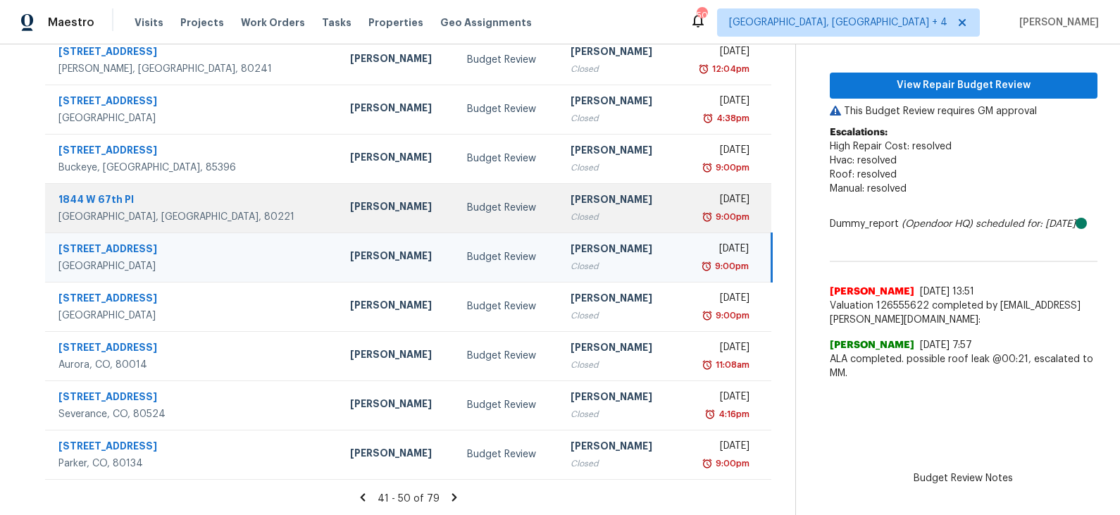
click at [467, 208] on div "Budget Review" at bounding box center [507, 208] width 80 height 14
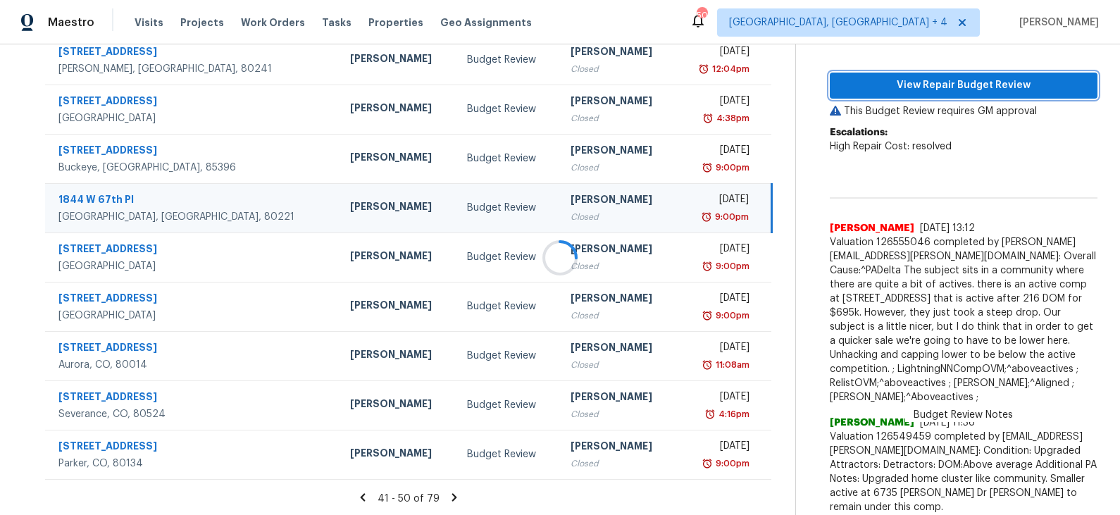
click at [937, 85] on span "View Repair Budget Review" at bounding box center [963, 86] width 245 height 18
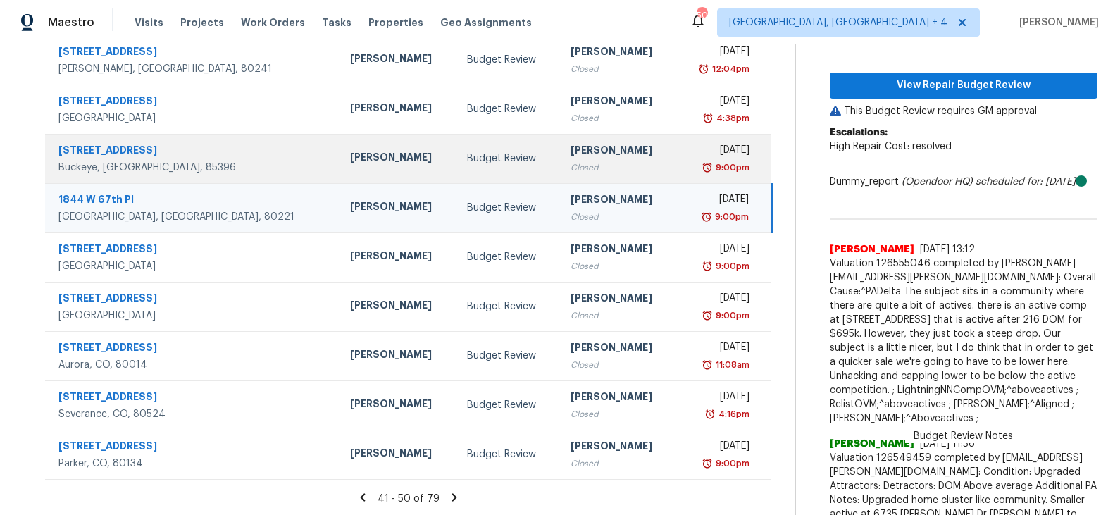
click at [467, 162] on div "Budget Review" at bounding box center [507, 158] width 80 height 14
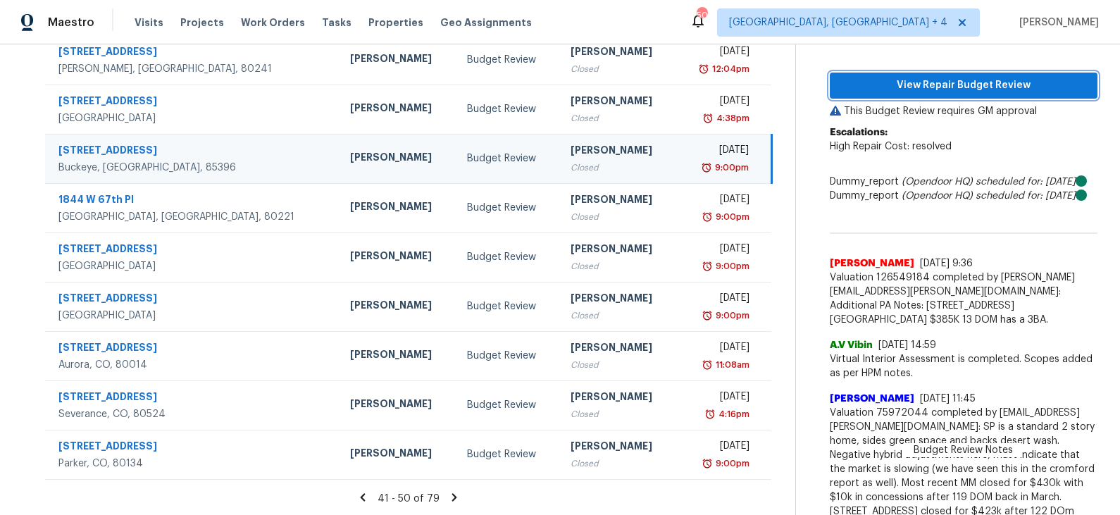
click at [930, 86] on span "View Repair Budget Review" at bounding box center [963, 86] width 245 height 18
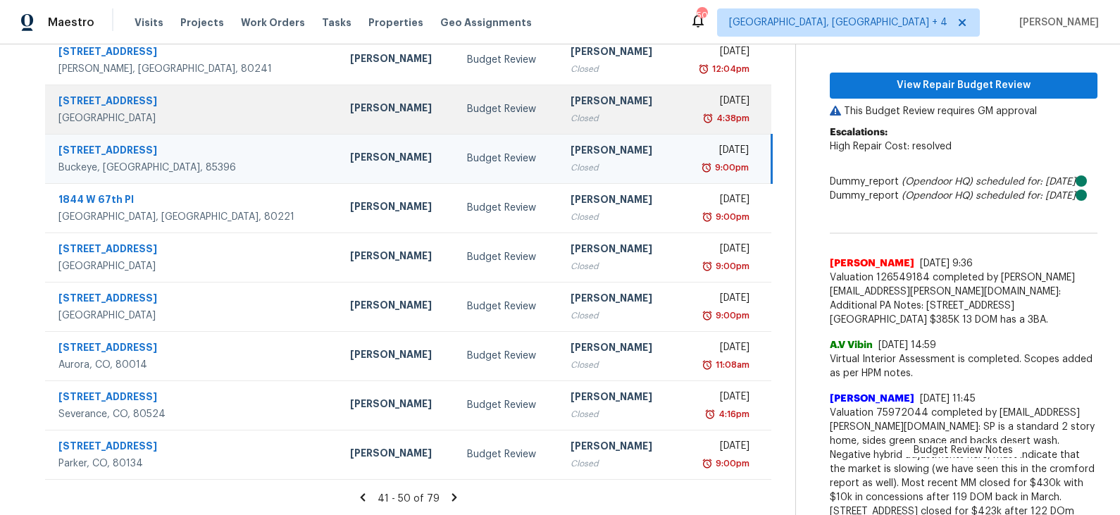
click at [476, 113] on div "Budget Review" at bounding box center [507, 109] width 80 height 14
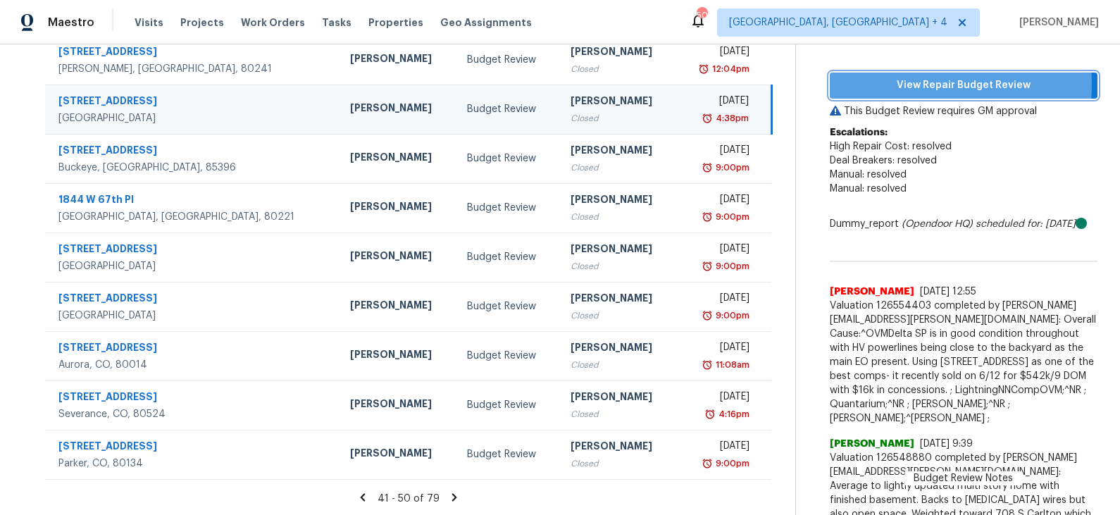
click at [916, 83] on span "View Repair Budget Review" at bounding box center [963, 86] width 245 height 18
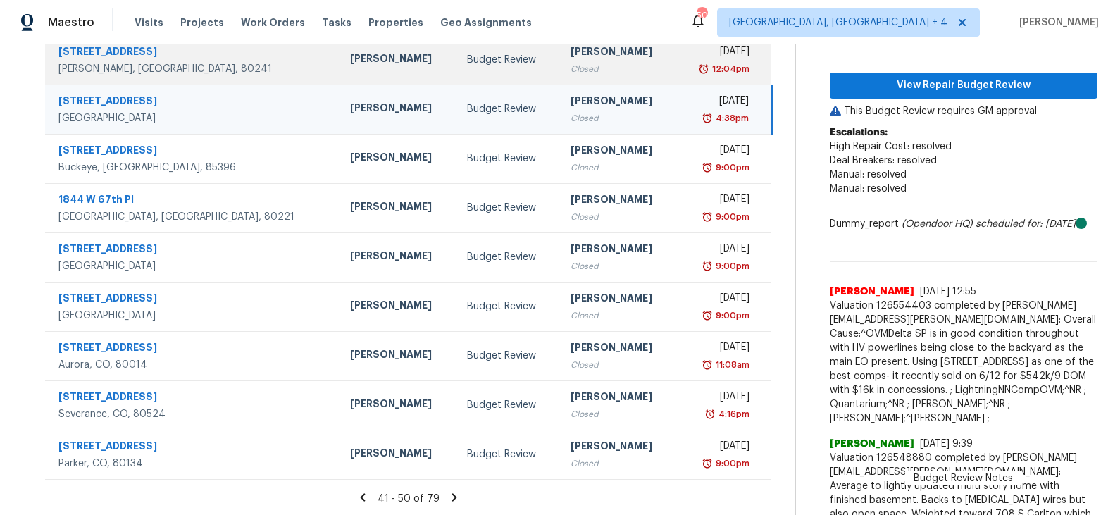
click at [467, 65] on div "Budget Review" at bounding box center [507, 60] width 80 height 14
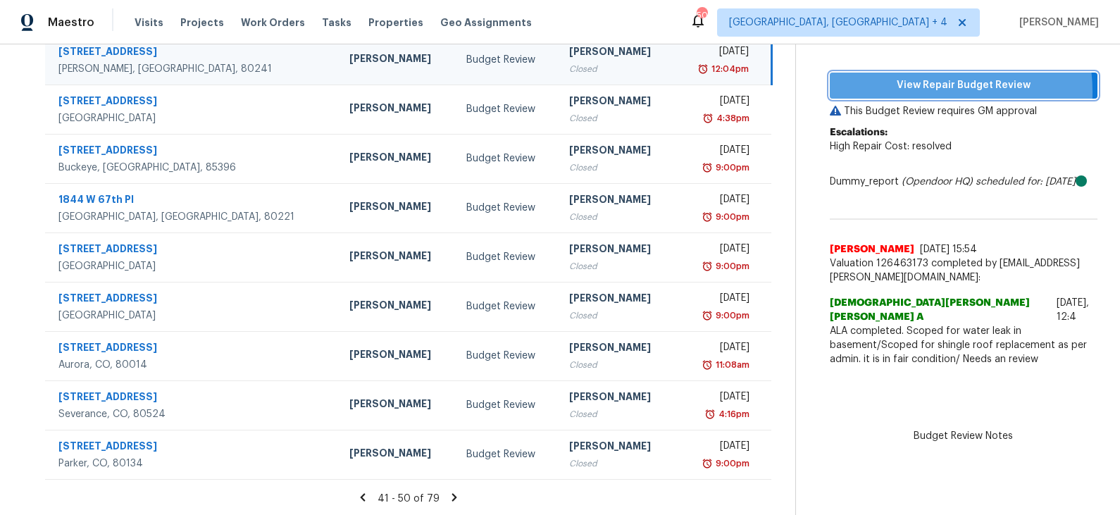
click at [930, 91] on span "View Repair Budget Review" at bounding box center [963, 86] width 245 height 18
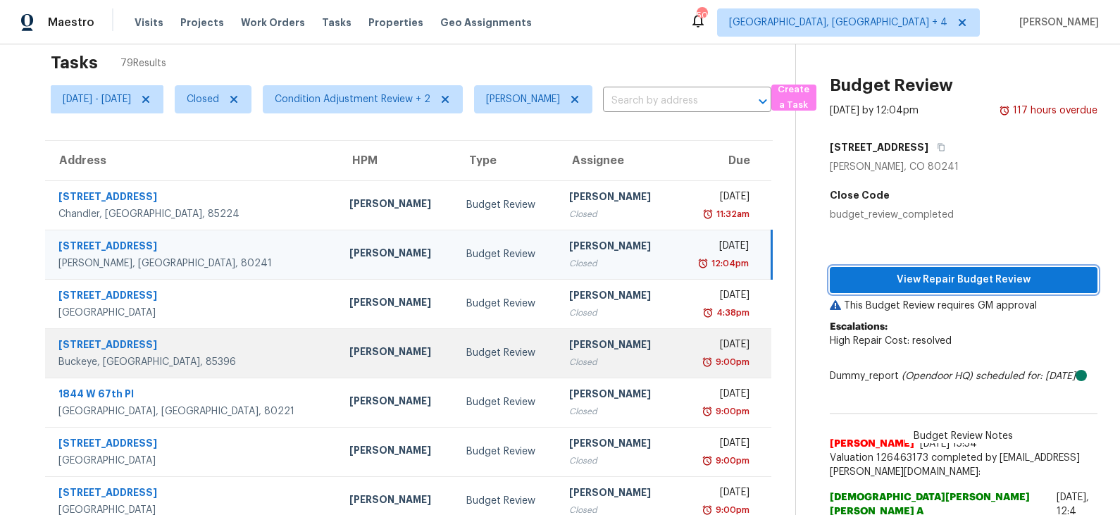
scroll to position [0, 0]
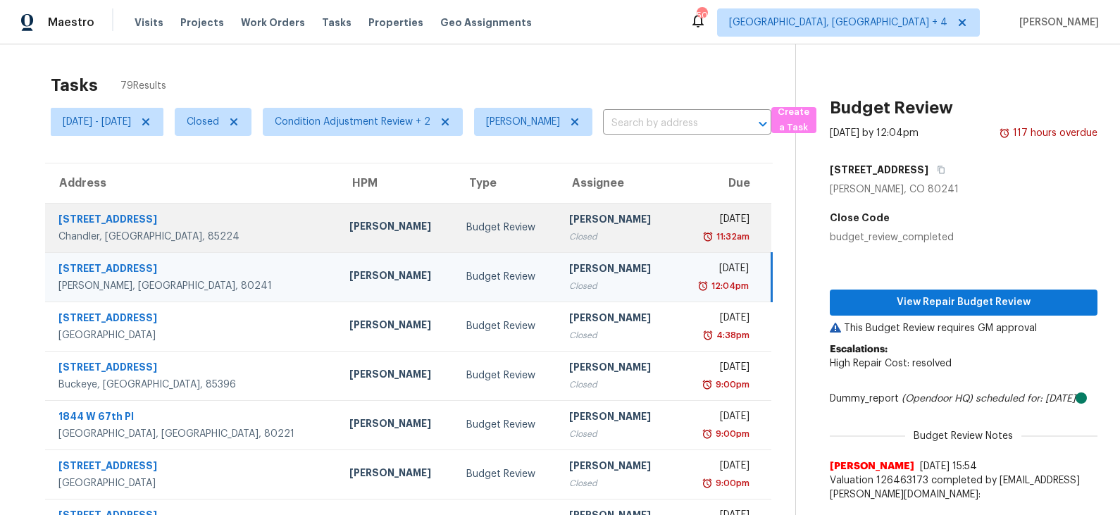
click at [466, 227] on div "Budget Review" at bounding box center [506, 227] width 80 height 14
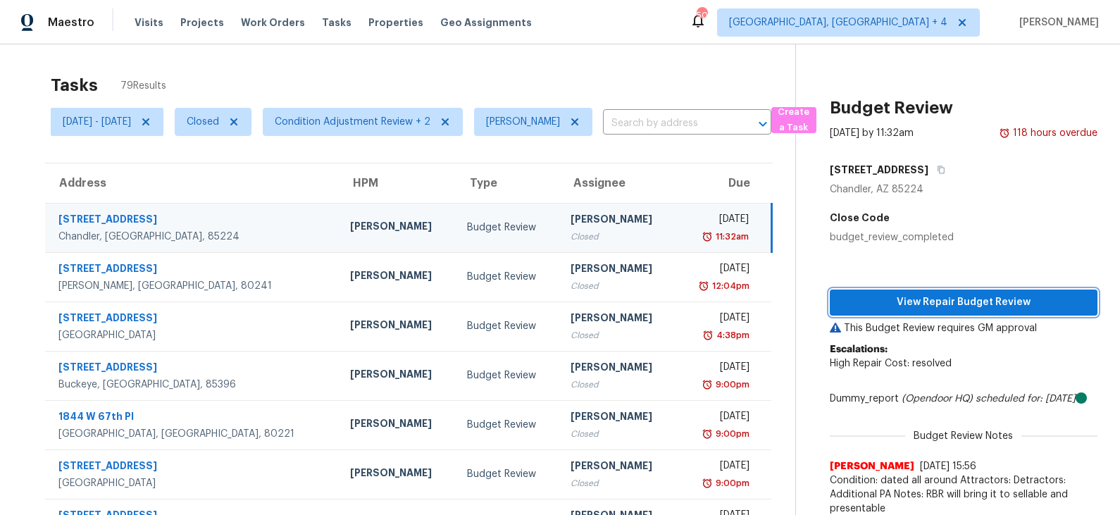
click at [918, 298] on span "View Repair Budget Review" at bounding box center [963, 303] width 245 height 18
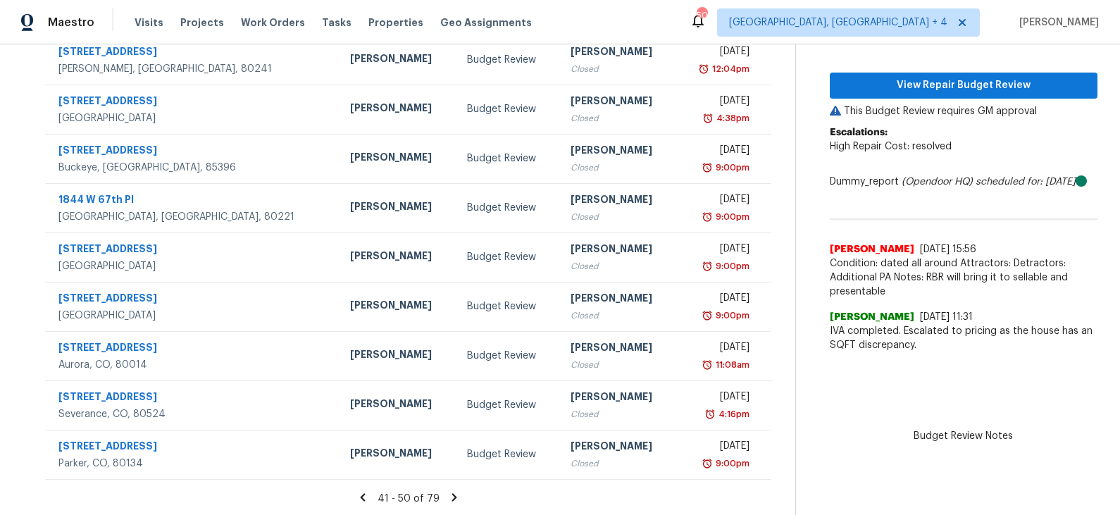
click at [457, 498] on icon at bounding box center [454, 497] width 13 height 13
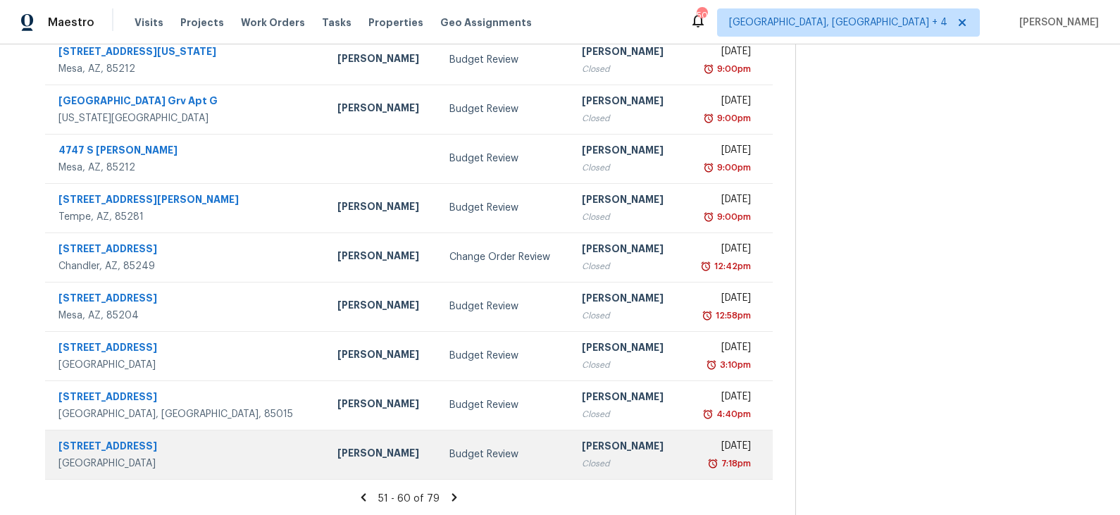
click at [449, 447] on div "Budget Review" at bounding box center [504, 454] width 110 height 14
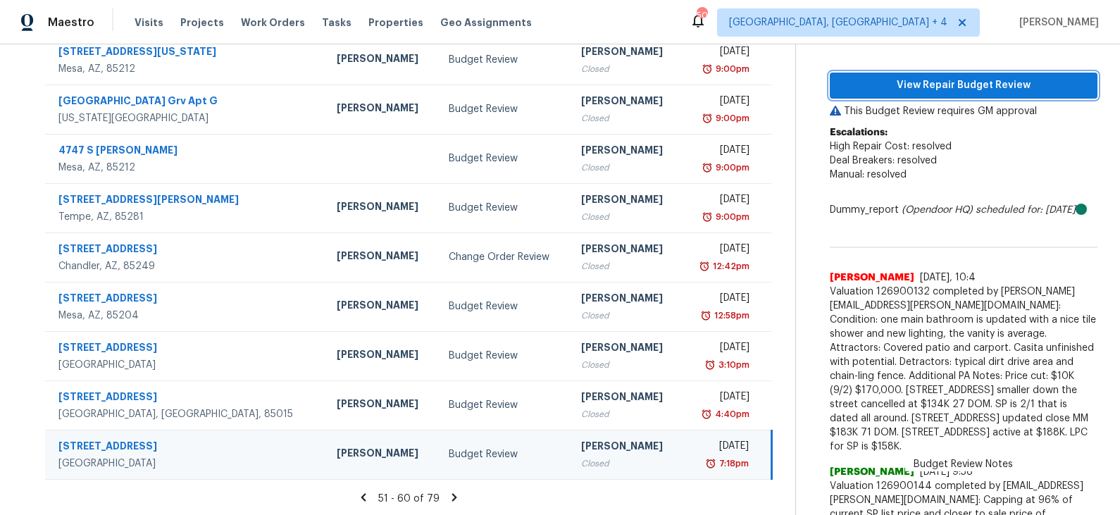
click at [937, 81] on span "View Repair Budget Review" at bounding box center [963, 86] width 245 height 18
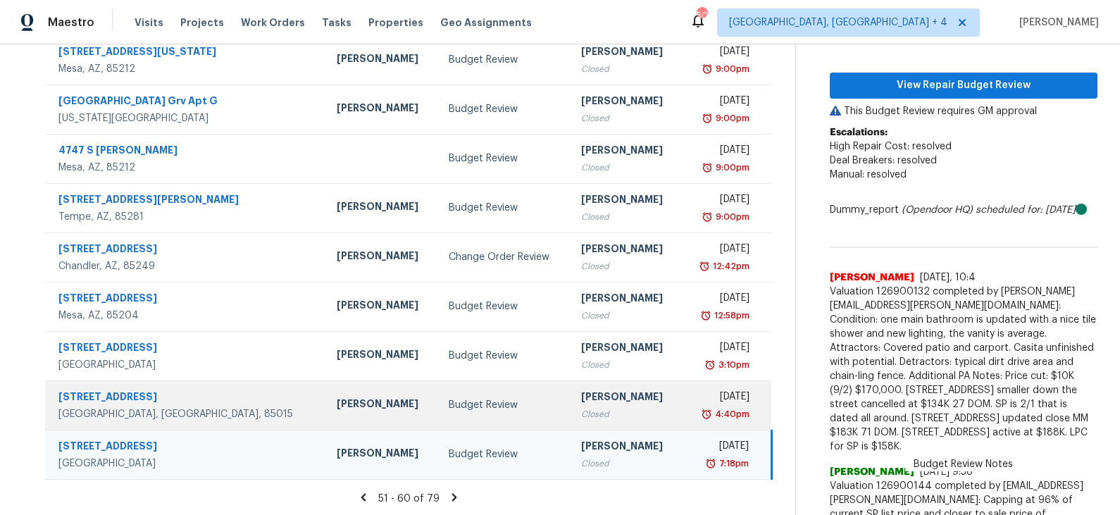
click at [449, 404] on div "Budget Review" at bounding box center [504, 405] width 110 height 14
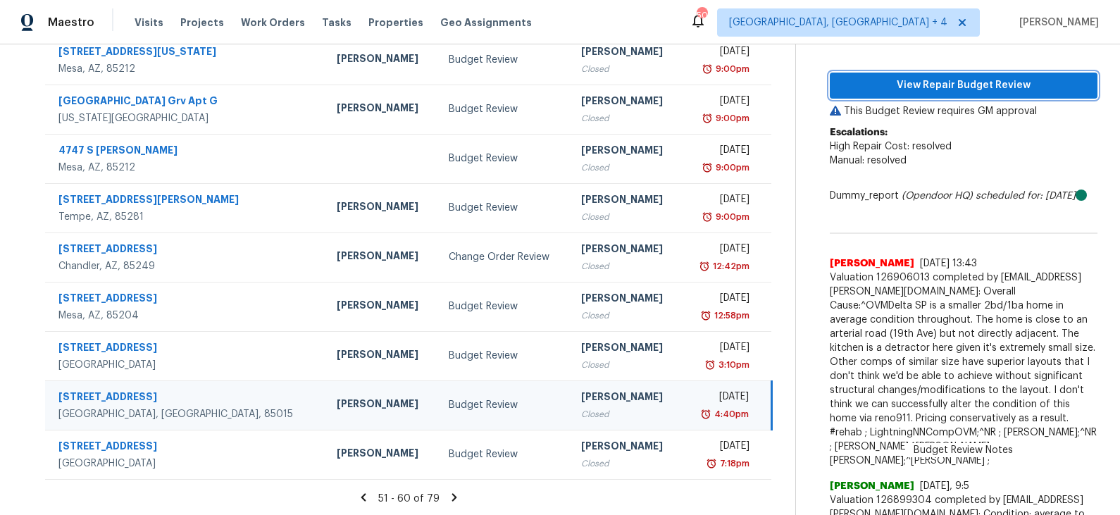
click at [937, 87] on span "View Repair Budget Review" at bounding box center [963, 86] width 245 height 18
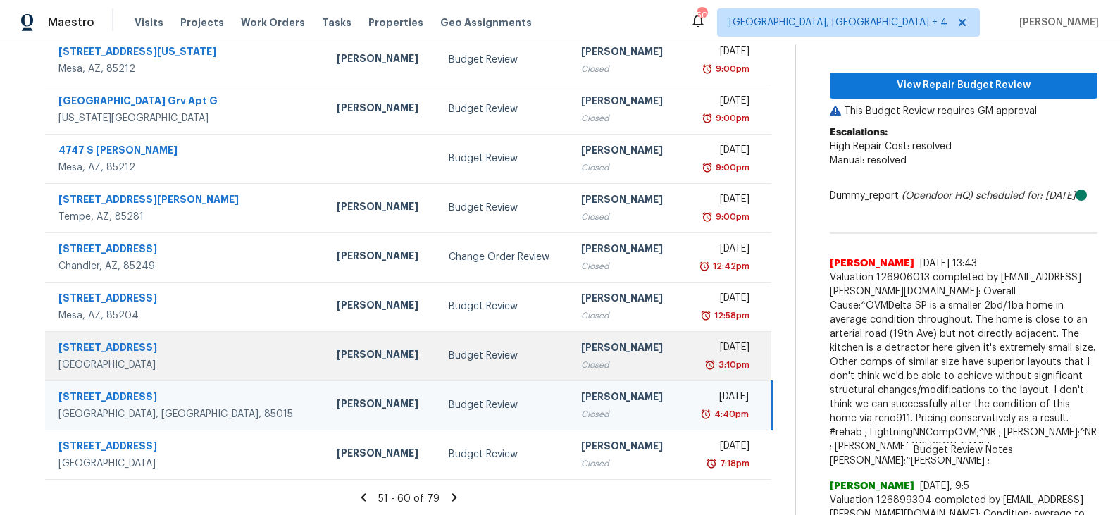
click at [477, 355] on div "Budget Review" at bounding box center [504, 356] width 110 height 14
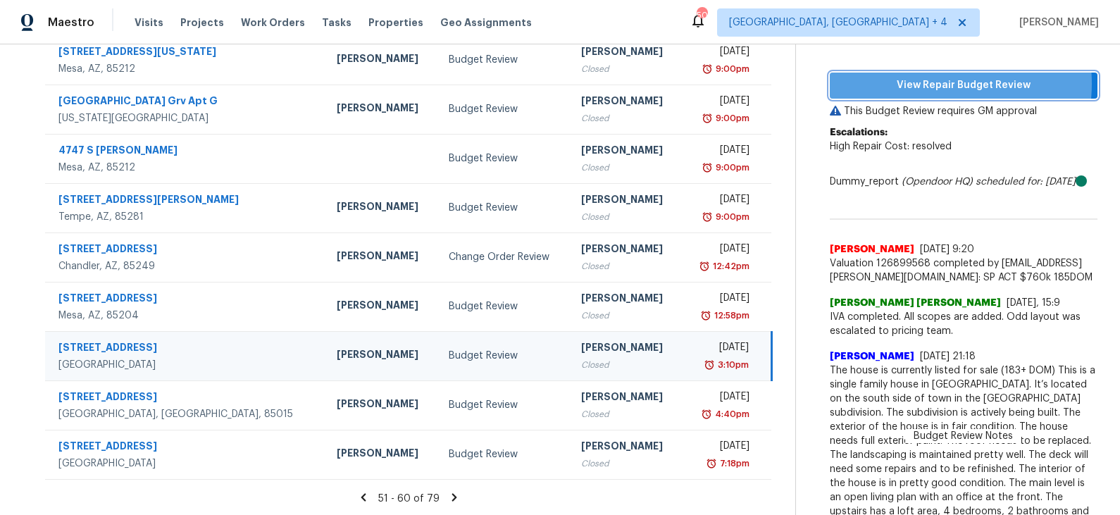
click at [929, 83] on span "View Repair Budget Review" at bounding box center [963, 86] width 245 height 18
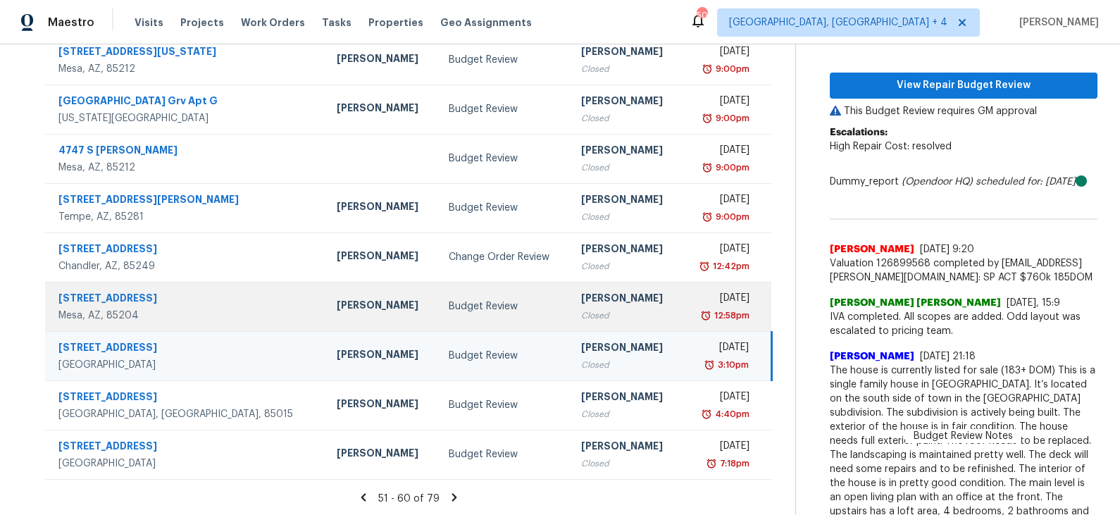
click at [471, 299] on div "Budget Review" at bounding box center [504, 306] width 110 height 14
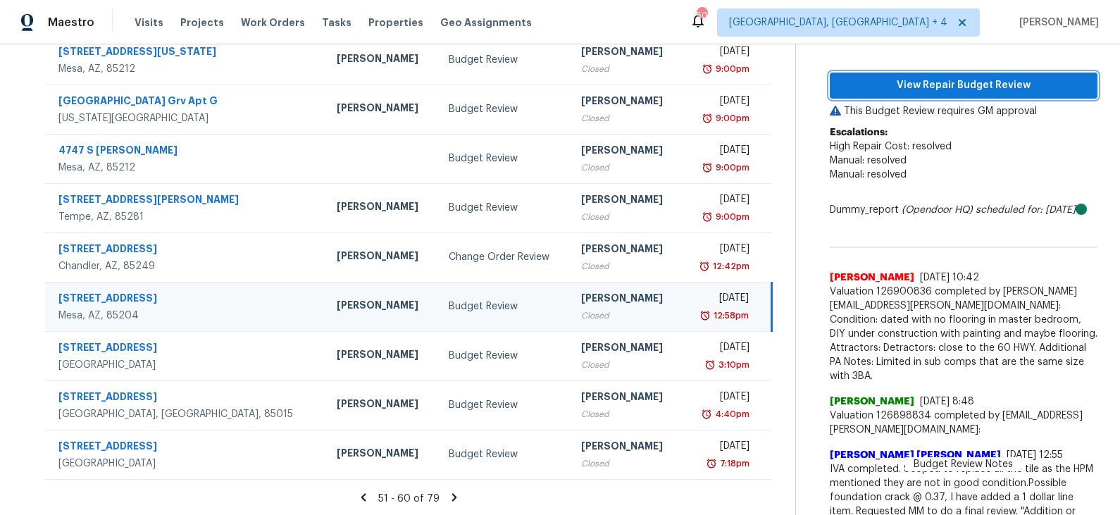
click at [929, 83] on span "View Repair Budget Review" at bounding box center [963, 86] width 245 height 18
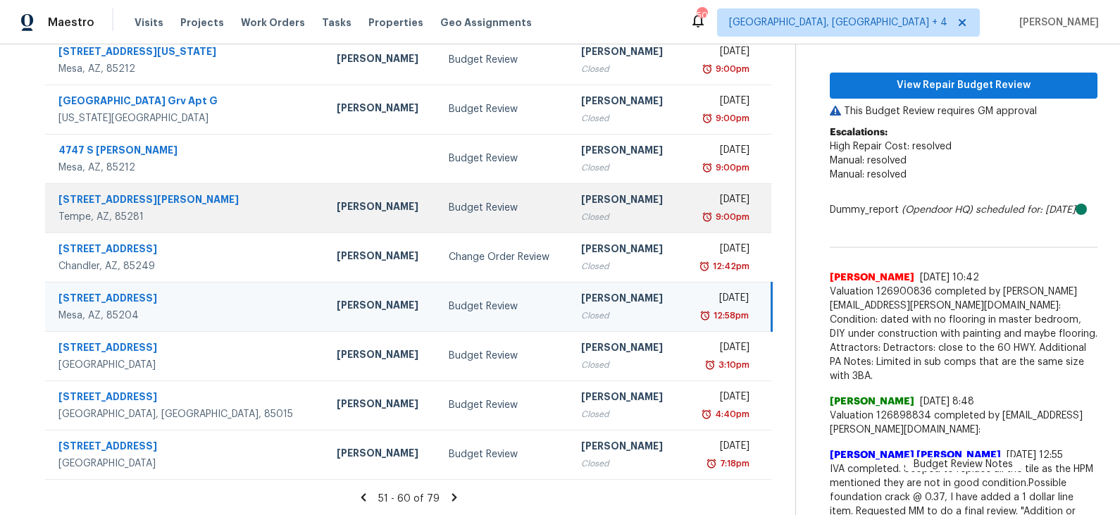
click at [449, 202] on div "Budget Review" at bounding box center [504, 208] width 110 height 14
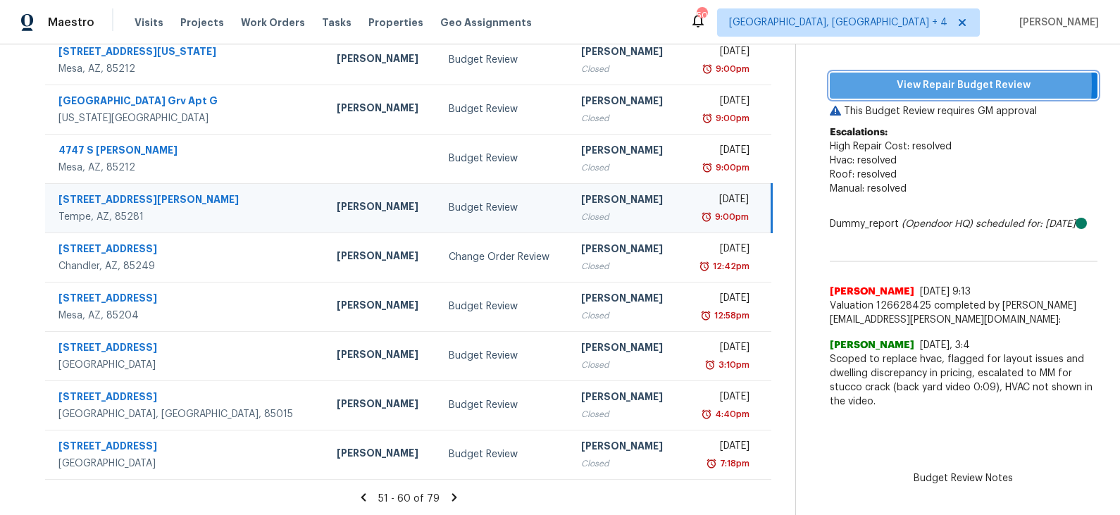
click at [914, 84] on span "View Repair Budget Review" at bounding box center [963, 86] width 245 height 18
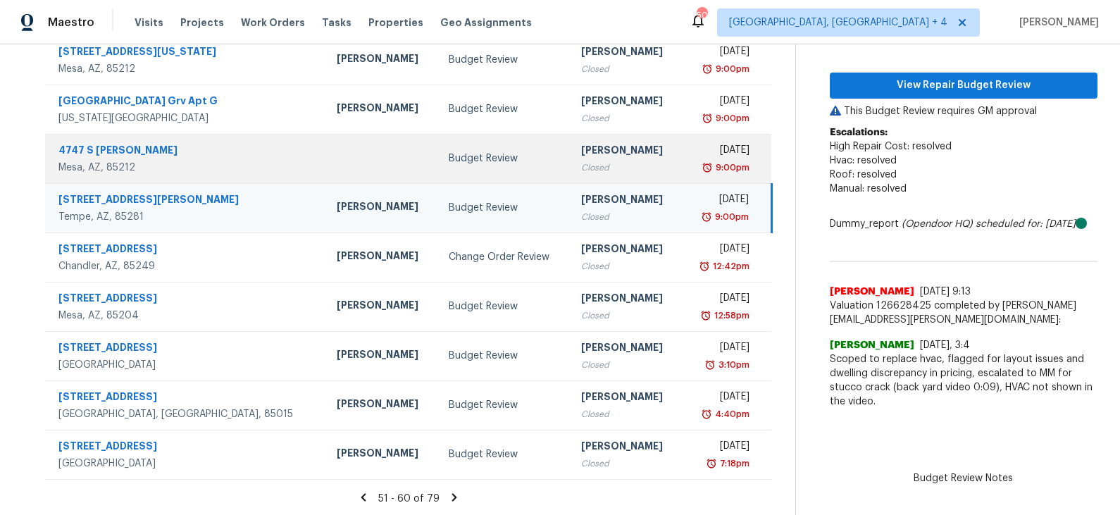
click at [501, 151] on div "Budget Review" at bounding box center [504, 158] width 110 height 14
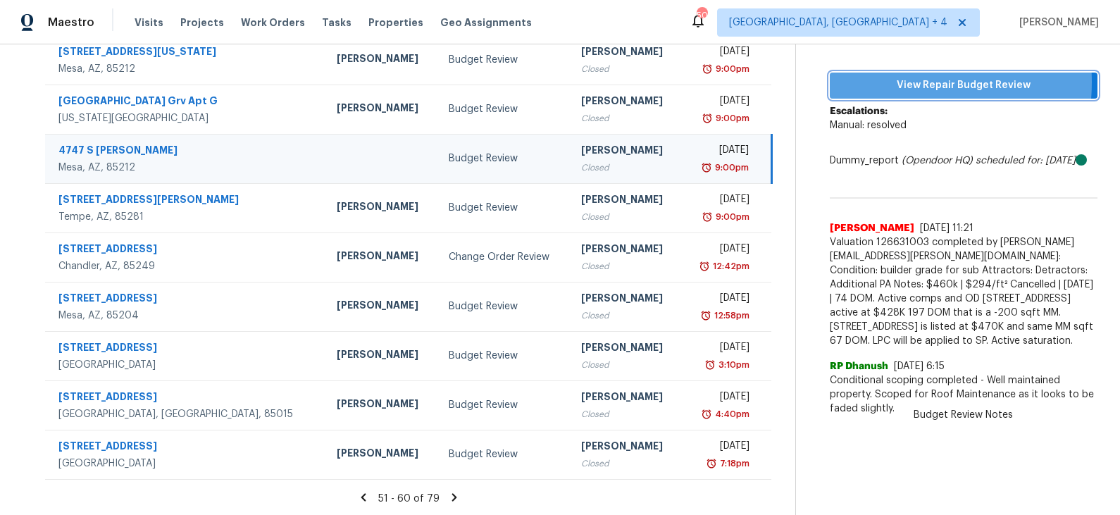
click at [899, 82] on span "View Repair Budget Review" at bounding box center [963, 86] width 245 height 18
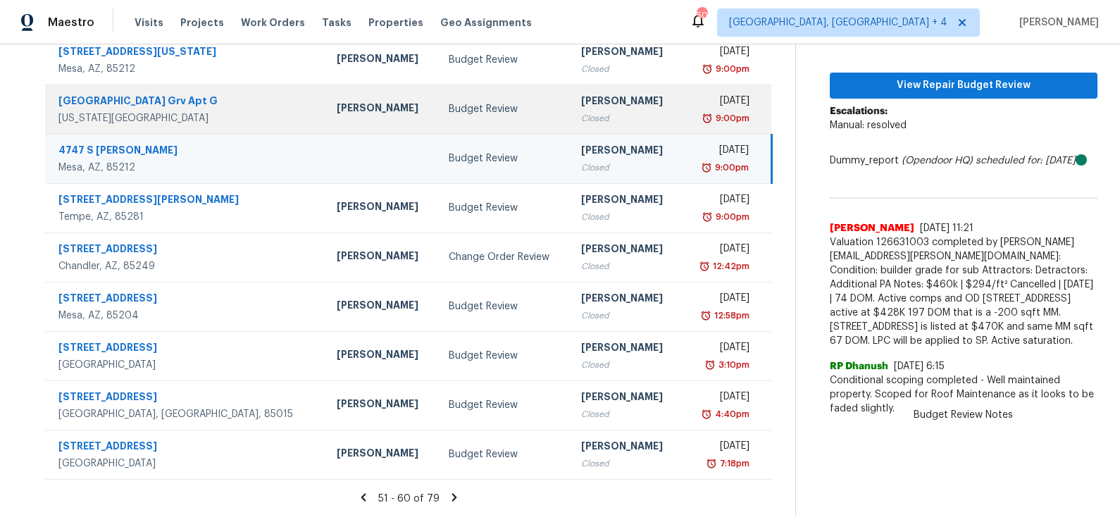
click at [449, 112] on div "Budget Review" at bounding box center [504, 109] width 110 height 14
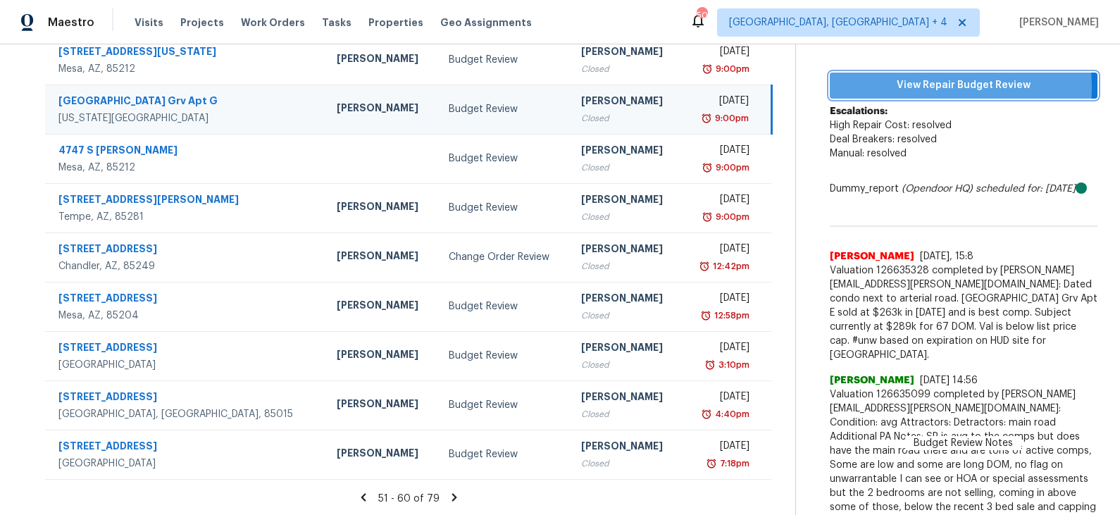
click at [917, 87] on span "View Repair Budget Review" at bounding box center [963, 86] width 245 height 18
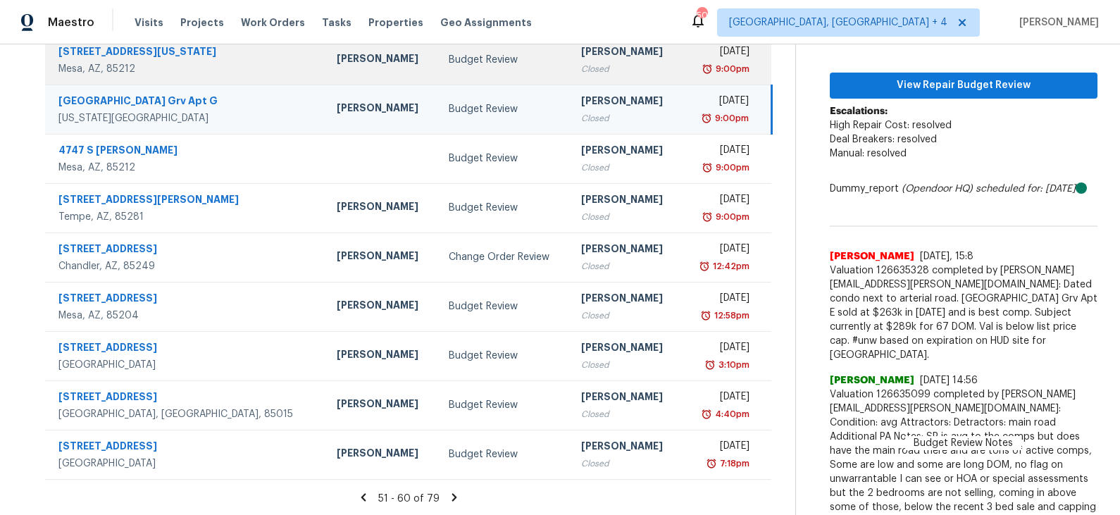
click at [449, 62] on div "Budget Review" at bounding box center [504, 60] width 110 height 14
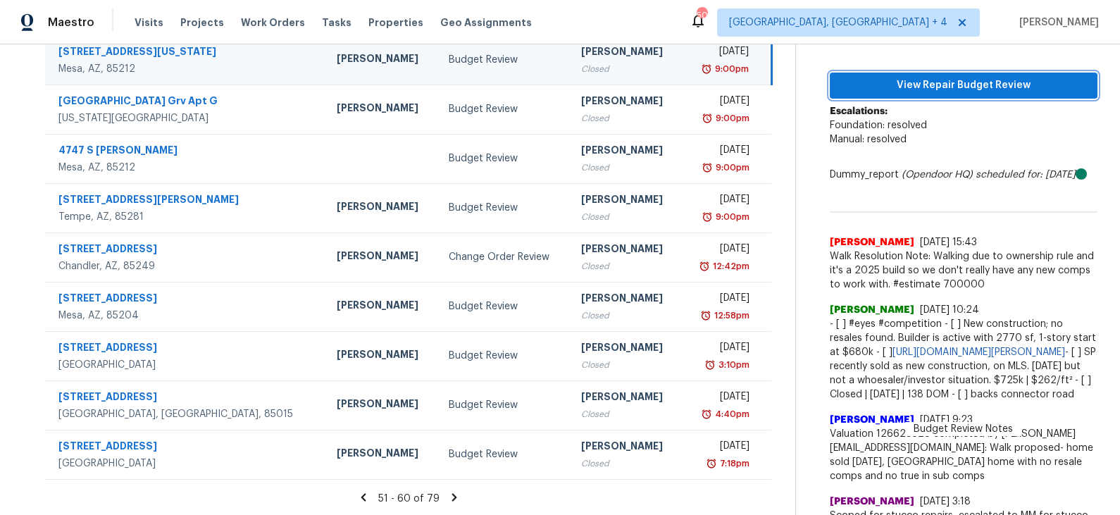
click at [917, 83] on span "View Repair Budget Review" at bounding box center [963, 86] width 245 height 18
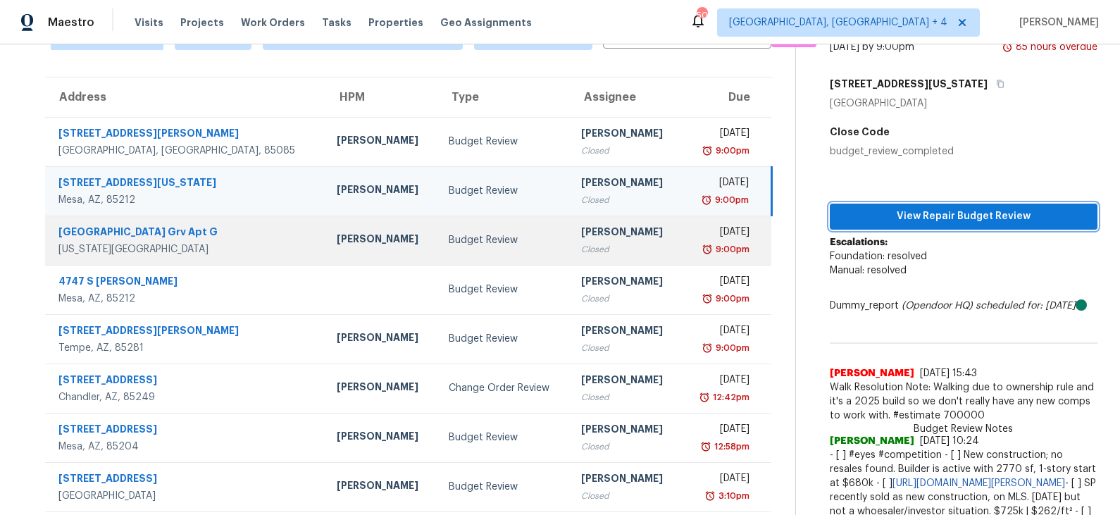
scroll to position [77, 0]
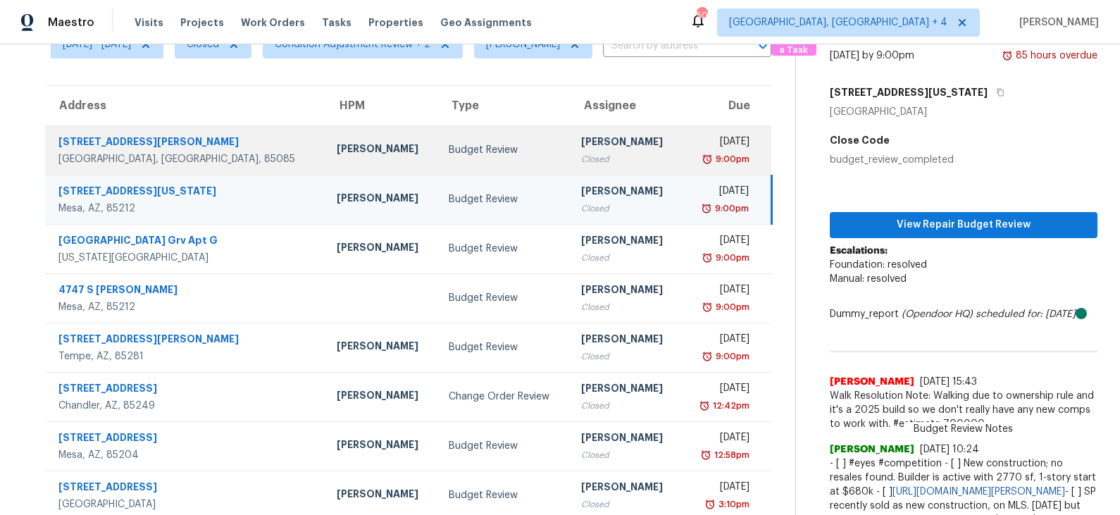
click at [449, 146] on div "Budget Review" at bounding box center [504, 150] width 110 height 14
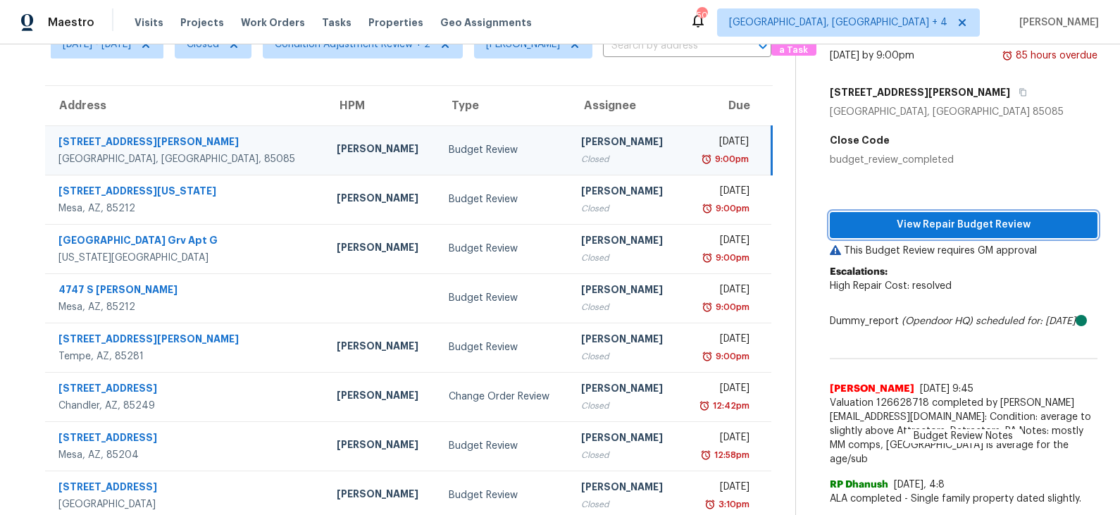
click at [914, 222] on span "View Repair Budget Review" at bounding box center [963, 225] width 245 height 18
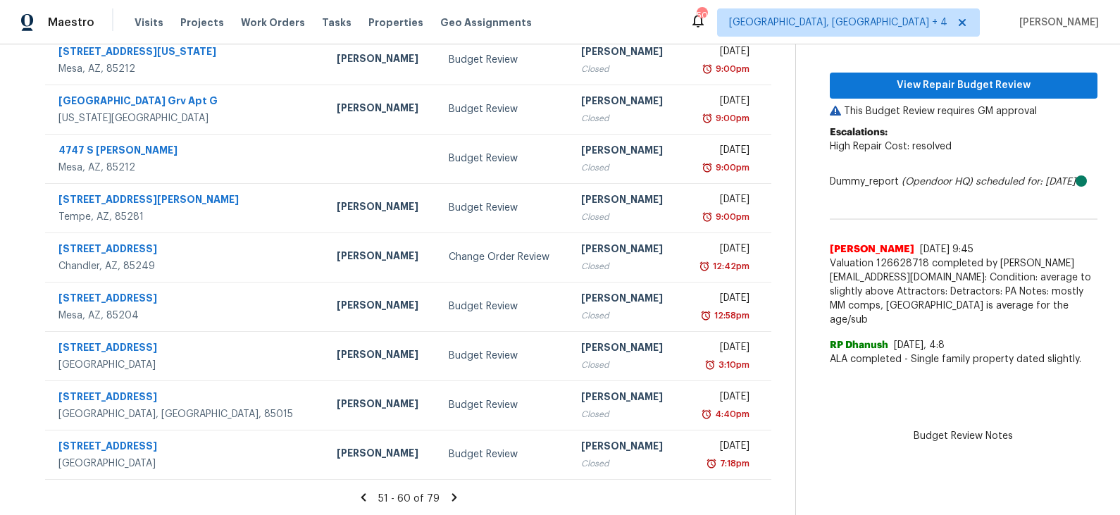
click at [458, 494] on icon at bounding box center [454, 497] width 13 height 13
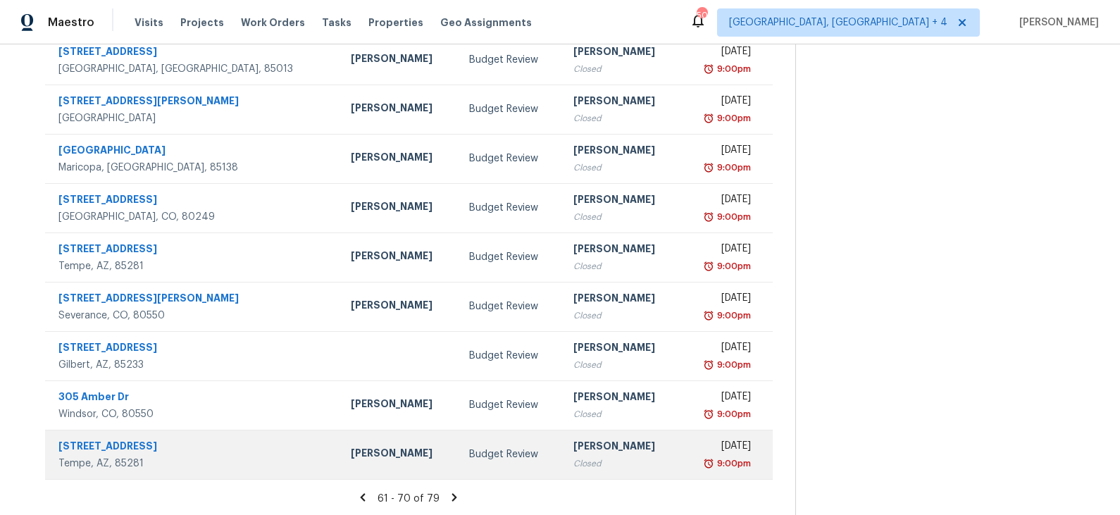
click at [458, 461] on td "Budget Review" at bounding box center [510, 454] width 104 height 49
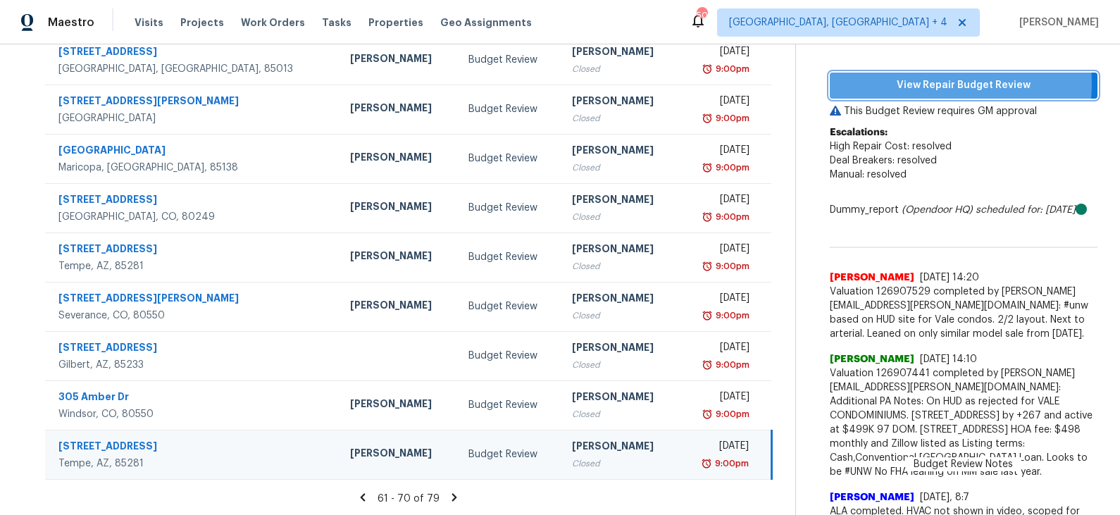
click at [927, 83] on span "View Repair Budget Review" at bounding box center [963, 86] width 245 height 18
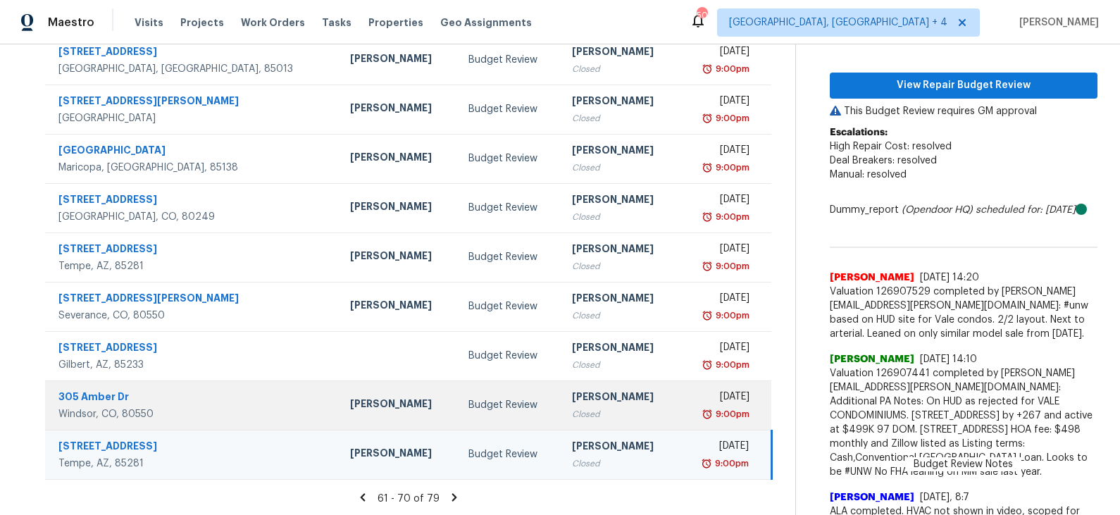
click at [469, 408] on div "Budget Review" at bounding box center [508, 405] width 81 height 14
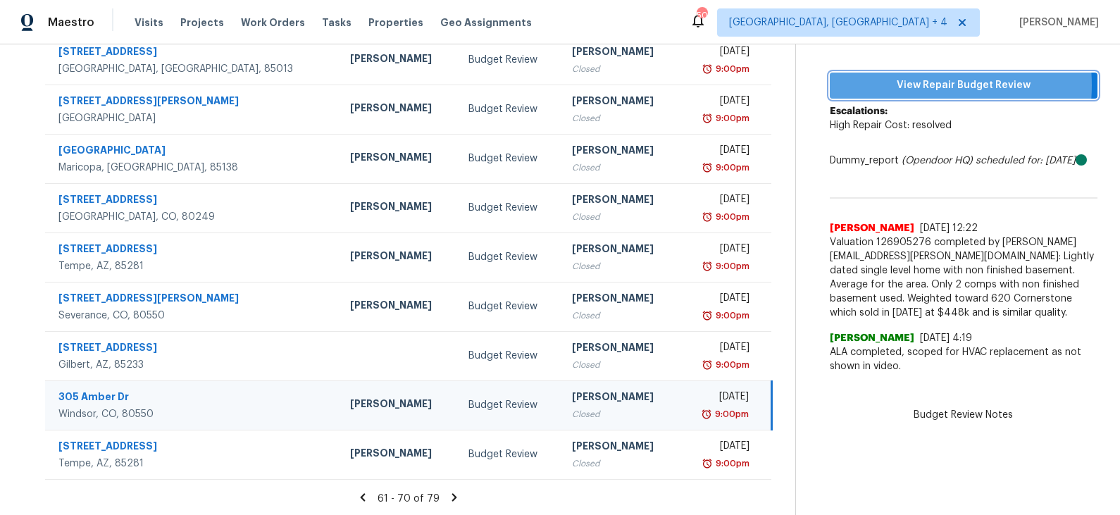
click at [920, 85] on span "View Repair Budget Review" at bounding box center [963, 86] width 245 height 18
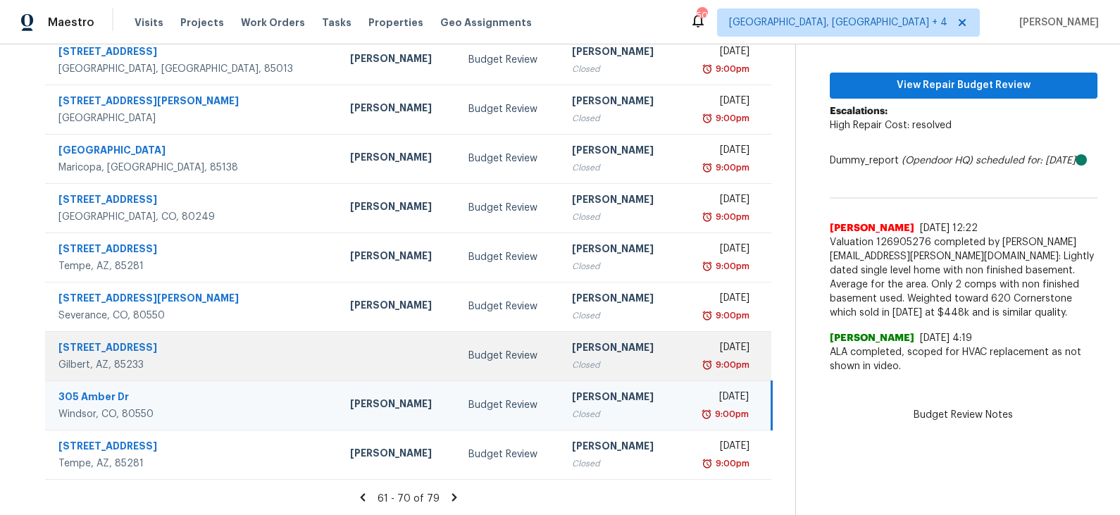
click at [468, 357] on div "Budget Review" at bounding box center [508, 356] width 81 height 14
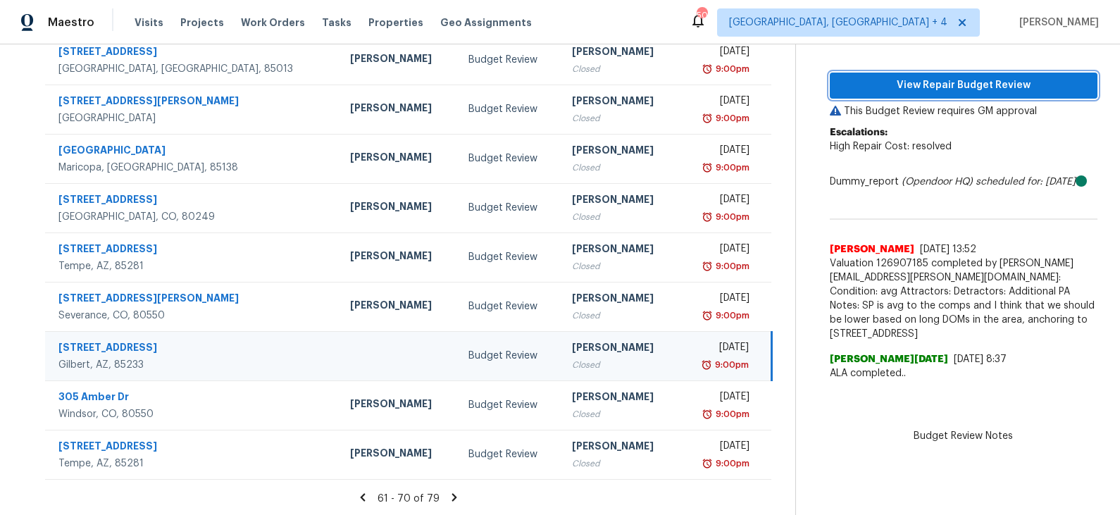
click at [899, 87] on span "View Repair Budget Review" at bounding box center [963, 86] width 245 height 18
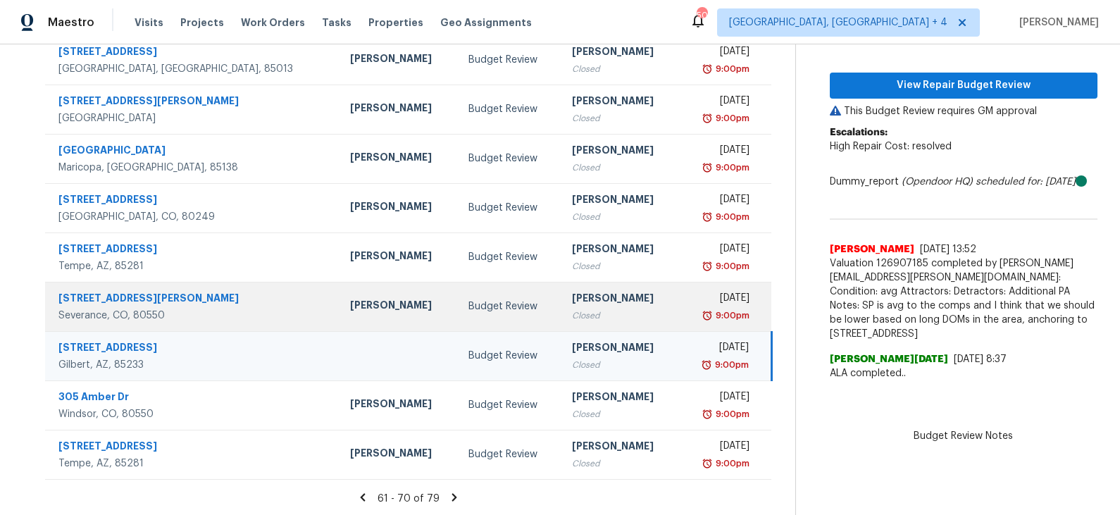
click at [468, 302] on div "Budget Review" at bounding box center [508, 306] width 81 height 14
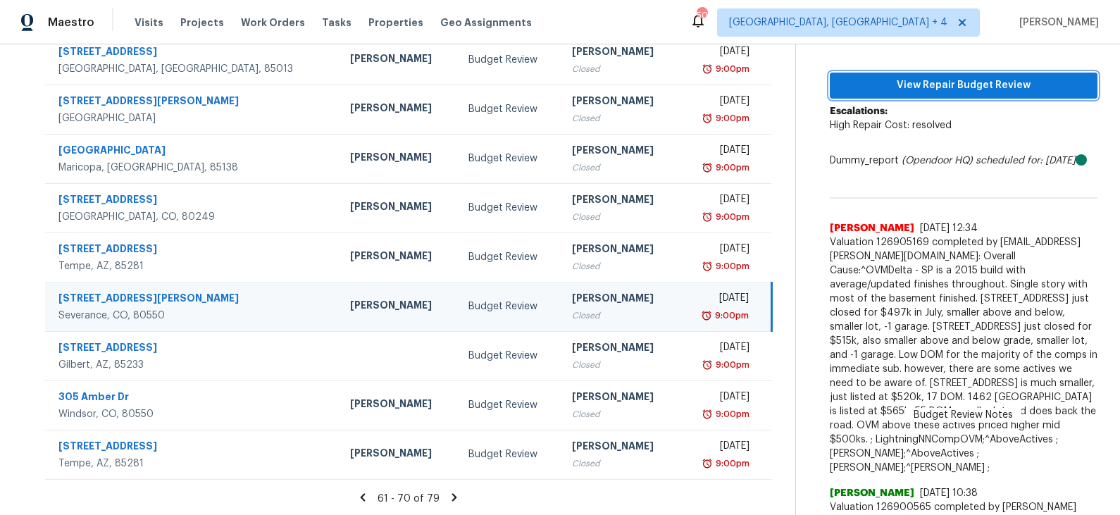
click at [920, 87] on span "View Repair Budget Review" at bounding box center [963, 86] width 245 height 18
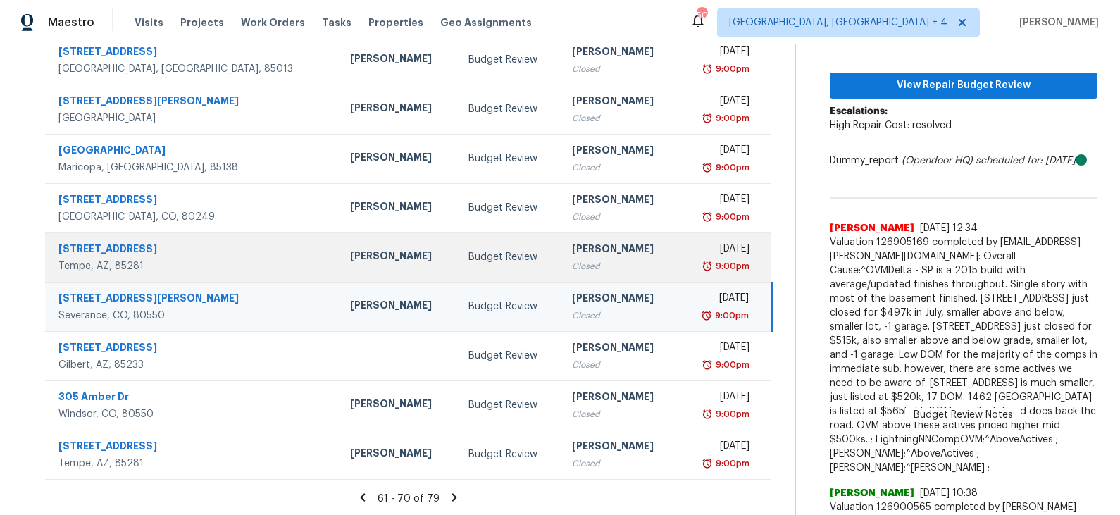
click at [517, 254] on td "Budget Review" at bounding box center [509, 256] width 104 height 49
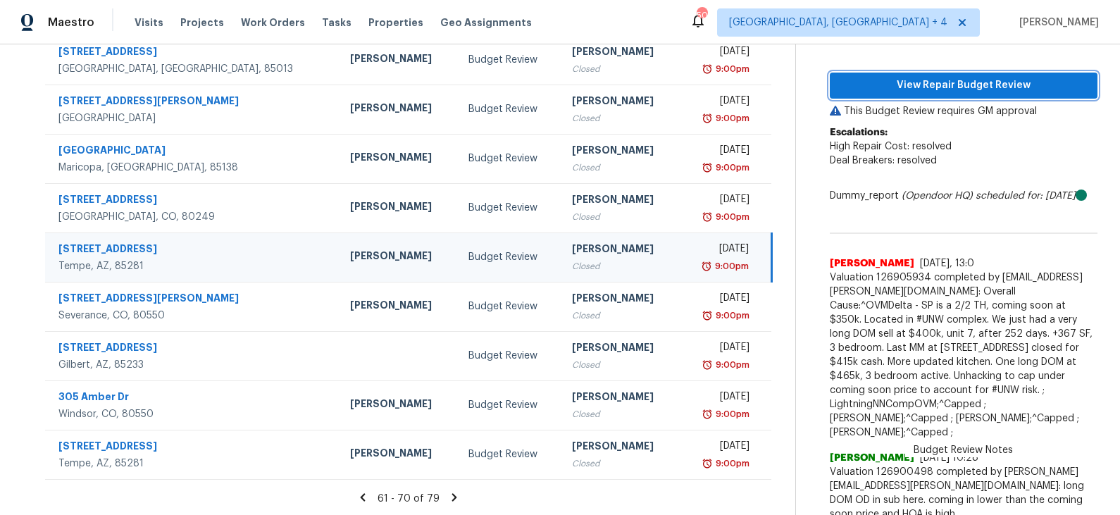
click at [942, 87] on span "View Repair Budget Review" at bounding box center [963, 86] width 245 height 18
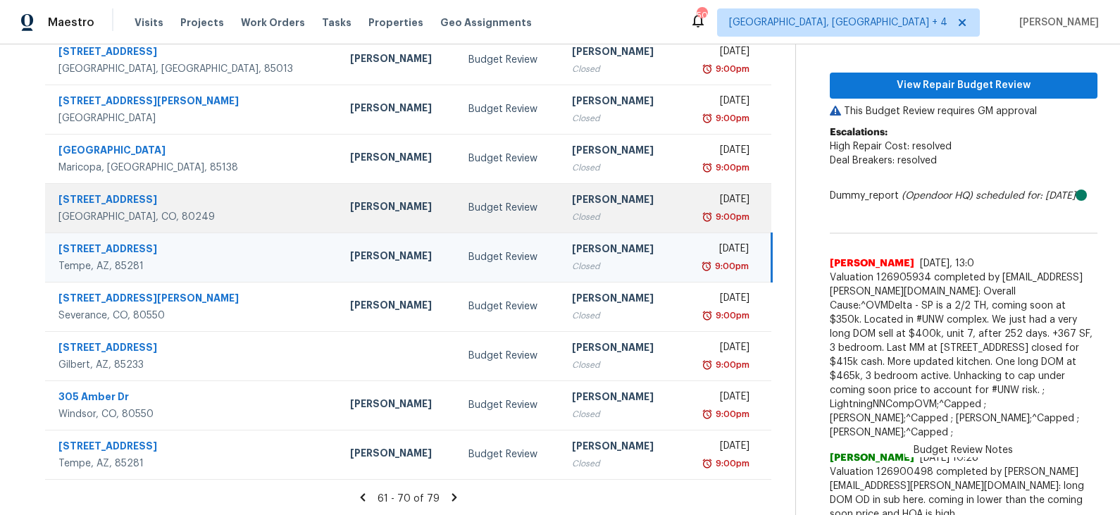
click at [478, 212] on div "Budget Review" at bounding box center [508, 208] width 81 height 14
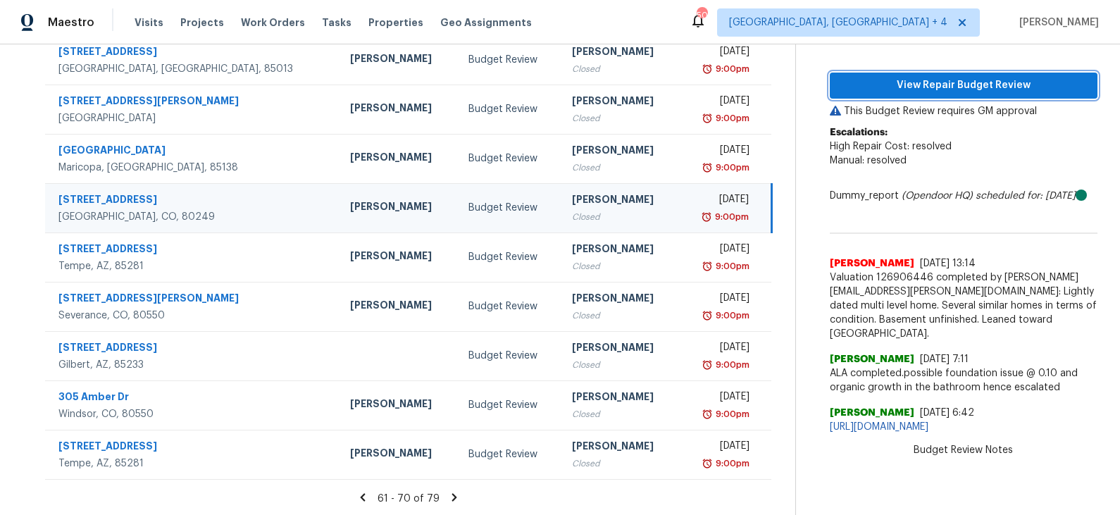
click at [945, 85] on span "View Repair Budget Review" at bounding box center [963, 86] width 245 height 18
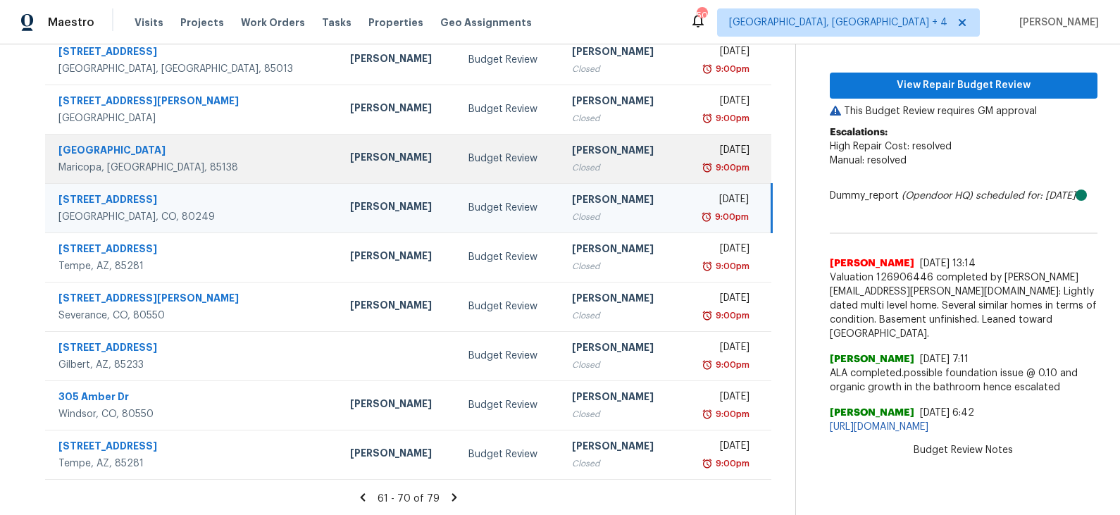
click at [468, 161] on div "Budget Review" at bounding box center [508, 158] width 81 height 14
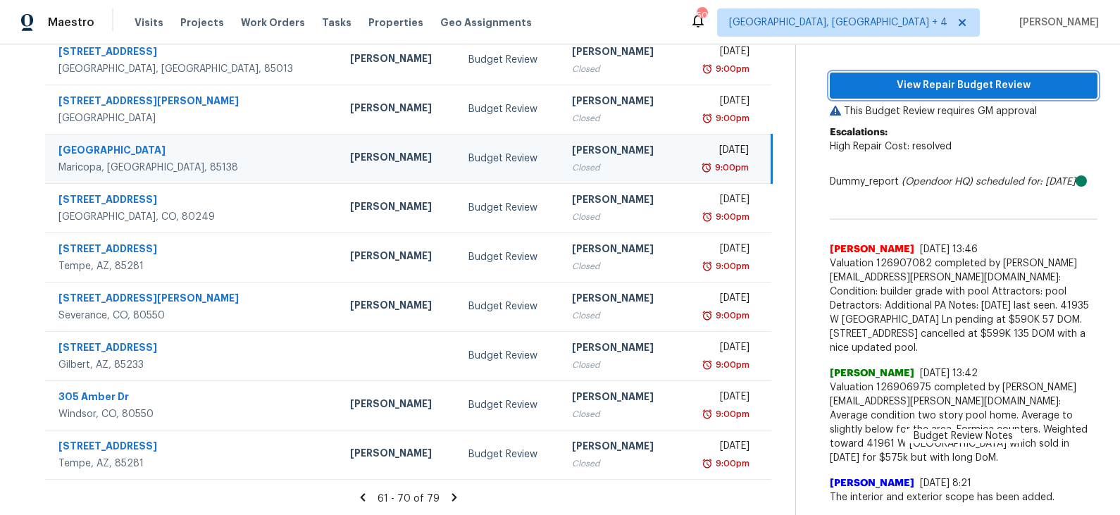
click at [919, 84] on span "View Repair Budget Review" at bounding box center [963, 86] width 245 height 18
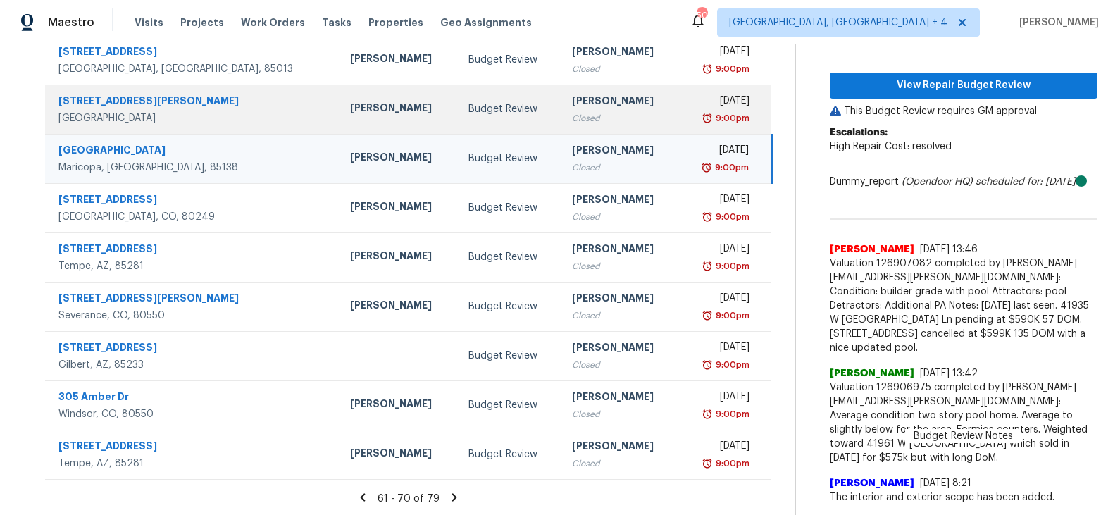
click at [475, 118] on td "Budget Review" at bounding box center [509, 109] width 104 height 49
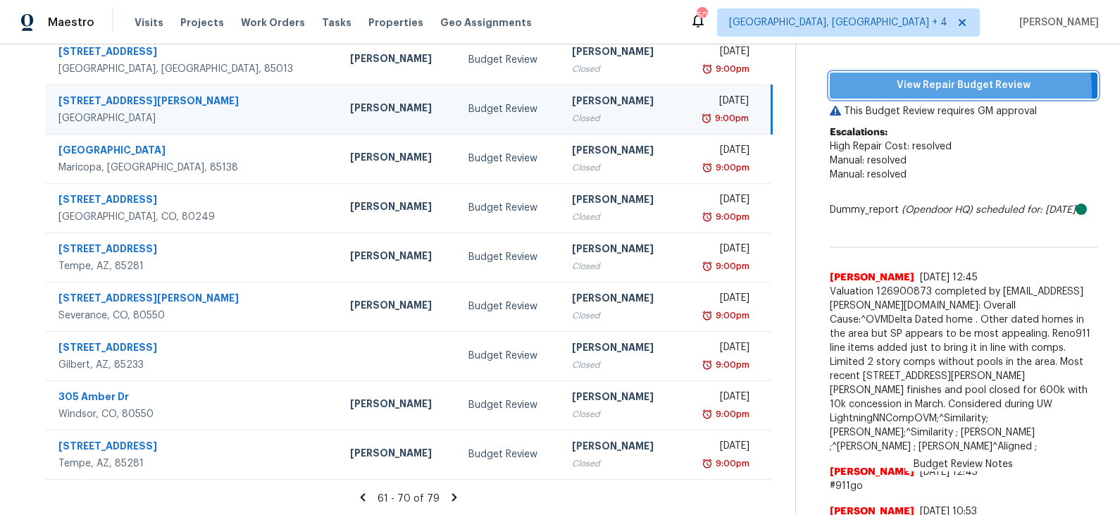
click at [914, 91] on span "View Repair Budget Review" at bounding box center [963, 86] width 245 height 18
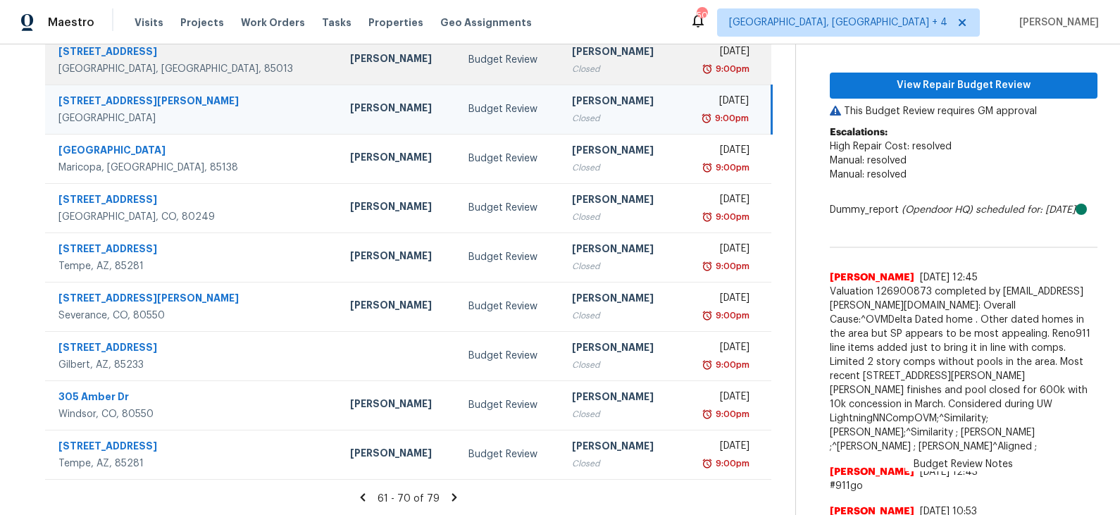
click at [404, 71] on td "[PERSON_NAME]" at bounding box center [398, 59] width 118 height 49
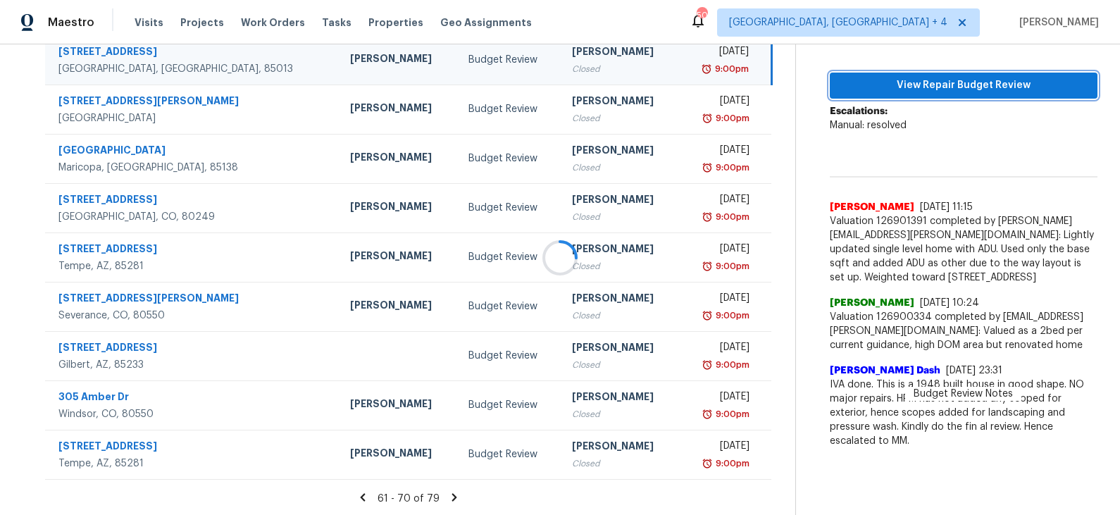
click at [919, 88] on span "View Repair Budget Review" at bounding box center [963, 86] width 245 height 18
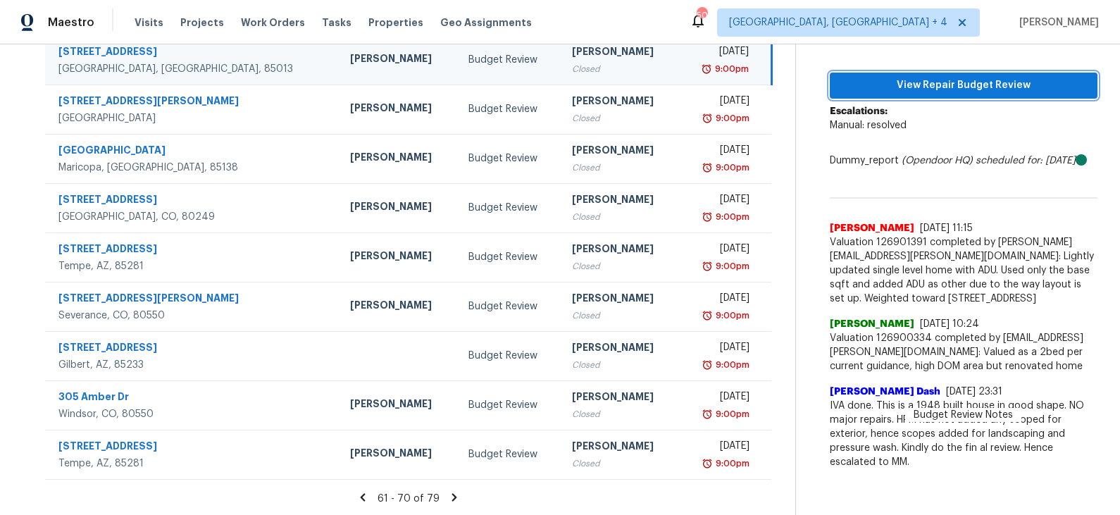
scroll to position [145, 0]
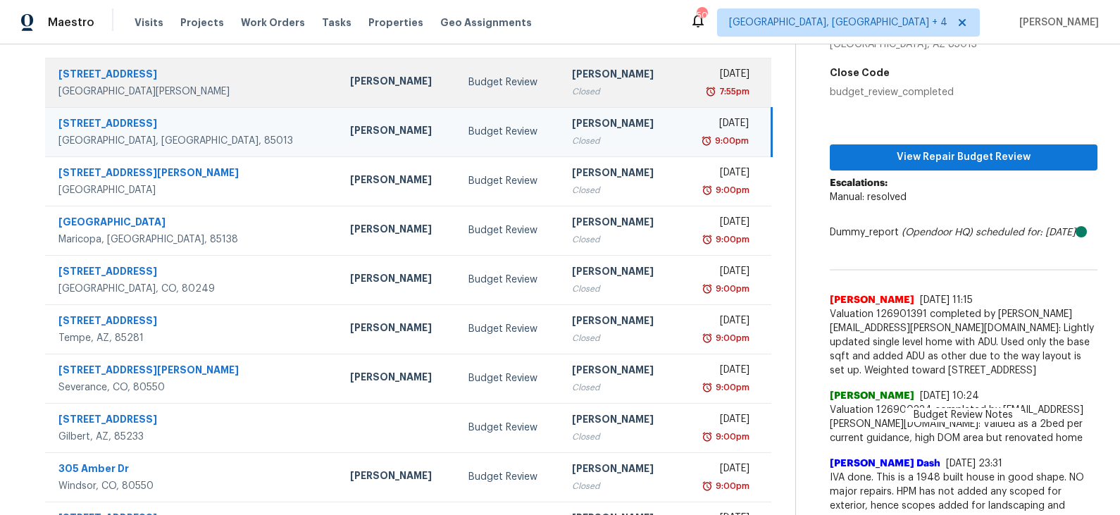
click at [468, 81] on div "Budget Review" at bounding box center [508, 82] width 81 height 14
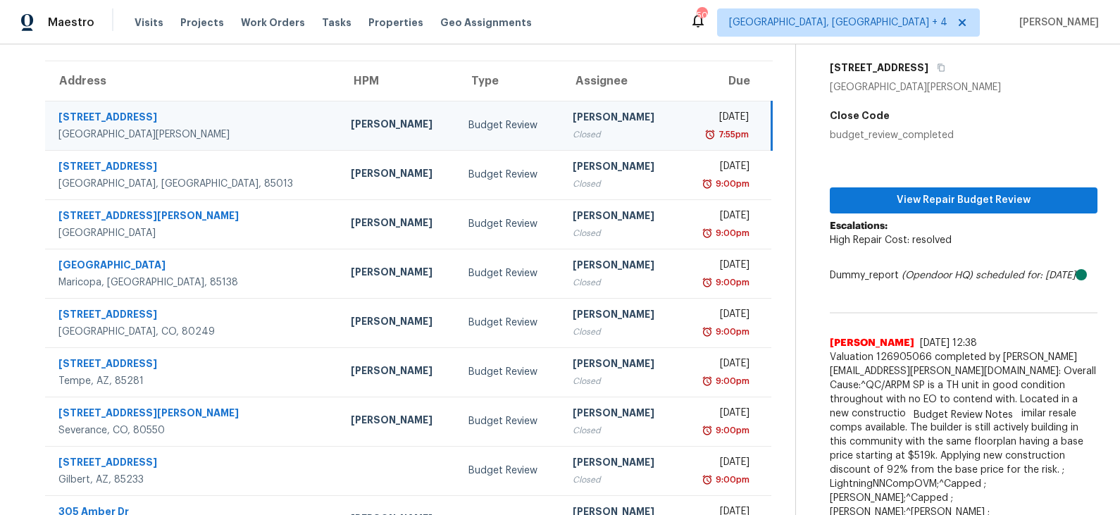
scroll to position [96, 0]
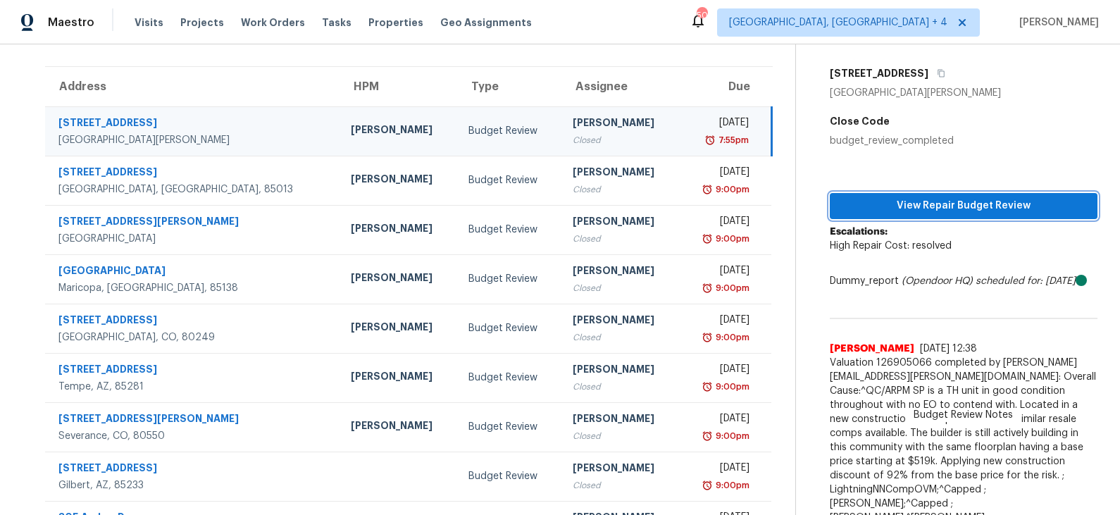
click at [898, 199] on span "View Repair Budget Review" at bounding box center [963, 206] width 245 height 18
